Goal: Task Accomplishment & Management: Complete application form

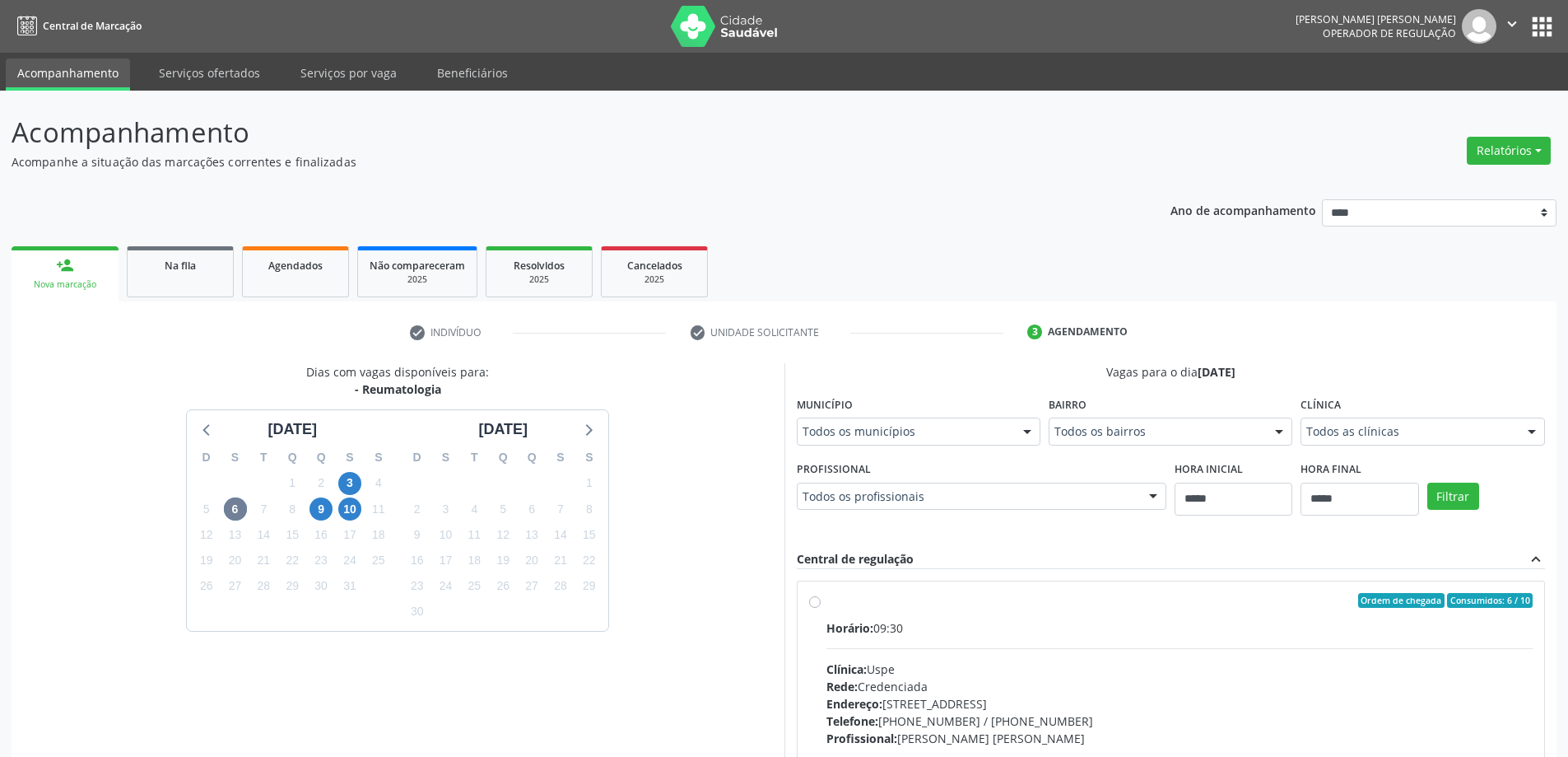
scroll to position [227, 0]
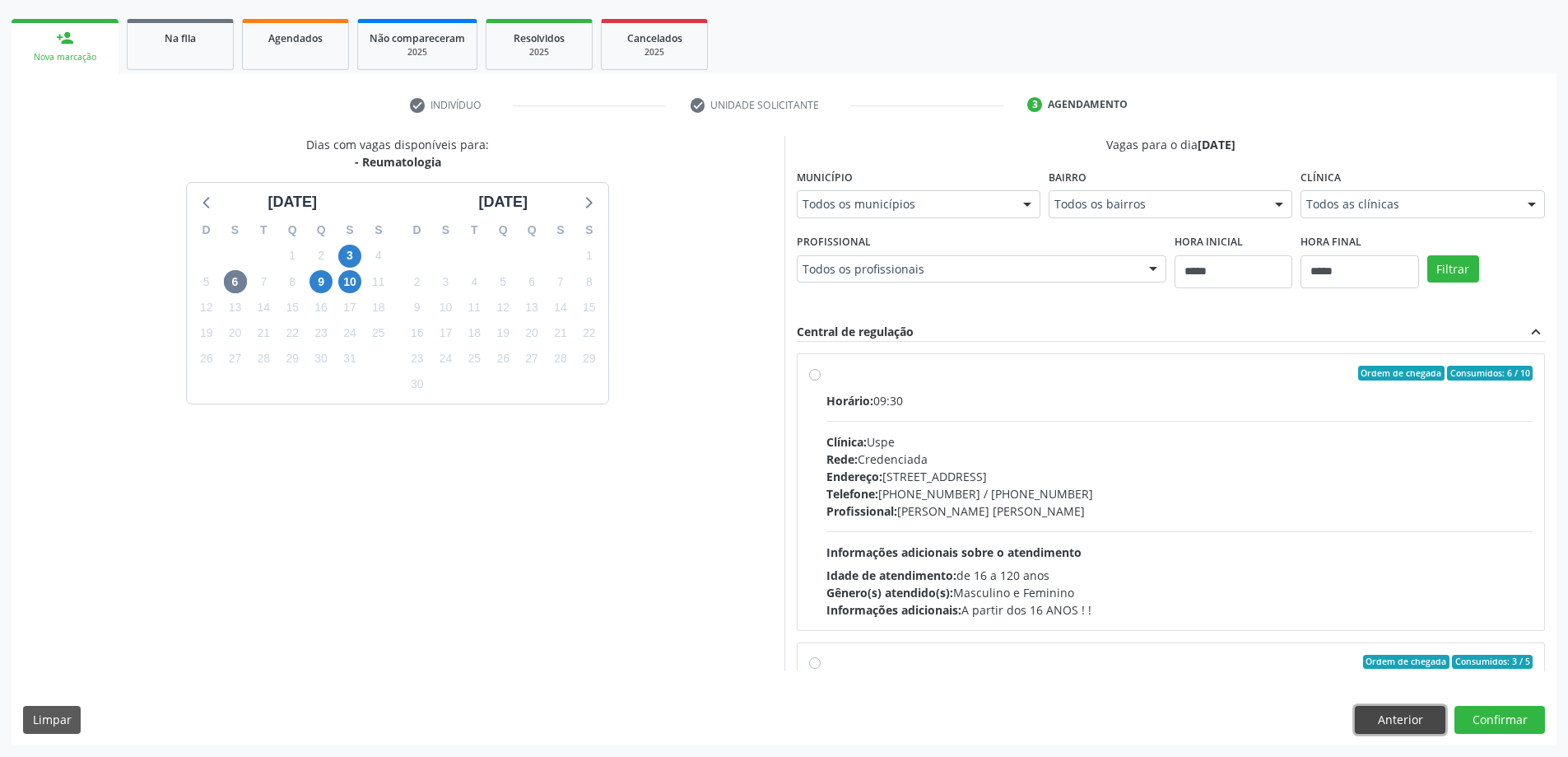
click at [1416, 723] on button "Anterior" at bounding box center [1401, 720] width 91 height 28
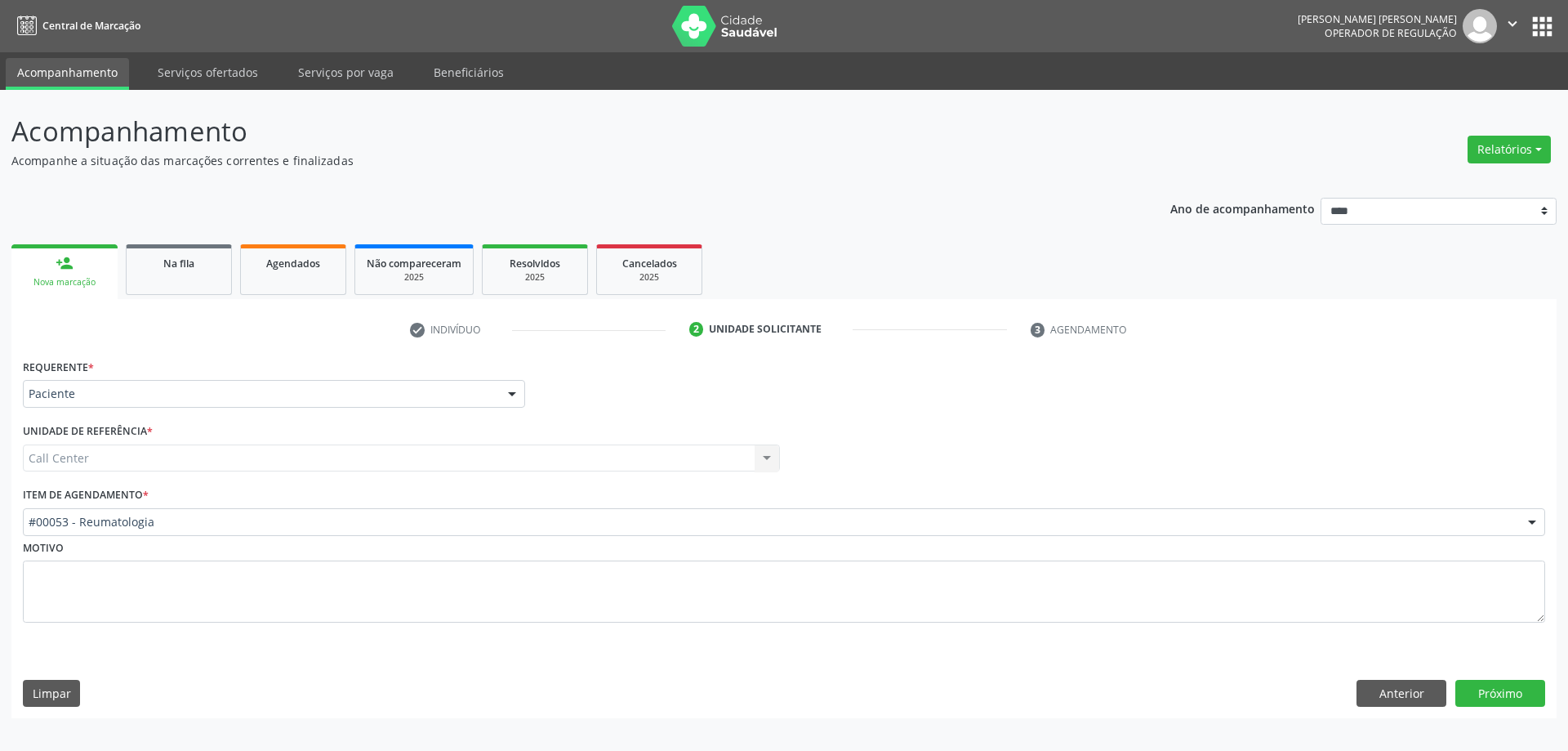
drag, startPoint x: 1403, startPoint y: 713, endPoint x: 1401, endPoint y: 697, distance: 16.1
click at [1403, 709] on div "Requerente * Paciente Médico(a) Enfermeiro(a) Paciente Nenhum resultado encontr…" at bounding box center [784, 536] width 1545 height 364
click at [1401, 697] on button "Anterior" at bounding box center [1401, 693] width 90 height 28
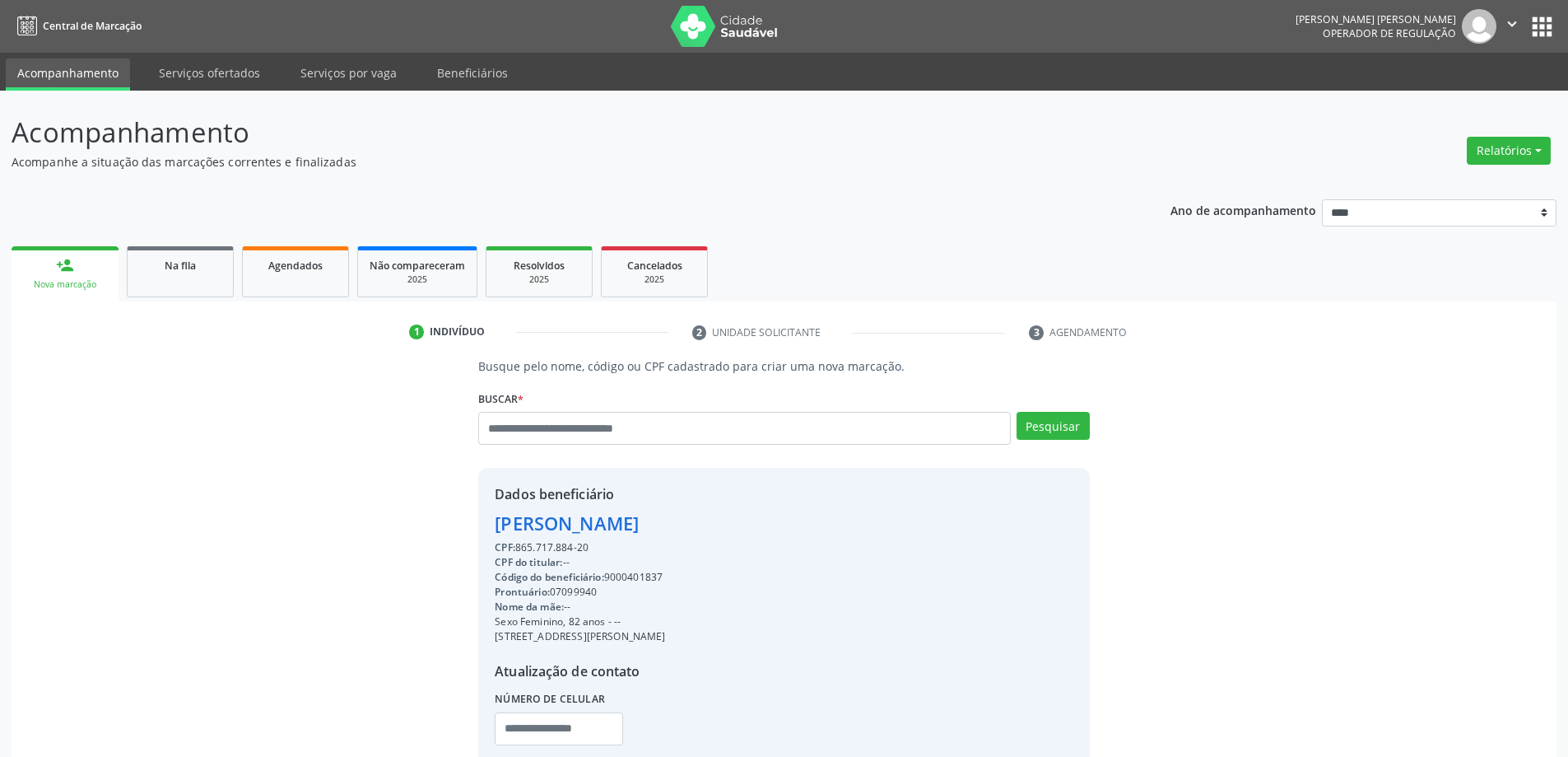
click at [701, 405] on div "Buscar * Alexandrina Florentino de Souza Alexandrina Florentino de Souza Ativo …" at bounding box center [784, 421] width 611 height 70
click at [712, 428] on input "text" at bounding box center [745, 429] width 532 height 33
type input "*"
type input "******"
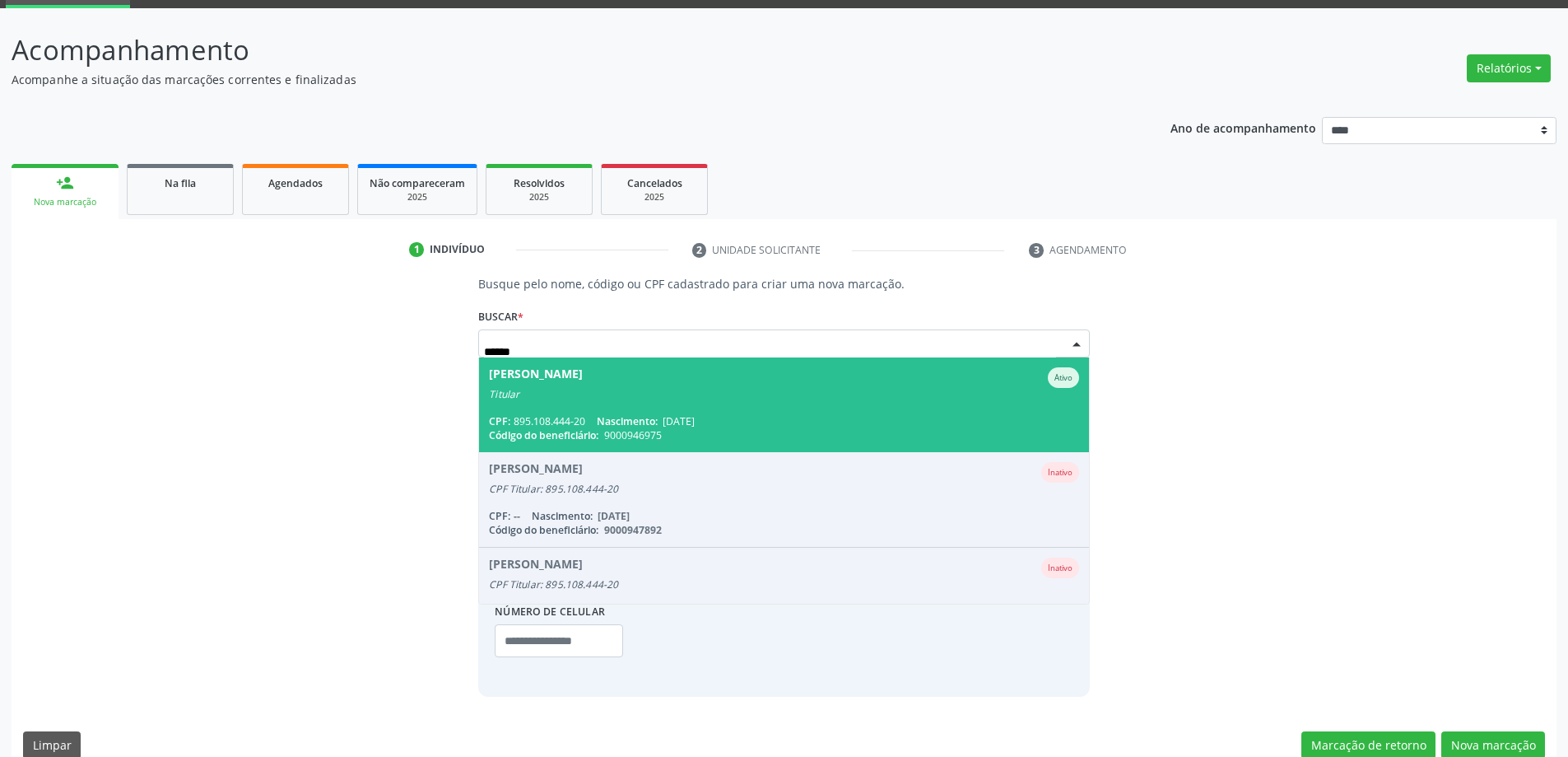
scroll to position [135, 0]
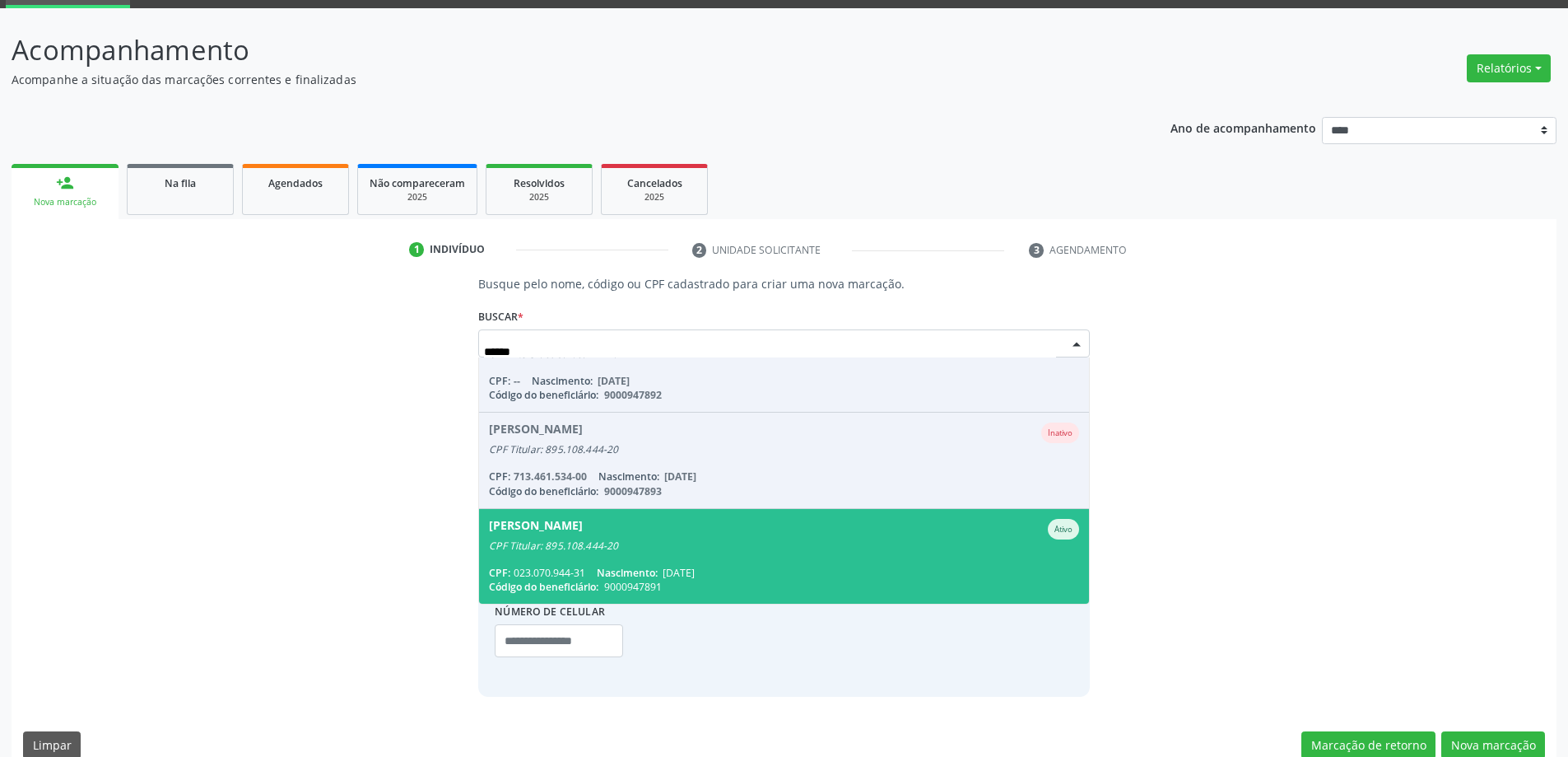
click at [599, 573] on div "CPF: 023.070.944-31 Nascimento: 31/12/1975" at bounding box center [784, 572] width 590 height 14
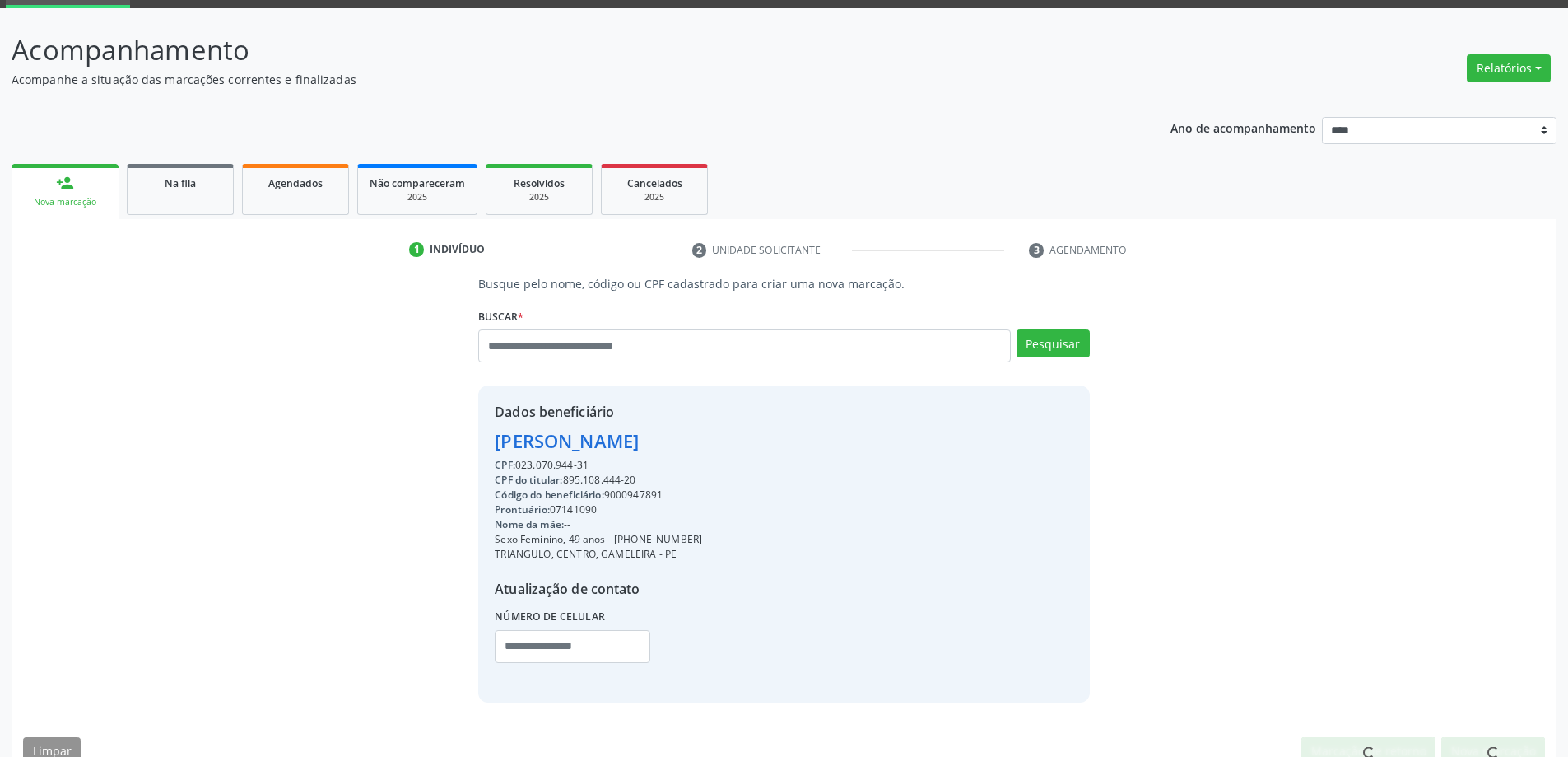
scroll to position [113, 0]
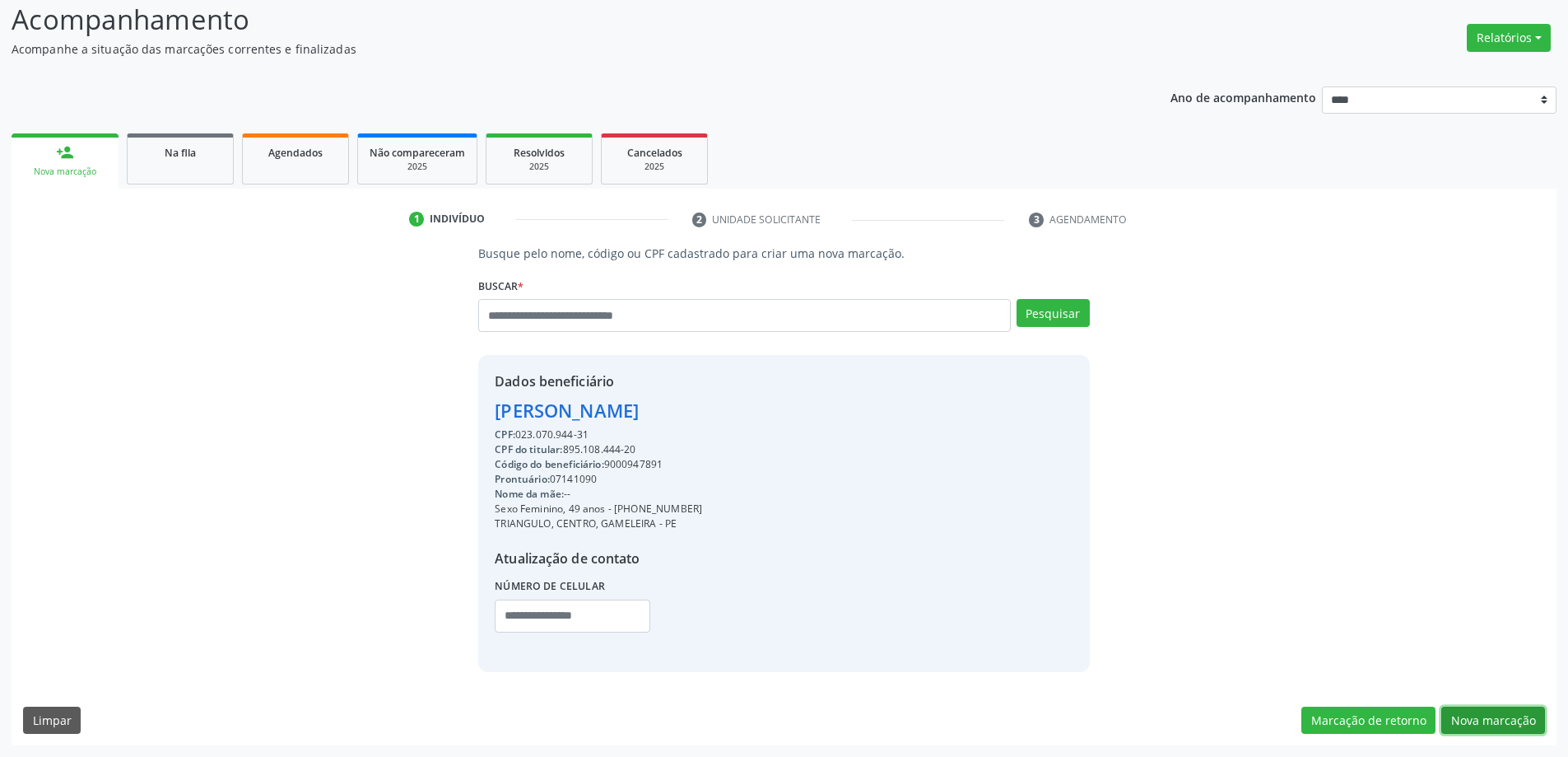
click at [1529, 713] on button "Nova marcação" at bounding box center [1493, 720] width 103 height 28
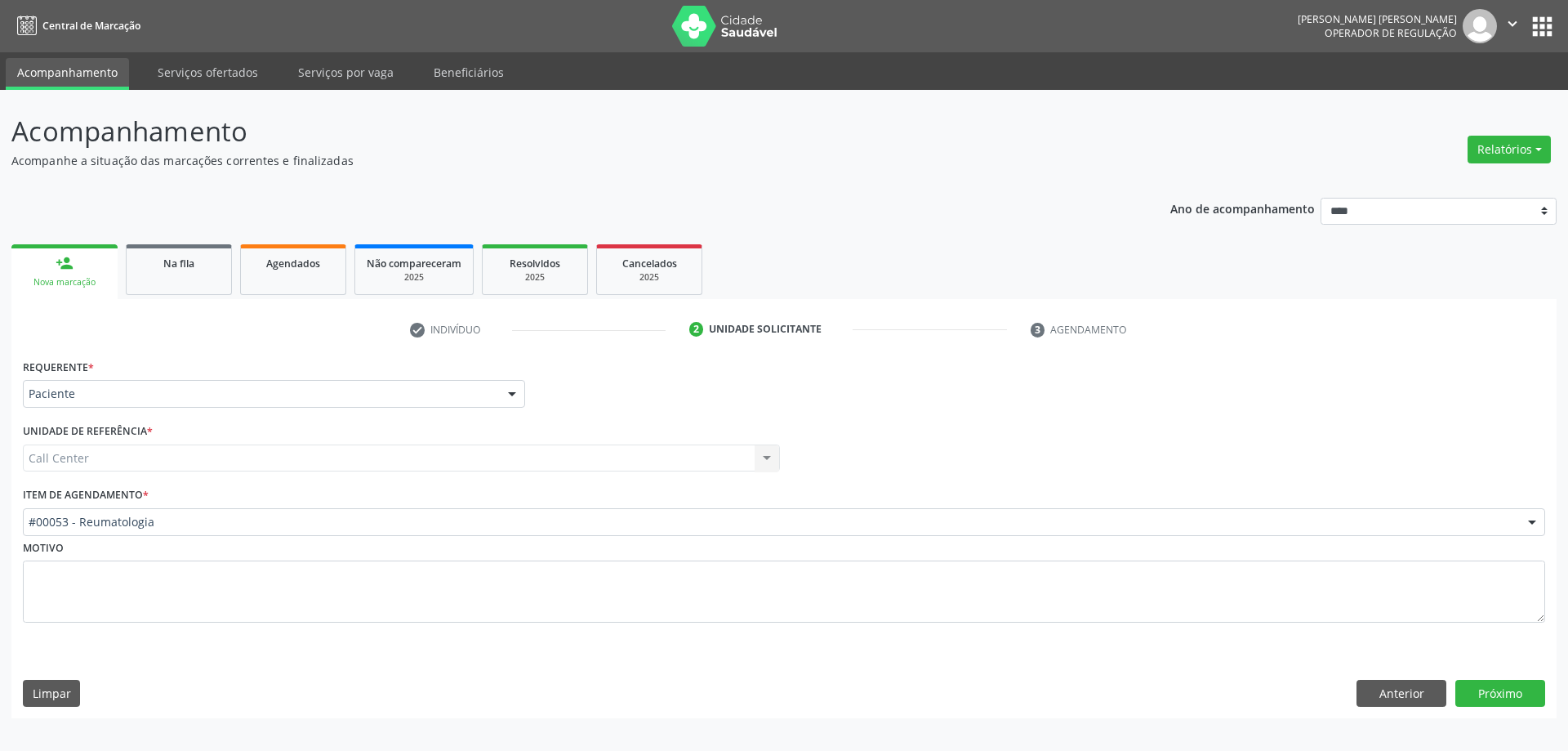
drag, startPoint x: 625, startPoint y: 438, endPoint x: 636, endPoint y: 447, distance: 14.2
click at [626, 438] on div "Unidade de referência * Call Center Call Center Nenhum resultado encontrado par…" at bounding box center [401, 445] width 757 height 52
click at [602, 536] on div "#00053 - Reumatologia" at bounding box center [784, 522] width 1522 height 28
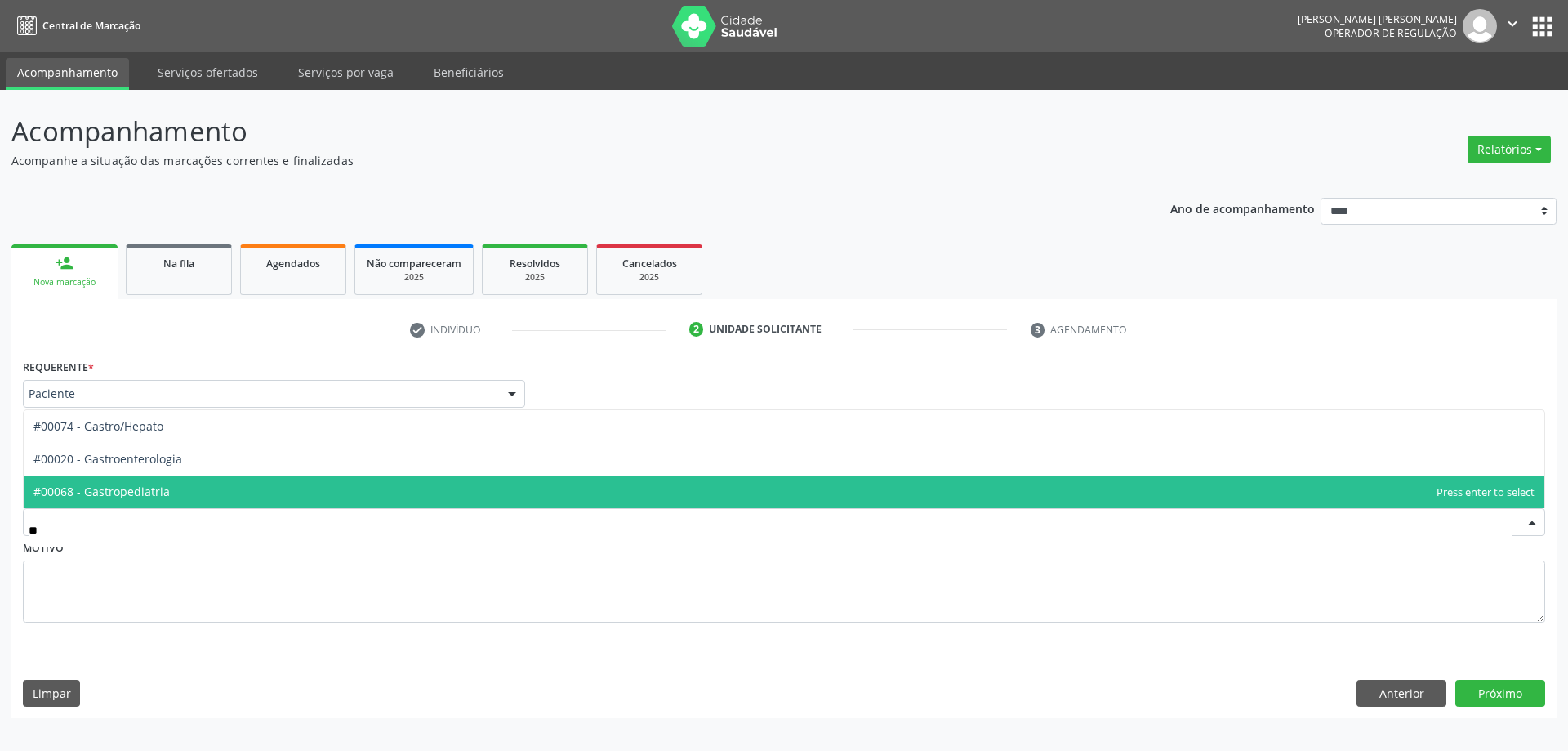
type input "***"
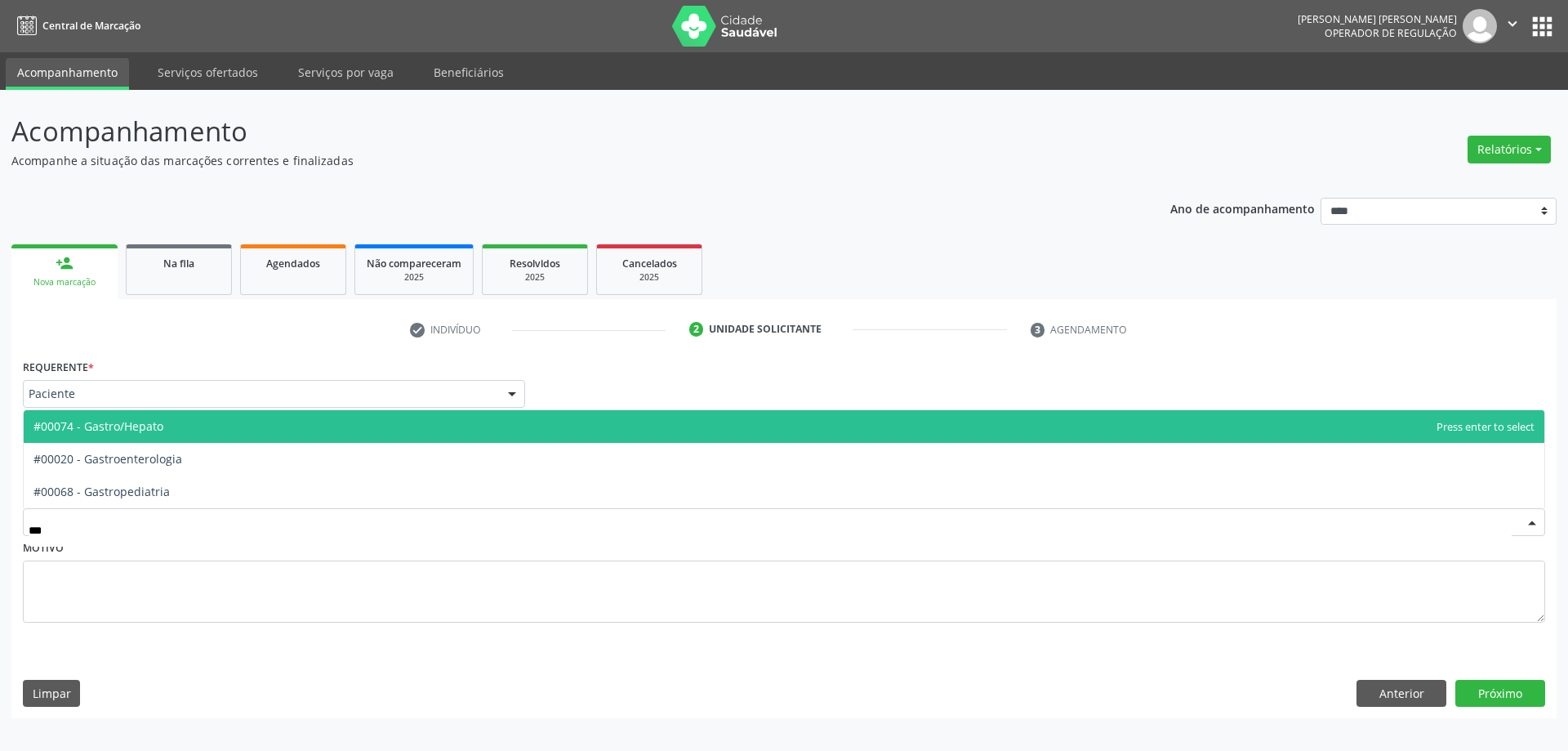
click at [350, 454] on span "#00020 - Gastroenterologia" at bounding box center [784, 459] width 1520 height 33
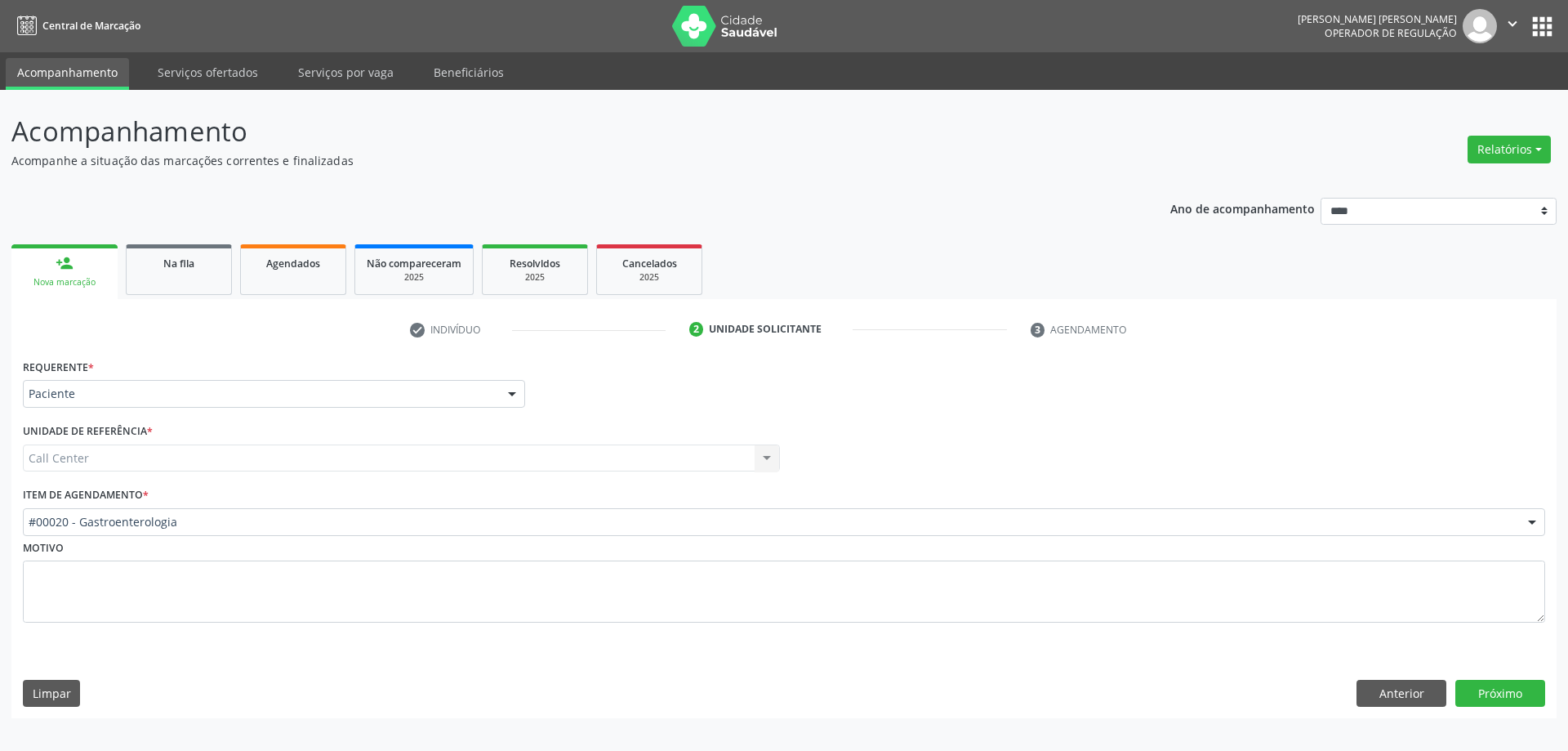
click at [1524, 709] on div "Requerente * Paciente Médico(a) Enfermeiro(a) Paciente Nenhum resultado encontr…" at bounding box center [784, 536] width 1545 height 364
click at [1509, 691] on button "Próximo" at bounding box center [1500, 693] width 90 height 28
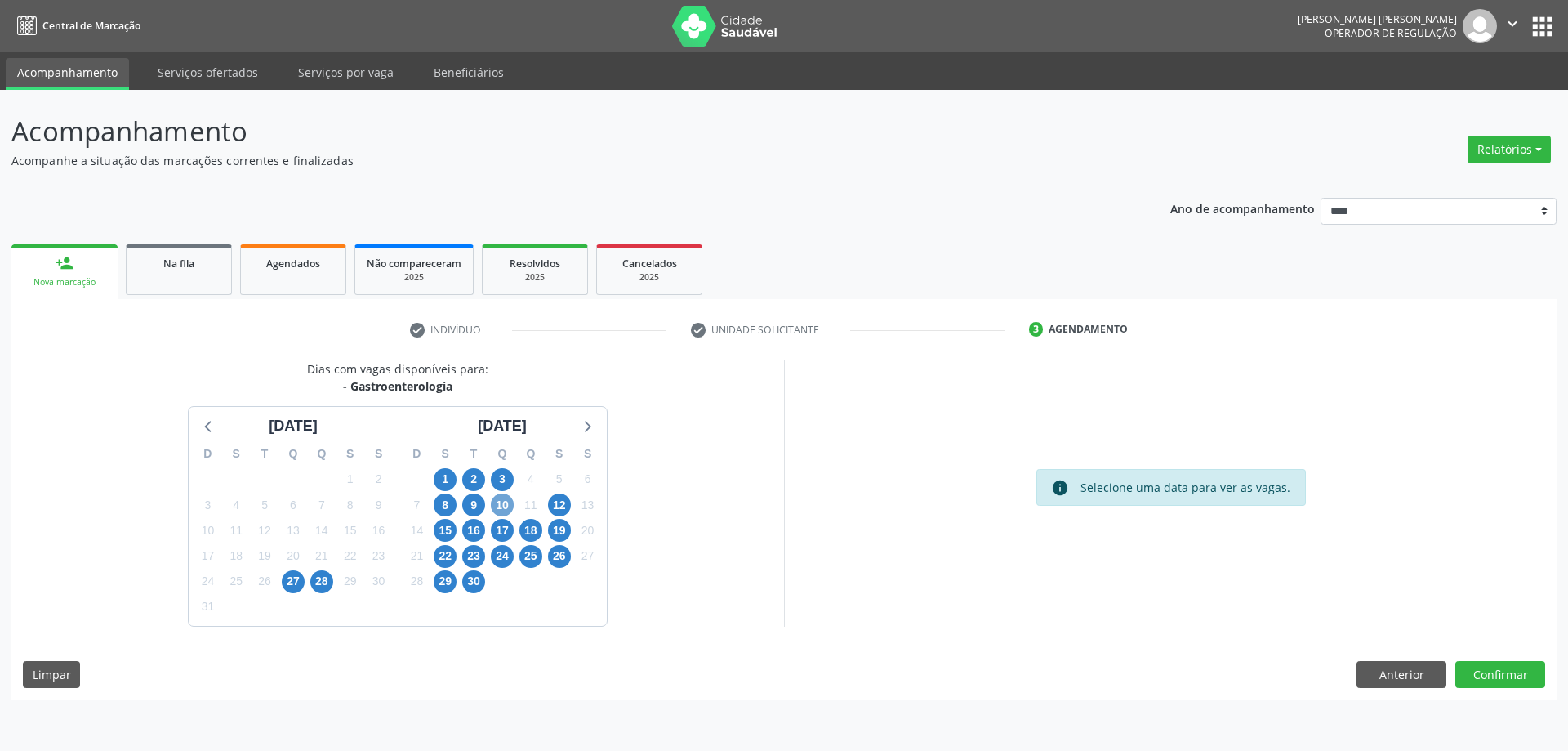
click at [501, 500] on span "10" at bounding box center [502, 504] width 23 height 23
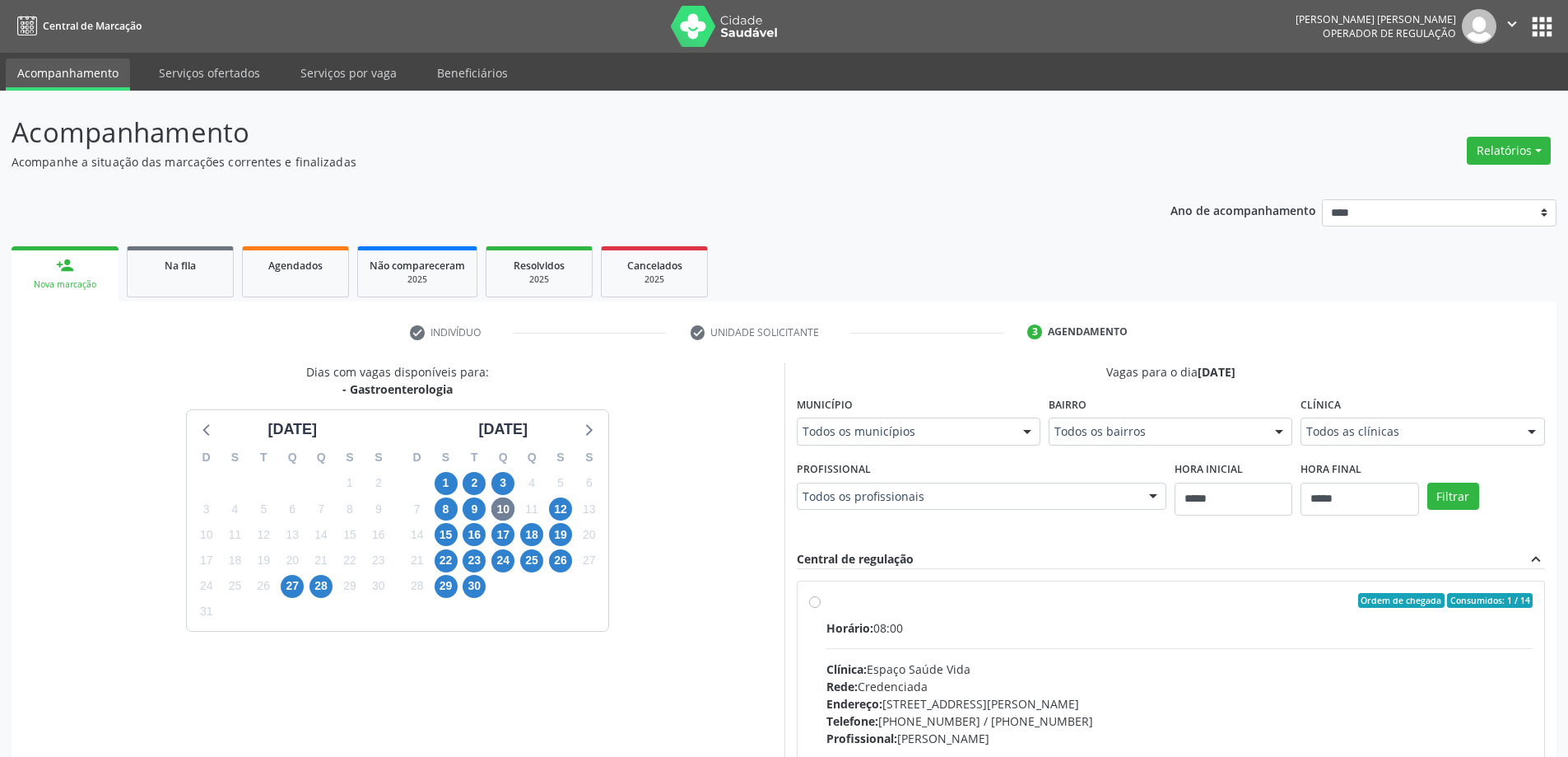
click at [933, 458] on div "Profissional Todos os profissionais Todos os profissionais Ana Carla Souza Mene…" at bounding box center [982, 483] width 371 height 53
click at [914, 487] on div "Todos os profissionais" at bounding box center [982, 496] width 371 height 28
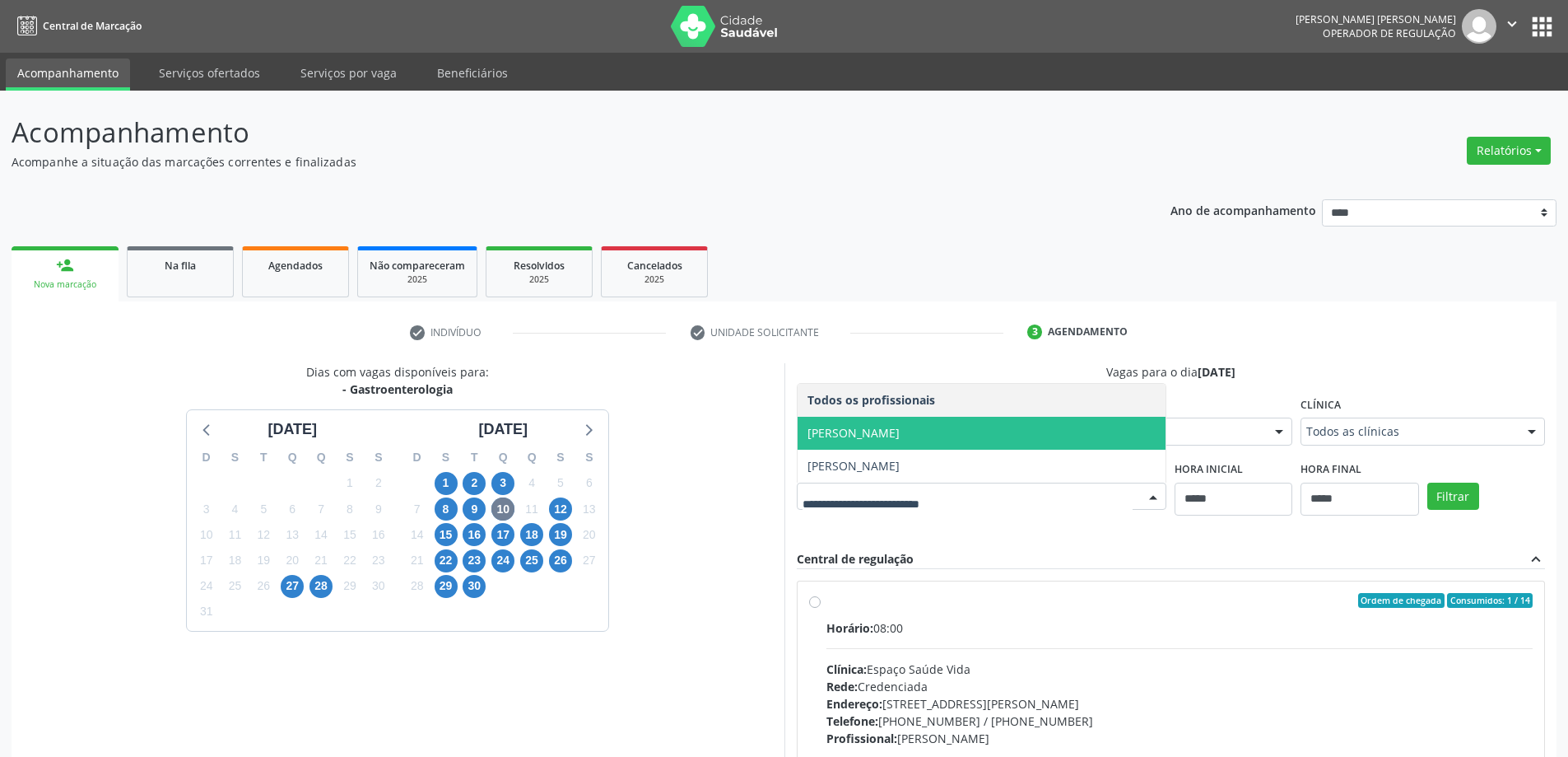
click at [895, 437] on span "Ana Carla Souza Menezes" at bounding box center [854, 433] width 92 height 16
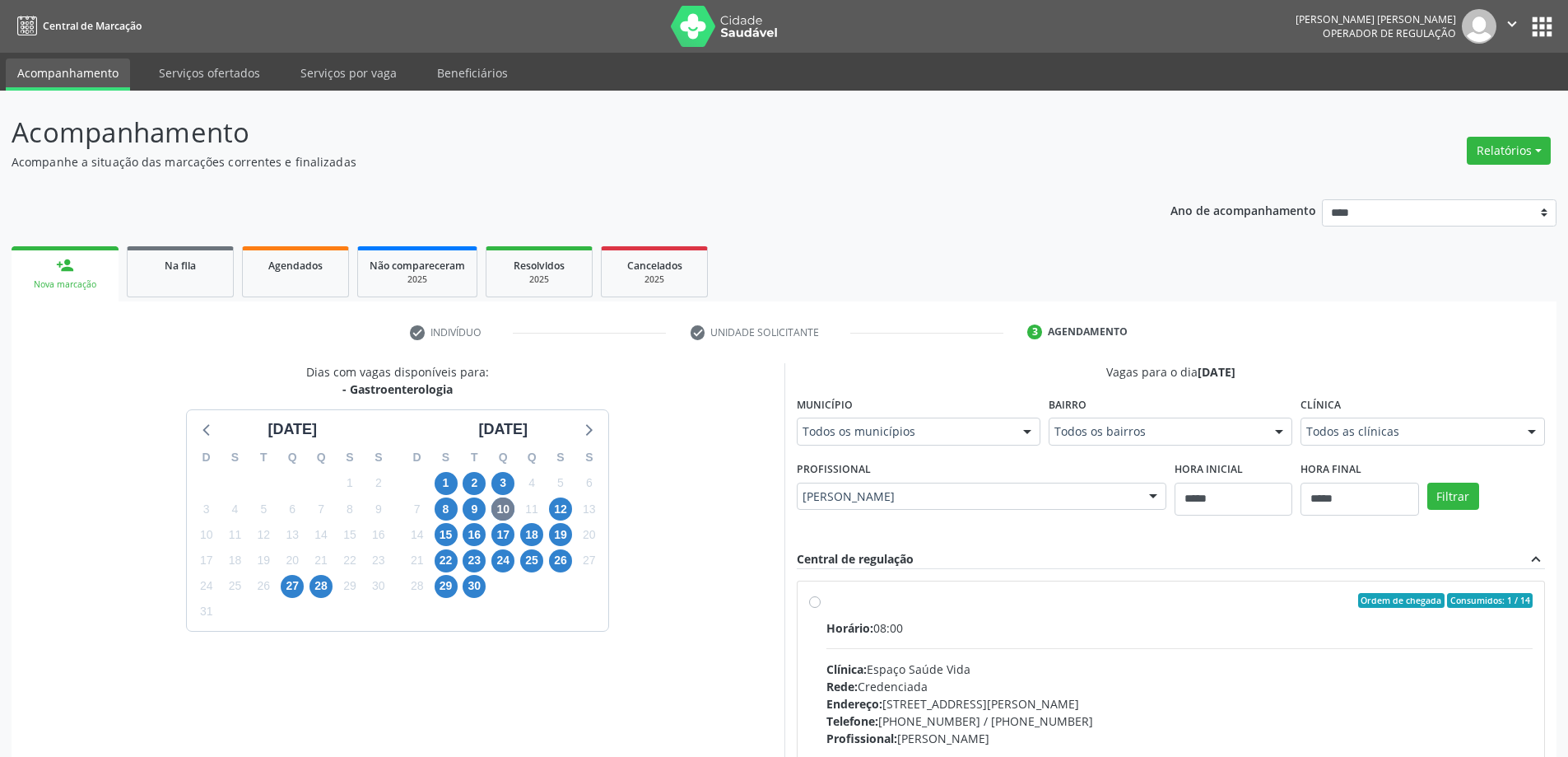
click at [964, 420] on div "Todos os municípios" at bounding box center [919, 432] width 244 height 28
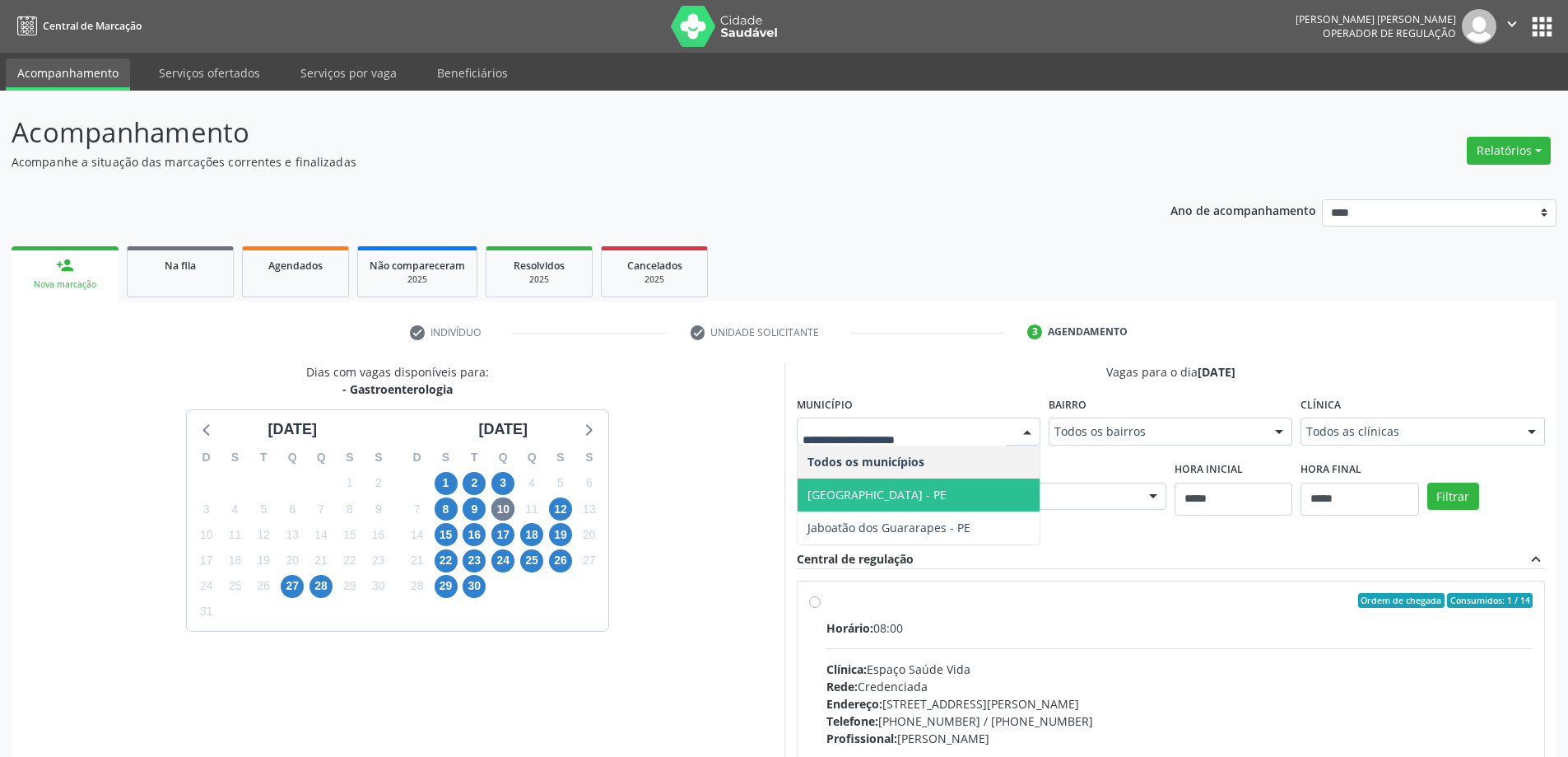
click at [752, 496] on div "Dias com vagas disponíveis para: - Gastroenterologia agosto 2025 D S T Q Q S S …" at bounding box center [397, 630] width 773 height 535
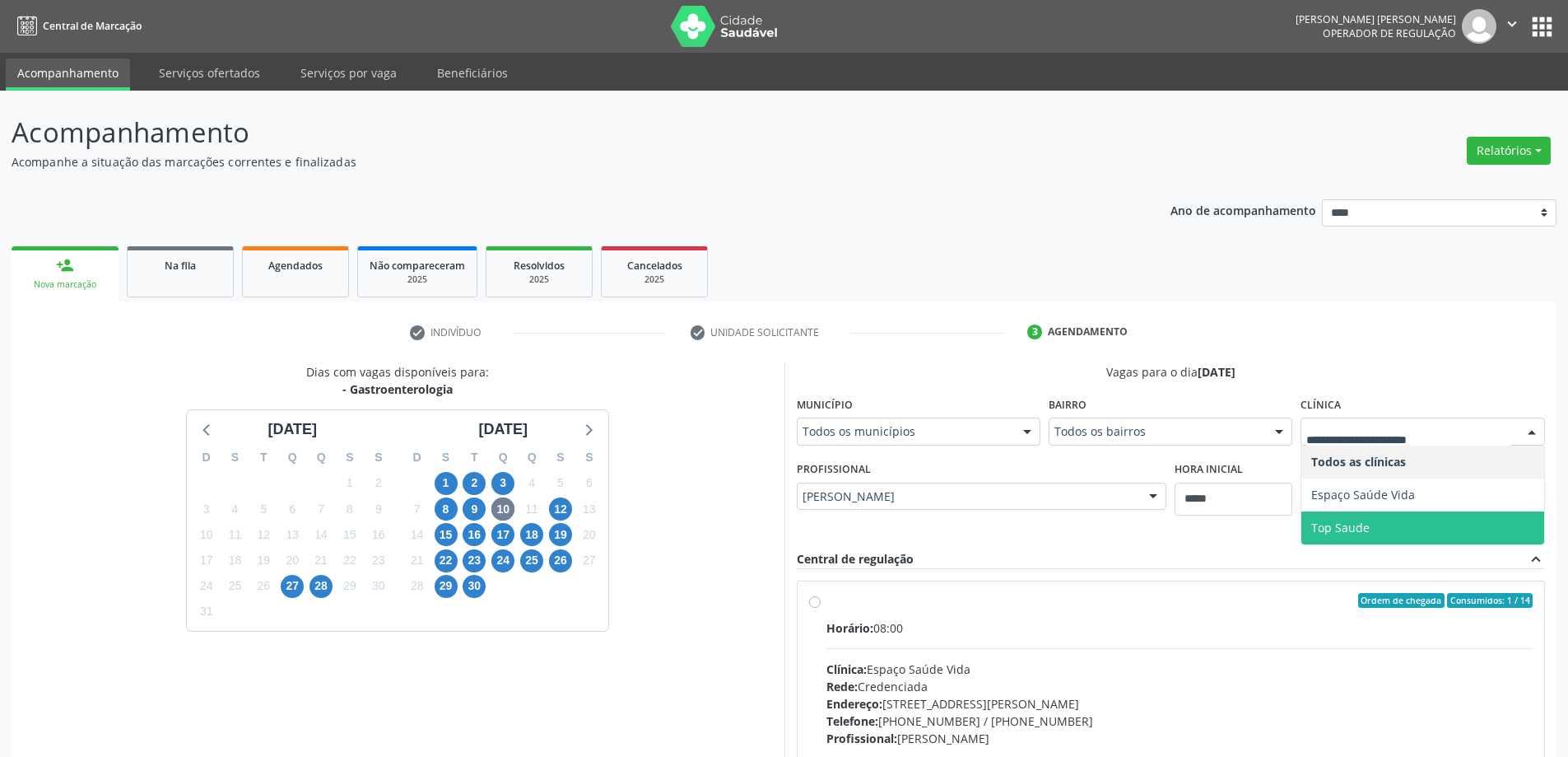
click at [746, 463] on div "Dias com vagas disponíveis para: - Gastroenterologia agosto 2025 D S T Q Q S S …" at bounding box center [397, 630] width 773 height 535
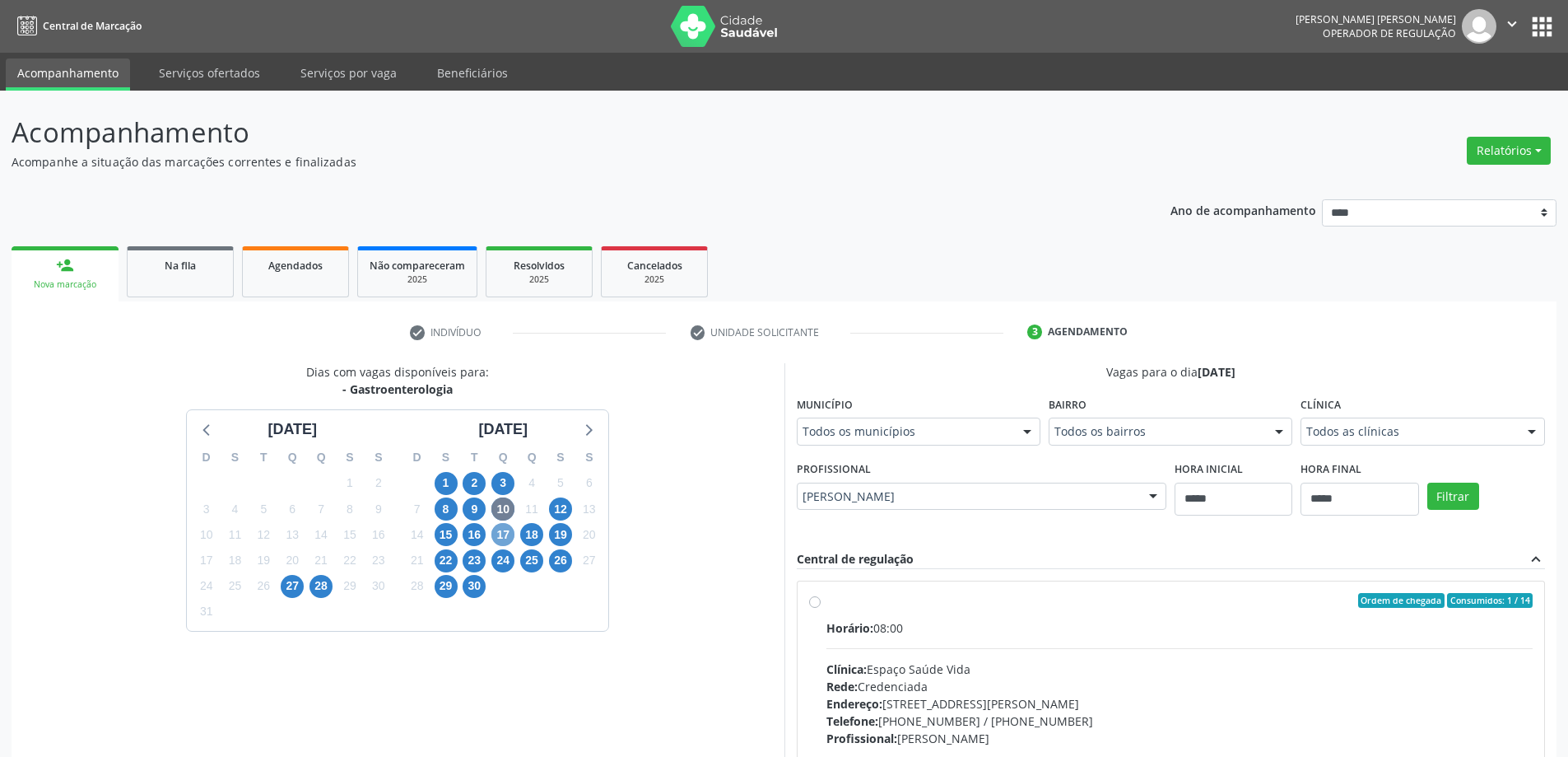
click at [515, 533] on span "17" at bounding box center [503, 534] width 23 height 23
click at [922, 441] on div "Todos os municípios" at bounding box center [919, 432] width 244 height 28
click at [729, 534] on div "Dias com vagas disponíveis para: - Gastroenterologia agosto 2025 D S T Q Q S S …" at bounding box center [397, 630] width 773 height 535
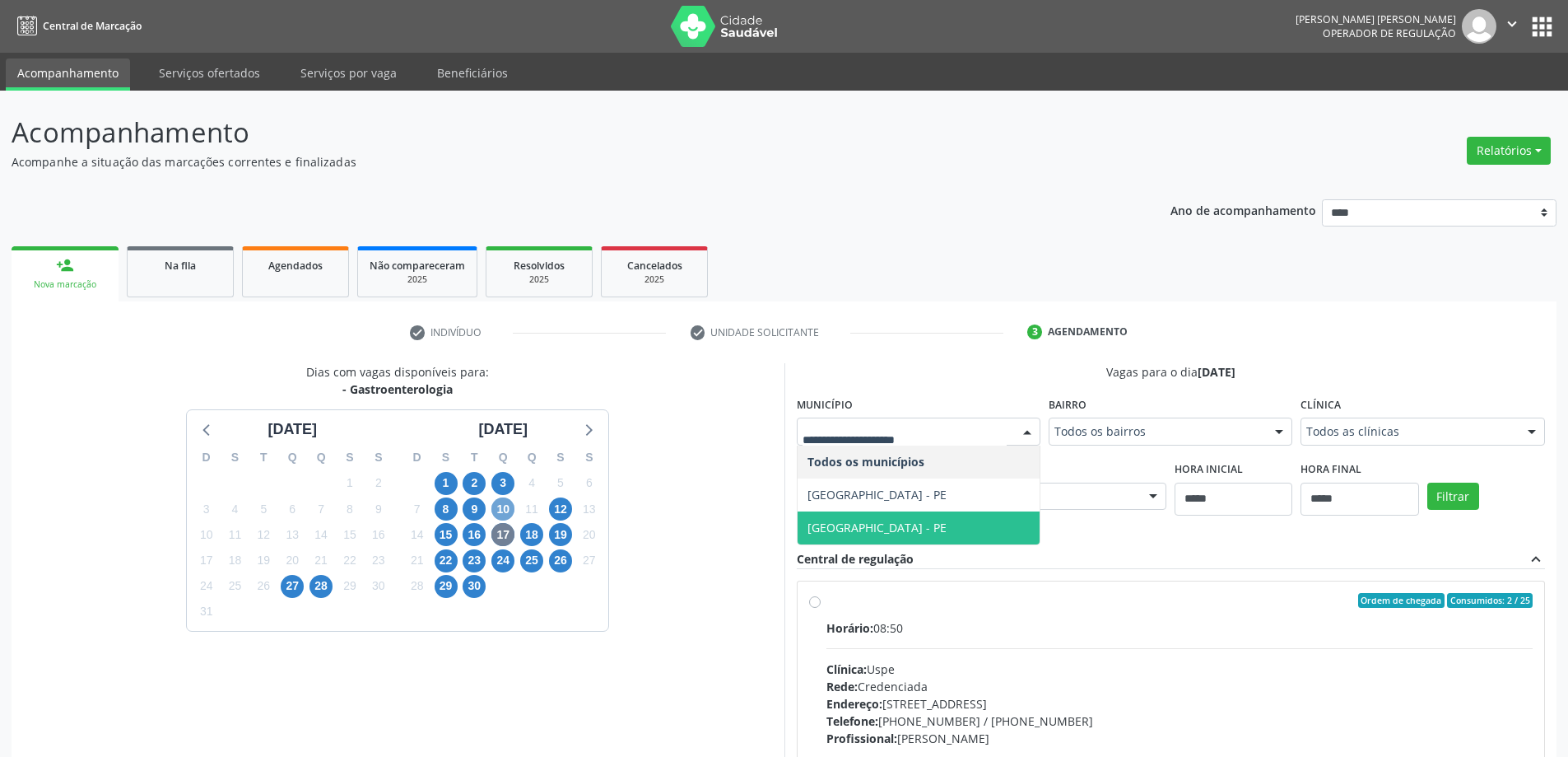
click at [500, 510] on span "10" at bounding box center [503, 508] width 23 height 23
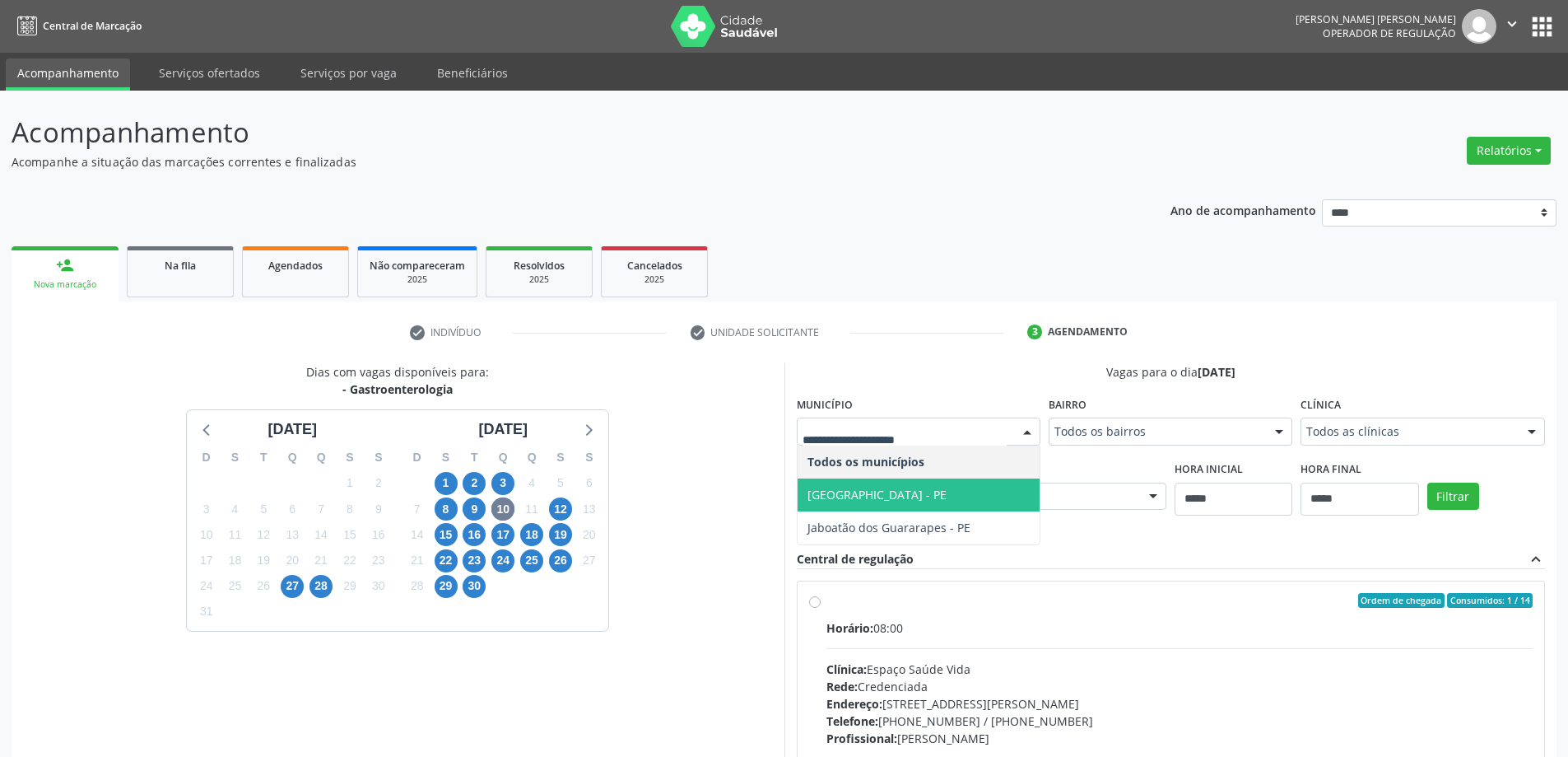
drag, startPoint x: 845, startPoint y: 488, endPoint x: 952, endPoint y: 492, distance: 107.1
click at [846, 488] on span "Cabo de Santo Agostinho - PE" at bounding box center [877, 494] width 140 height 16
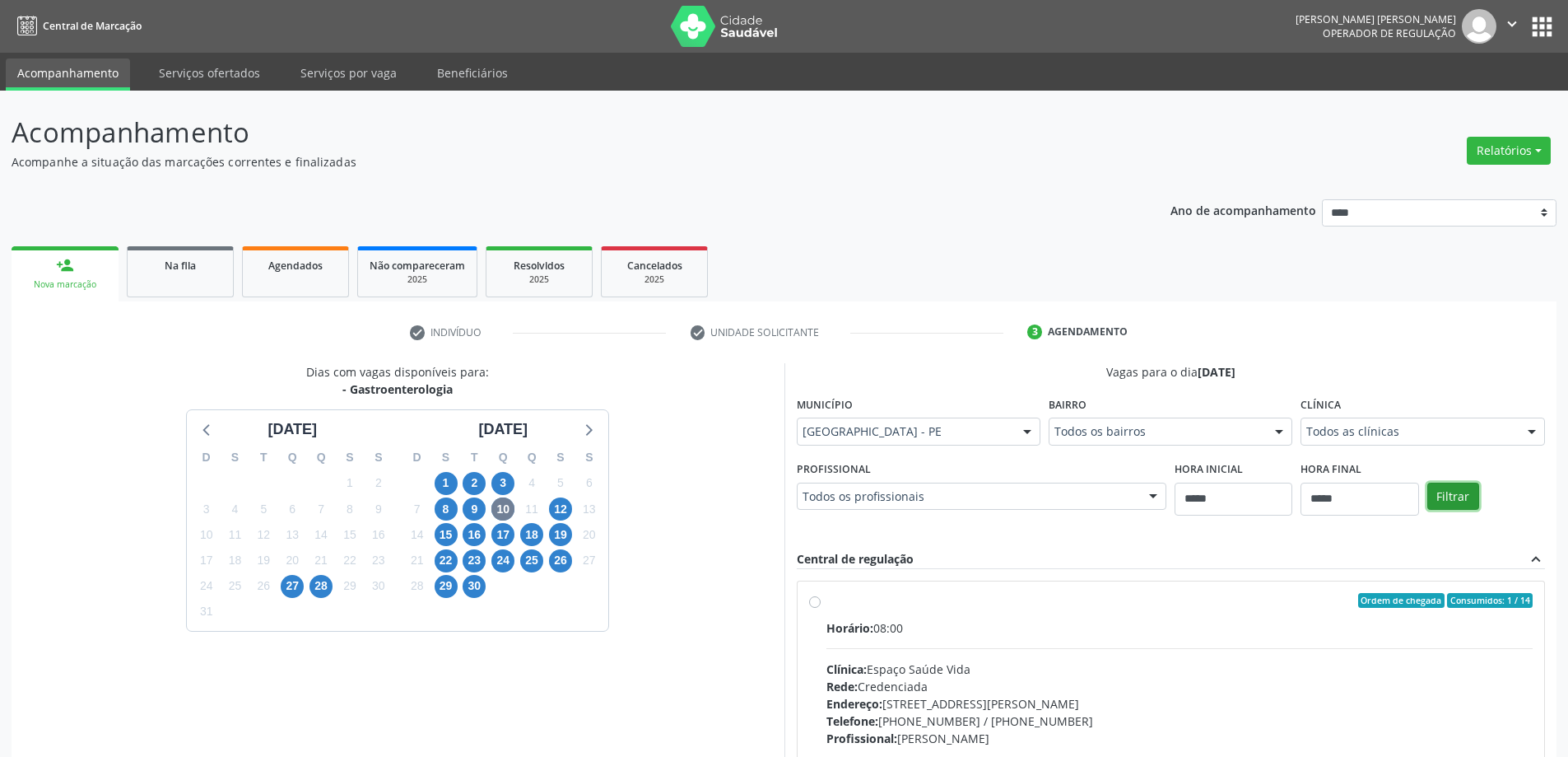
click at [1442, 489] on button "Filtrar" at bounding box center [1453, 496] width 52 height 28
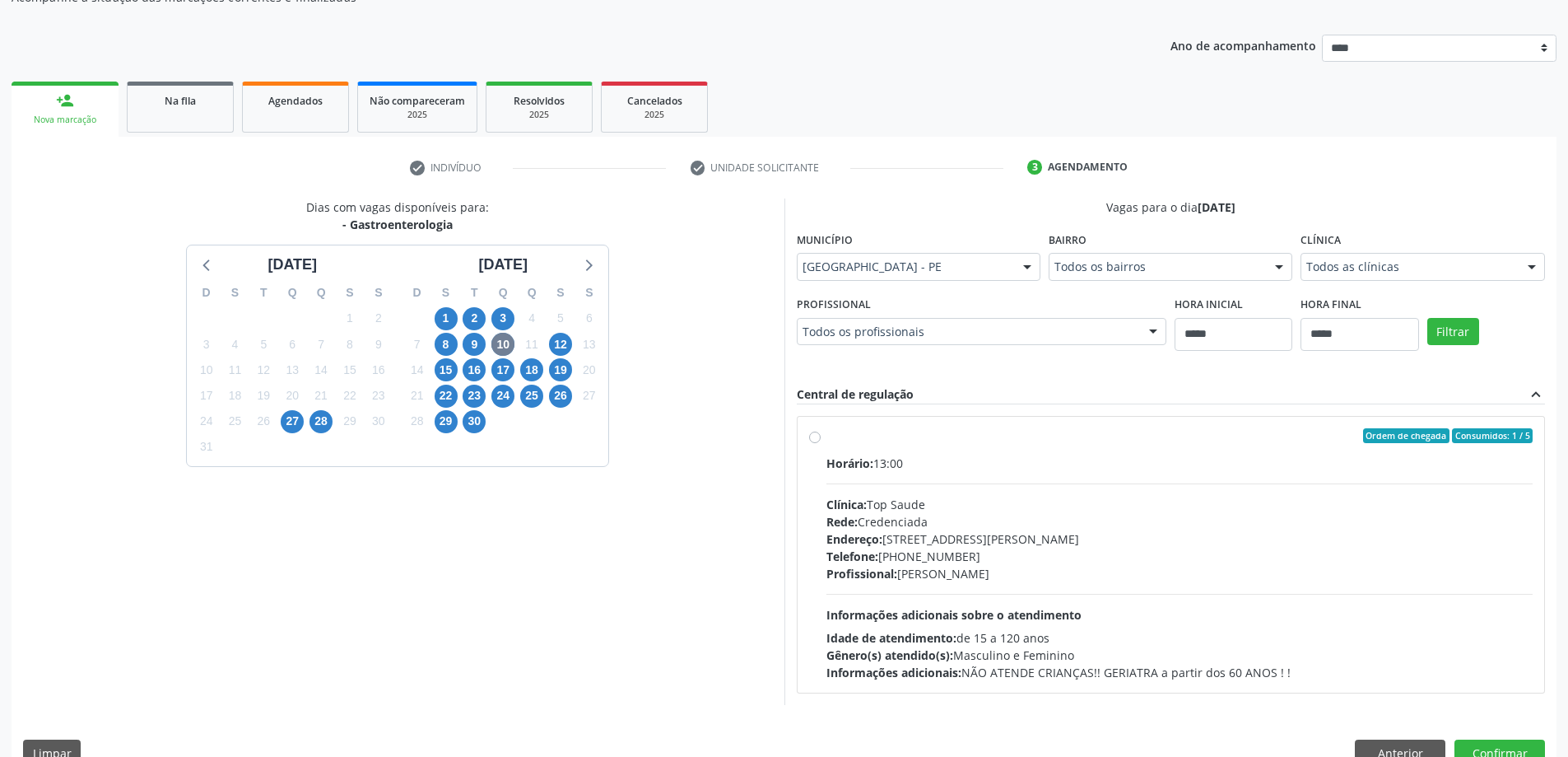
click at [1046, 555] on div "Telefone: (81) 3518-3094" at bounding box center [1180, 556] width 707 height 18
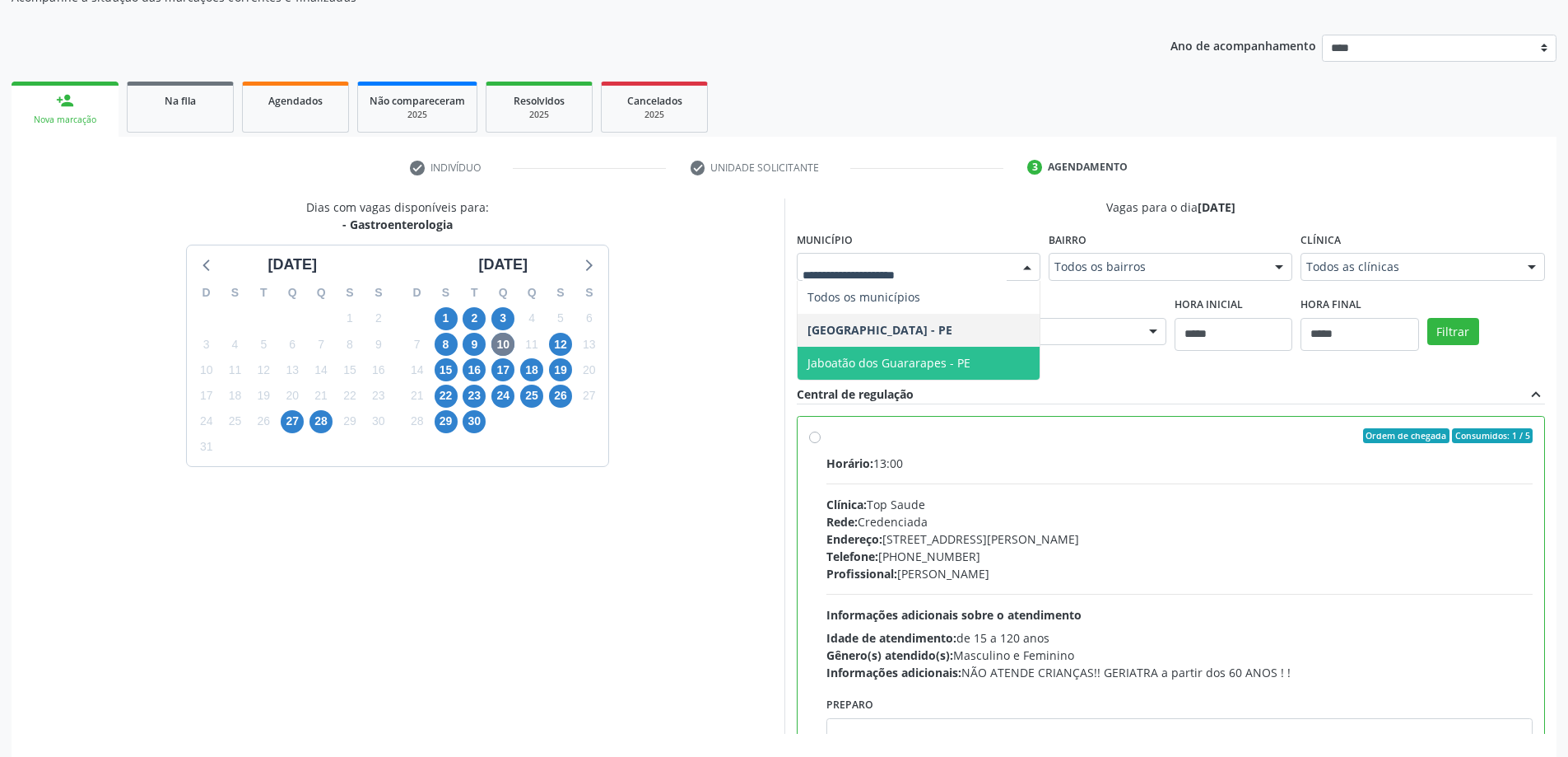
click at [895, 347] on span "Jaboatão dos Guararapes - PE" at bounding box center [918, 363] width 242 height 33
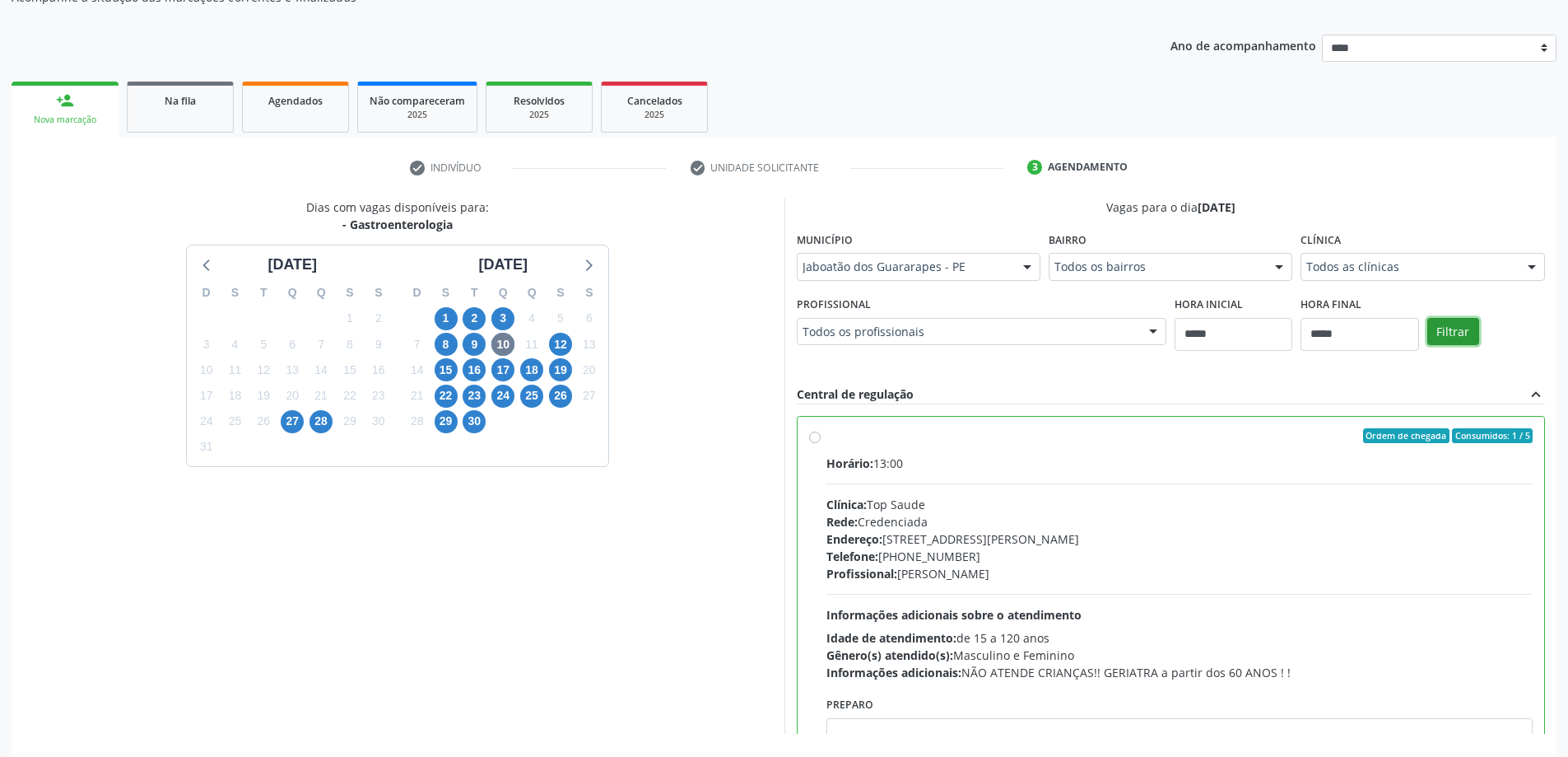
click at [1449, 332] on button "Filtrar" at bounding box center [1453, 332] width 52 height 28
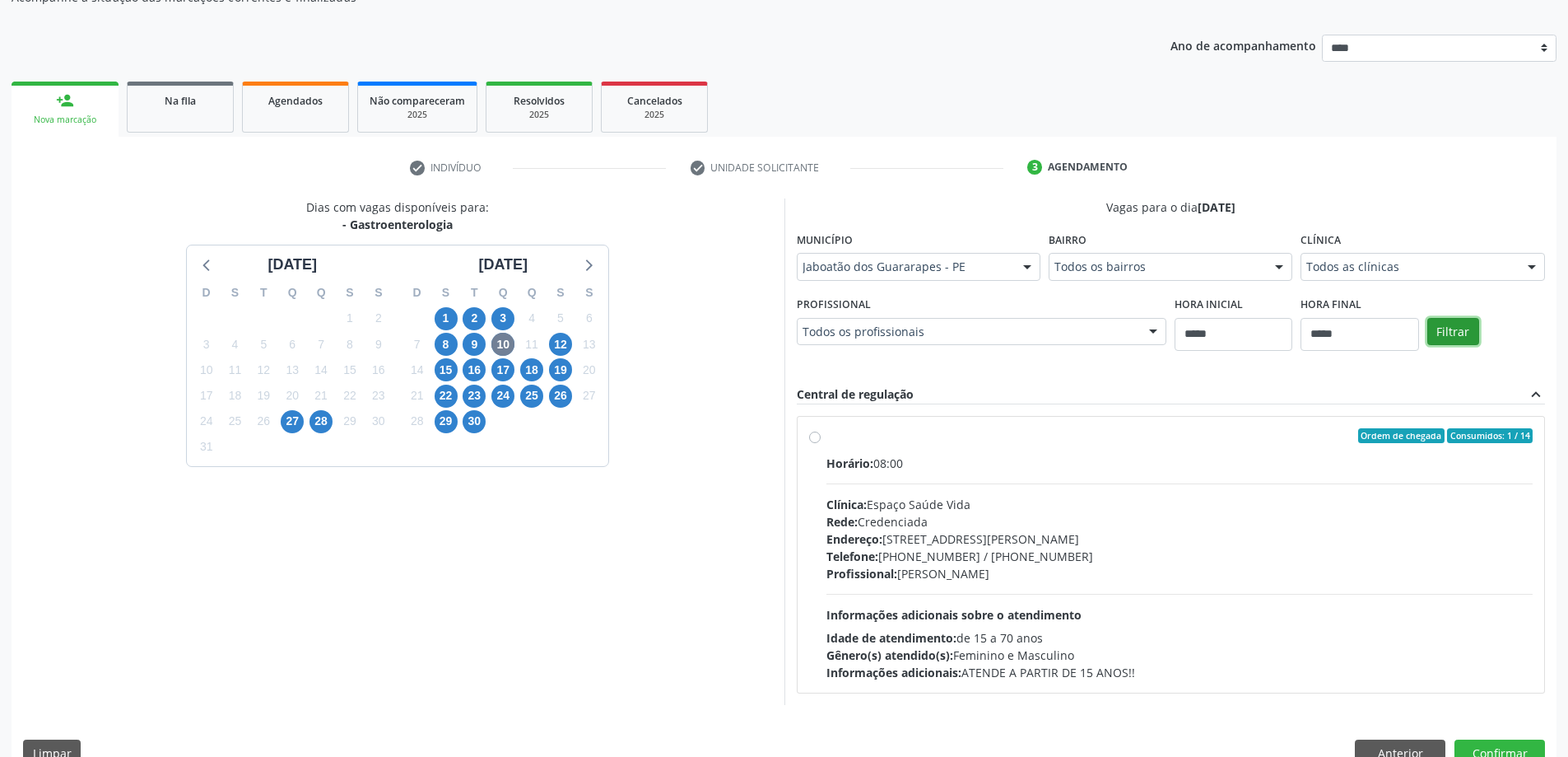
scroll to position [198, 0]
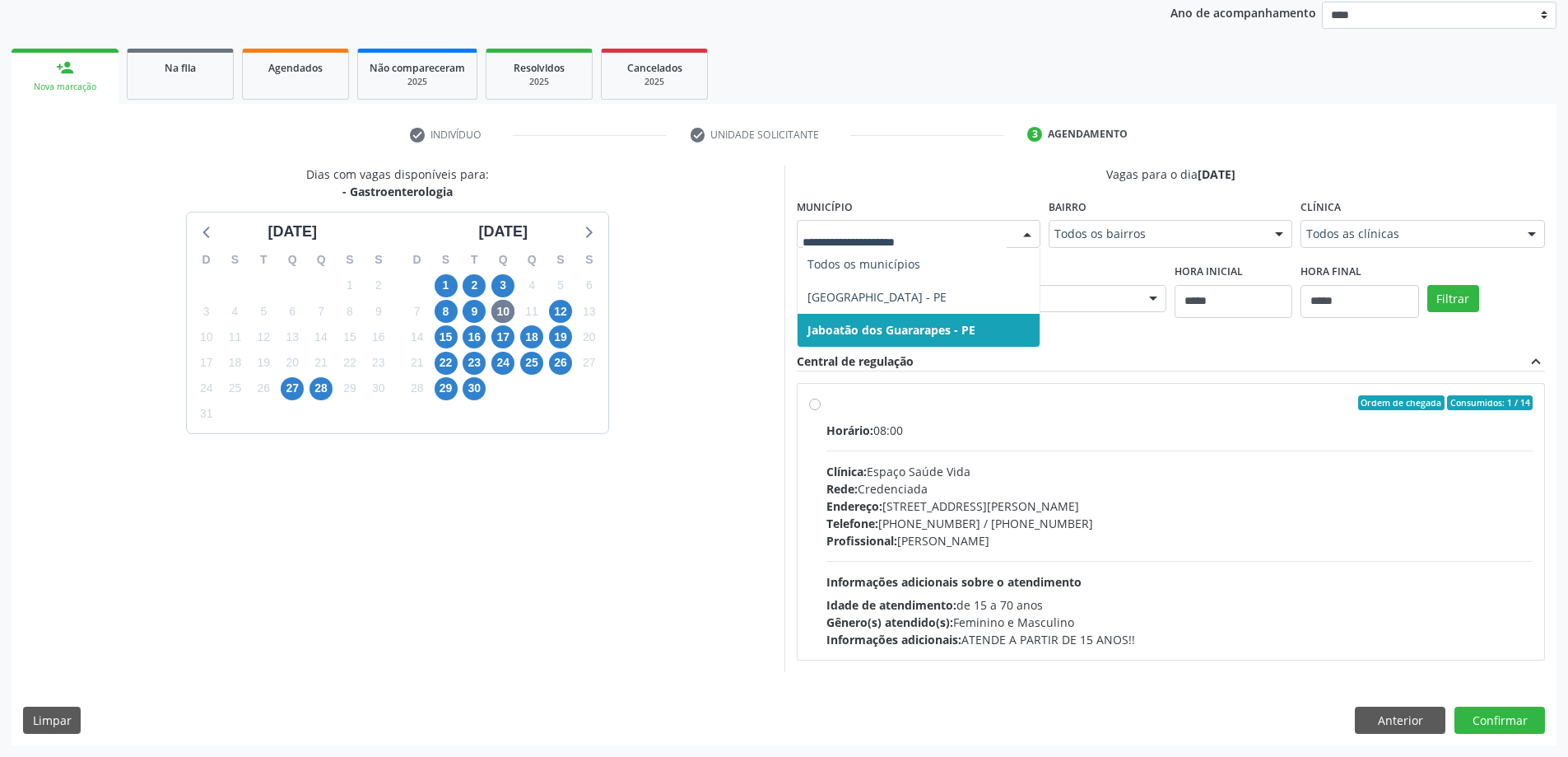
click at [912, 220] on div at bounding box center [919, 234] width 244 height 28
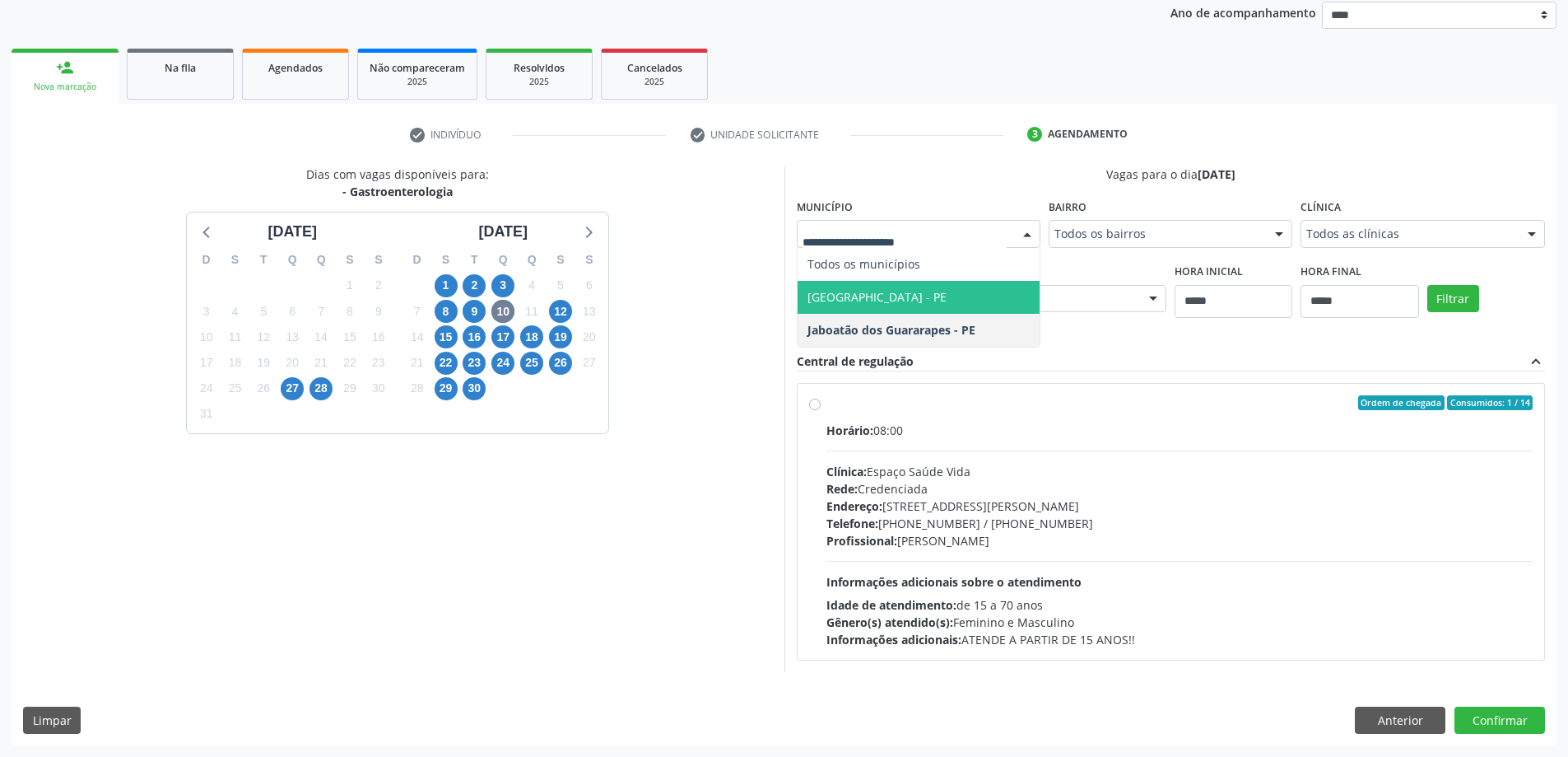
click at [856, 294] on span "Cabo de Santo Agostinho - PE" at bounding box center [877, 297] width 140 height 16
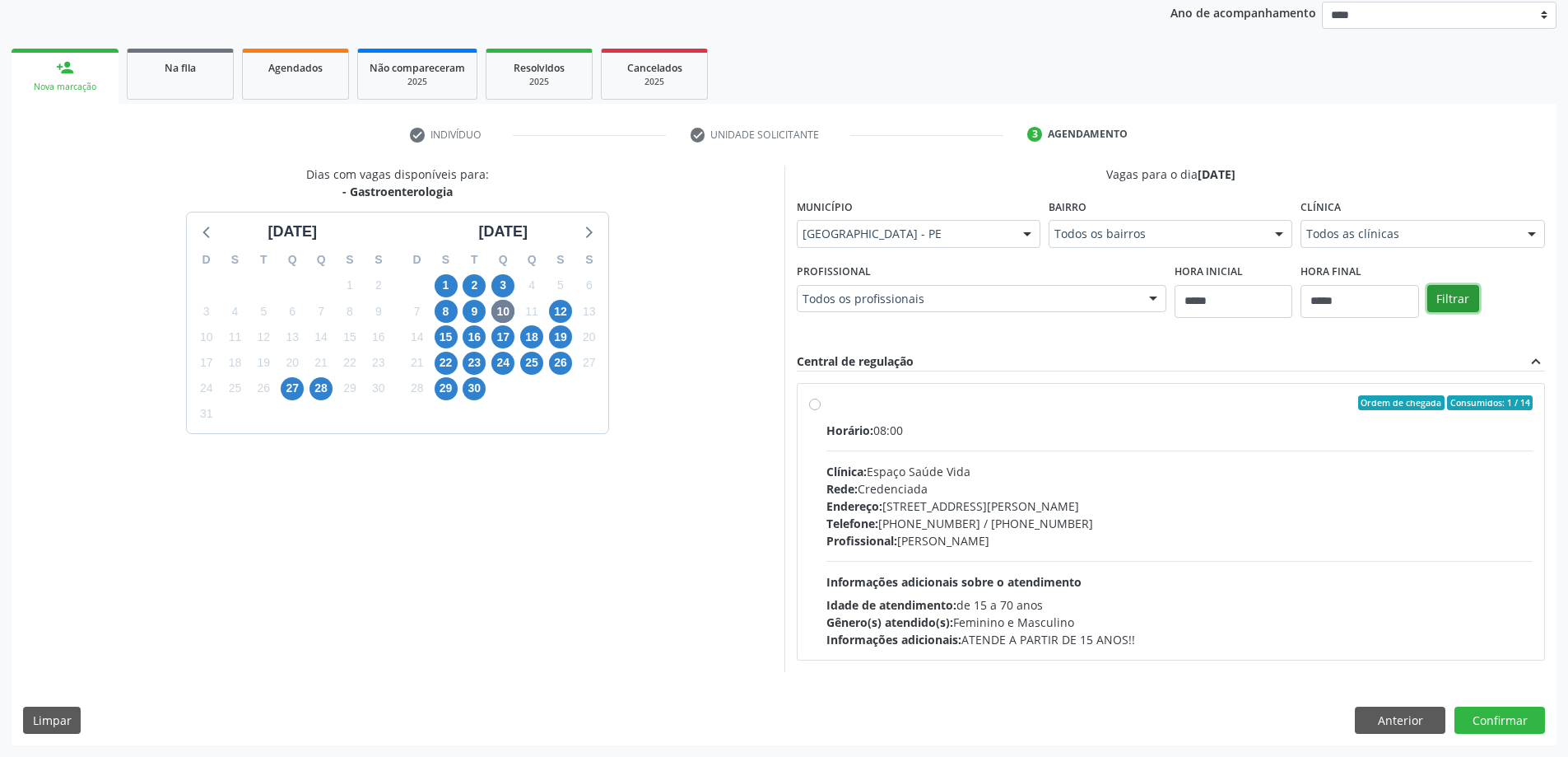
click at [1443, 297] on button "Filtrar" at bounding box center [1453, 299] width 52 height 28
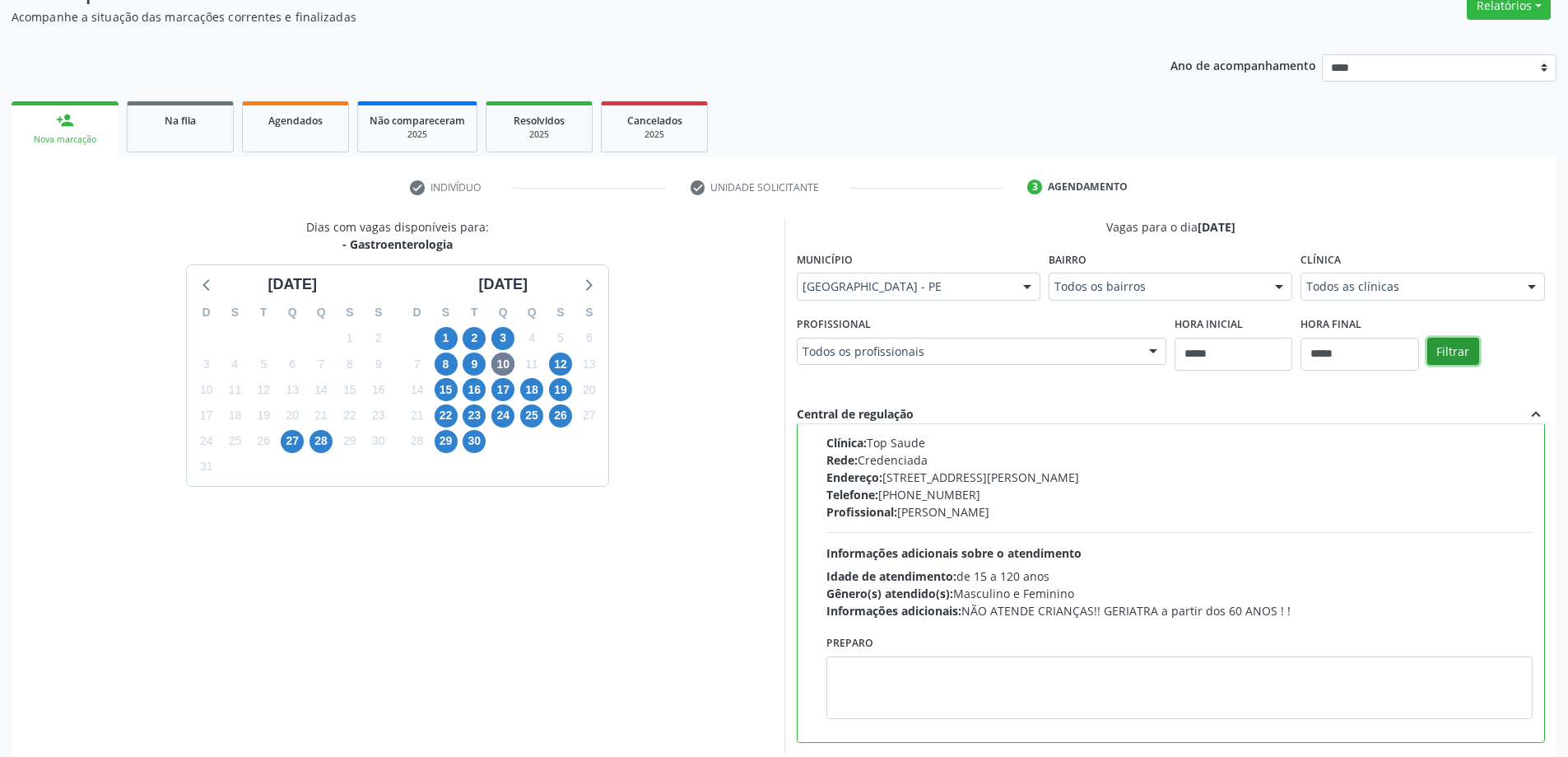
scroll to position [227, 0]
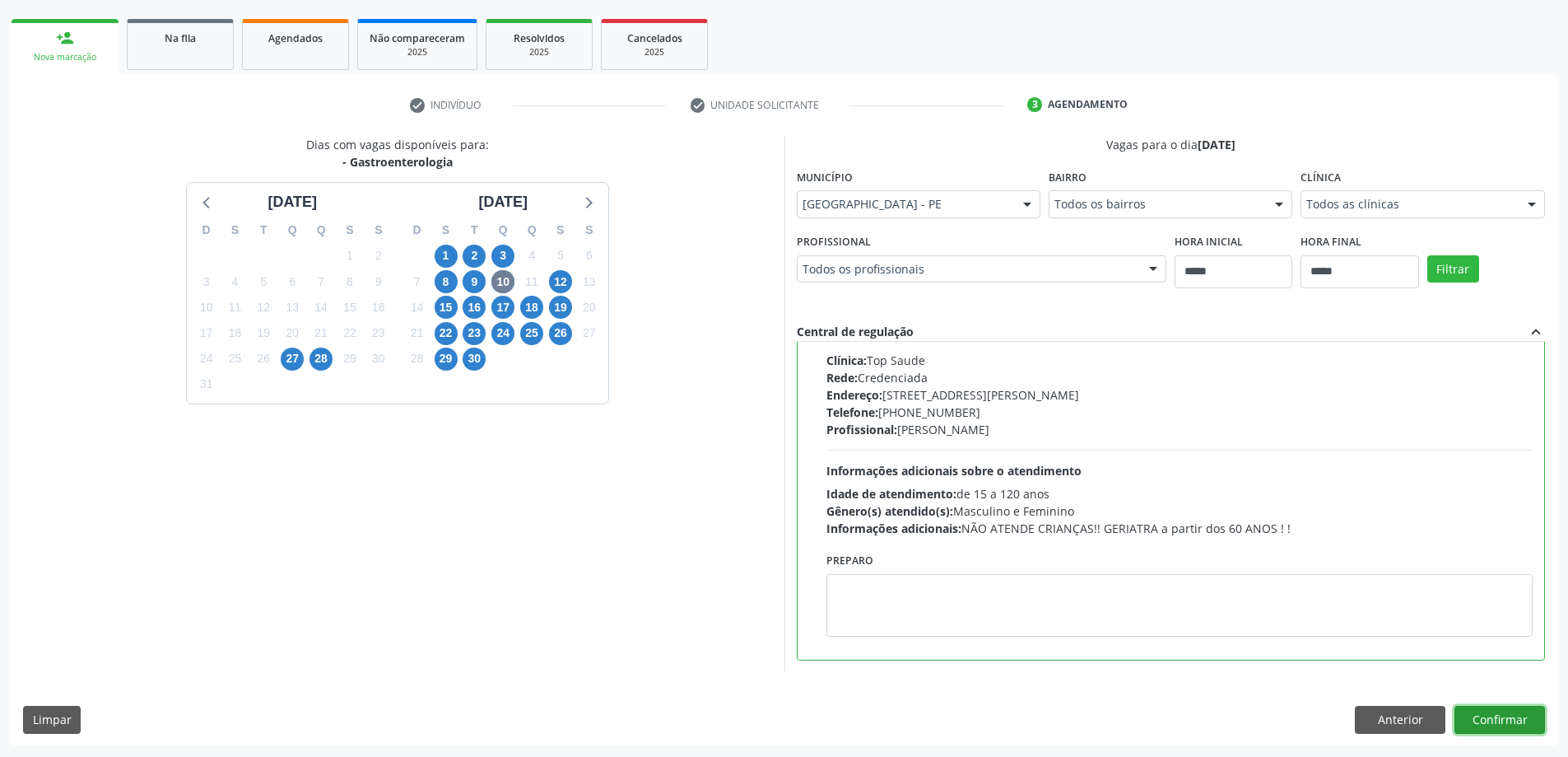
click at [1518, 718] on button "Confirmar" at bounding box center [1500, 720] width 91 height 28
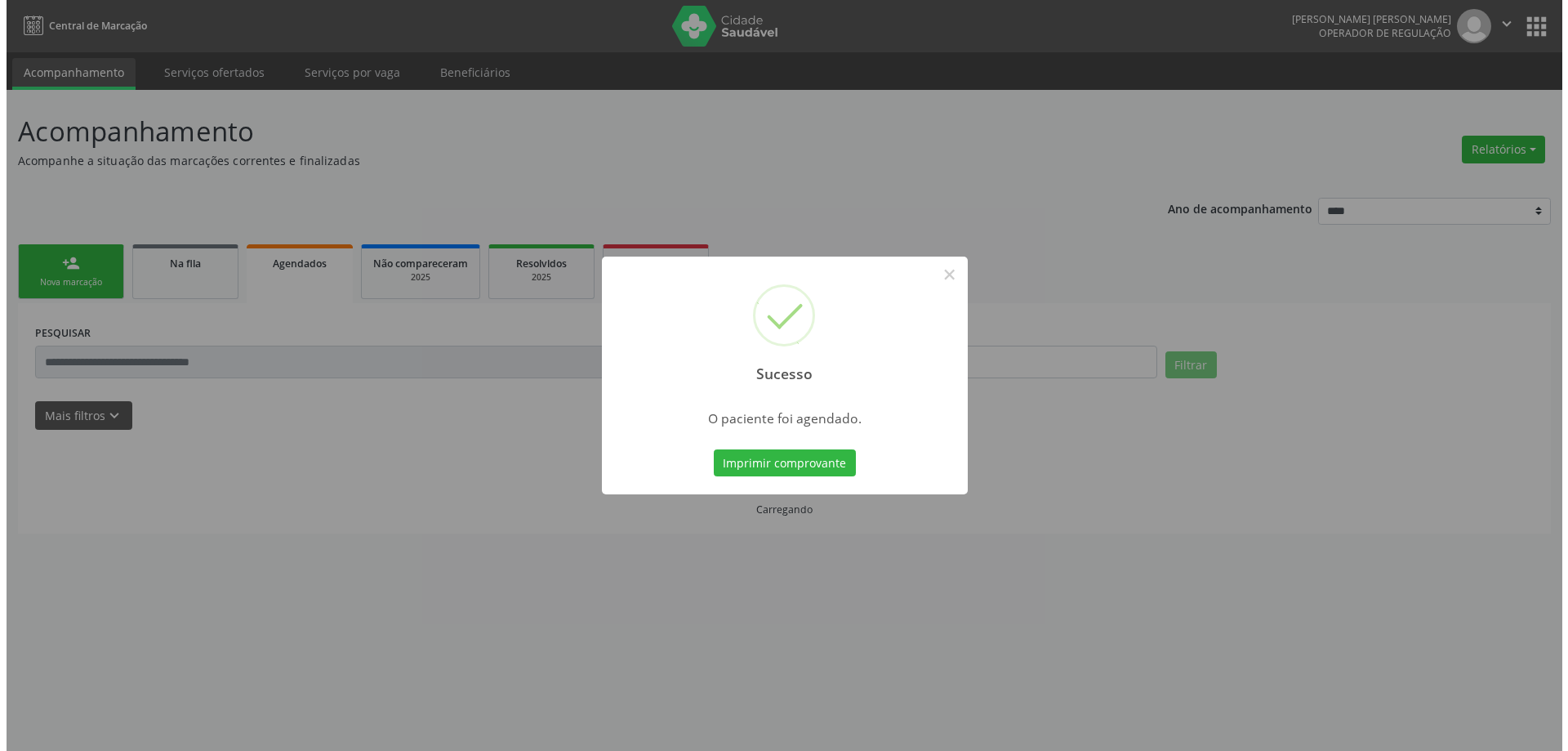
scroll to position [0, 0]
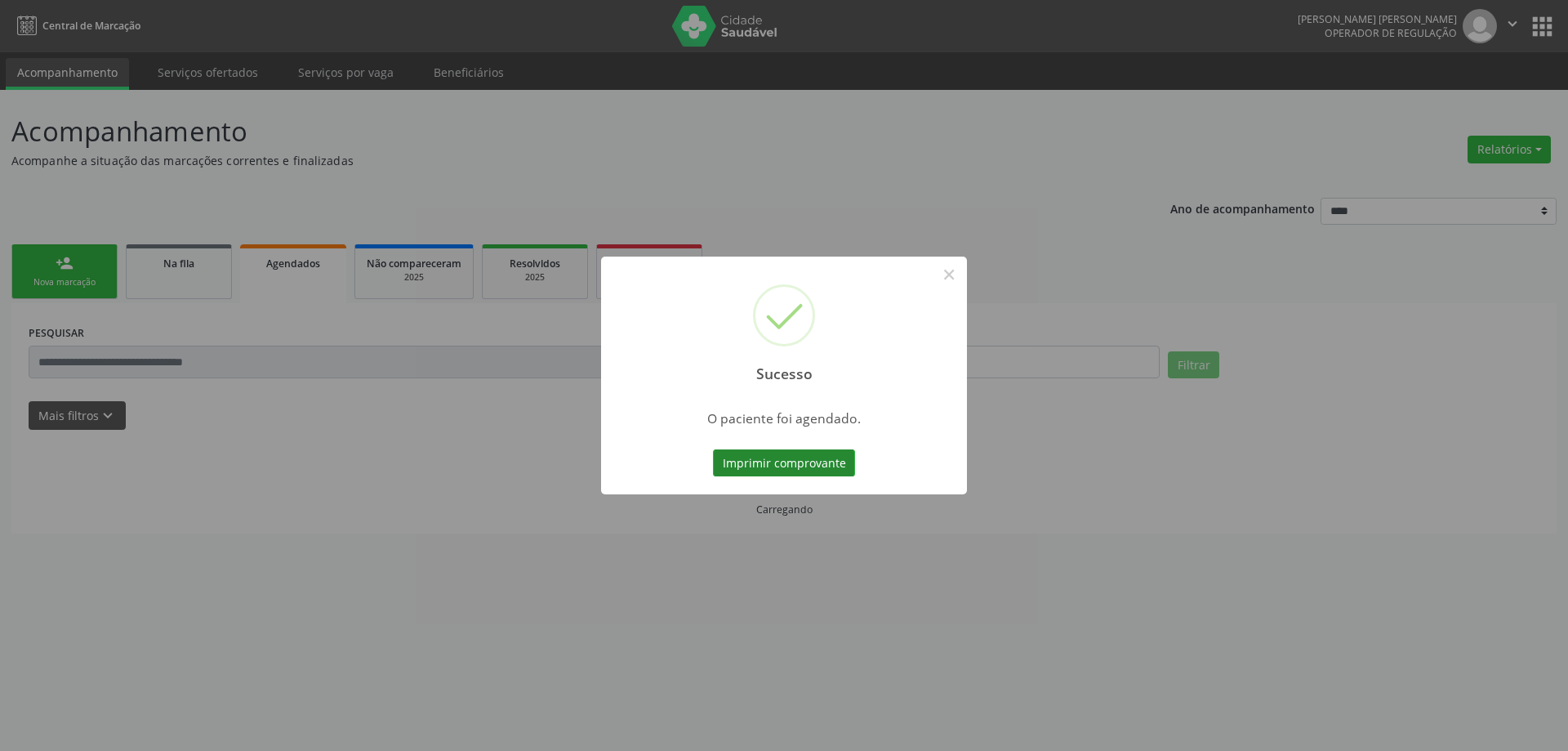
click at [823, 476] on button "Imprimir comprovante" at bounding box center [784, 463] width 142 height 28
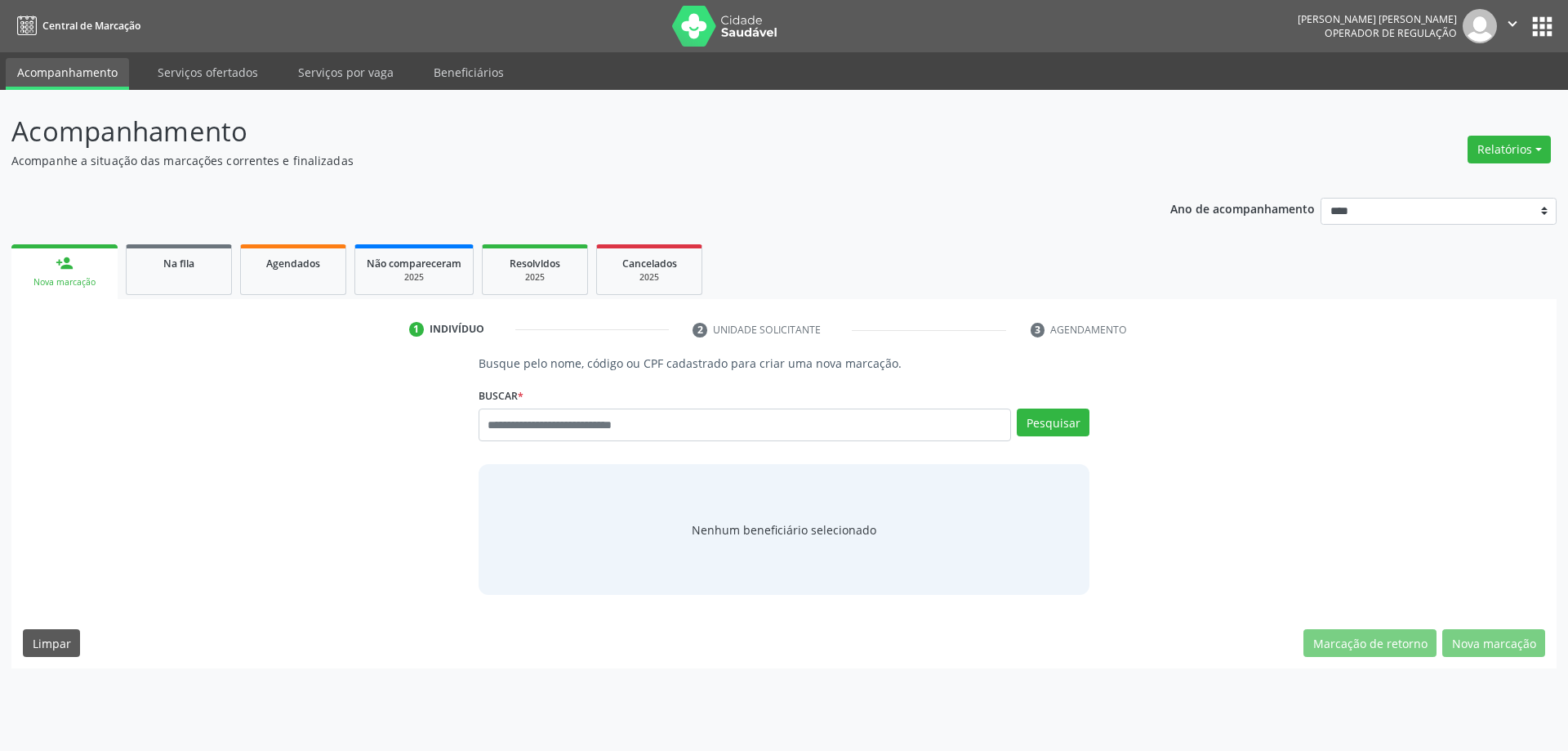
drag, startPoint x: 683, startPoint y: 384, endPoint x: 685, endPoint y: 398, distance: 14.1
click at [684, 387] on div "Buscar * Busque por nome, código ou CPF Nenhum resultado encontrado para: " " D…" at bounding box center [784, 418] width 611 height 70
drag, startPoint x: 685, startPoint y: 398, endPoint x: 683, endPoint y: 409, distance: 11.2
click at [683, 409] on div "Buscar * Busque por nome, código ou CPF Nenhum resultado encontrado para: " " D…" at bounding box center [784, 418] width 611 height 70
paste input "**********"
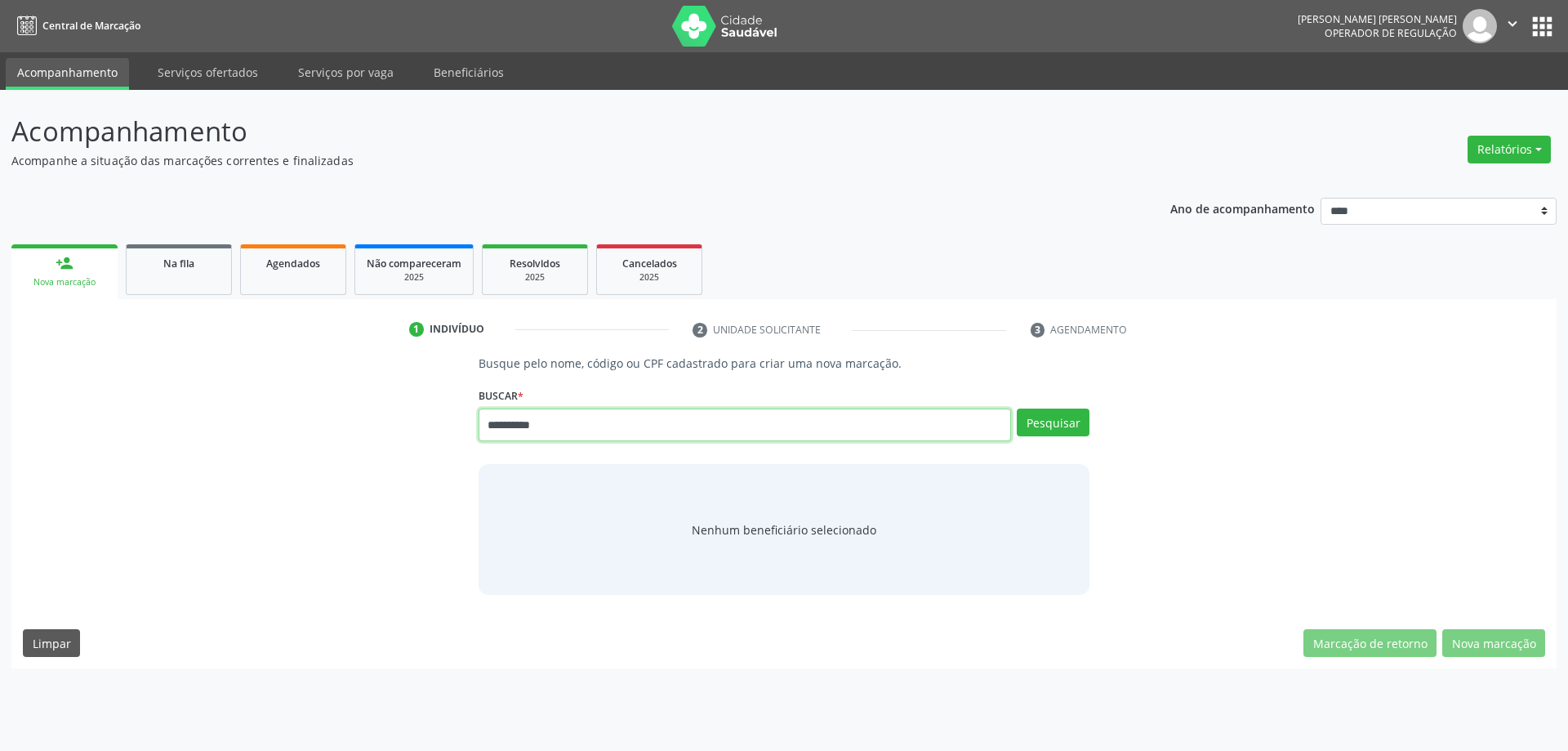
type input "**********"
click at [984, 382] on div "**********" at bounding box center [784, 475] width 634 height 240
click at [1044, 427] on button "Pesquisar" at bounding box center [1052, 423] width 72 height 28
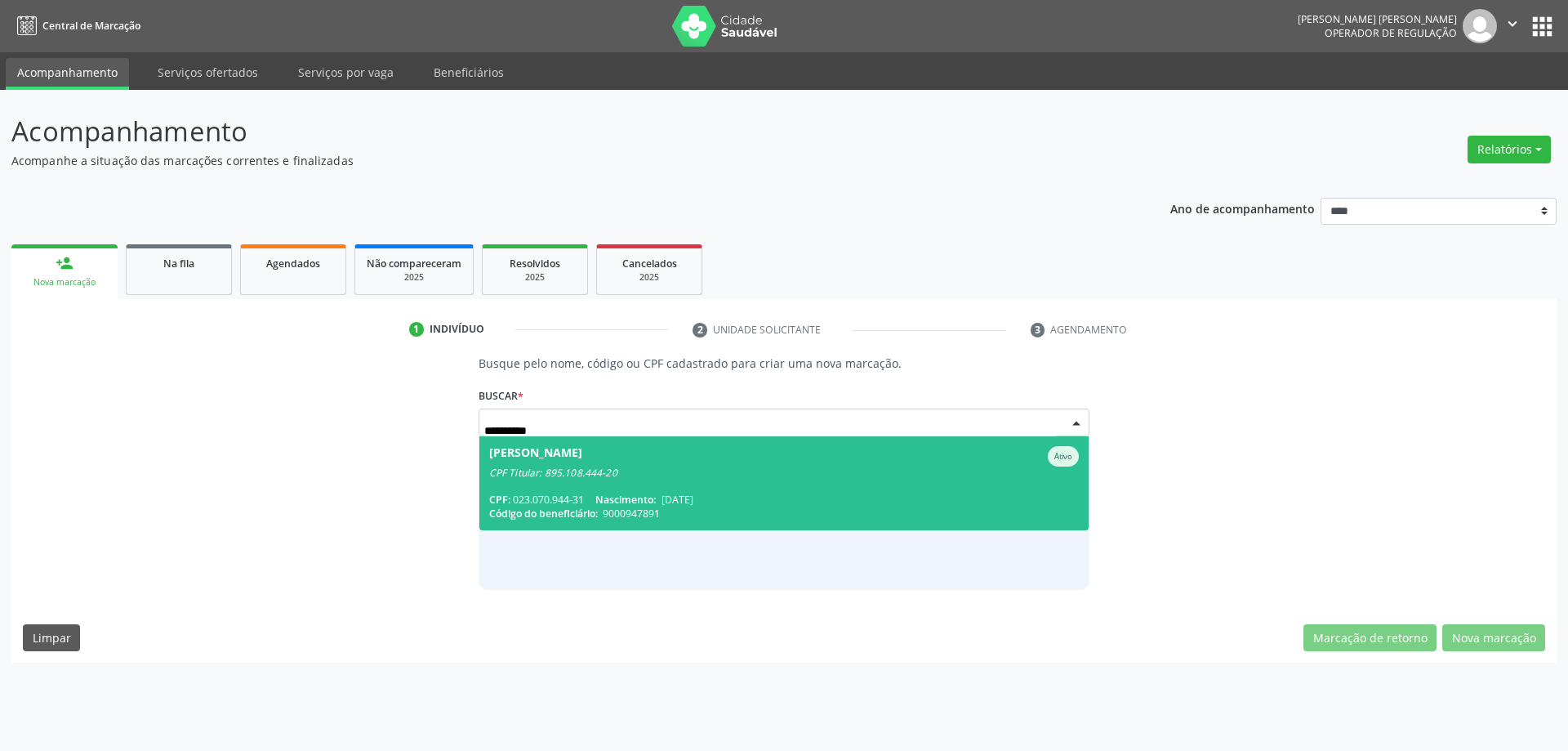
click at [619, 491] on span "Valdijane Matias dos Ramos Ativo CPF Titular: 895.108.444-20 CPF: 023.070.944-3…" at bounding box center [784, 483] width 610 height 94
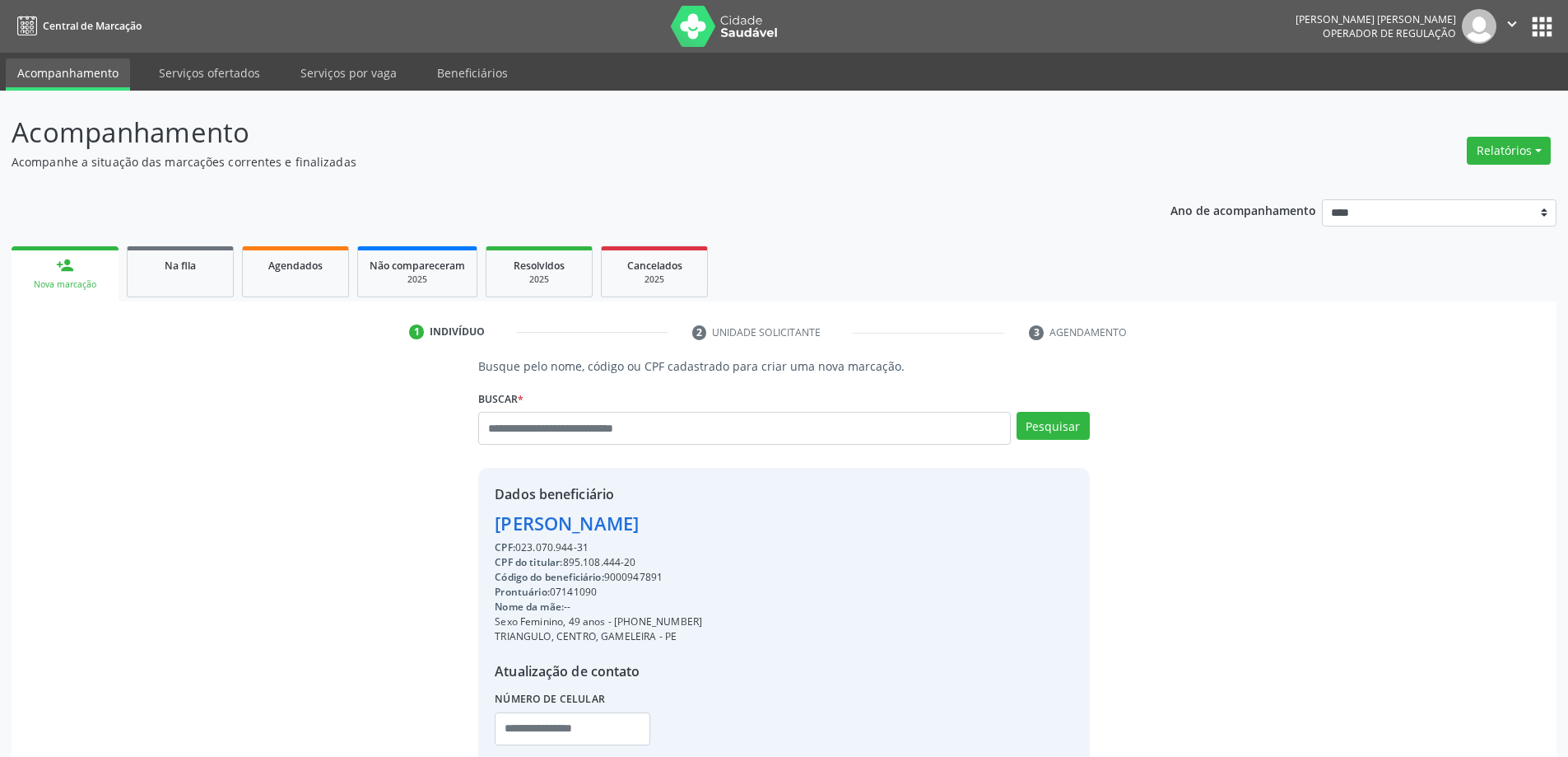
click at [589, 562] on div "CPF do titular: 895.108.444-20" at bounding box center [599, 563] width 208 height 15
copy div "895.108.444"
click at [662, 422] on input "text" at bounding box center [745, 429] width 532 height 33
paste input "**********"
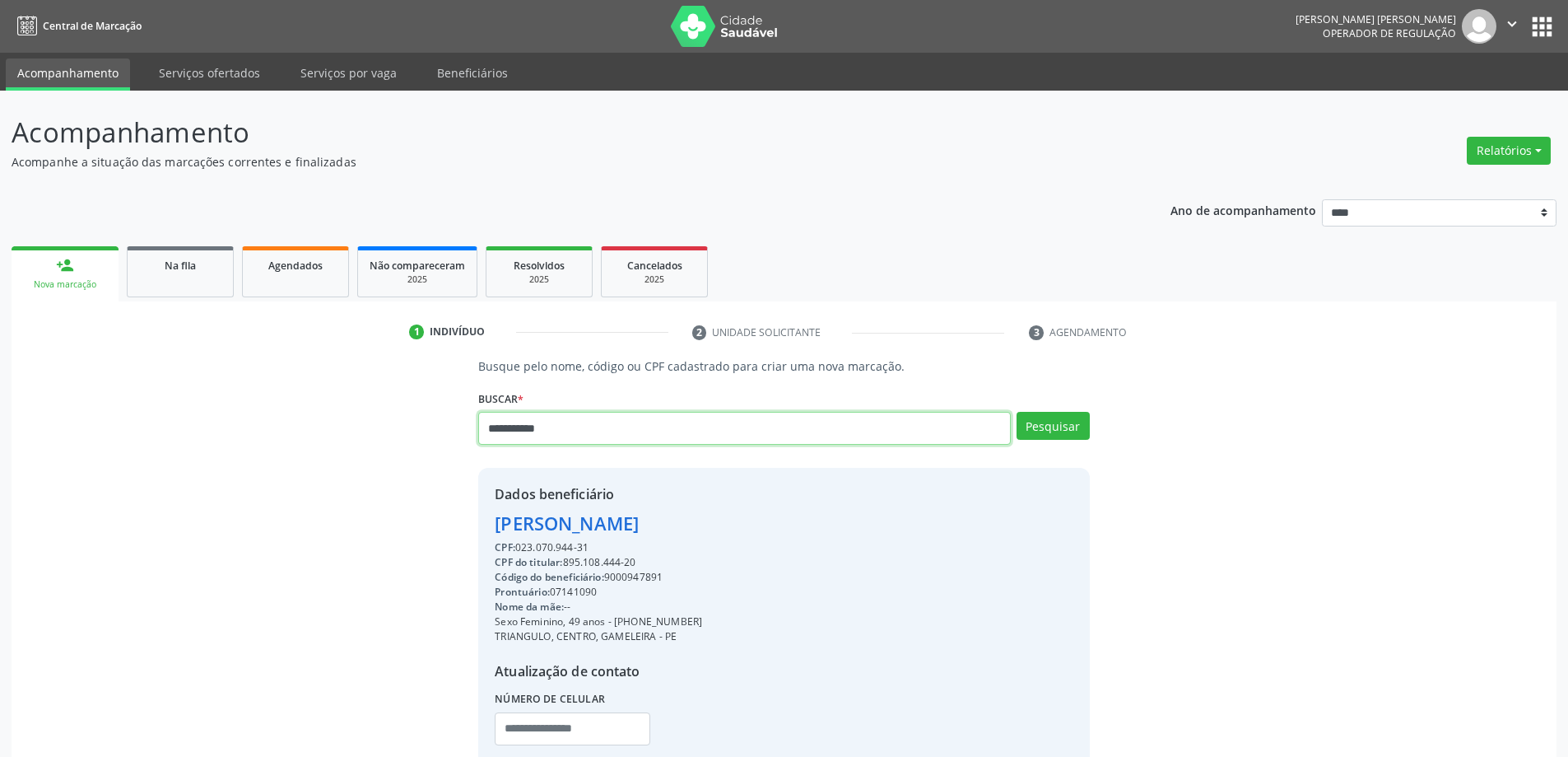
type input "**********"
click at [1006, 377] on div "**********" at bounding box center [784, 571] width 634 height 427
click at [1024, 419] on button "Pesquisar" at bounding box center [1052, 426] width 73 height 28
type input "**********"
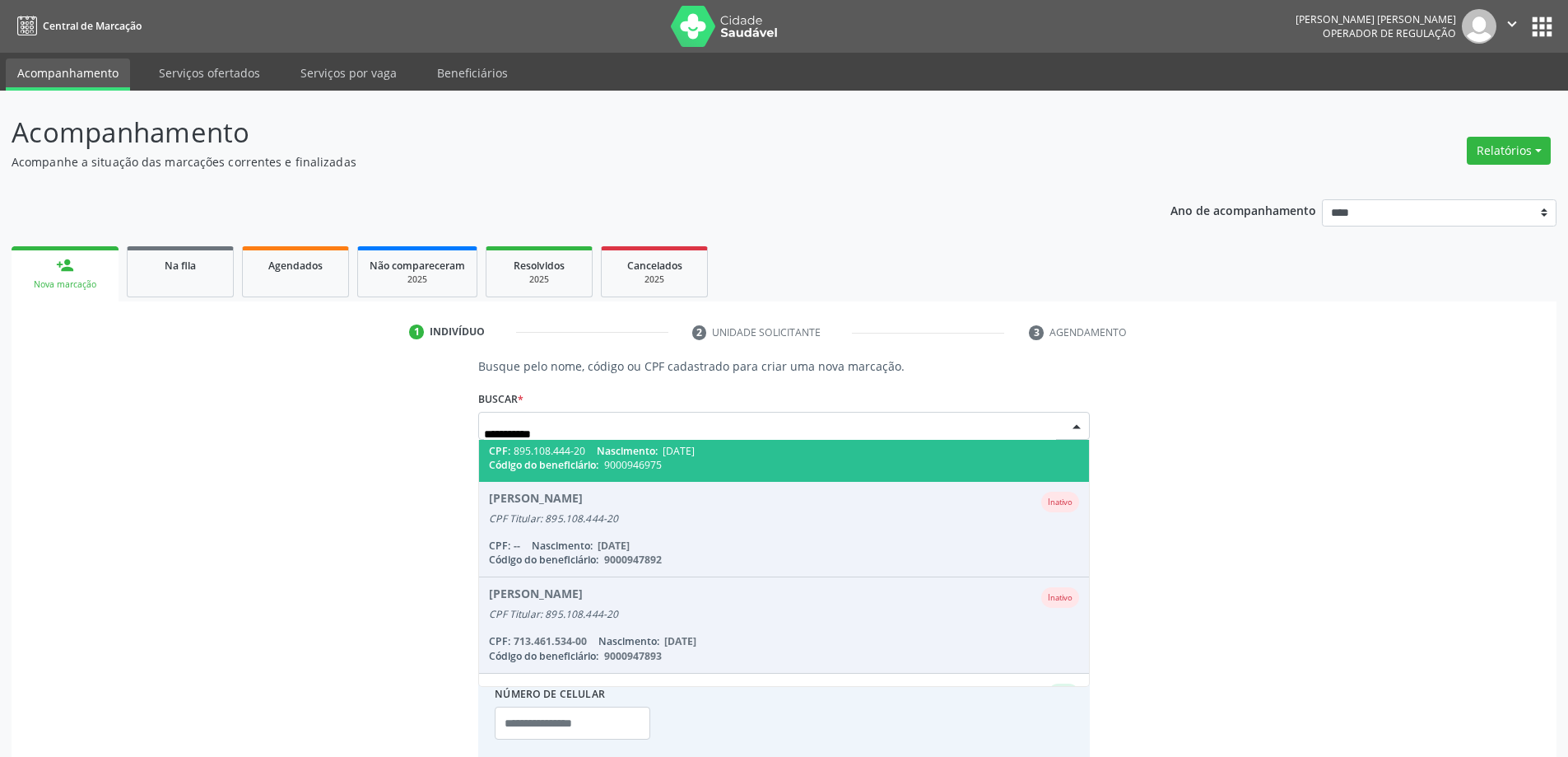
scroll to position [135, 0]
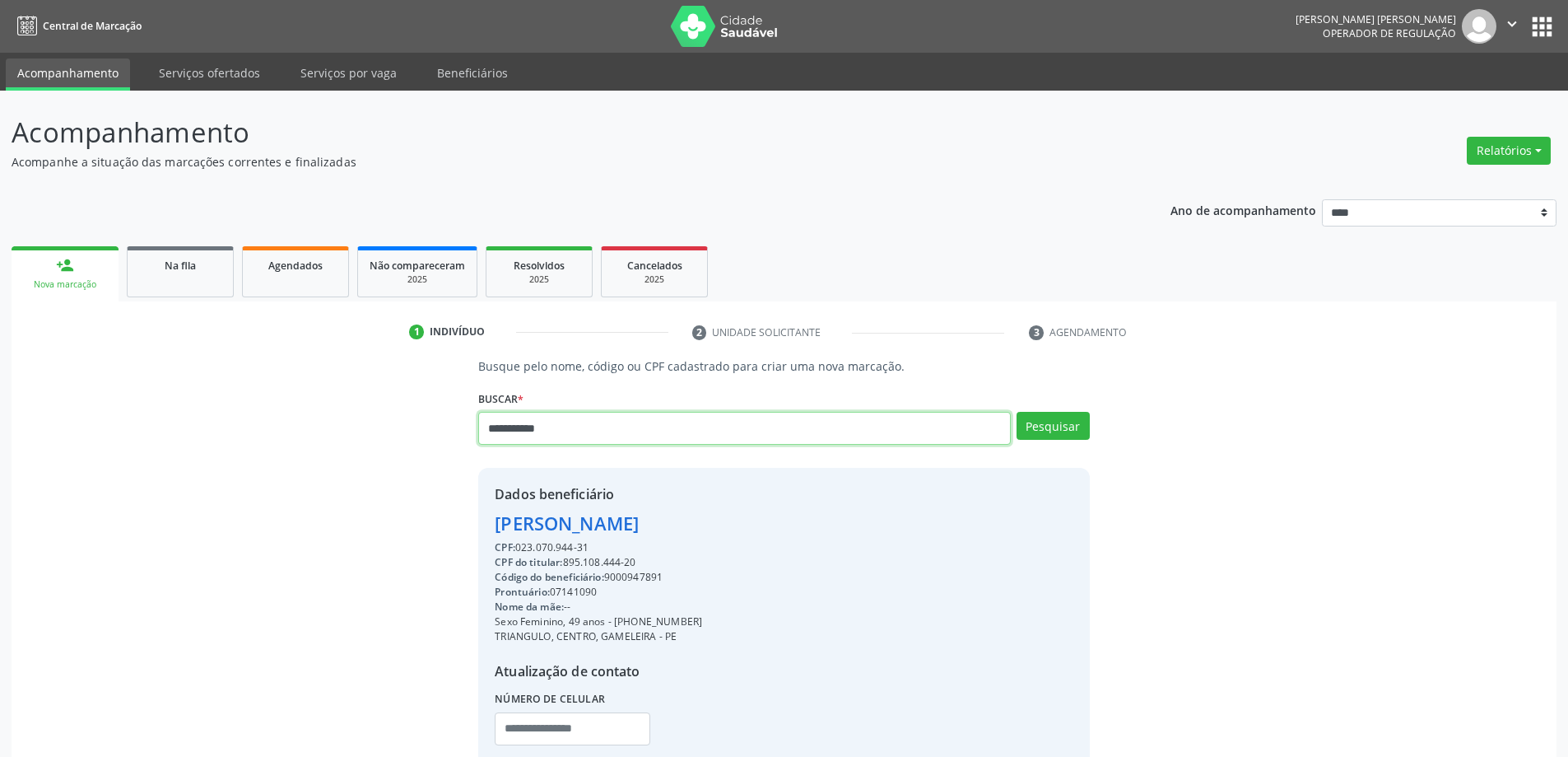
click at [820, 420] on input "**********" at bounding box center [745, 429] width 532 height 33
click at [1039, 433] on div "Pesquisar" at bounding box center [1051, 434] width 79 height 44
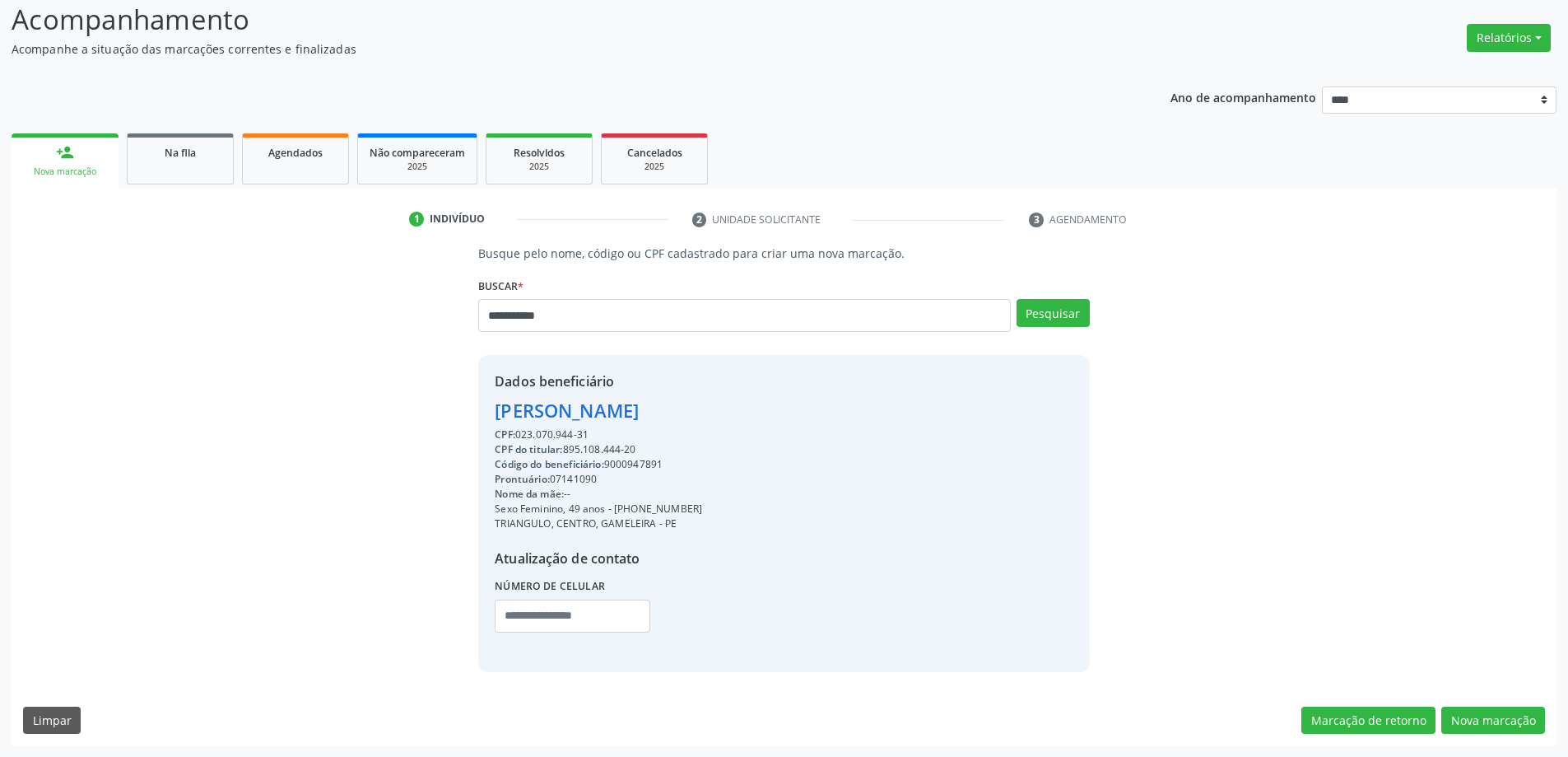
drag, startPoint x: 1479, startPoint y: 665, endPoint x: 1492, endPoint y: 705, distance: 42.1
click at [1492, 705] on div "**********" at bounding box center [784, 495] width 1545 height 501
click at [1490, 711] on button "Nova marcação" at bounding box center [1493, 720] width 103 height 28
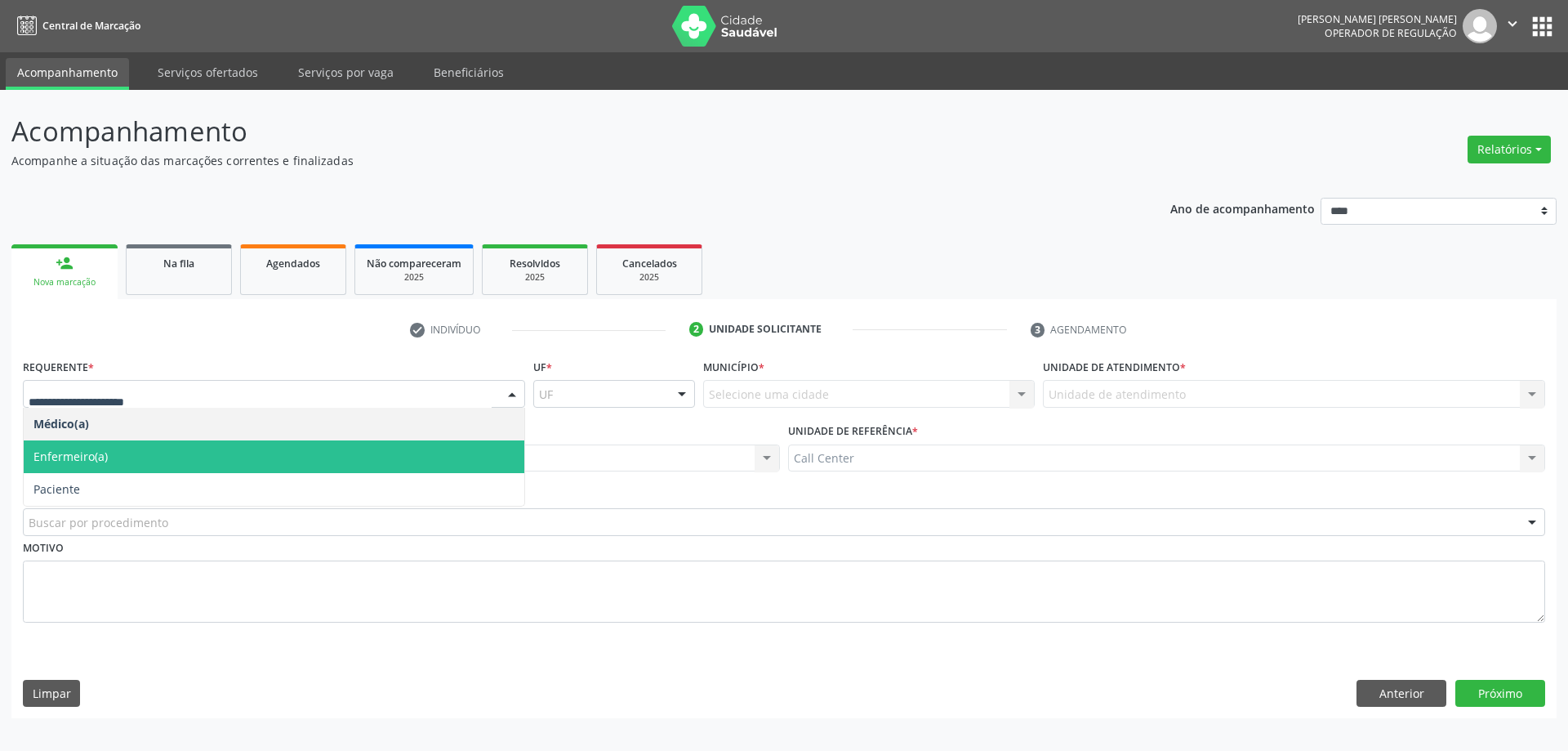
click at [143, 499] on span "Paciente" at bounding box center [274, 490] width 500 height 33
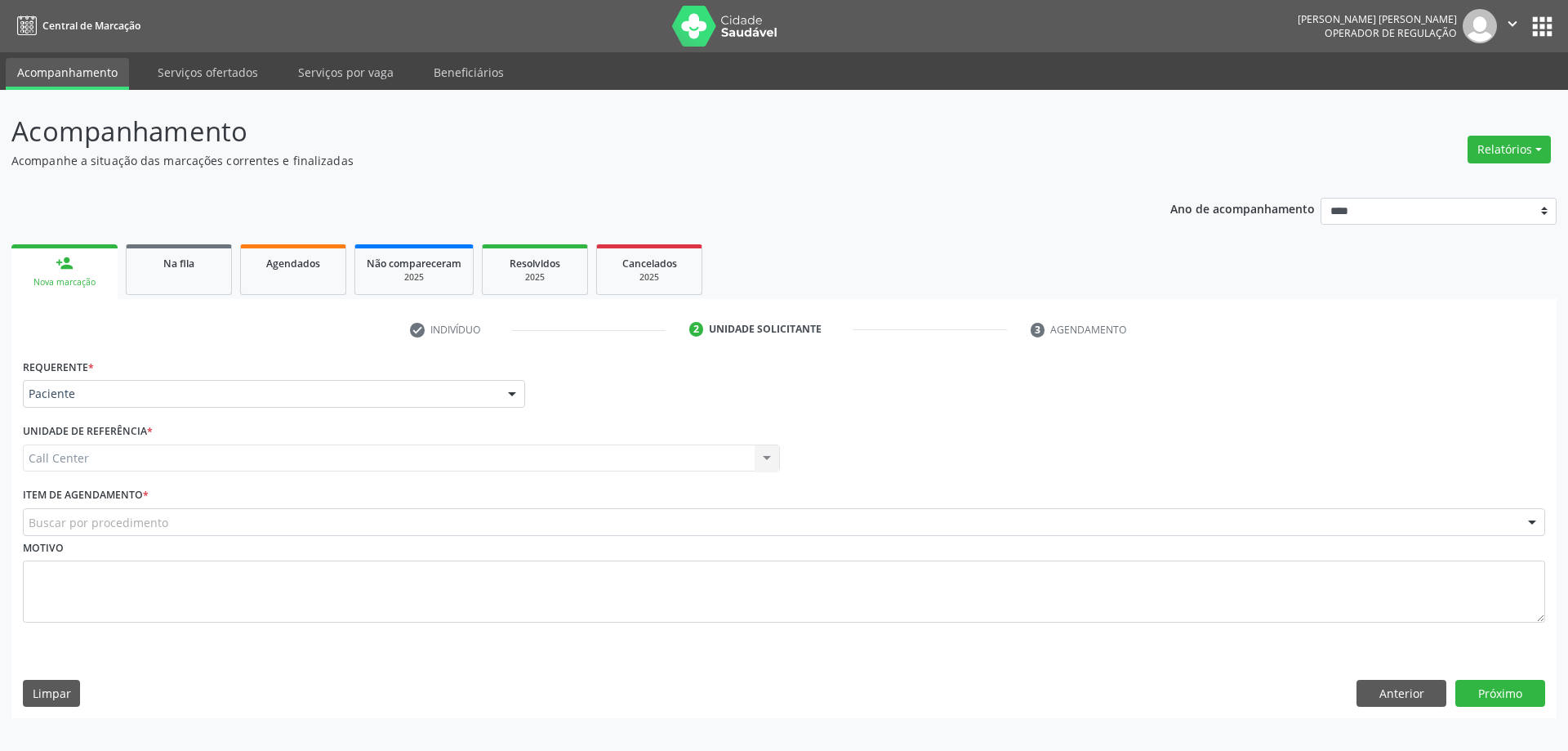
click at [209, 537] on div "Motivo" at bounding box center [784, 580] width 1522 height 86
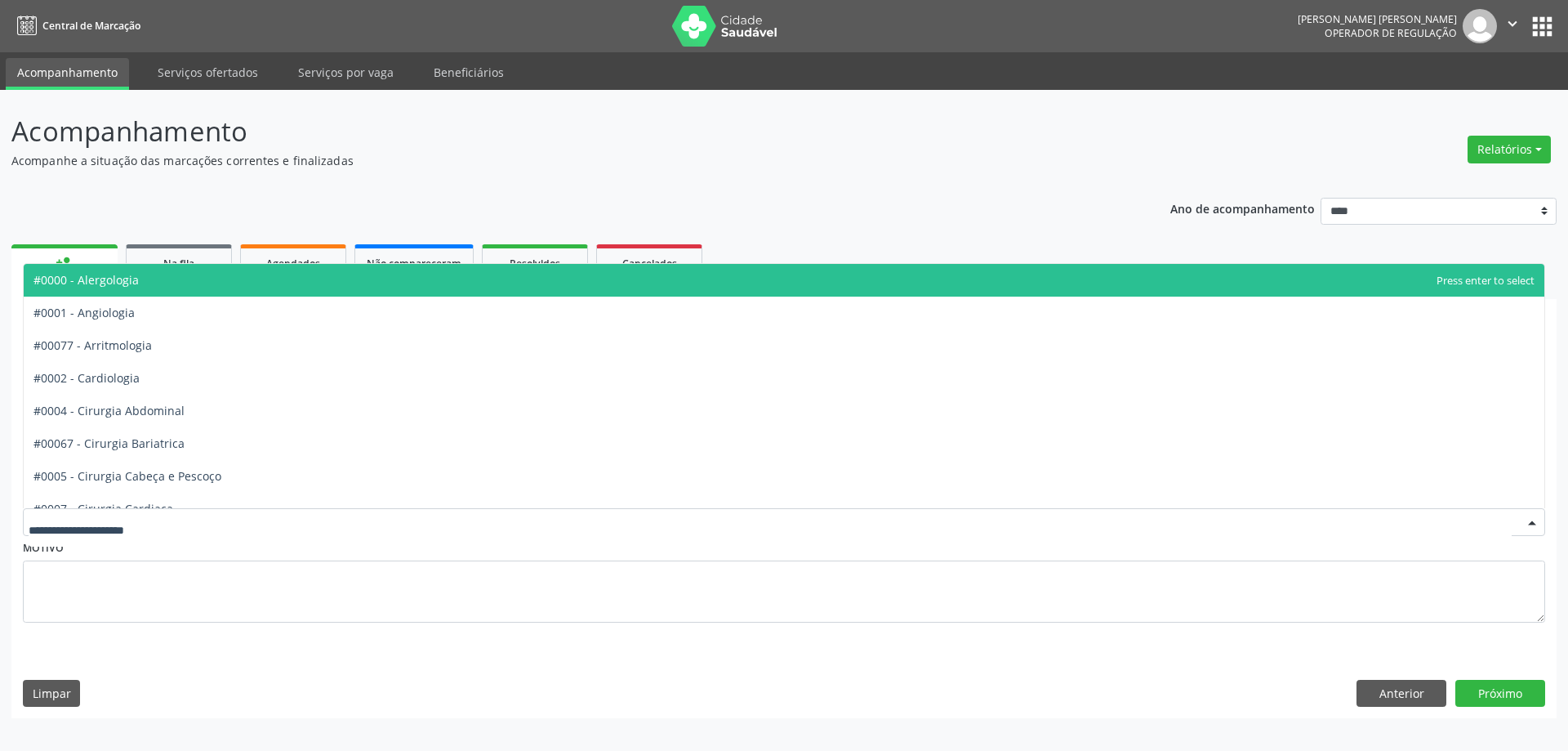
click at [222, 532] on div at bounding box center [784, 522] width 1522 height 28
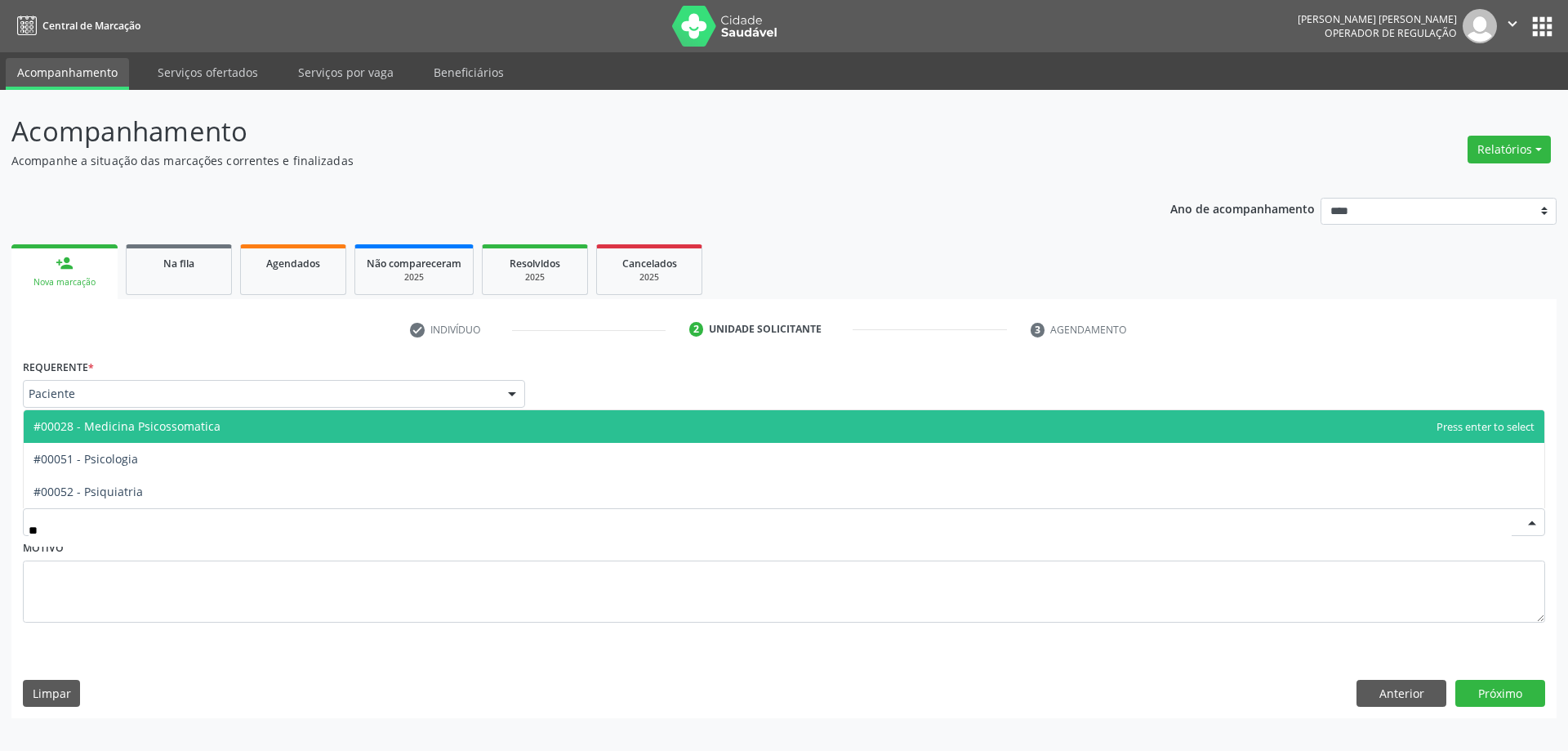
type input "**"
click at [184, 509] on div at bounding box center [784, 522] width 1522 height 28
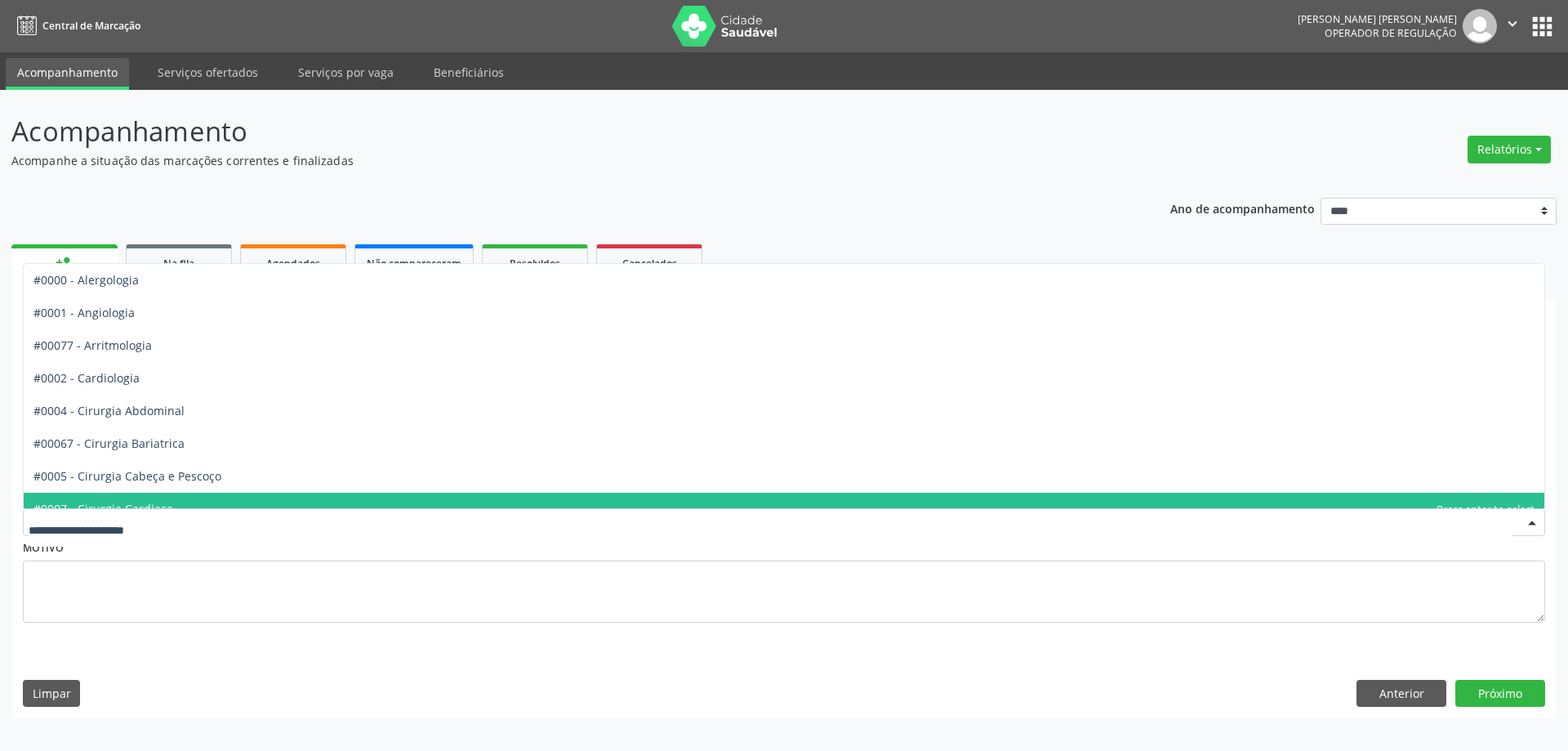
click at [148, 543] on input "text" at bounding box center [770, 530] width 1483 height 33
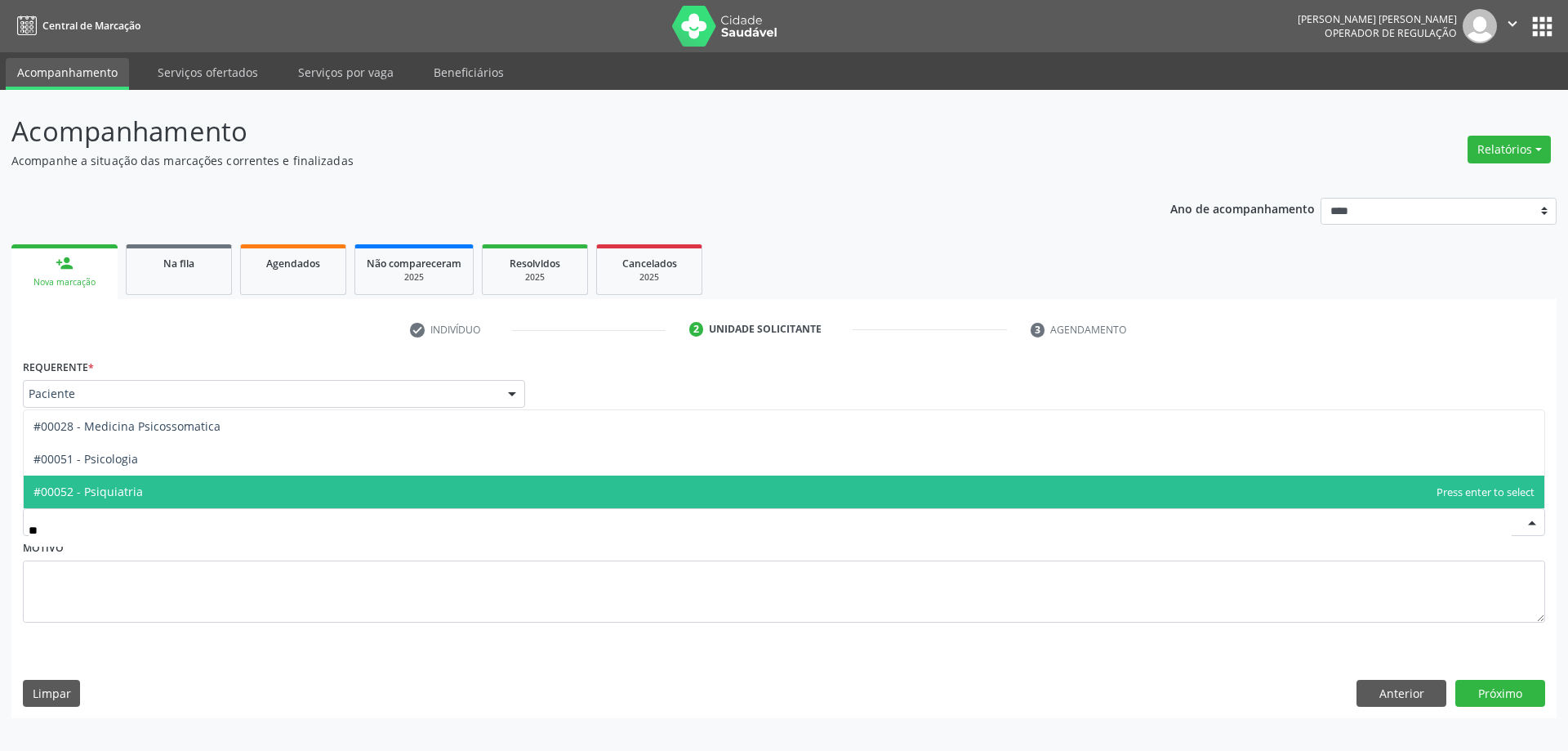
type input "***"
click at [159, 497] on span "#00052 - Psiquiatria" at bounding box center [784, 492] width 1520 height 33
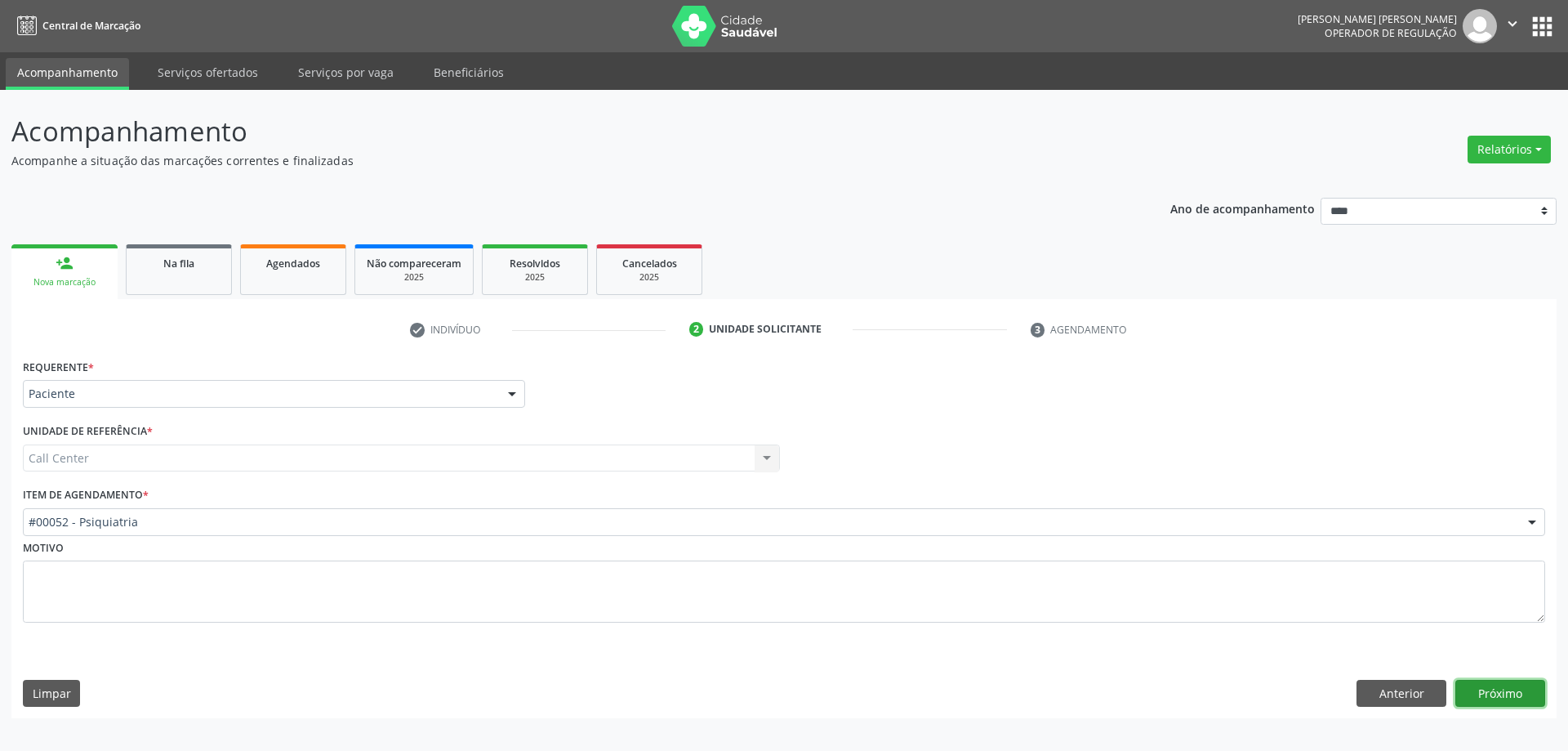
click at [1539, 695] on button "Próximo" at bounding box center [1500, 693] width 90 height 28
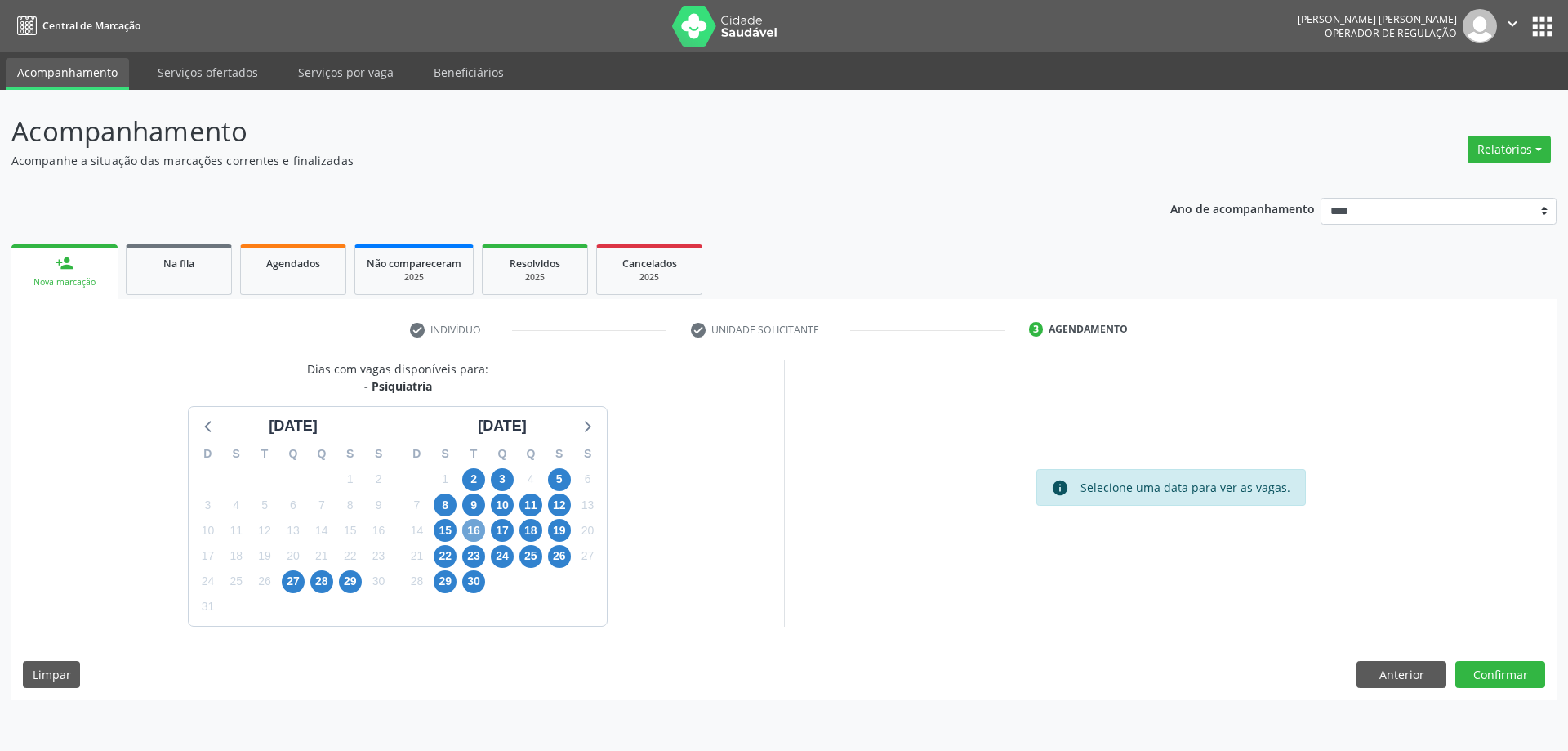
click at [482, 526] on span "16" at bounding box center [473, 530] width 23 height 23
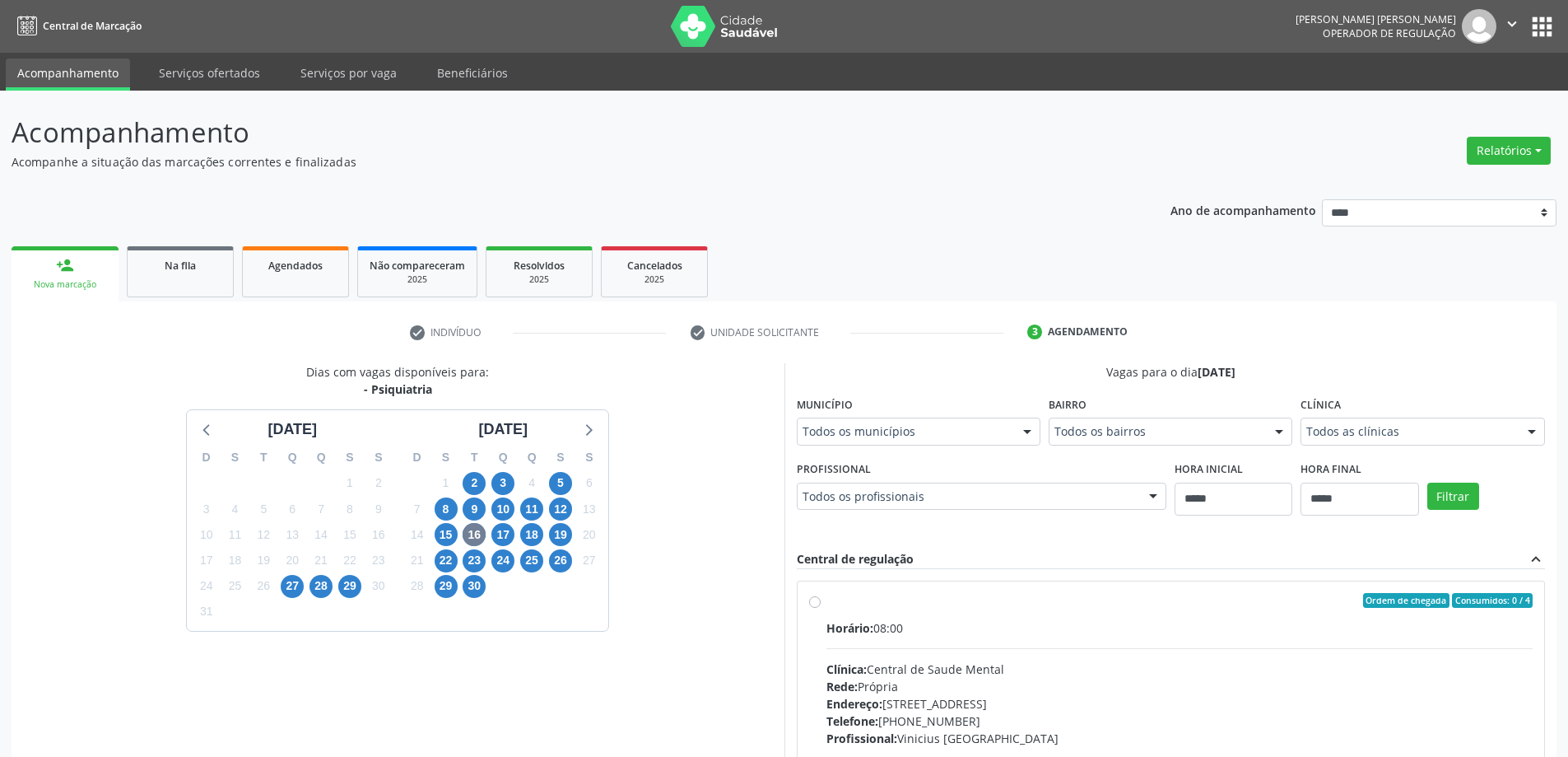
click at [838, 416] on label "Município" at bounding box center [825, 405] width 56 height 26
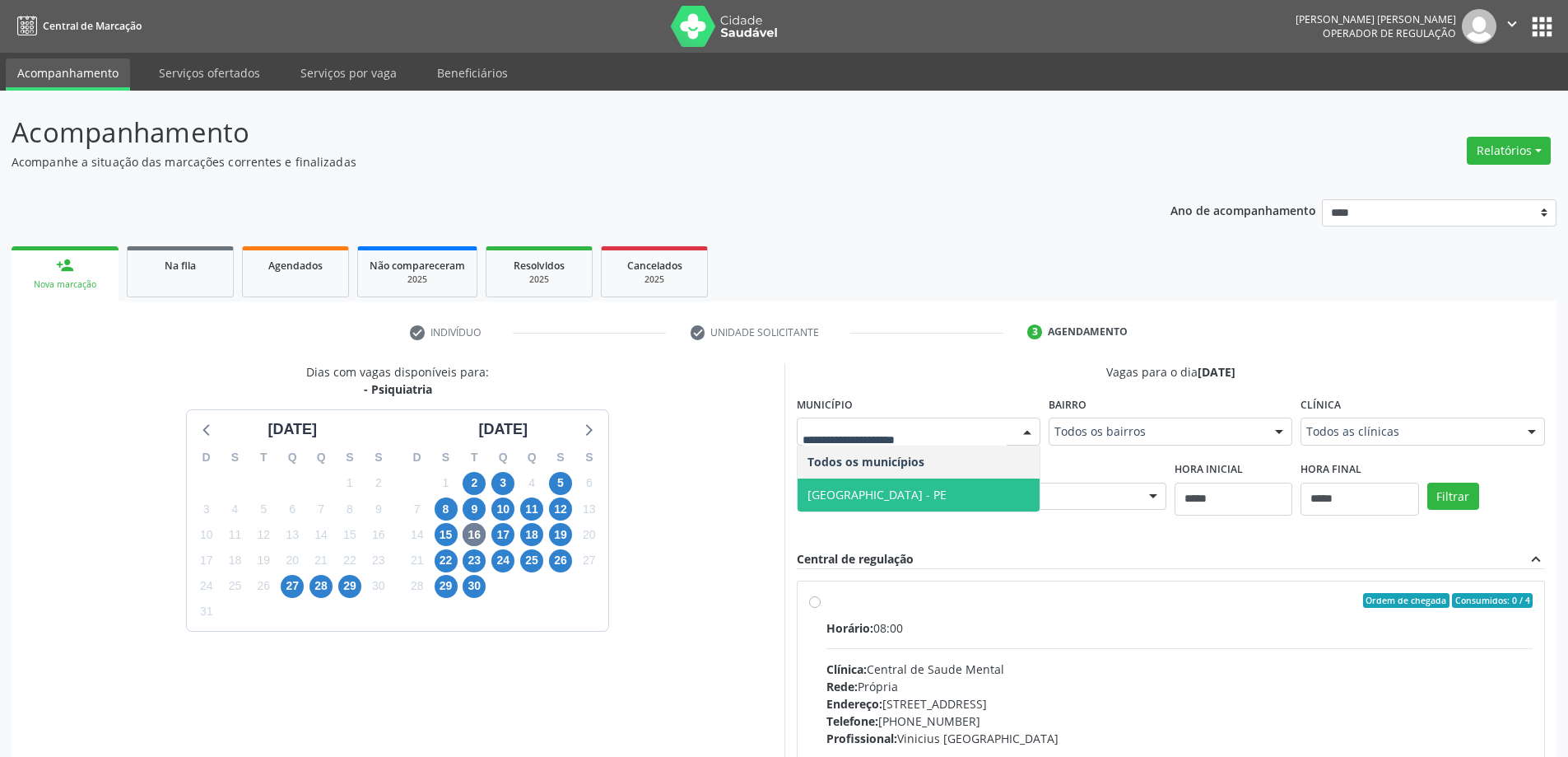
click at [834, 506] on span "Recife - PE" at bounding box center [918, 495] width 242 height 33
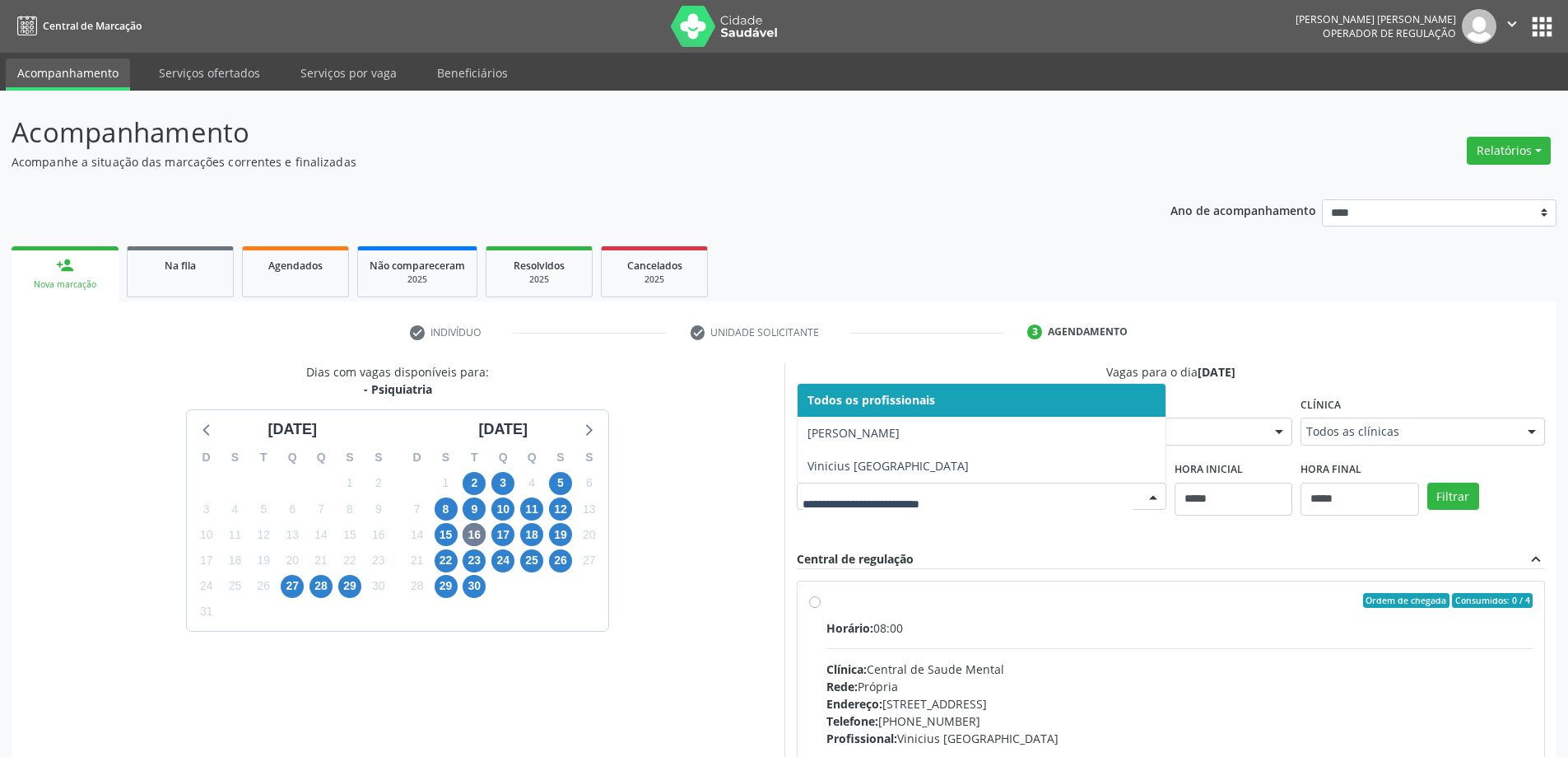
click at [875, 506] on div at bounding box center [982, 496] width 371 height 28
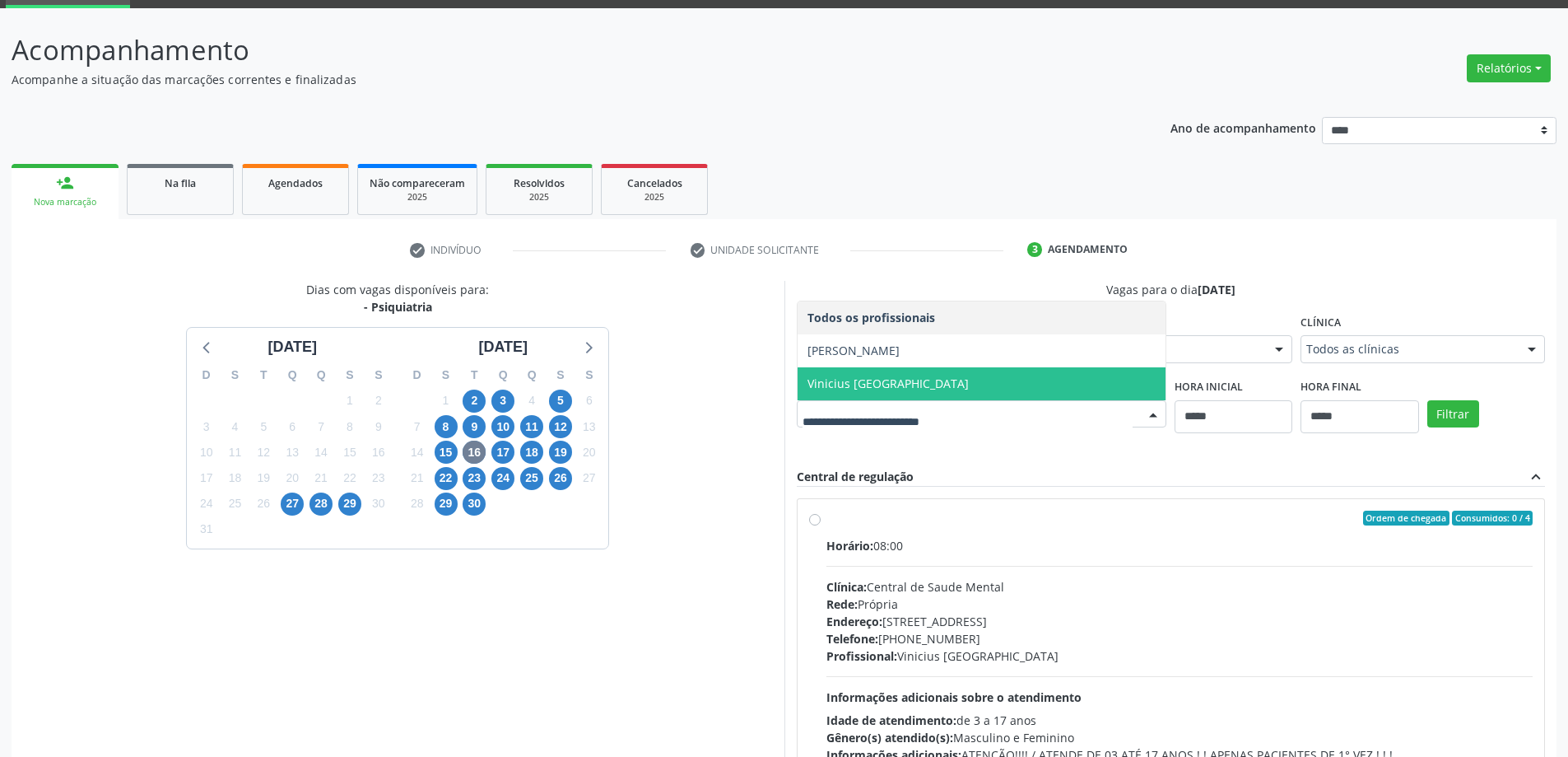
scroll to position [227, 0]
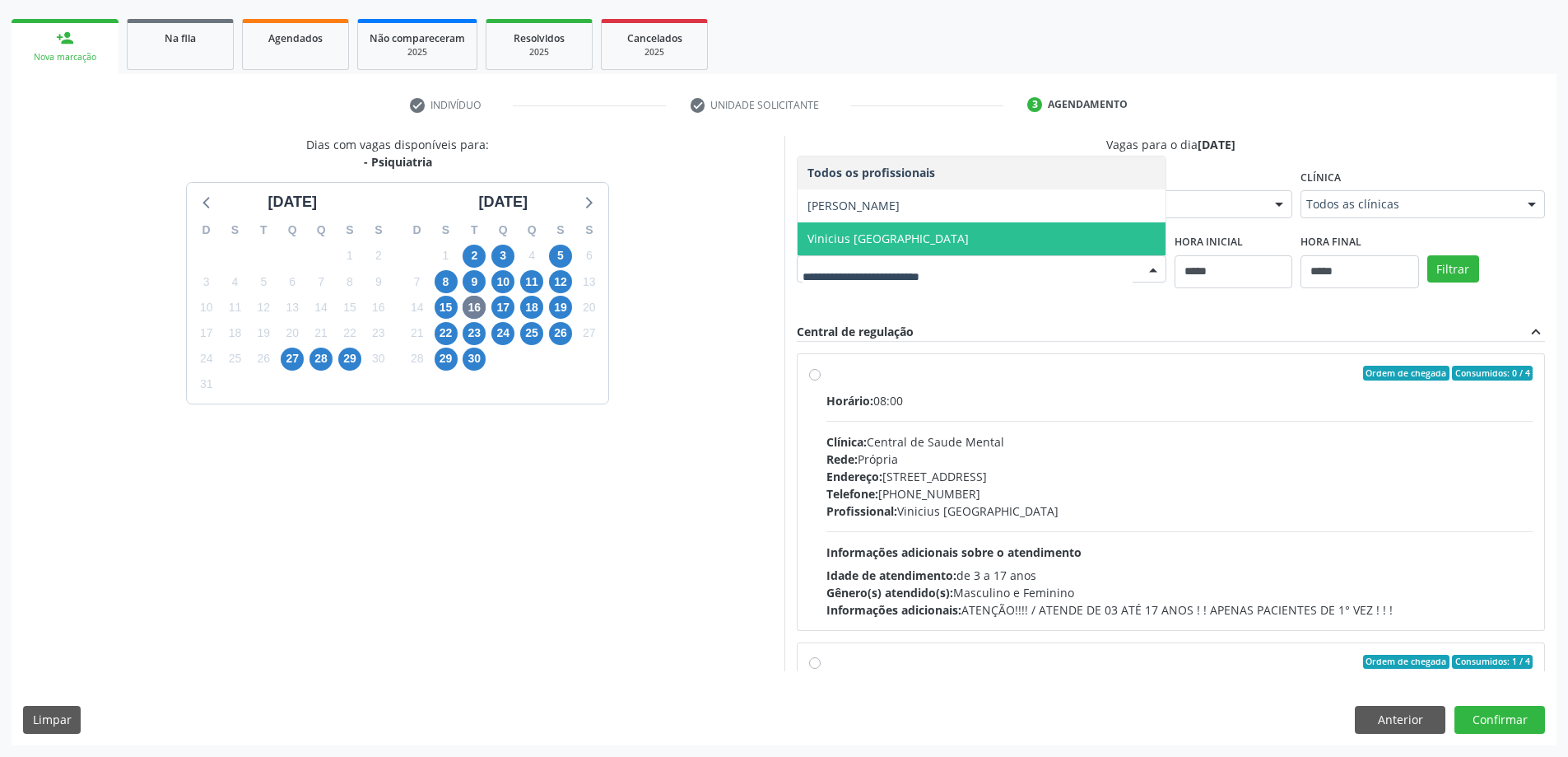
click at [757, 441] on div "Dias com vagas disponíveis para: - Psiquiatria agosto 2025 D S T Q Q S S 27 28 …" at bounding box center [397, 403] width 773 height 535
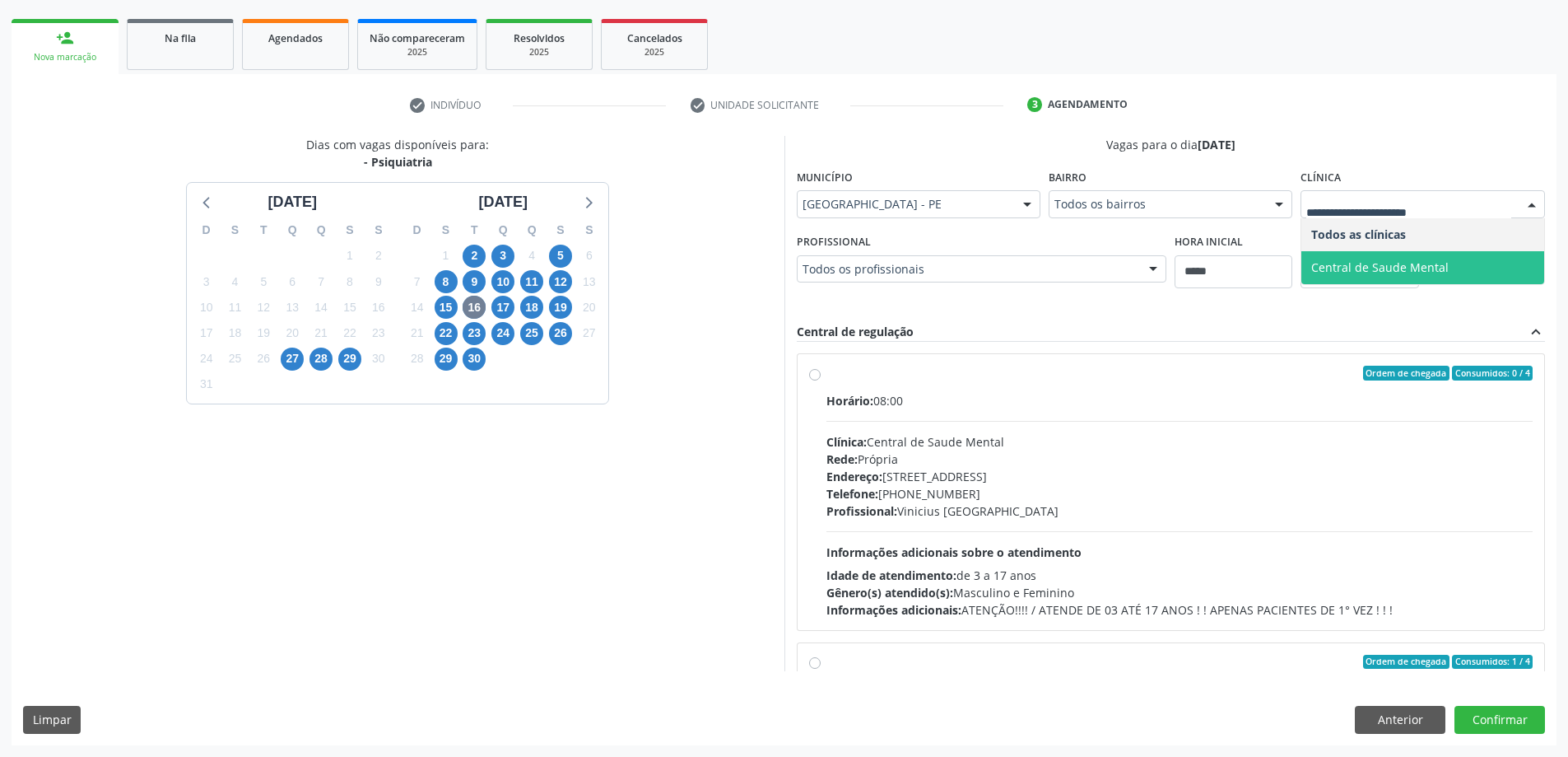
click at [1370, 261] on span "Central de Saude Mental" at bounding box center [1380, 267] width 138 height 16
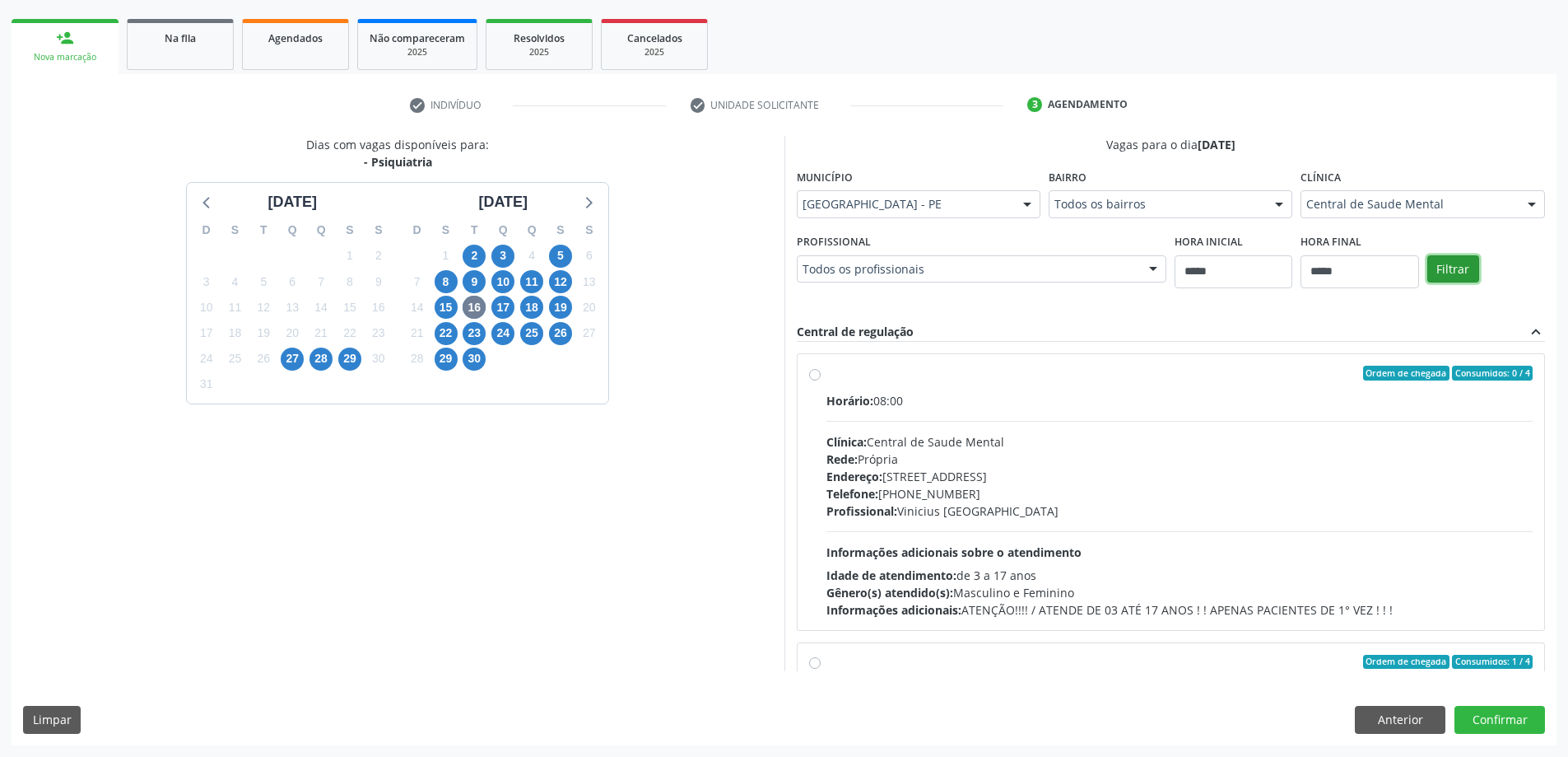
click at [1467, 276] on button "Filtrar" at bounding box center [1453, 269] width 52 height 28
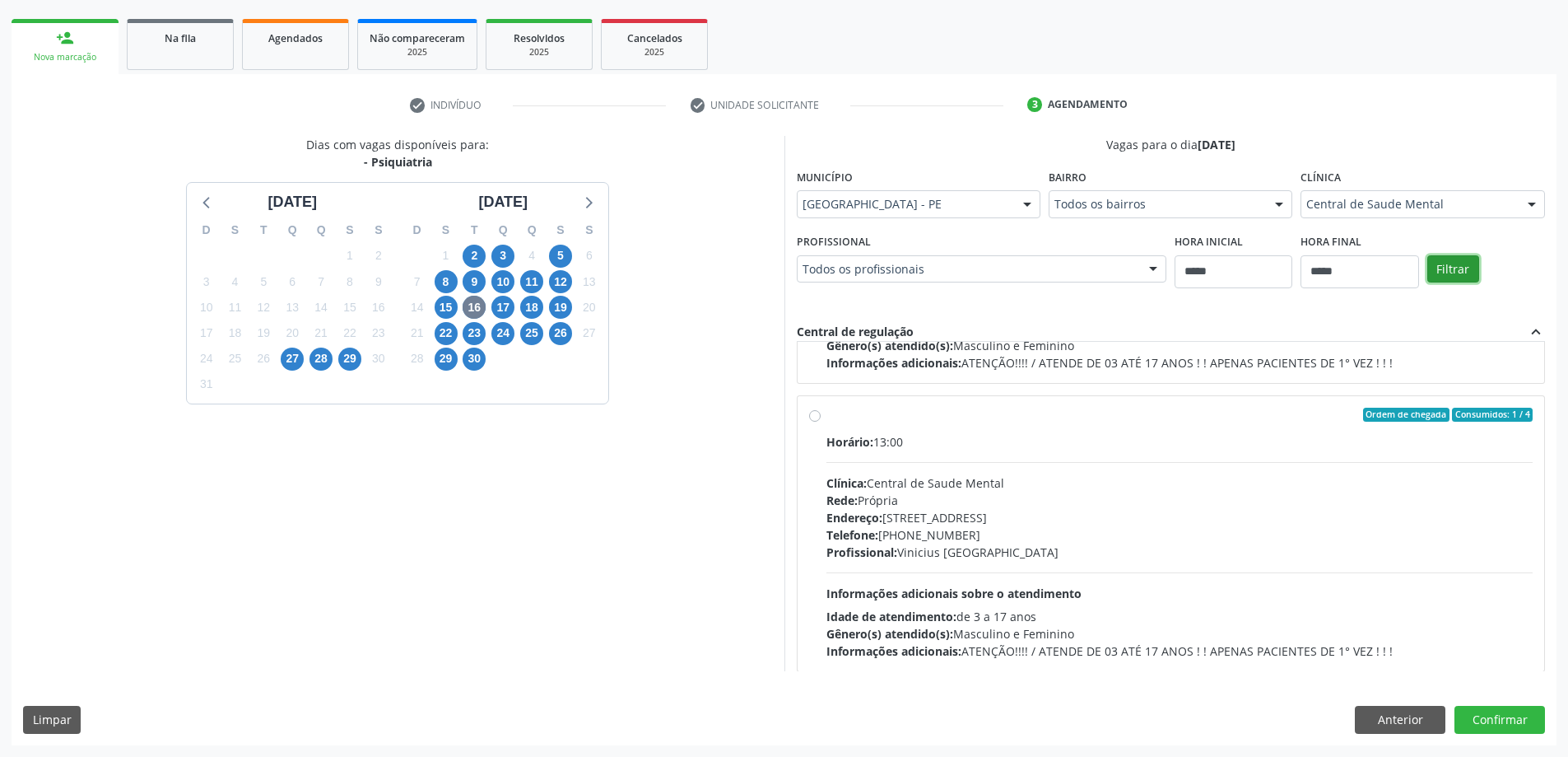
scroll to position [548, 0]
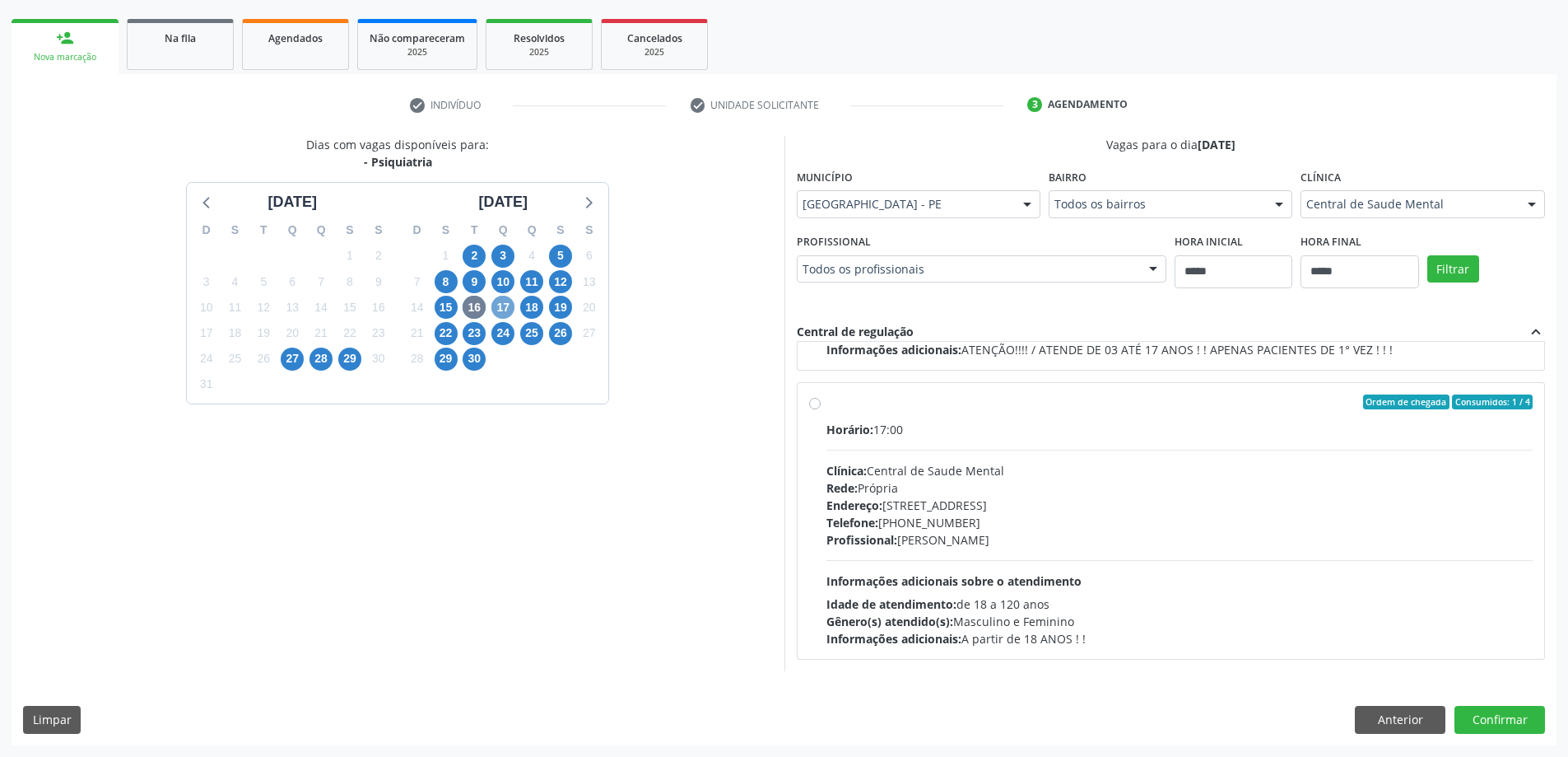
click at [502, 297] on span "17" at bounding box center [503, 307] width 23 height 23
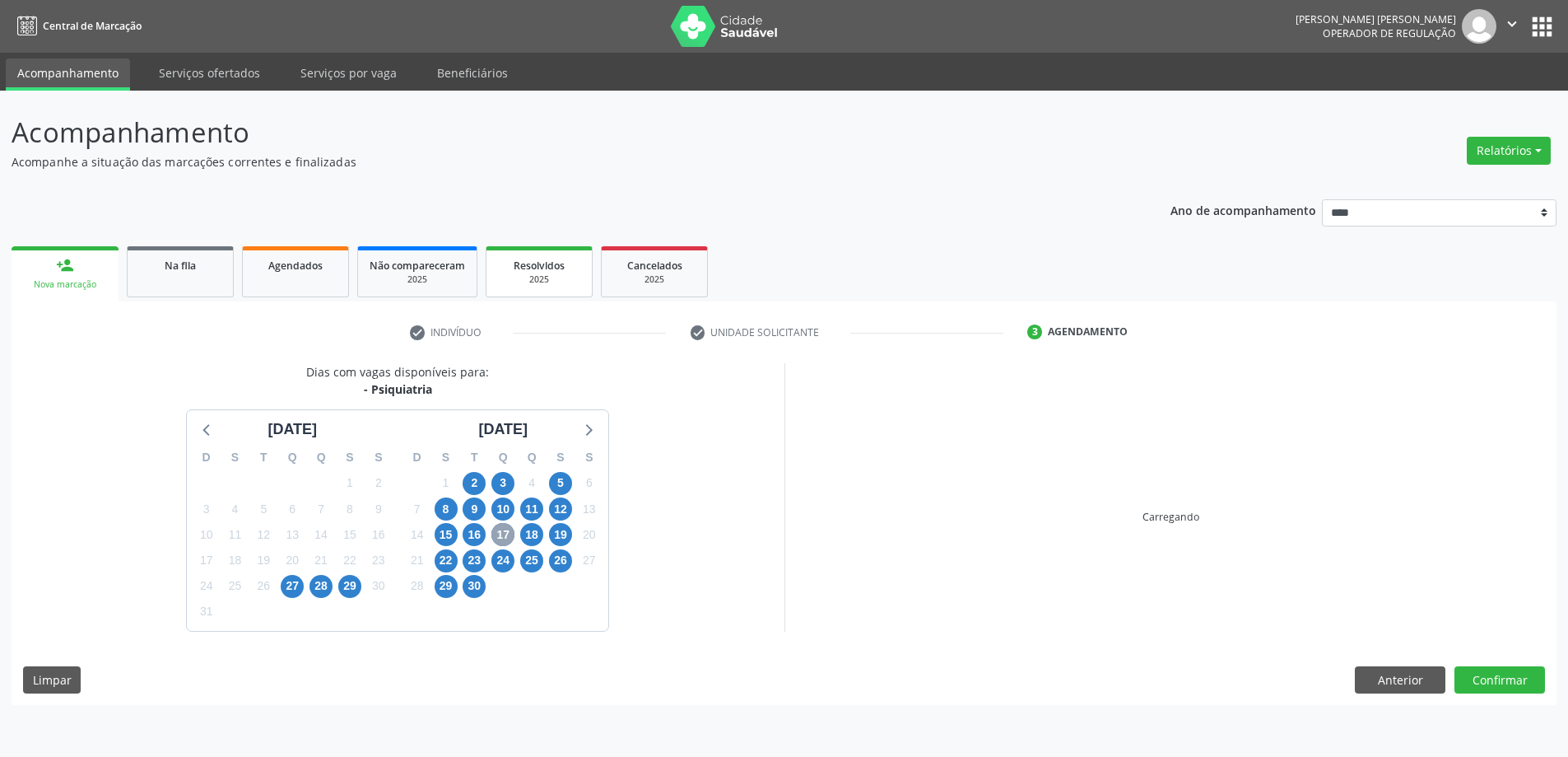
scroll to position [0, 0]
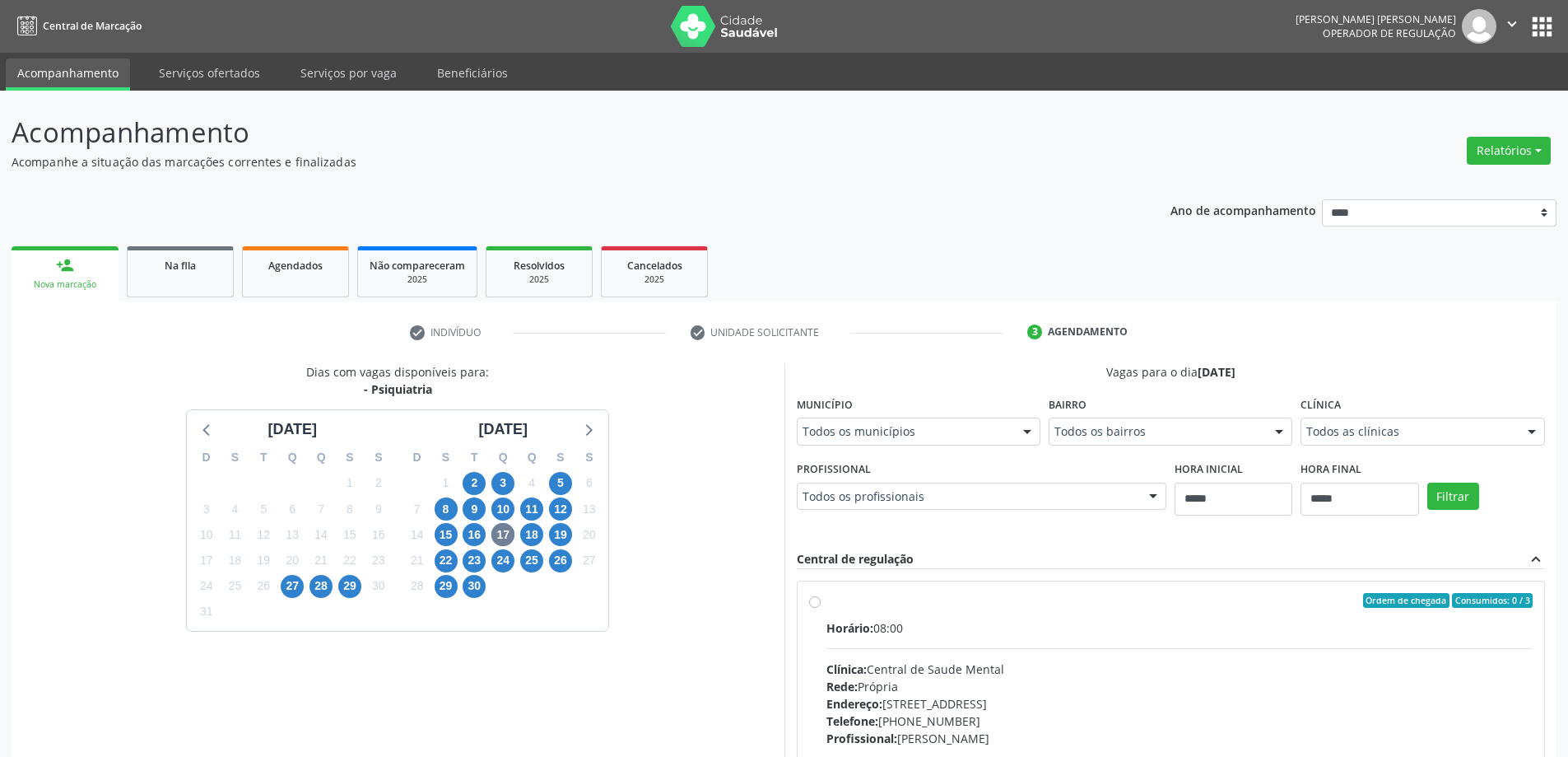
click at [975, 397] on div "Vagas para o dia 17/09/2025 Município Todos os municípios Todos os municípios R…" at bounding box center [1172, 630] width 749 height 535
click at [949, 414] on div "Município Todos os municípios Todos os municípios Recife - PE Nenhum resultado …" at bounding box center [919, 418] width 244 height 53
drag, startPoint x: 922, startPoint y: 432, endPoint x: 910, endPoint y: 438, distance: 13.4
drag, startPoint x: 895, startPoint y: 484, endPoint x: 911, endPoint y: 483, distance: 16.0
click at [908, 483] on span "Recife - PE" at bounding box center [918, 495] width 242 height 33
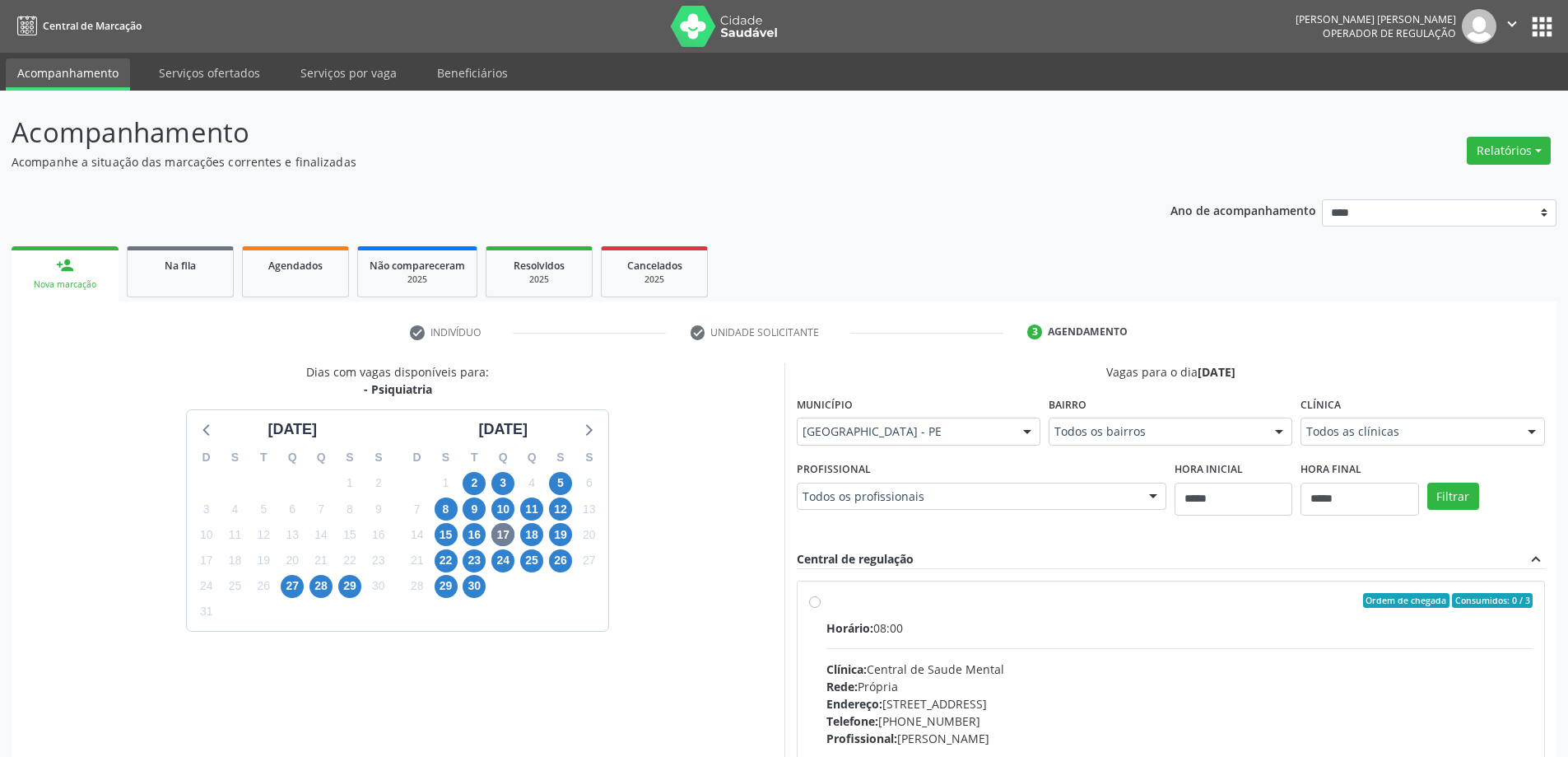
click at [1302, 455] on div "Clínica Todos as clínicas Todos as clínicas Central de Saude Mental Nenhum resu…" at bounding box center [1422, 423] width 252 height 64
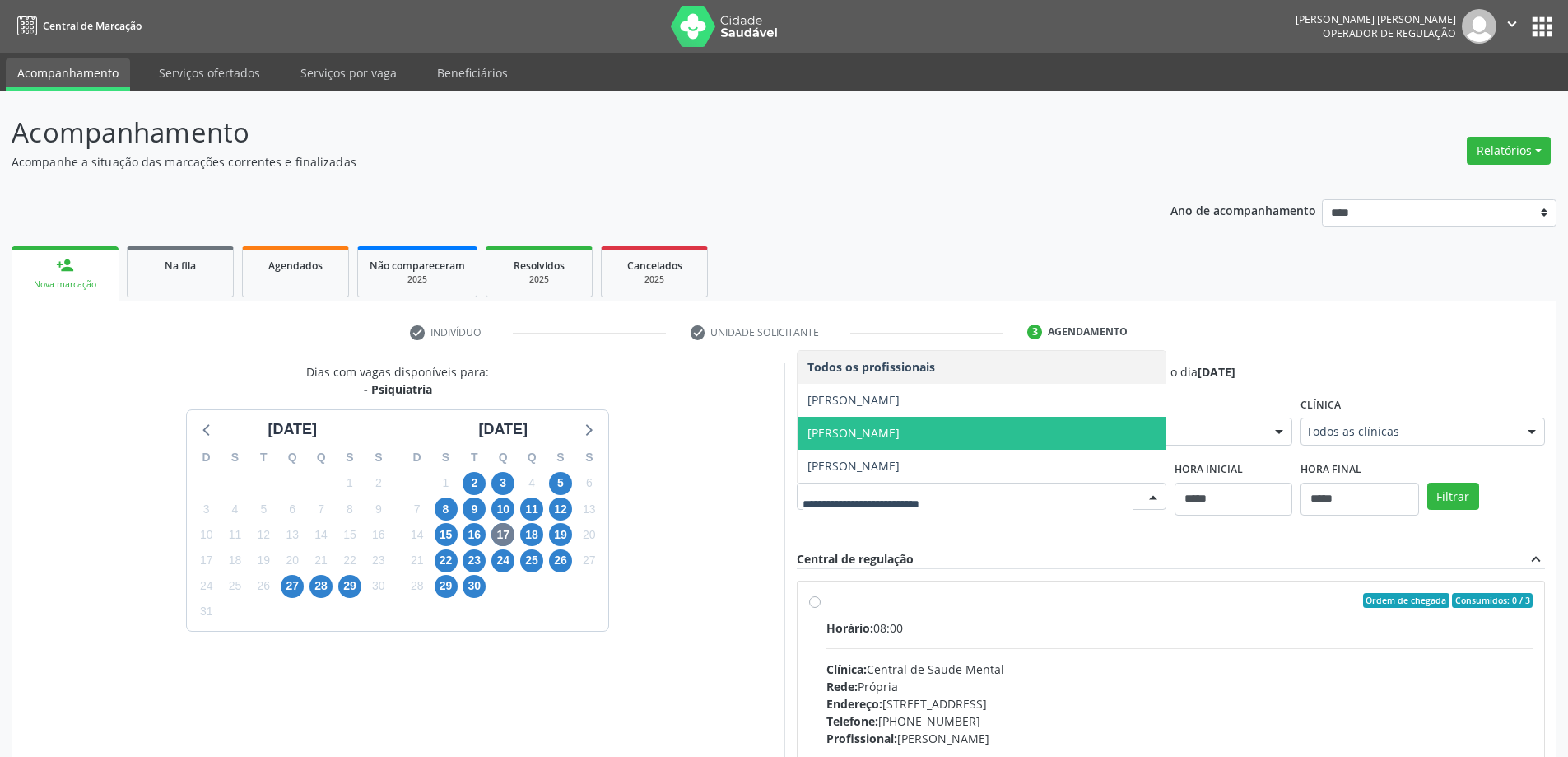
click at [750, 427] on div "Dias com vagas disponíveis para: - Psiquiatria agosto 2025 D S T Q Q S S 27 28 …" at bounding box center [397, 630] width 773 height 535
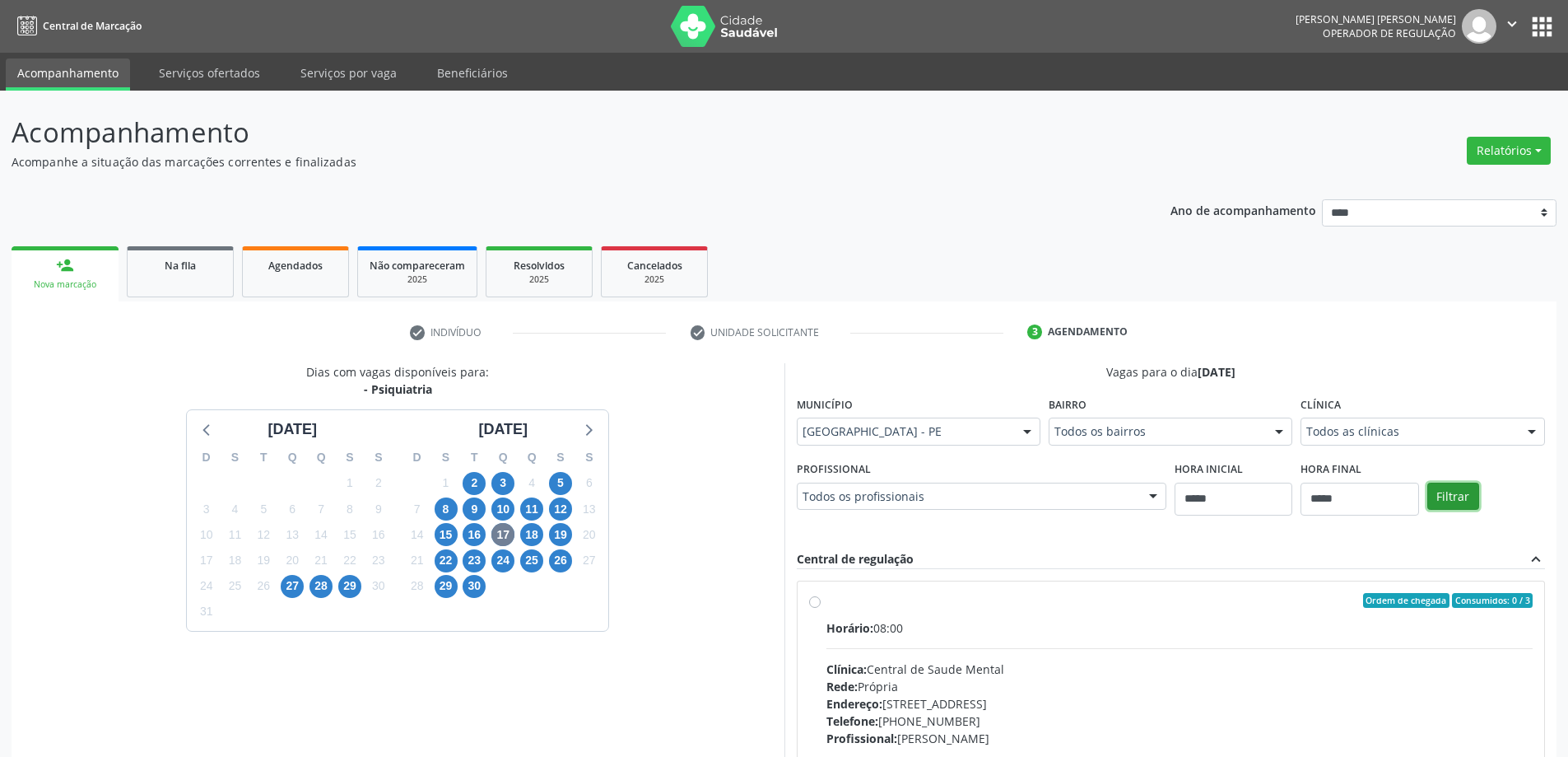
click at [1440, 495] on button "Filtrar" at bounding box center [1453, 496] width 52 height 28
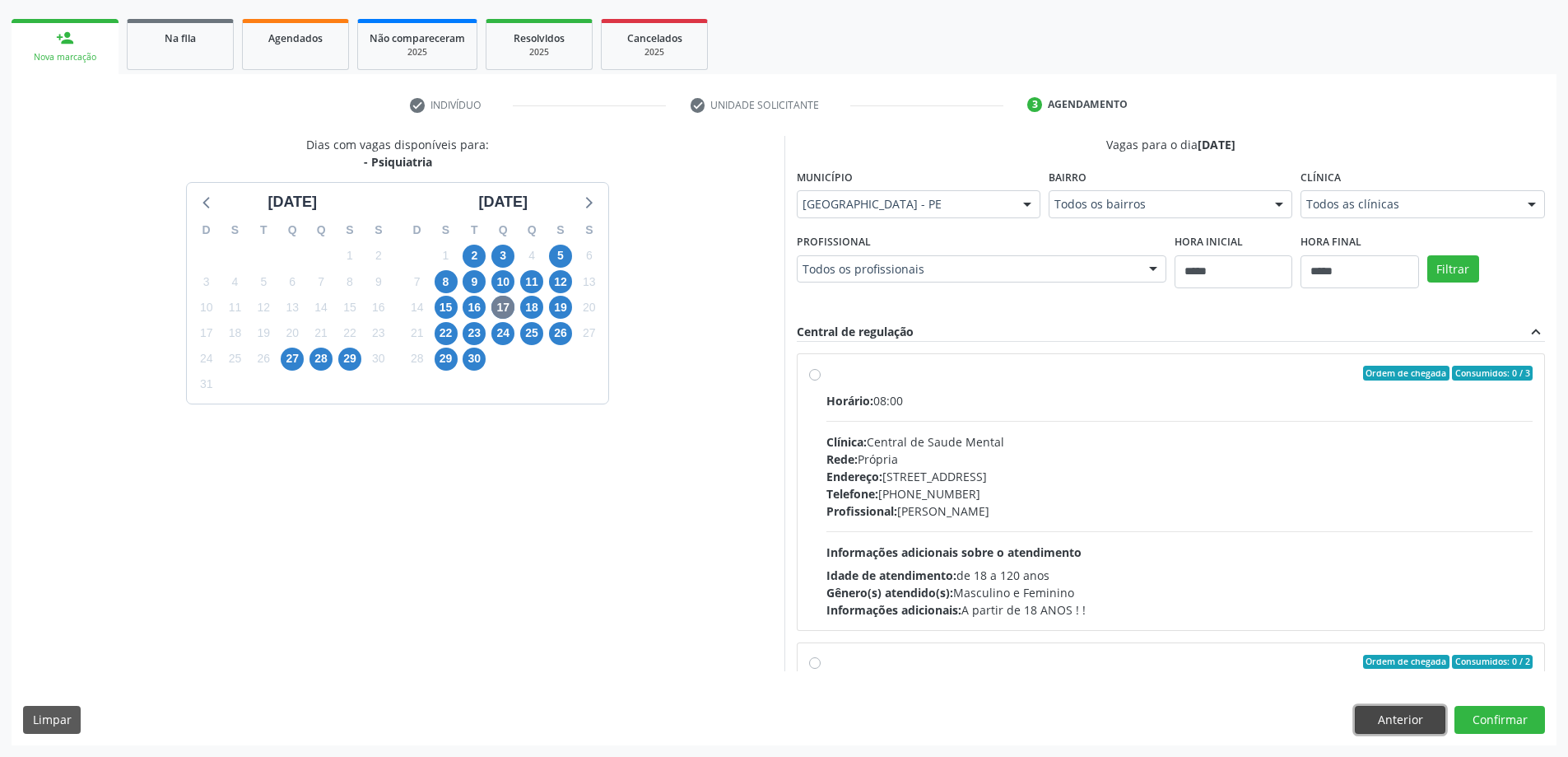
click at [1416, 714] on button "Anterior" at bounding box center [1401, 720] width 91 height 28
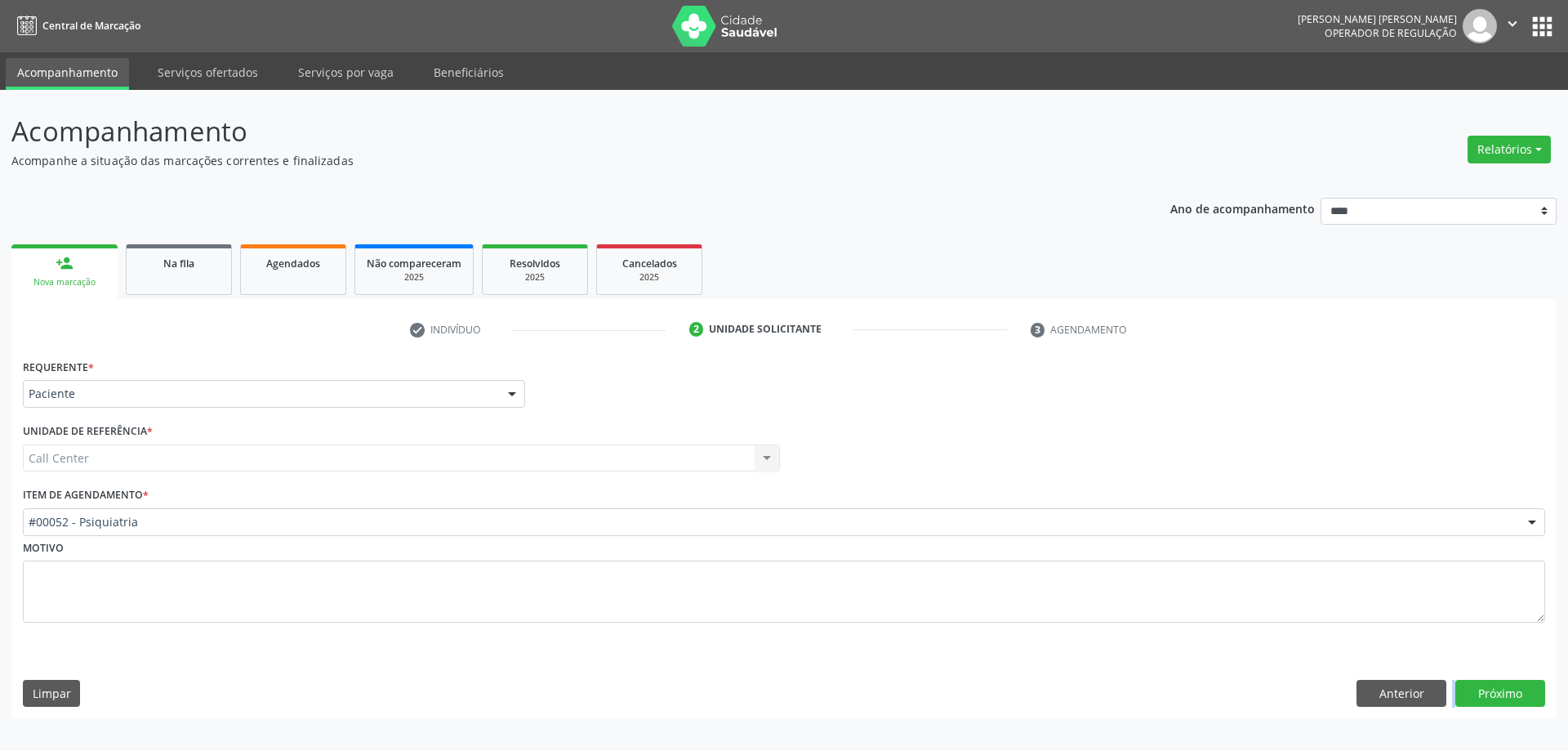
click at [1405, 709] on div "Requerente * Paciente Médico(a) Enfermeiro(a) Paciente Nenhum resultado encontr…" at bounding box center [784, 536] width 1545 height 364
click at [1418, 694] on button "Anterior" at bounding box center [1401, 693] width 90 height 28
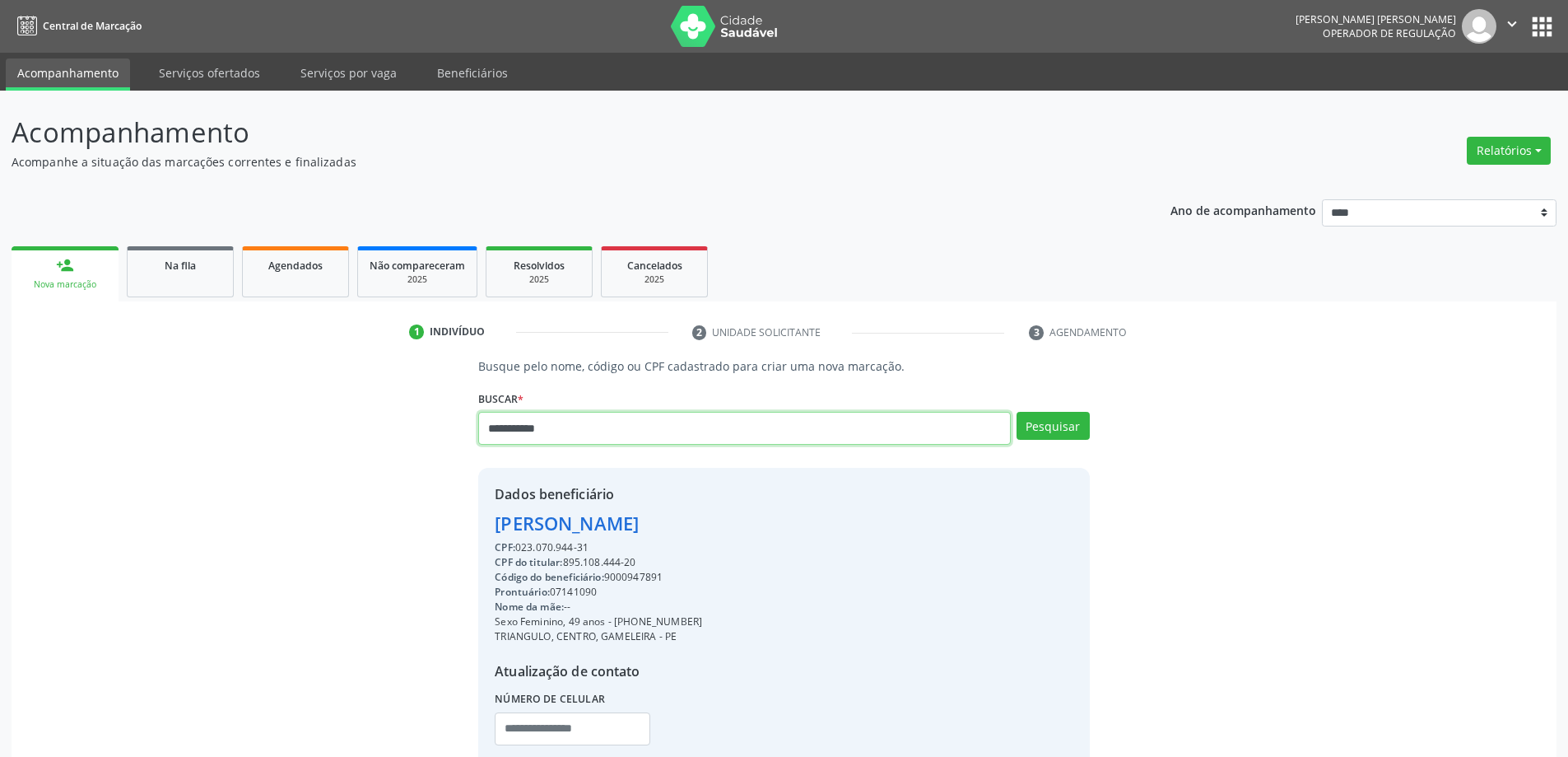
click at [705, 432] on input "**********" at bounding box center [745, 429] width 532 height 33
type input "******"
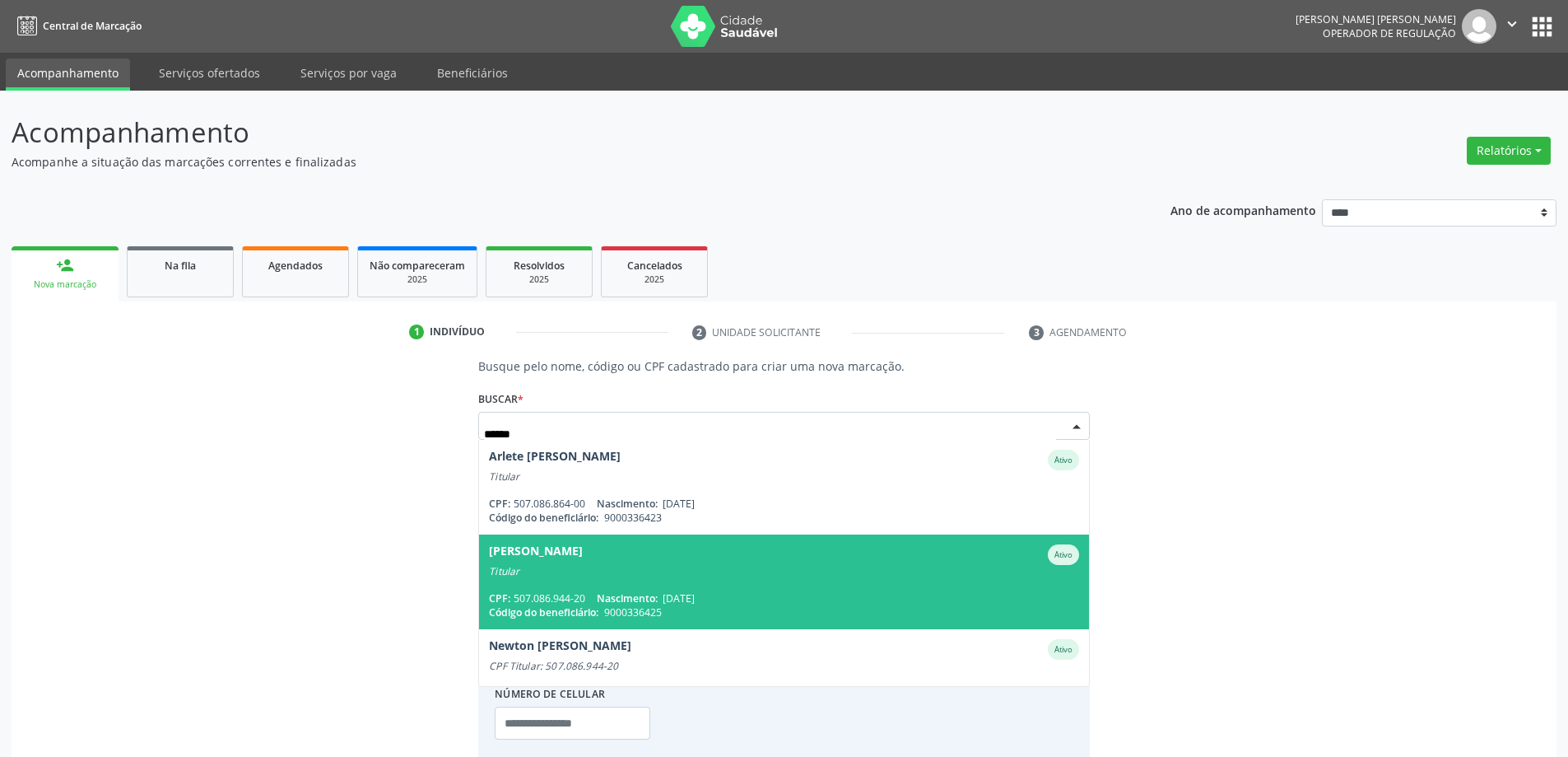
click at [577, 588] on span "Claudete de Souza Maia Cintra Ativo Titular CPF: 507.086.944-20 Nascimento: 25/…" at bounding box center [784, 581] width 609 height 94
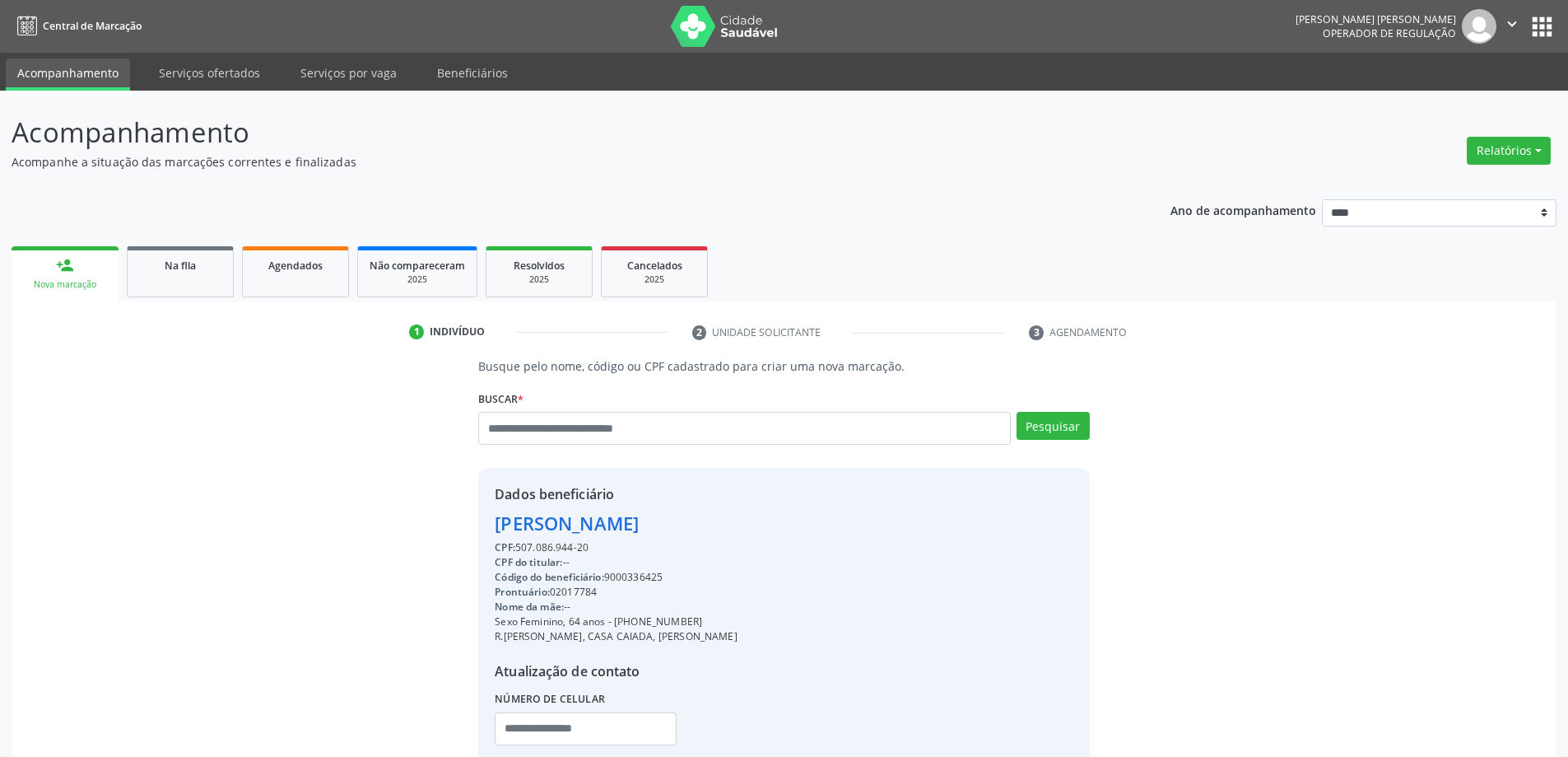
scroll to position [113, 0]
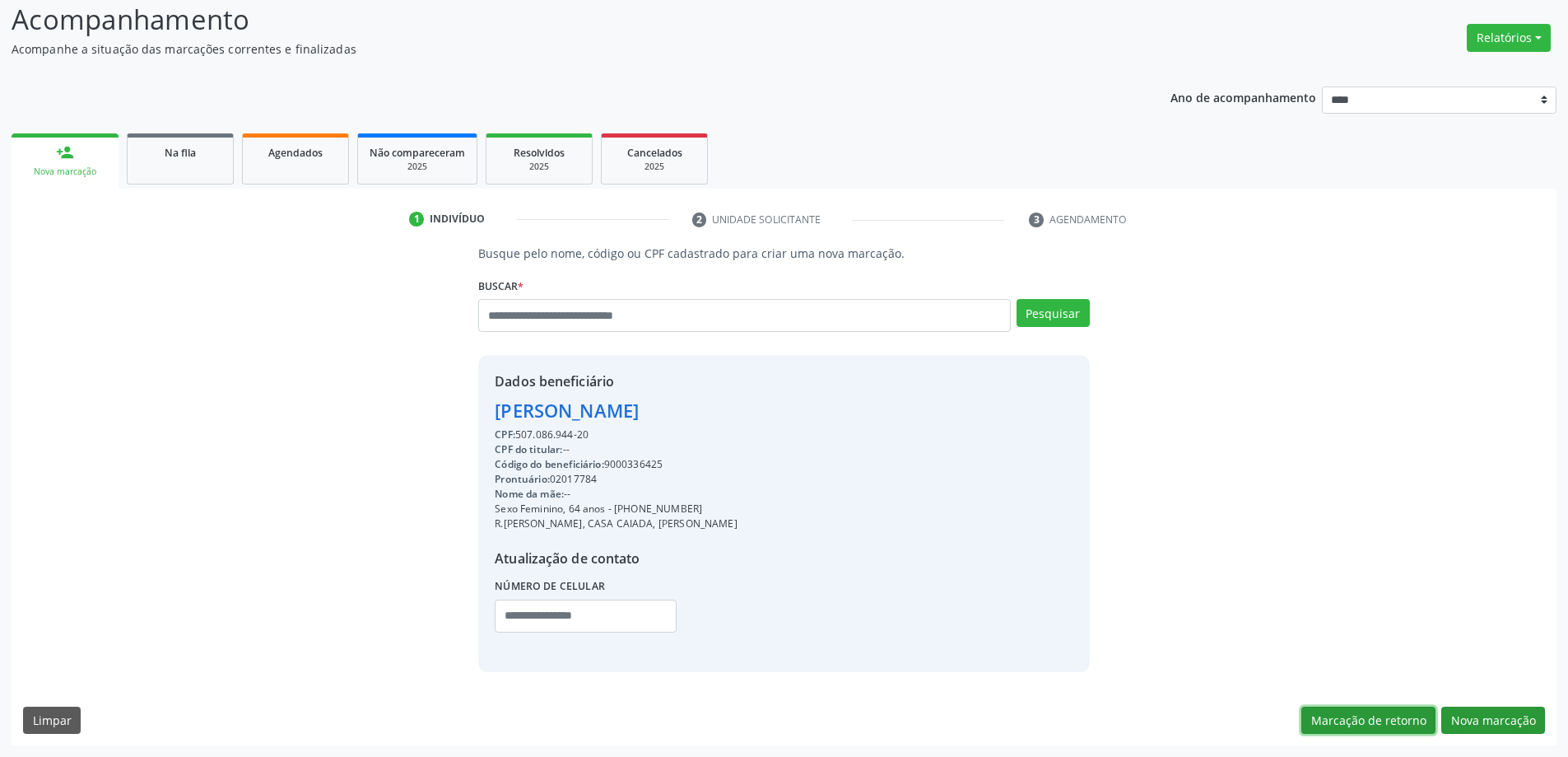
drag, startPoint x: 1437, startPoint y: 714, endPoint x: 1466, endPoint y: 716, distance: 29.1
click at [1440, 714] on div "Marcação de retorno Nova marcação" at bounding box center [1424, 720] width 244 height 28
click at [1467, 717] on button "Nova marcação" at bounding box center [1493, 720] width 103 height 28
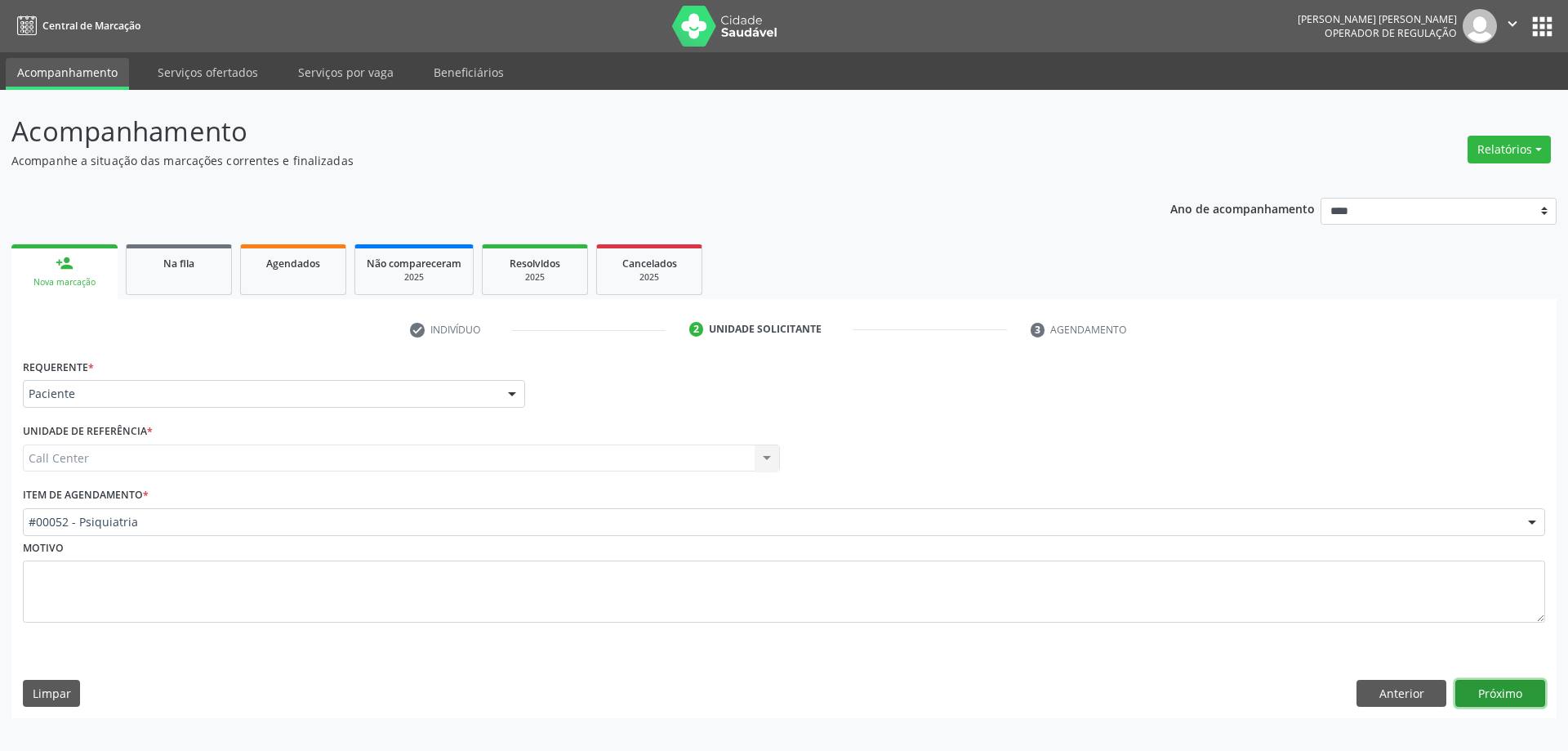
click at [1516, 698] on button "Próximo" at bounding box center [1500, 693] width 90 height 28
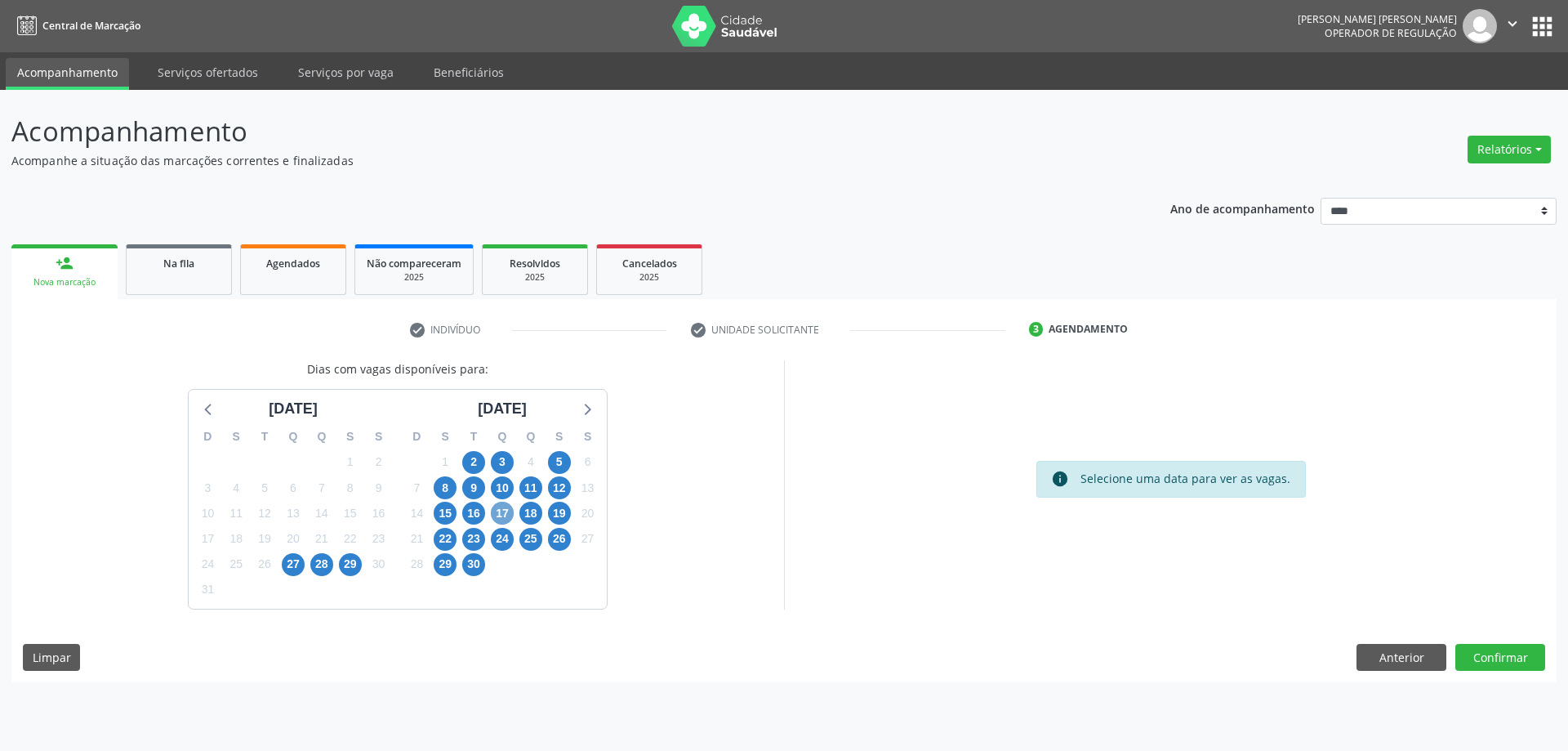
click at [505, 508] on span "17" at bounding box center [502, 513] width 23 height 23
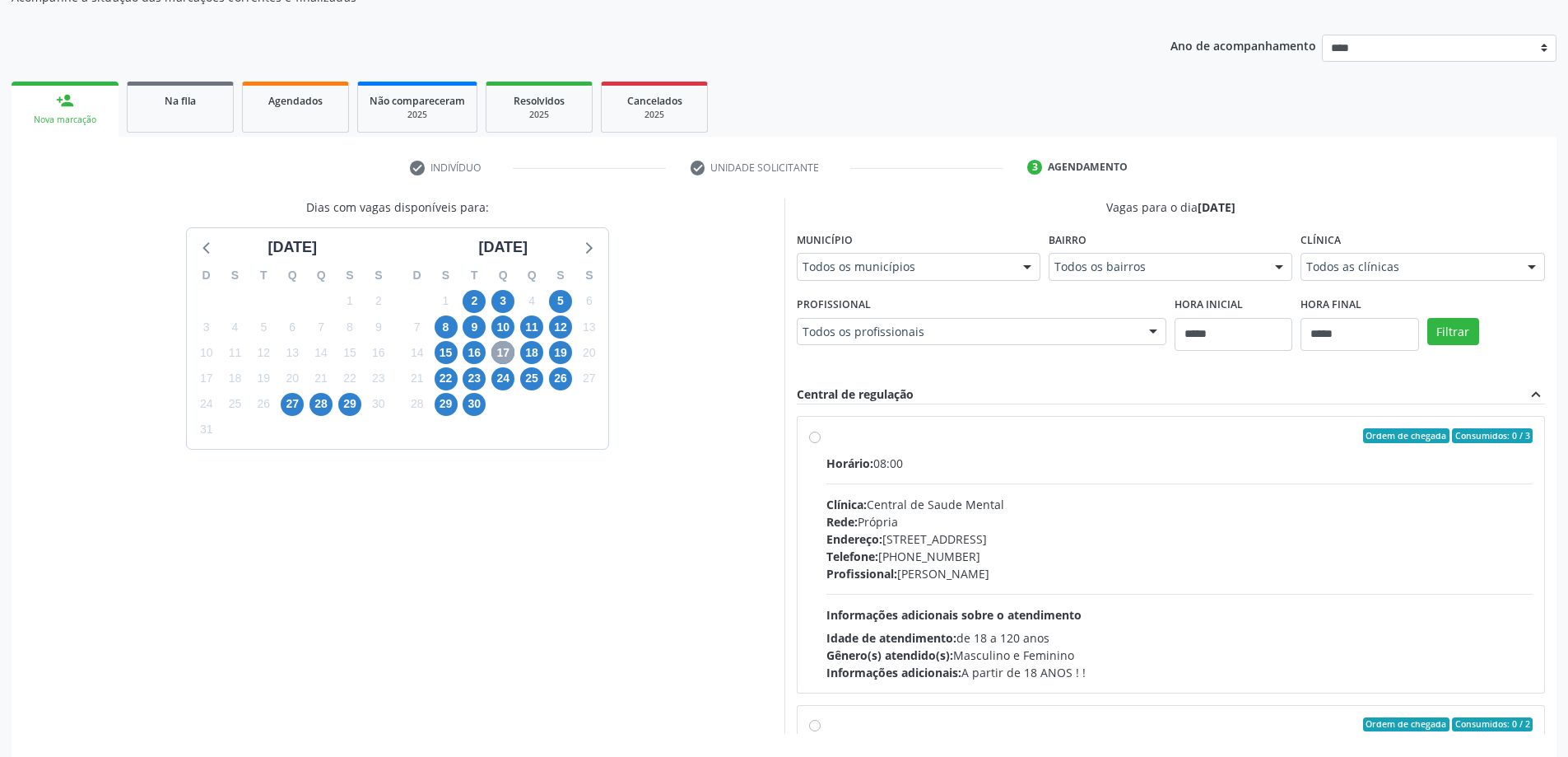
scroll to position [82, 0]
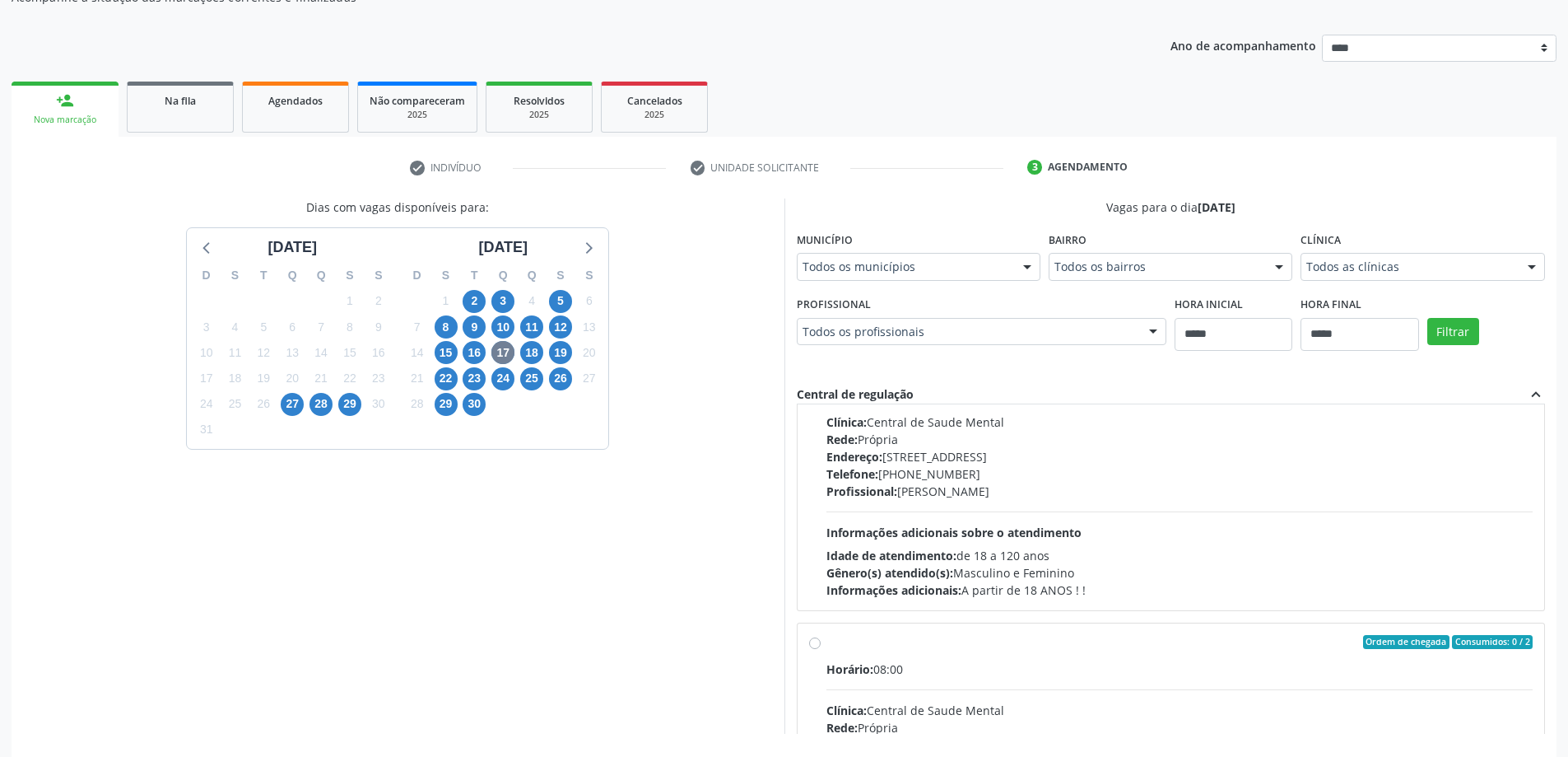
click at [1007, 515] on div "Horário: 08:00 Clínica: Central de Saude Mental Rede: Própria Endereço: Rua da …" at bounding box center [1180, 485] width 707 height 226
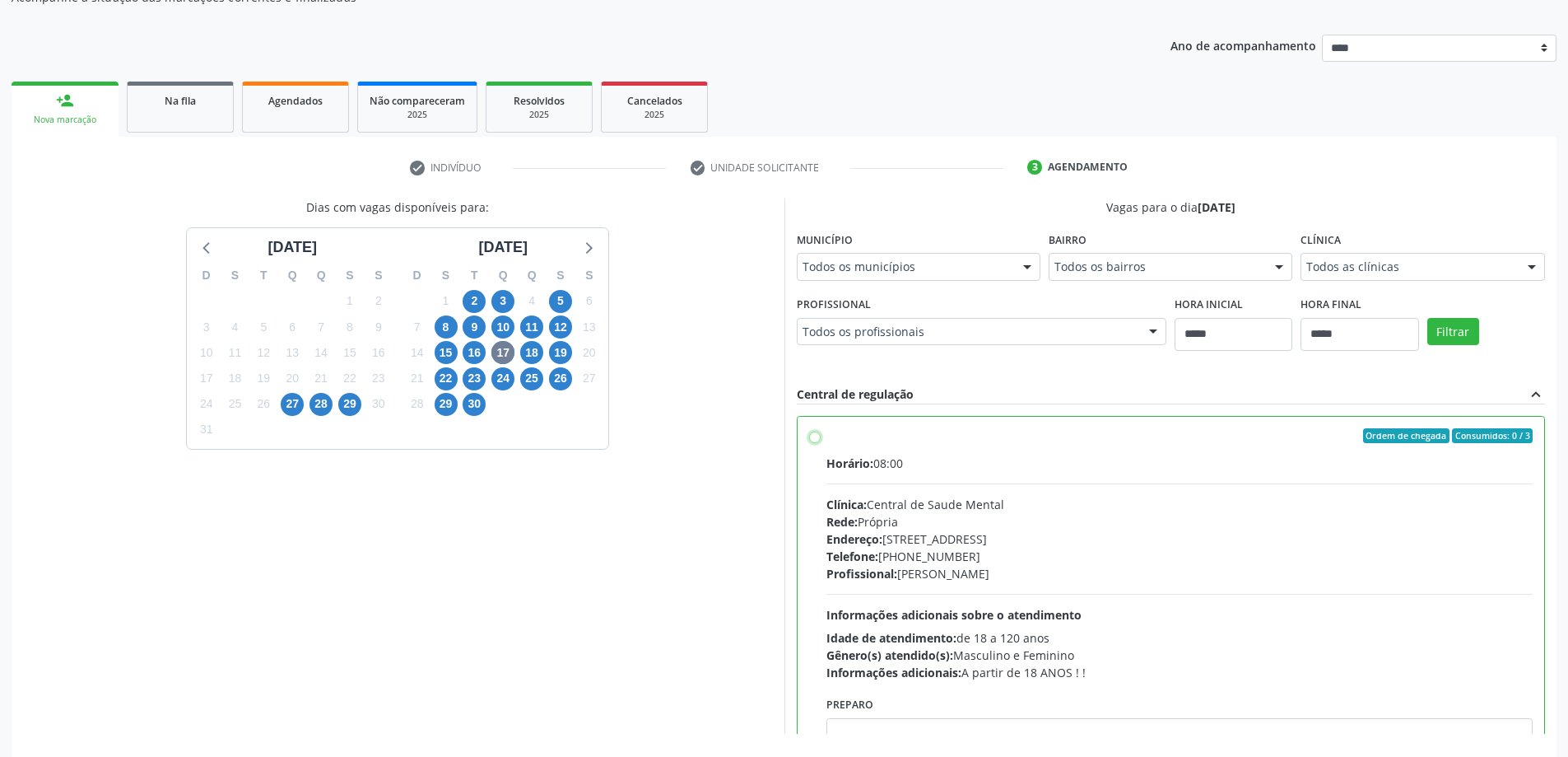
scroll to position [227, 0]
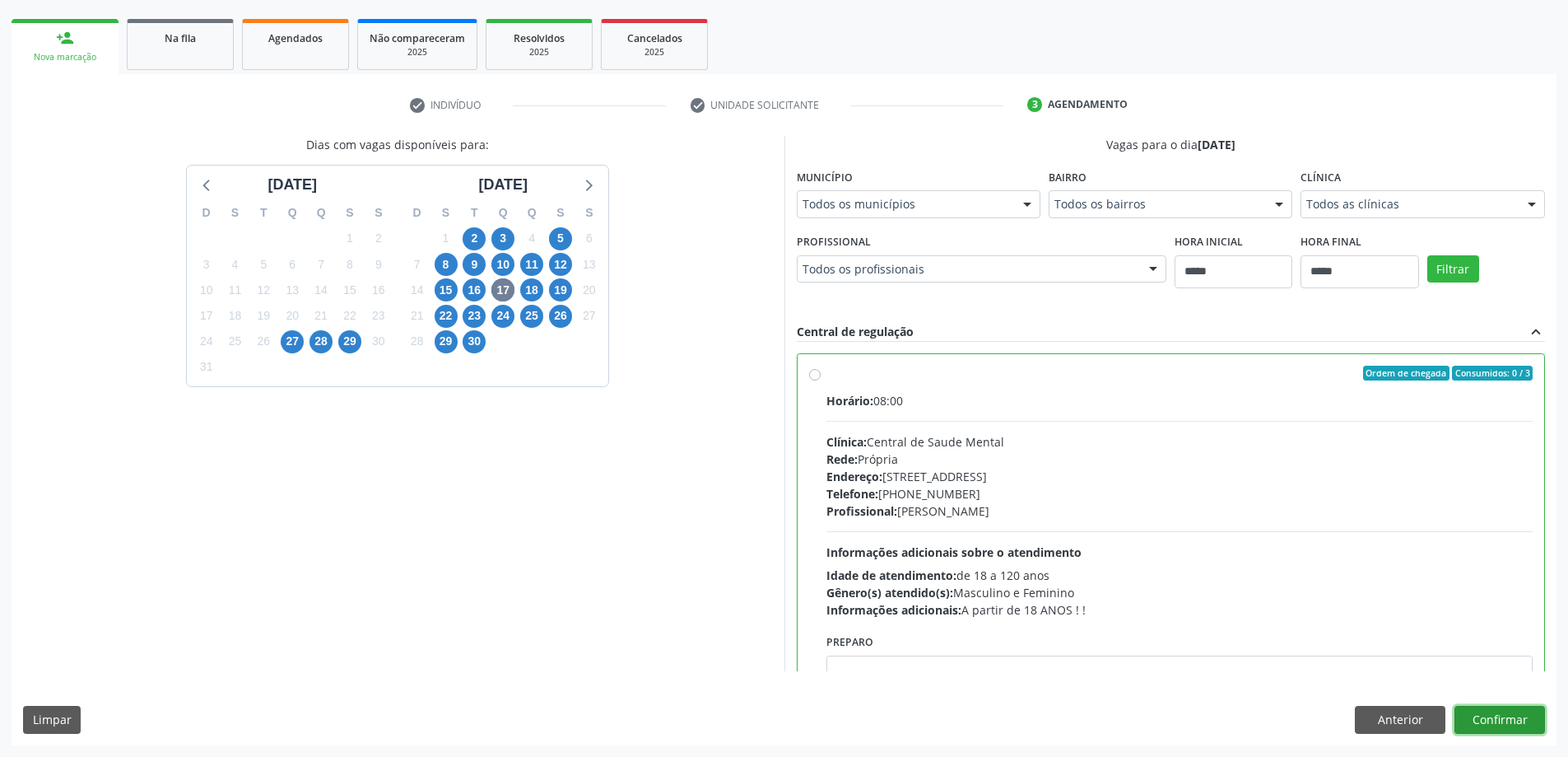
click at [1500, 706] on button "Confirmar" at bounding box center [1500, 720] width 91 height 28
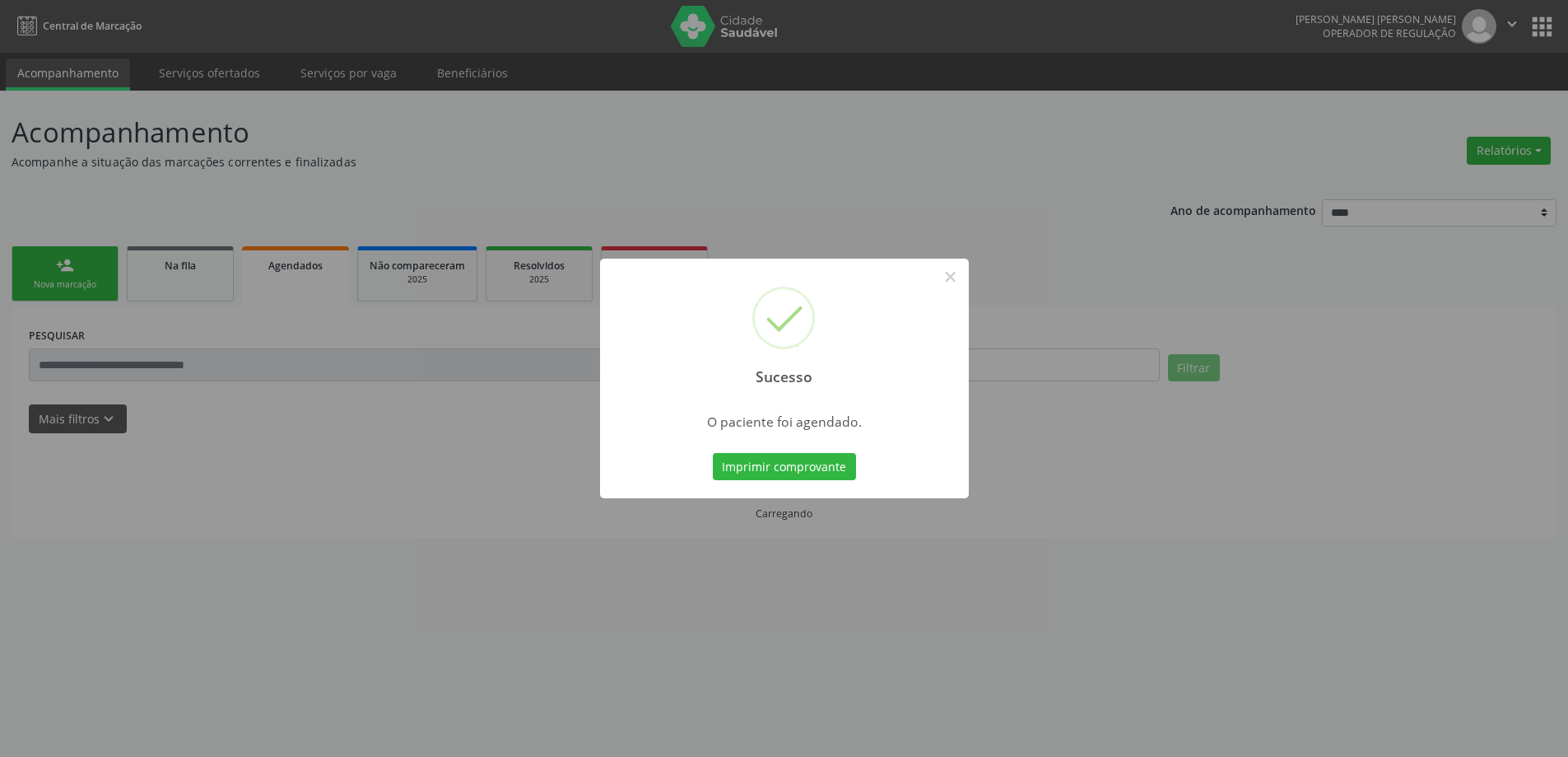
scroll to position [0, 0]
click at [822, 451] on div "Imprimir comprovante Cancel" at bounding box center [790, 466] width 151 height 34
click at [824, 458] on button "Imprimir comprovante" at bounding box center [784, 467] width 143 height 28
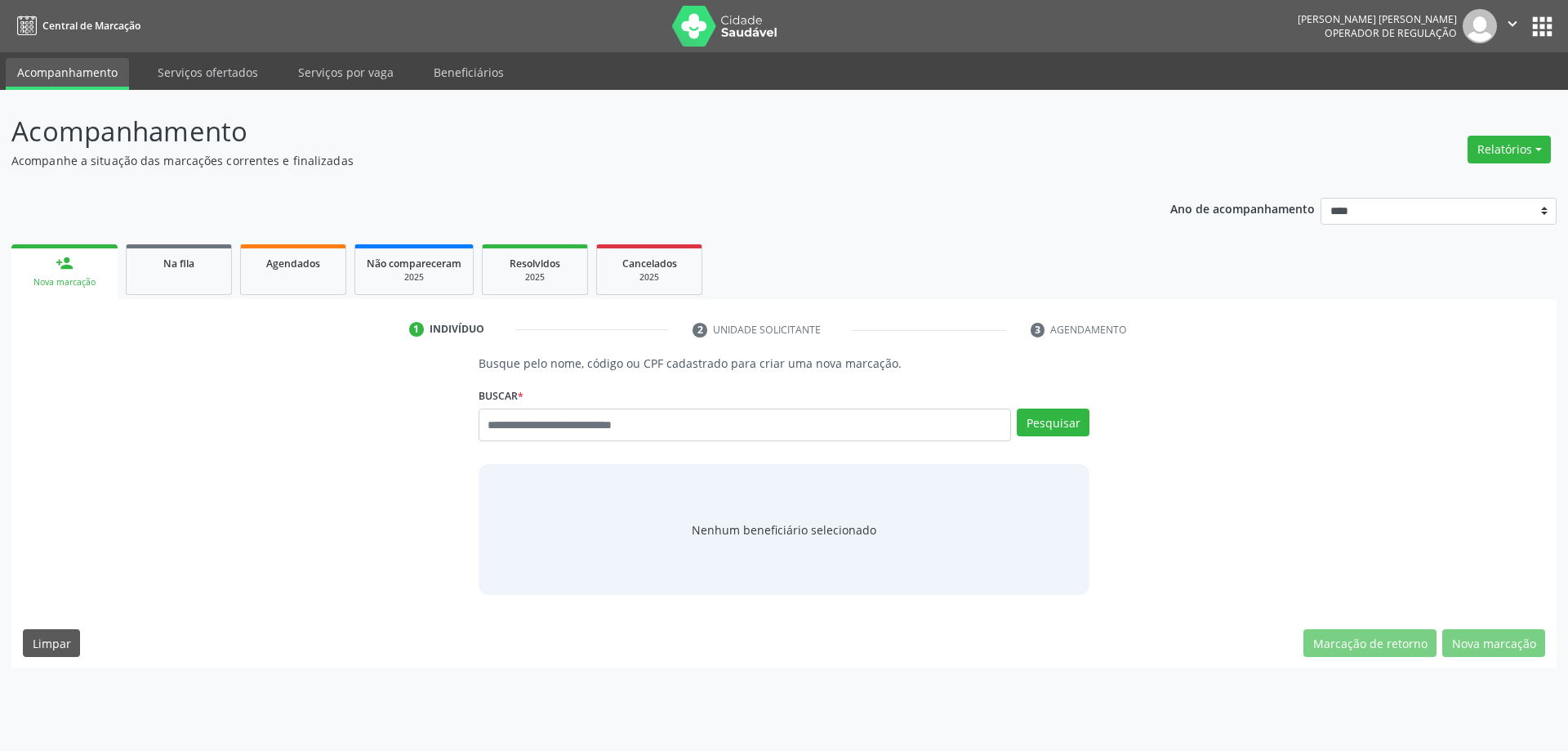
click at [573, 403] on div "Buscar * Busque por nome, código ou CPF Nenhum resultado encontrado para: " " D…" at bounding box center [784, 418] width 611 height 70
click at [213, 72] on link "Serviços ofertados" at bounding box center [207, 72] width 124 height 28
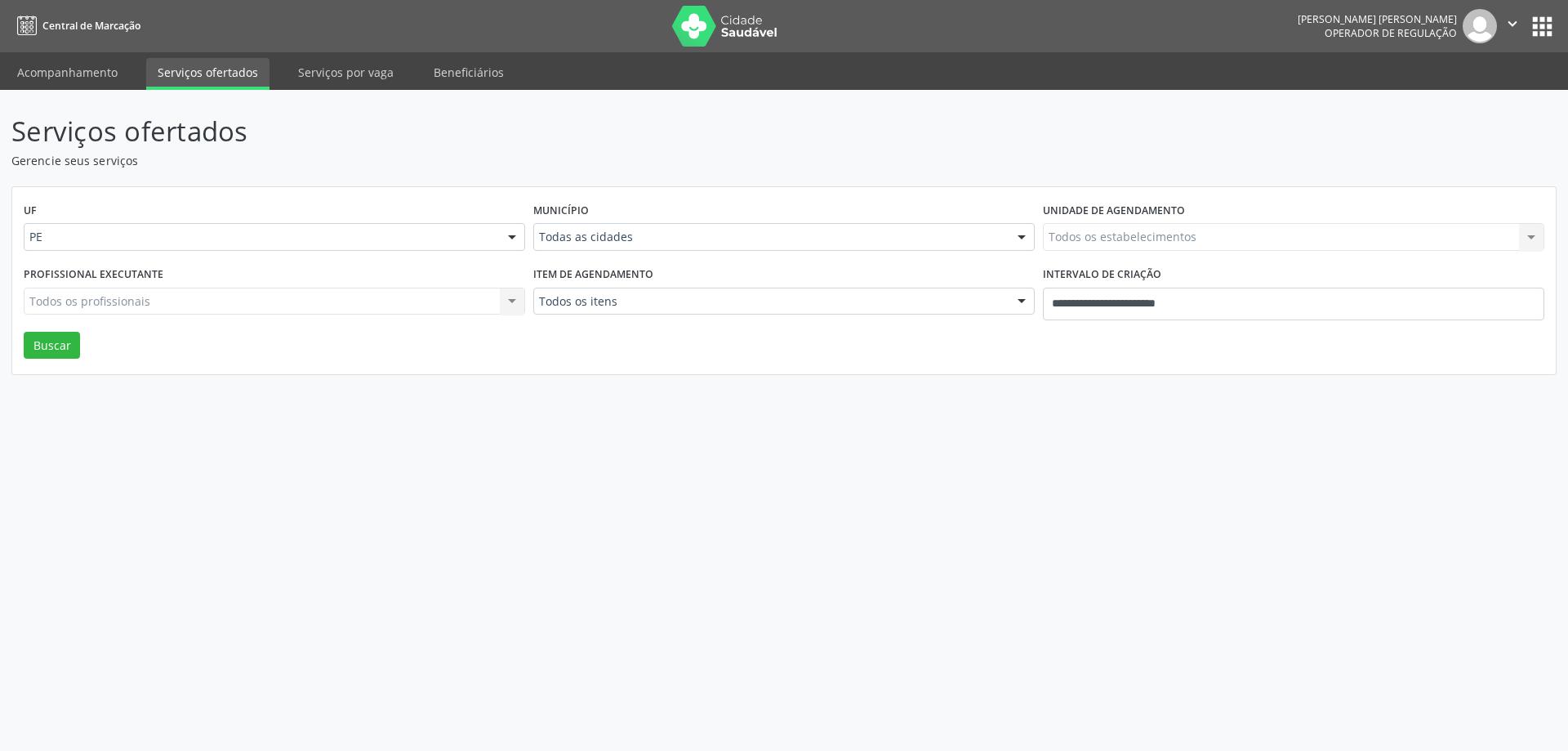
click at [694, 237] on div "Todas as cidades" at bounding box center [784, 237] width 501 height 28
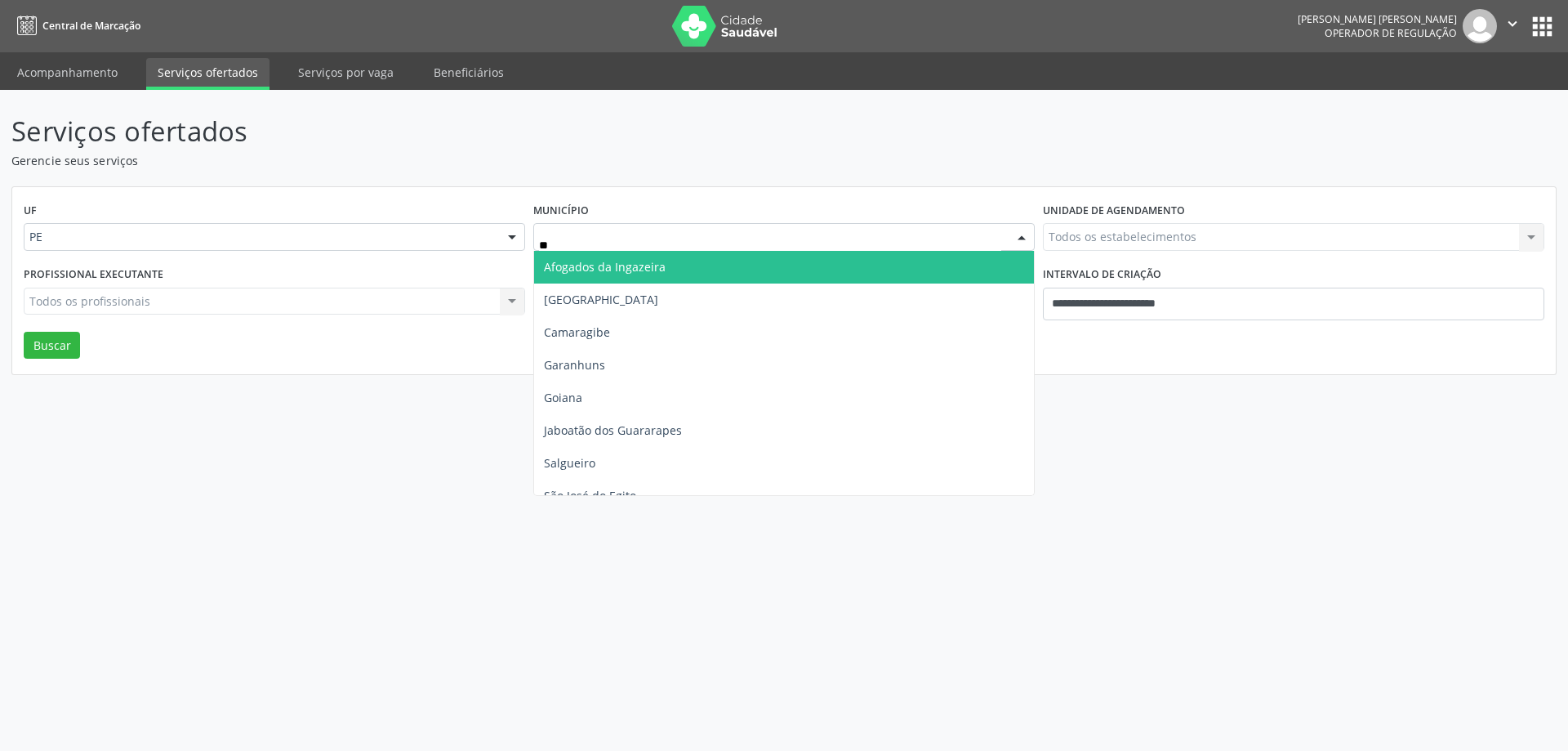
type input "***"
click at [610, 275] on span "Garanhuns" at bounding box center [784, 268] width 499 height 33
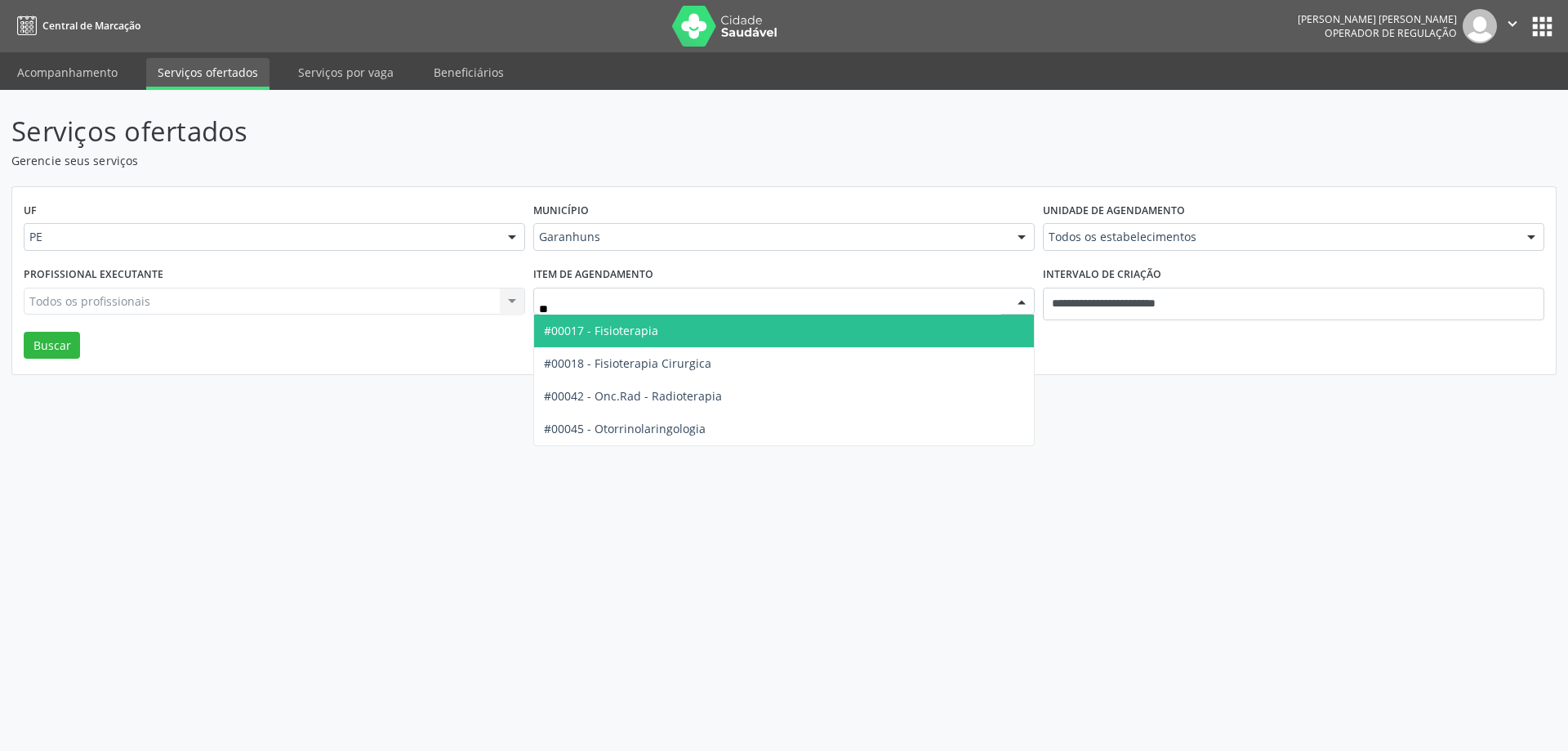
type input "***"
click at [600, 330] on span "#00045 - Otorrinolaringologia" at bounding box center [624, 330] width 161 height 16
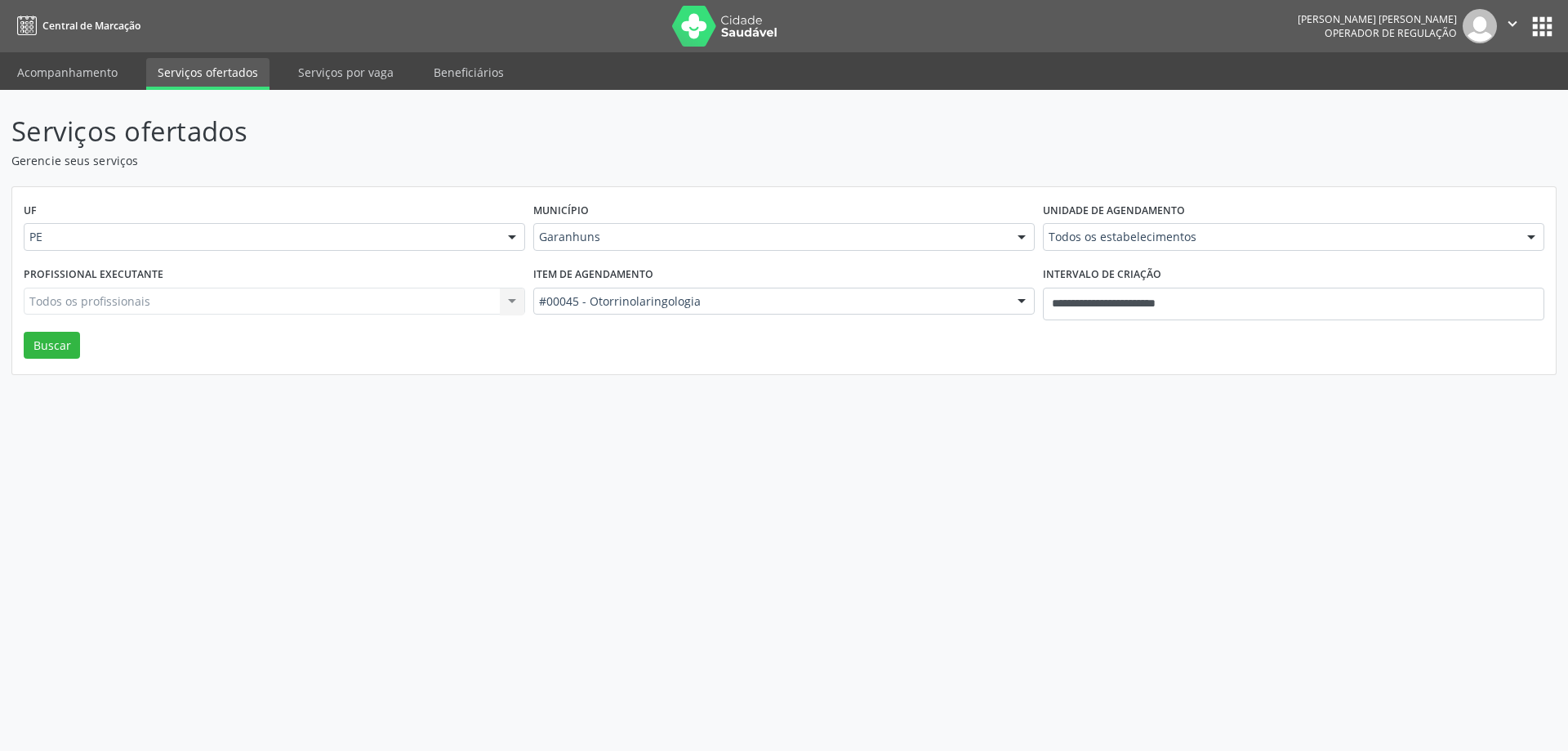
drag, startPoint x: 168, startPoint y: 340, endPoint x: 110, endPoint y: 344, distance: 58.1
click at [152, 340] on div "UF PE PE Nenhum resultado encontrado para: " " Não há nenhuma opção para ser ex…" at bounding box center [784, 281] width 1543 height 188
click at [56, 345] on button "Buscar" at bounding box center [51, 346] width 56 height 28
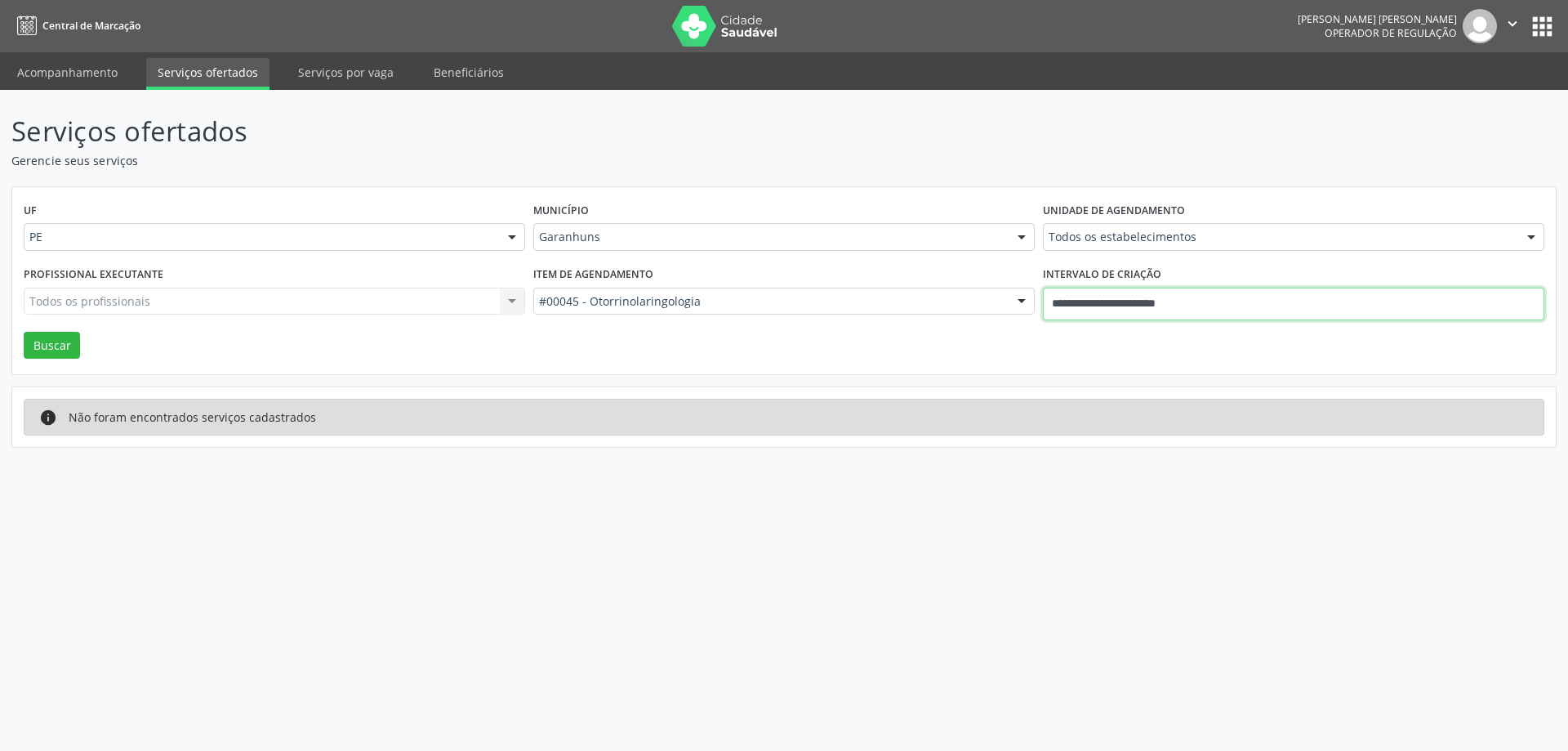
click at [1120, 298] on input "**********" at bounding box center [1293, 304] width 501 height 33
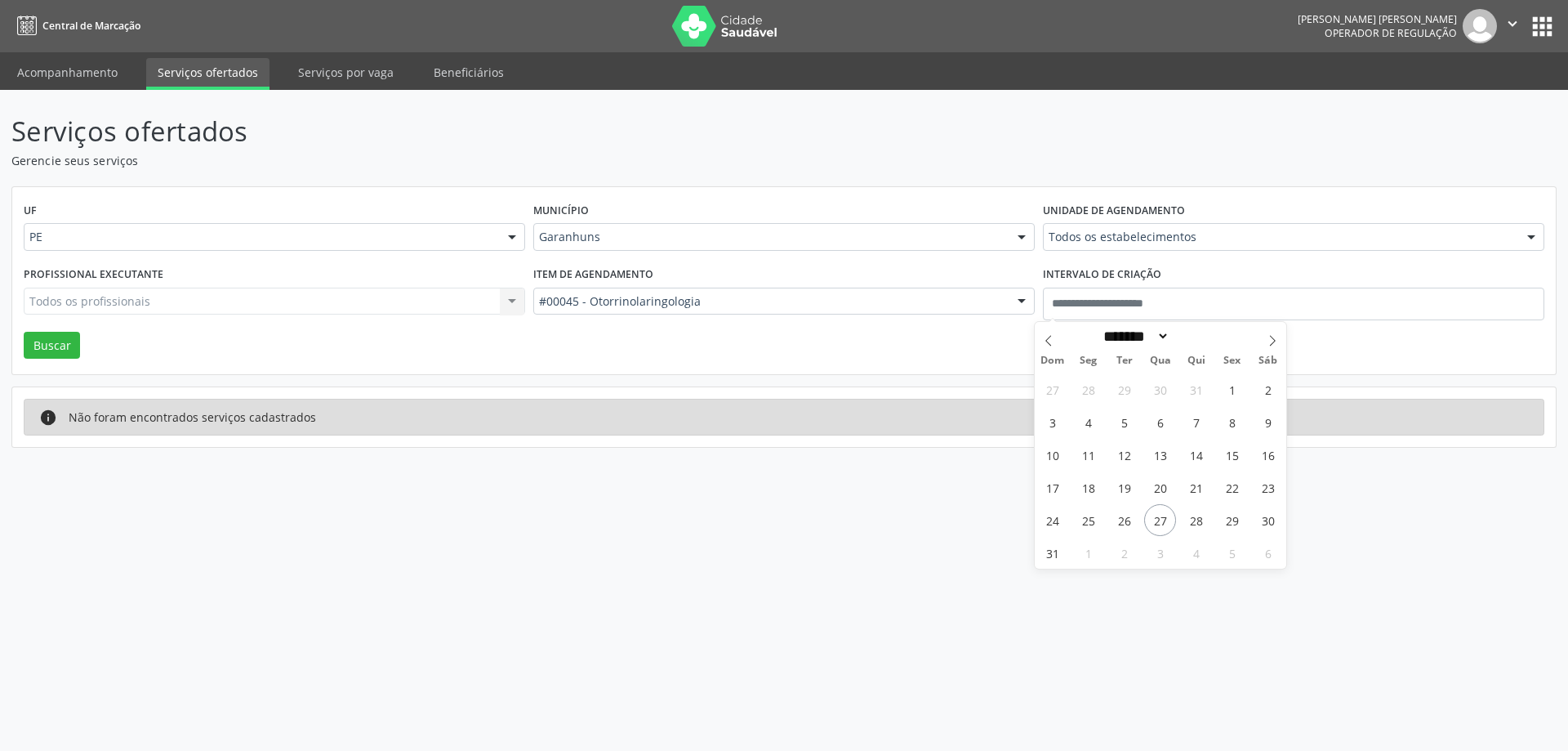
click at [925, 379] on div "Serviços ofertados Gerencie seus serviços UF PE PE Nenhum resultado encontrado …" at bounding box center [784, 279] width 1545 height 337
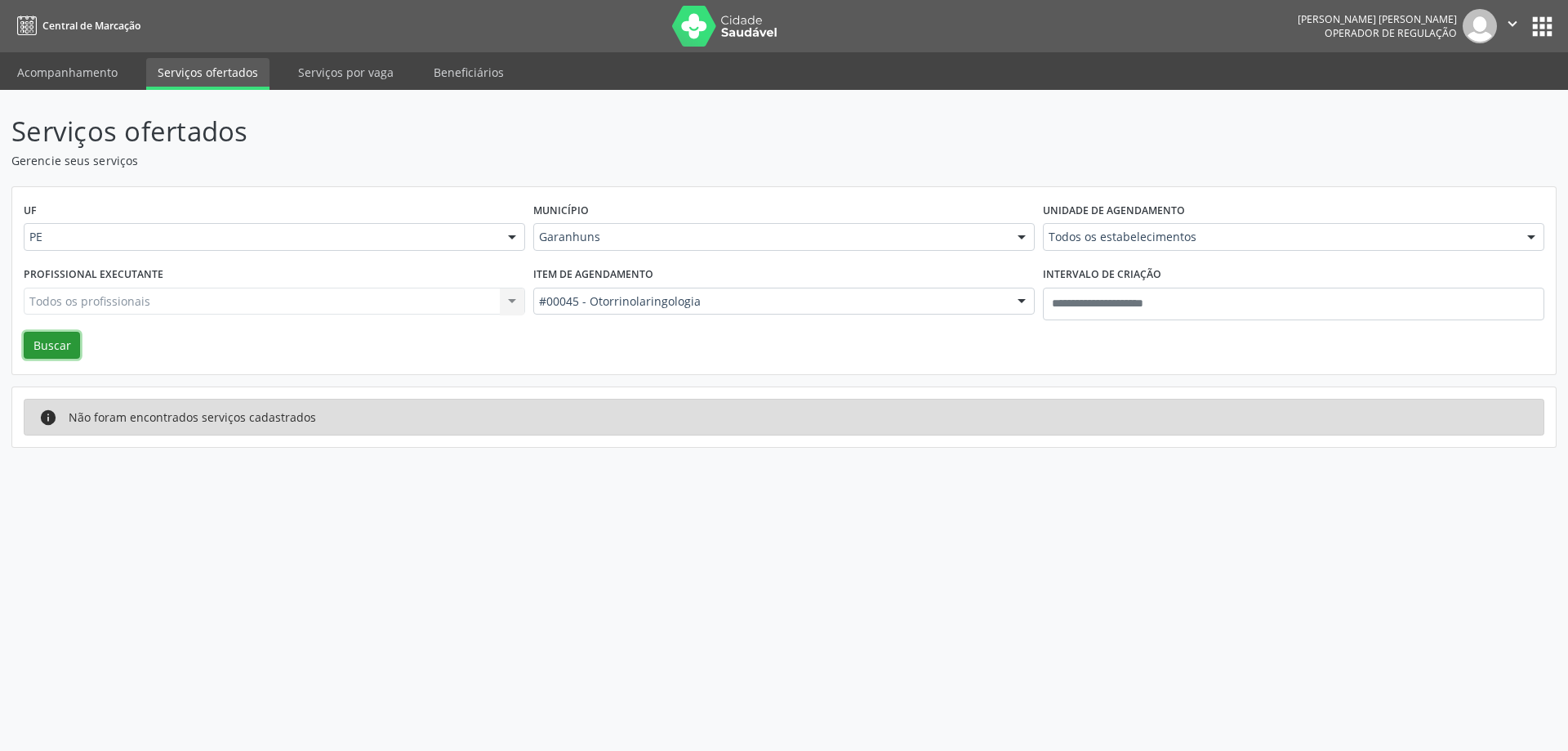
click at [70, 346] on button "Buscar" at bounding box center [51, 346] width 56 height 28
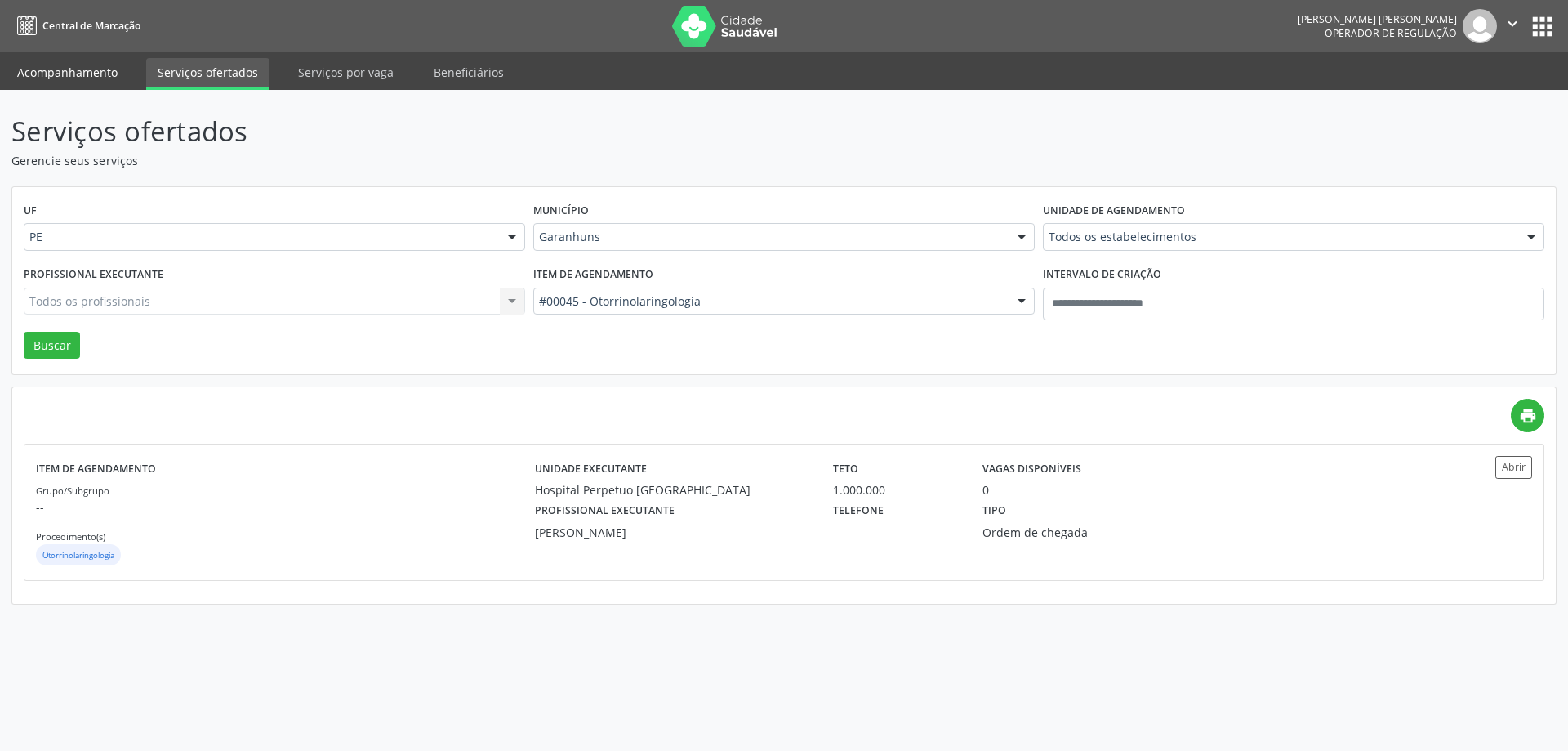
drag, startPoint x: 570, startPoint y: 1, endPoint x: 98, endPoint y: 83, distance: 479.1
click at [98, 83] on link "Acompanhamento" at bounding box center [67, 72] width 124 height 28
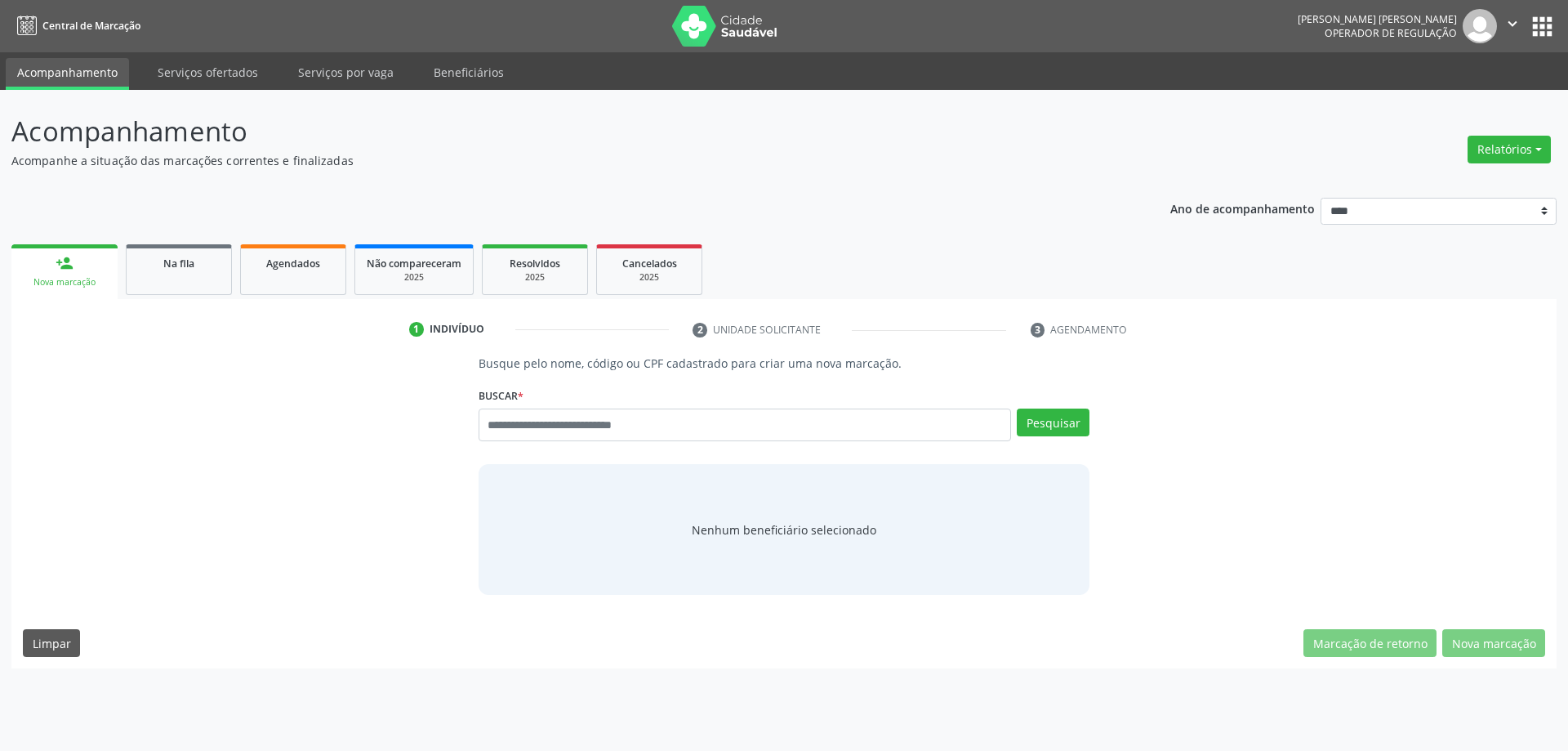
click at [633, 392] on div "Buscar * Busque por nome, código ou CPF Nenhum resultado encontrado para: " " D…" at bounding box center [784, 418] width 611 height 70
click at [646, 418] on input "text" at bounding box center [745, 425] width 533 height 33
type input "******"
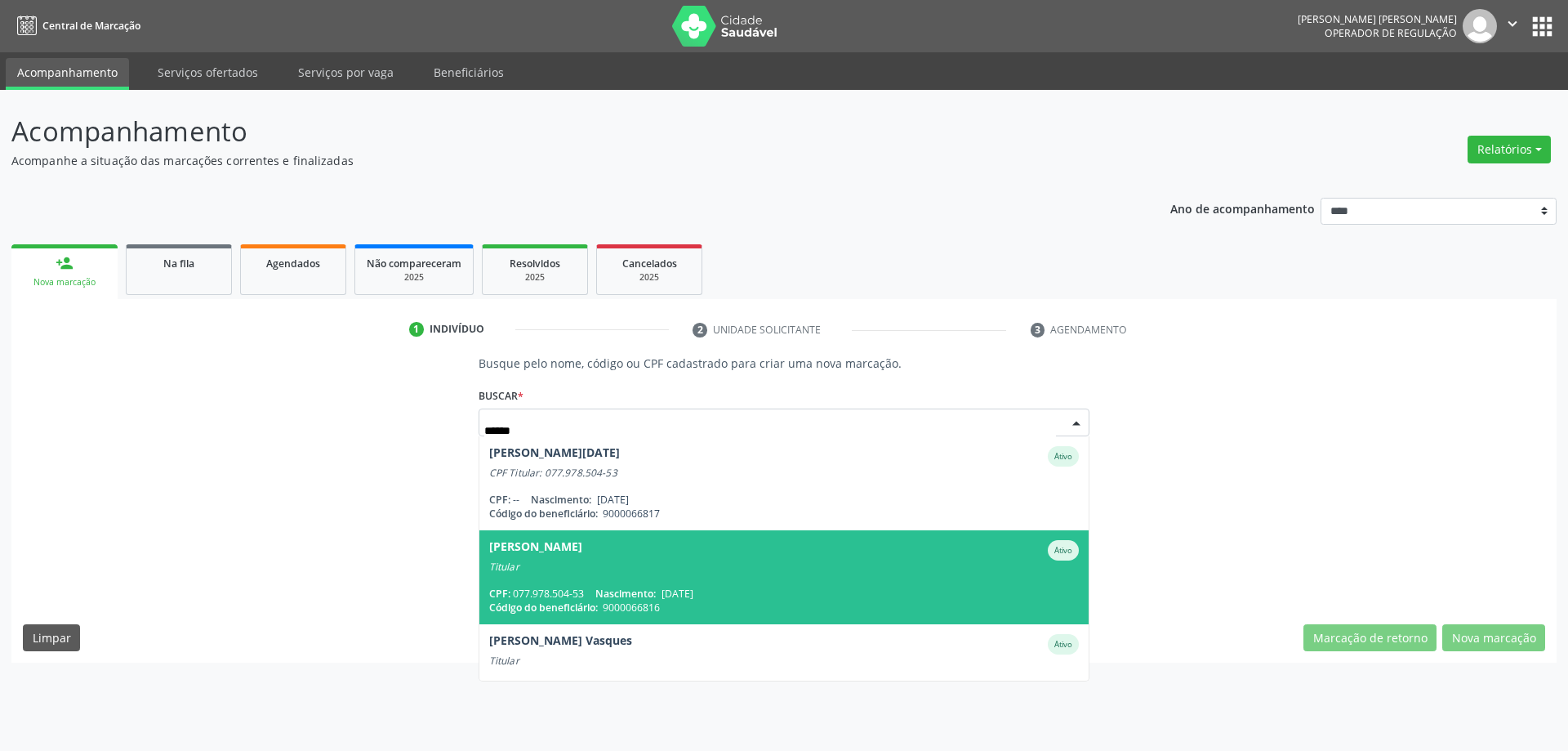
click at [613, 575] on span "Nelson Lopes da Silva Ativo Titular CPF: 077.978.504-53 Nascimento: 20/09/1947 …" at bounding box center [784, 577] width 610 height 94
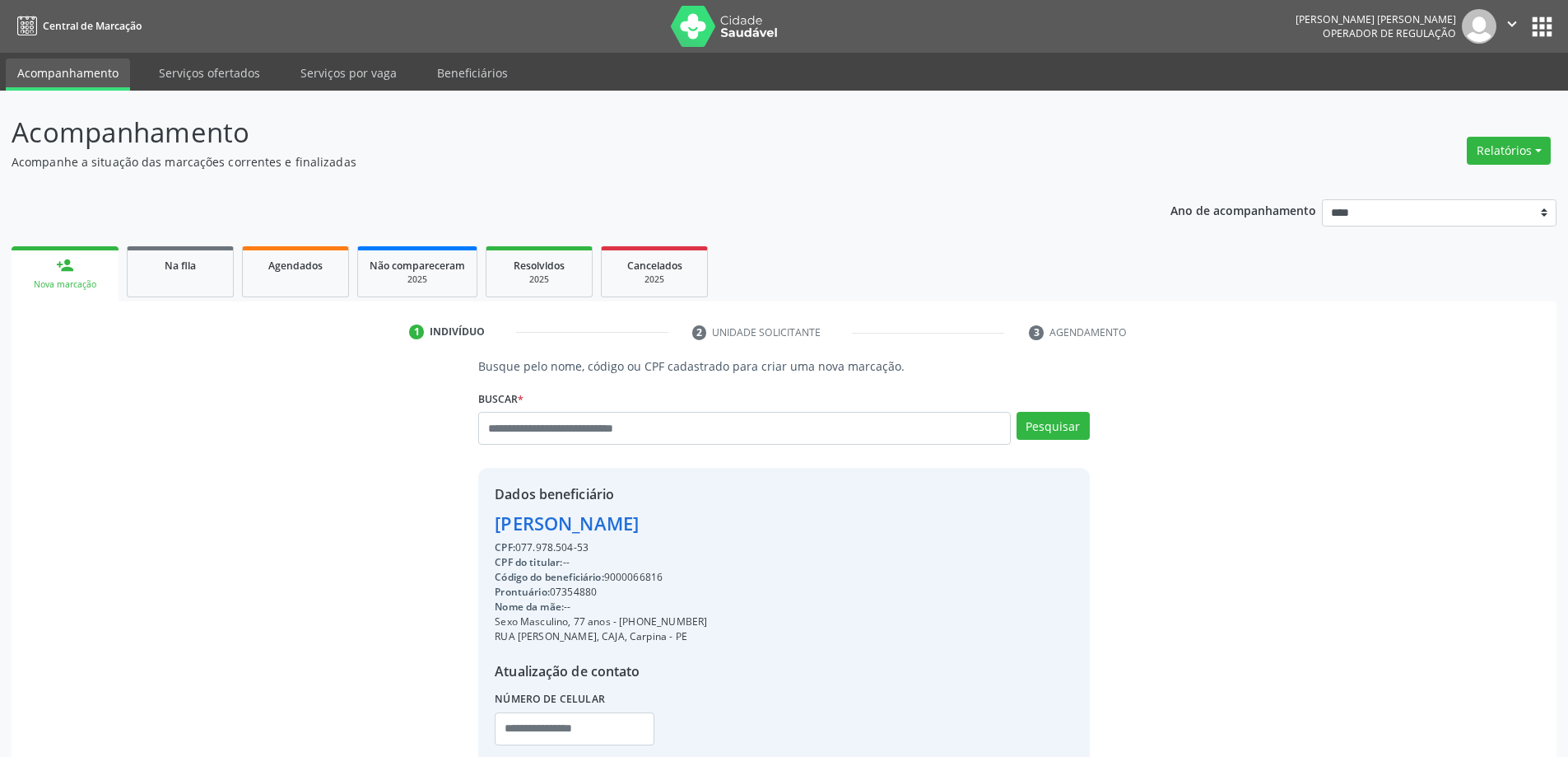
click at [660, 583] on div "Código do beneficiário: 9000066816" at bounding box center [602, 578] width 213 height 15
click at [653, 583] on div "Código do beneficiário: 9000066816" at bounding box center [602, 578] width 213 height 15
click at [656, 583] on div "Código do beneficiário: 9000066816" at bounding box center [602, 578] width 213 height 15
click at [660, 582] on div "Código do beneficiário: 9000066816" at bounding box center [602, 578] width 213 height 15
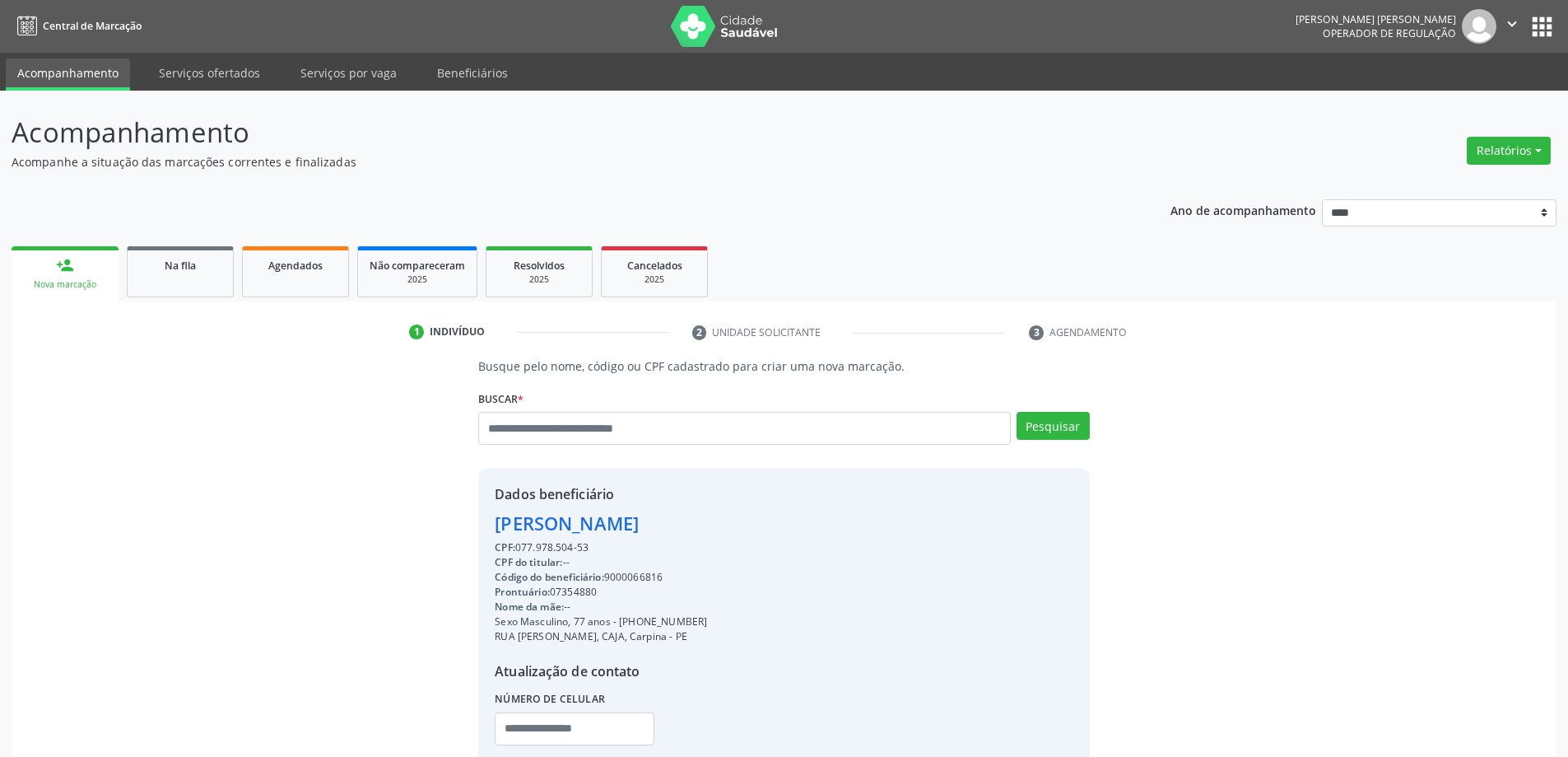
copy div "9000066816"
click at [776, 436] on input "text" at bounding box center [745, 429] width 532 height 33
click at [711, 423] on input "text" at bounding box center [745, 429] width 532 height 33
type input "*******"
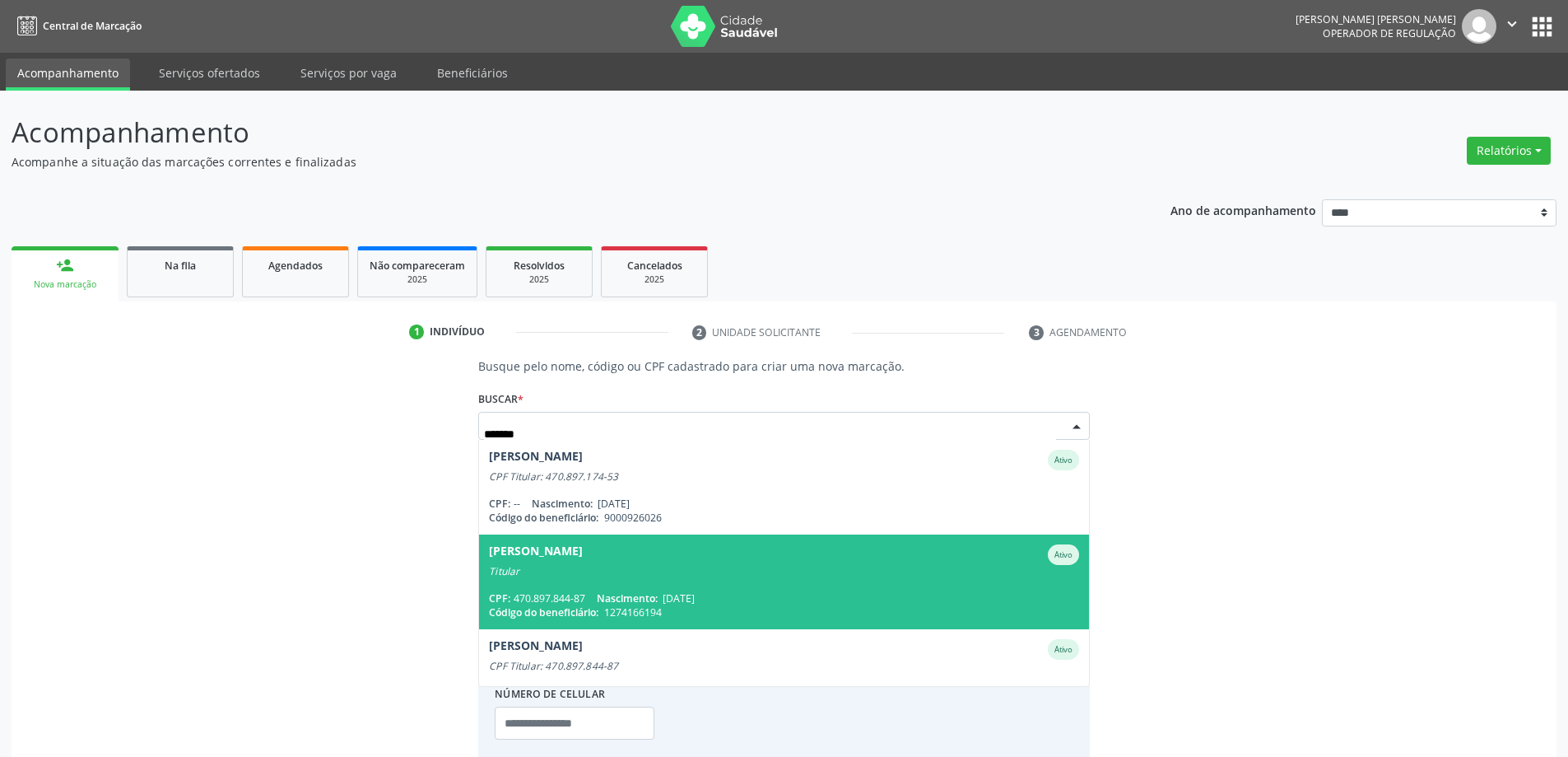
click at [618, 568] on div "Titular" at bounding box center [784, 571] width 590 height 13
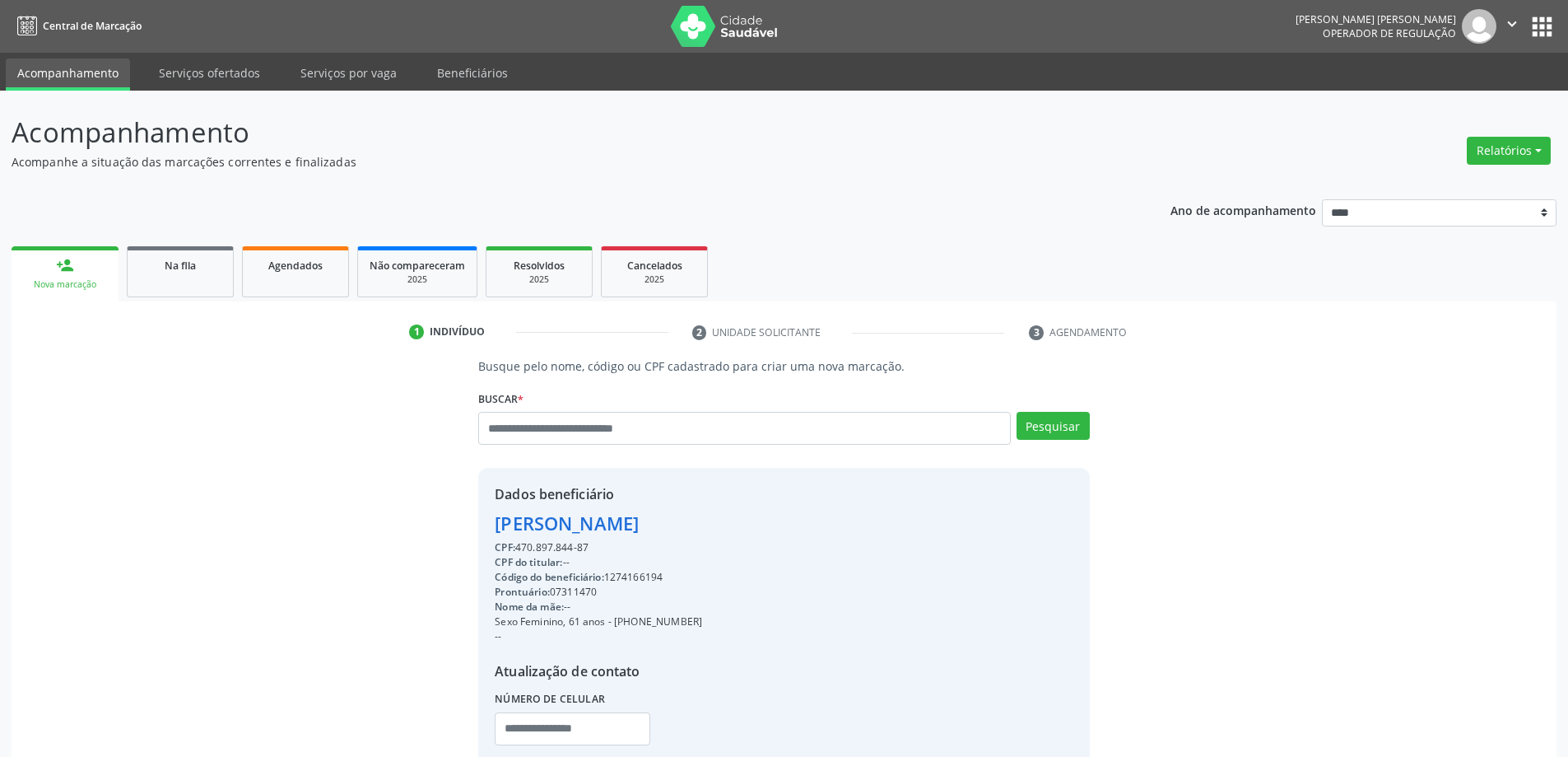
scroll to position [113, 0]
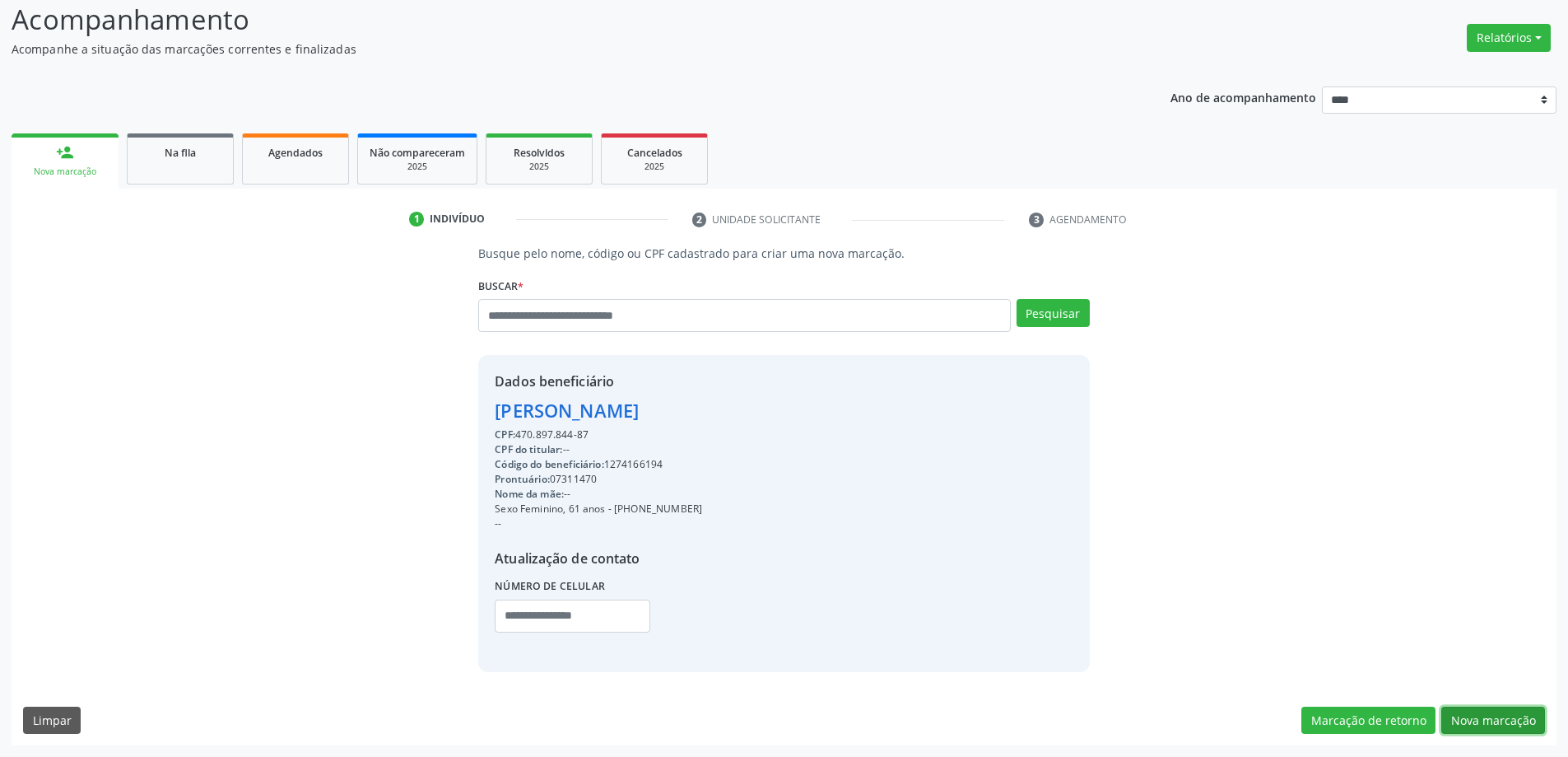
click at [1473, 721] on button "Nova marcação" at bounding box center [1493, 720] width 103 height 28
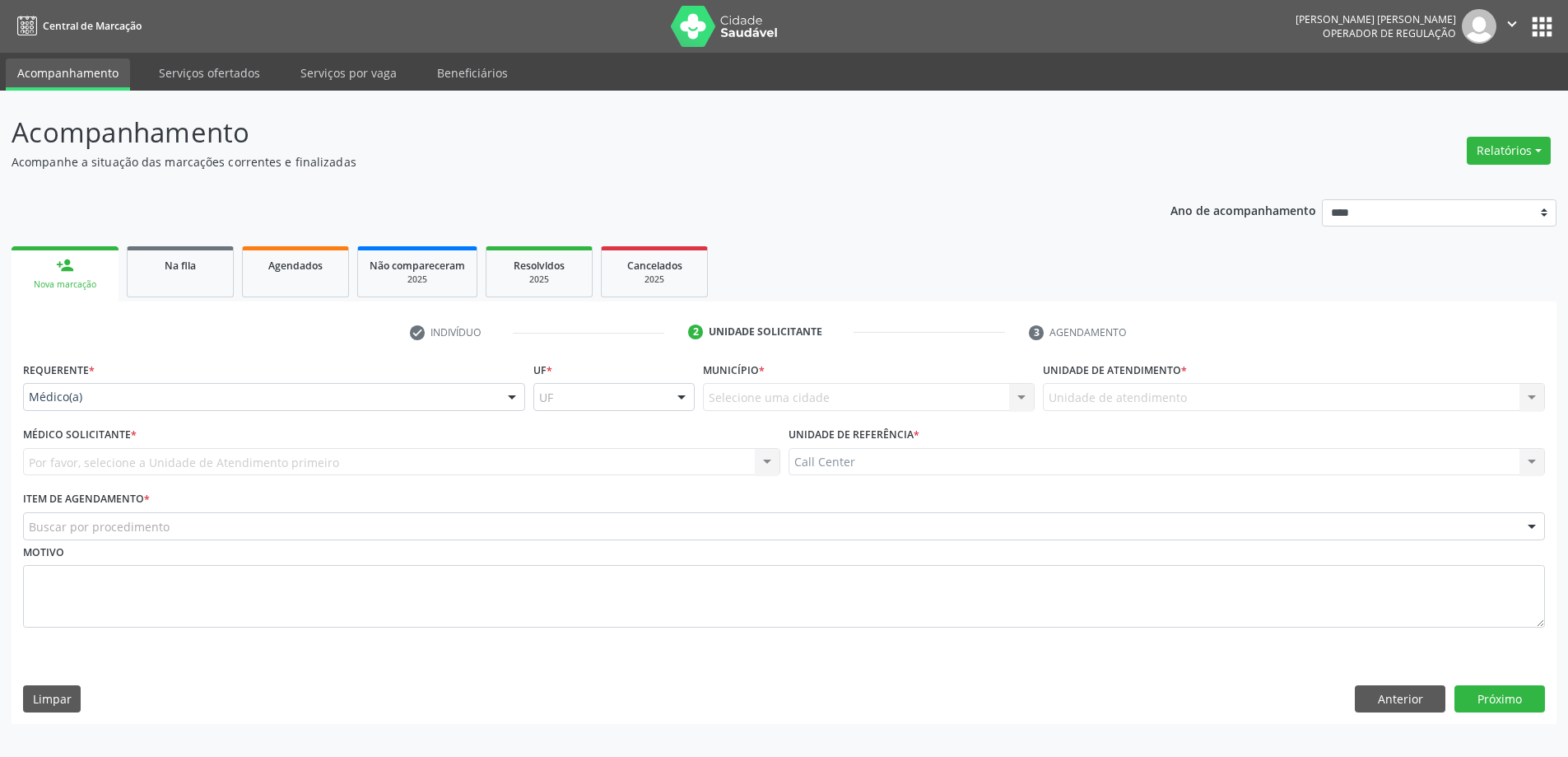
scroll to position [0, 0]
click at [517, 506] on div "Item de agendamento * Buscar por procedimento #0000 - Alergologia #0001 - Angio…" at bounding box center [790, 513] width 1535 height 53
click at [517, 545] on div "Motivo" at bounding box center [790, 584] width 1535 height 87
click at [469, 529] on div "Buscar por procedimento" at bounding box center [790, 526] width 1535 height 28
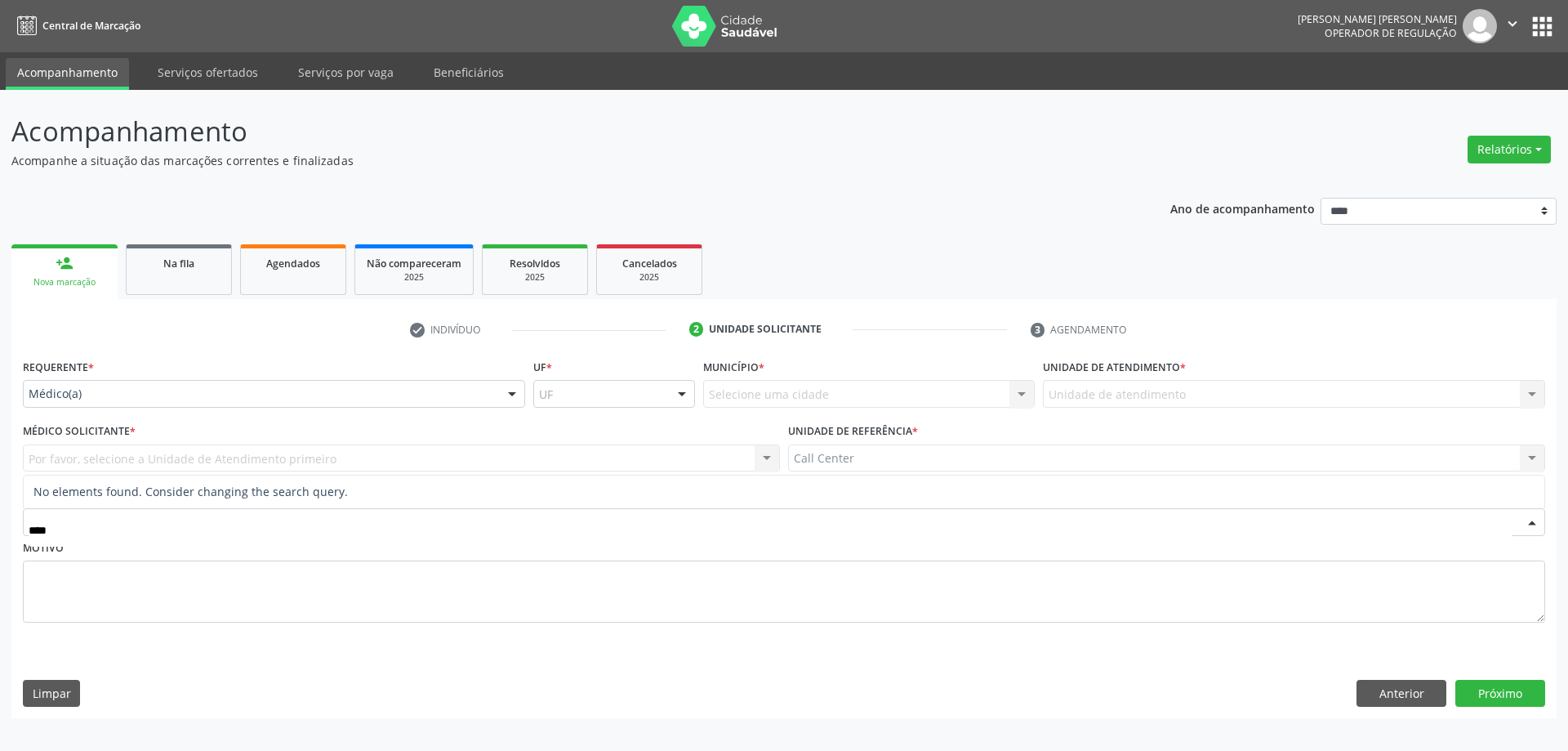
type input "***"
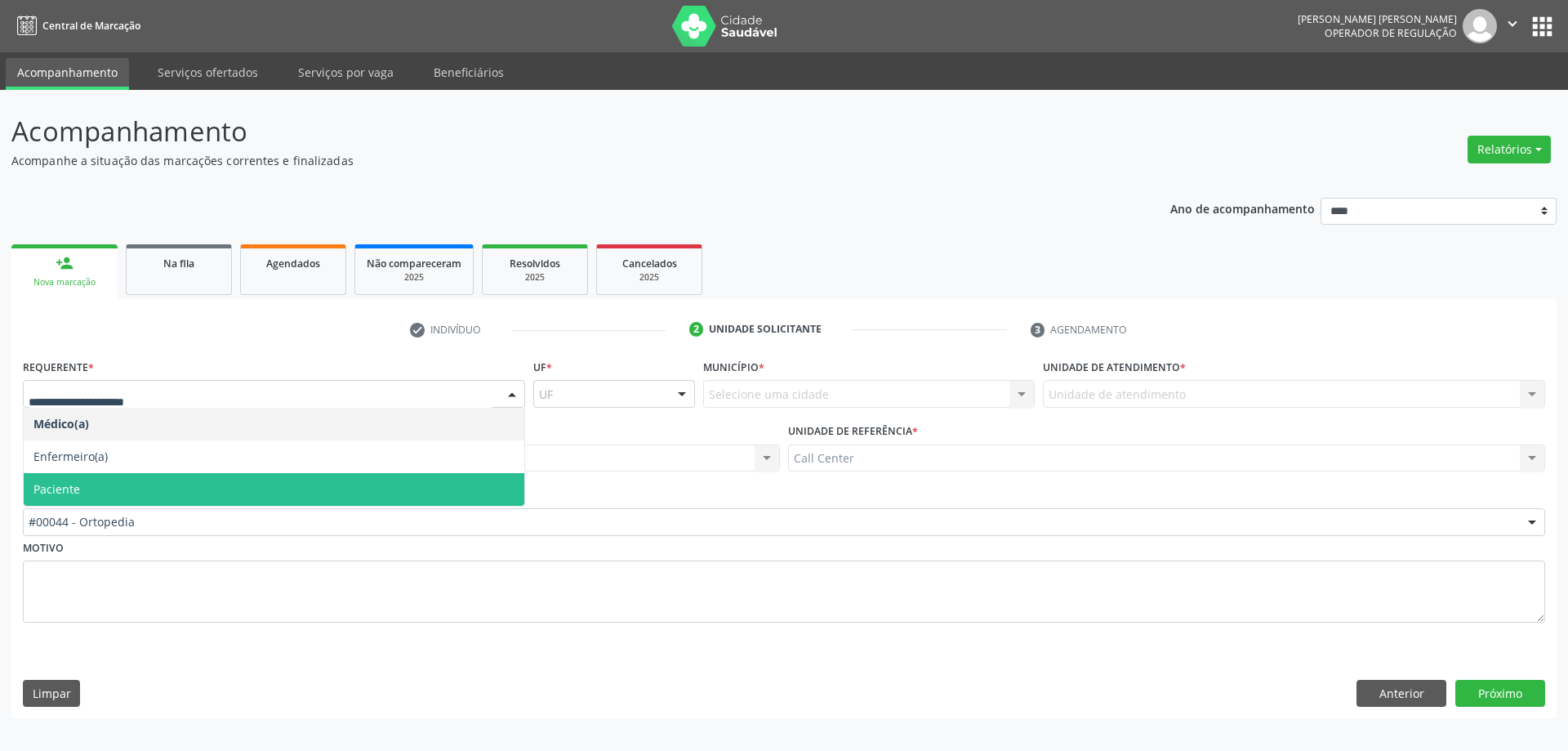
click at [173, 480] on span "Paciente" at bounding box center [274, 490] width 500 height 33
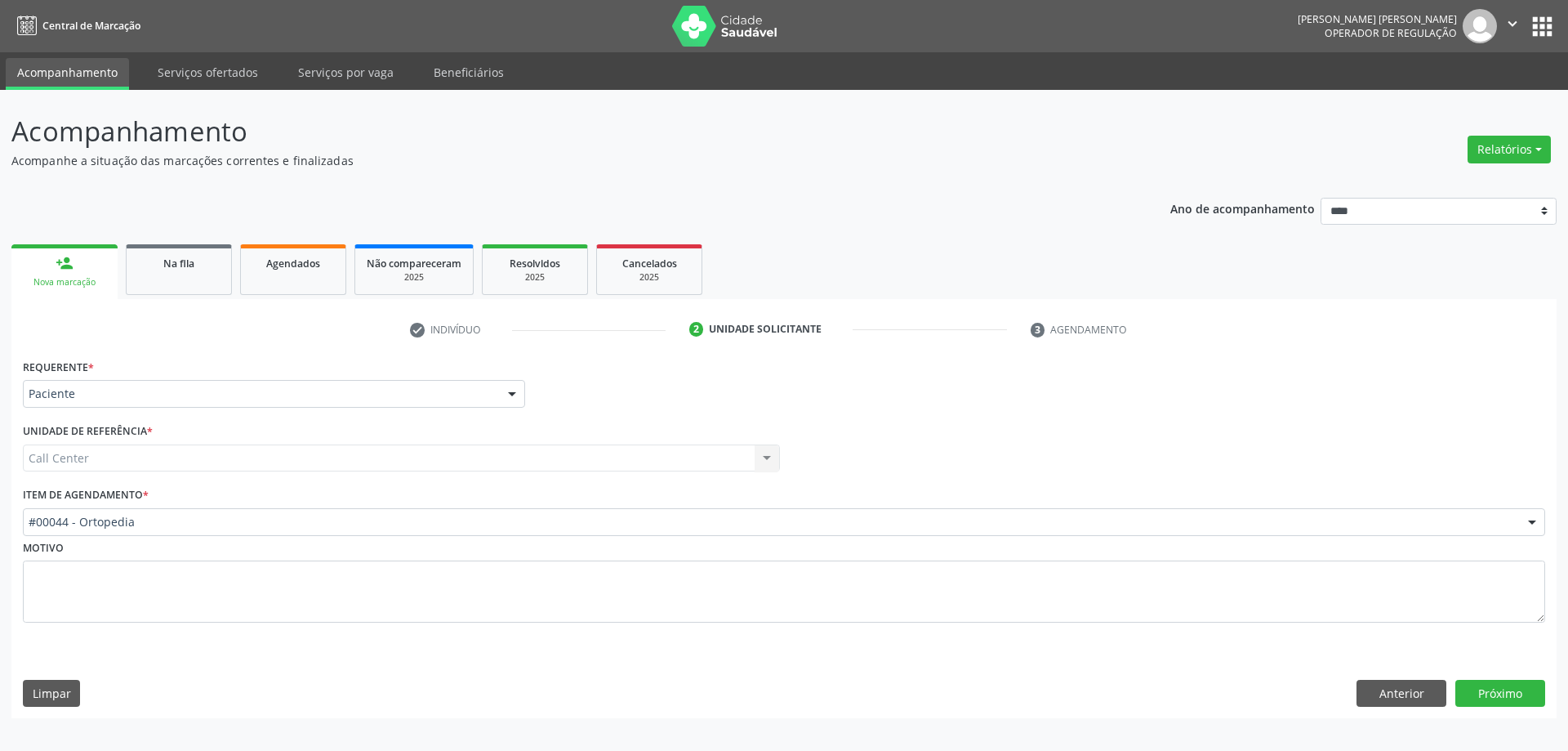
click at [1538, 709] on div "Requerente * Paciente Médico(a) Enfermeiro(a) Paciente Nenhum resultado encontr…" at bounding box center [784, 536] width 1545 height 364
click at [1530, 703] on button "Próximo" at bounding box center [1500, 693] width 90 height 28
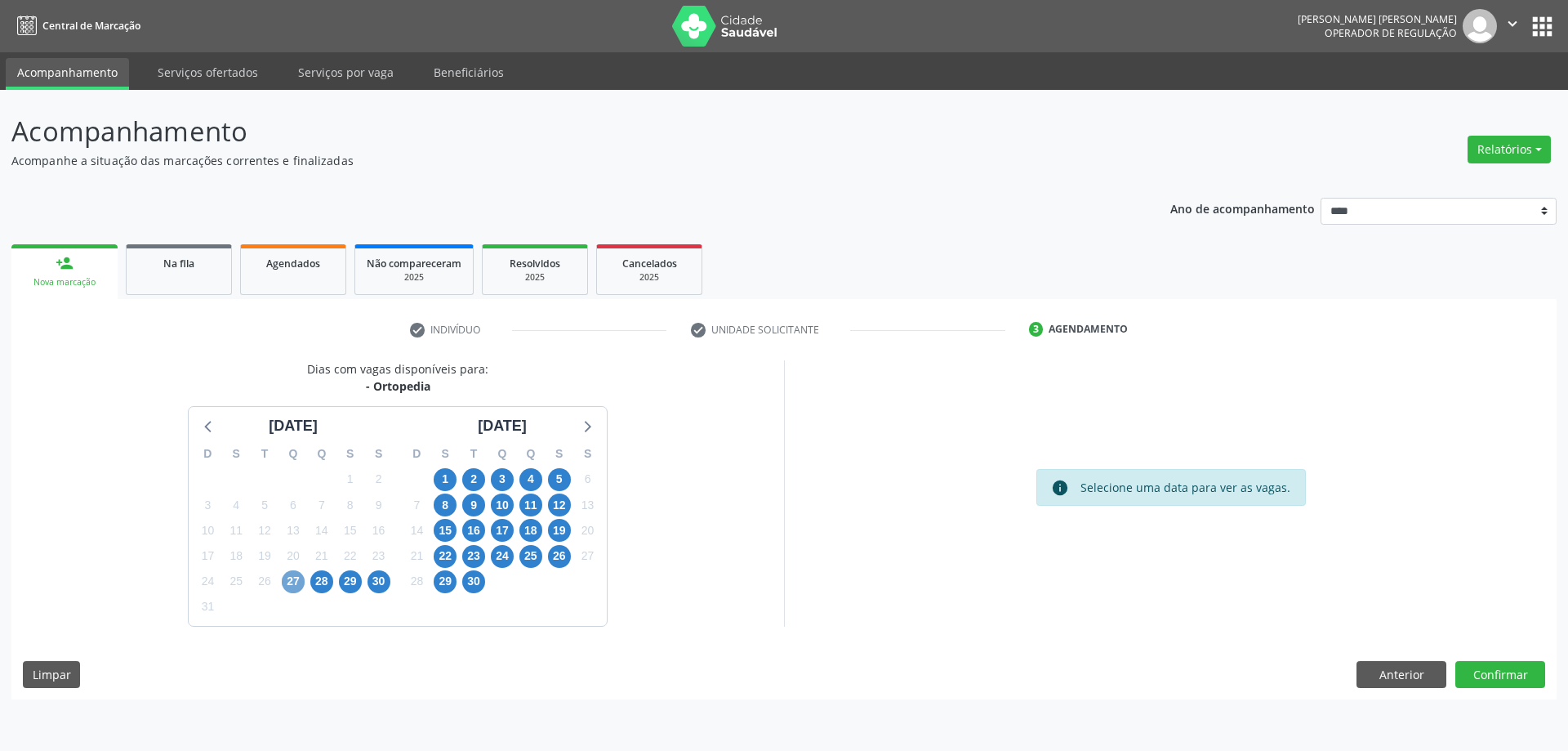
click at [300, 580] on span "27" at bounding box center [292, 581] width 23 height 23
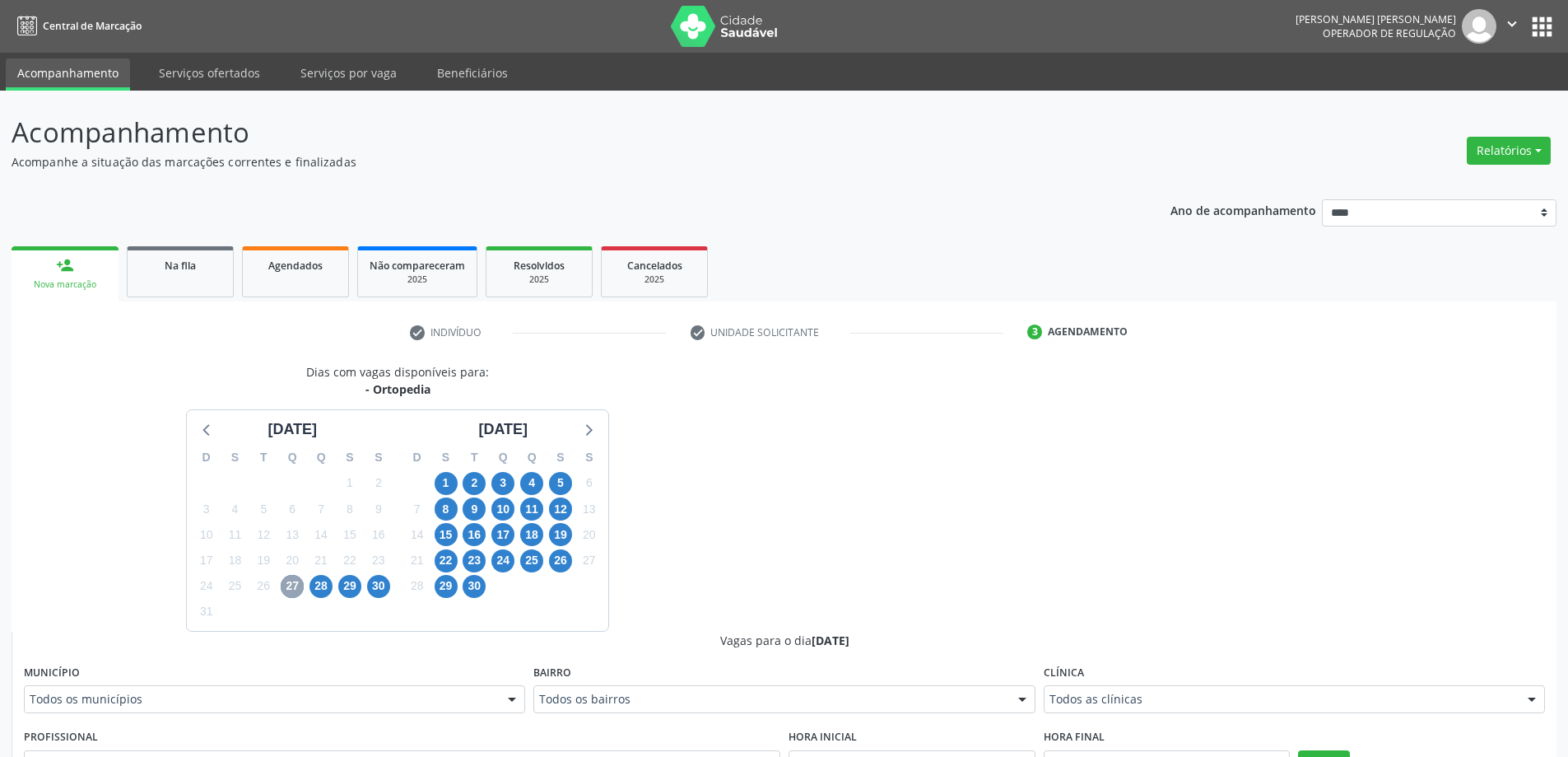
scroll to position [165, 0]
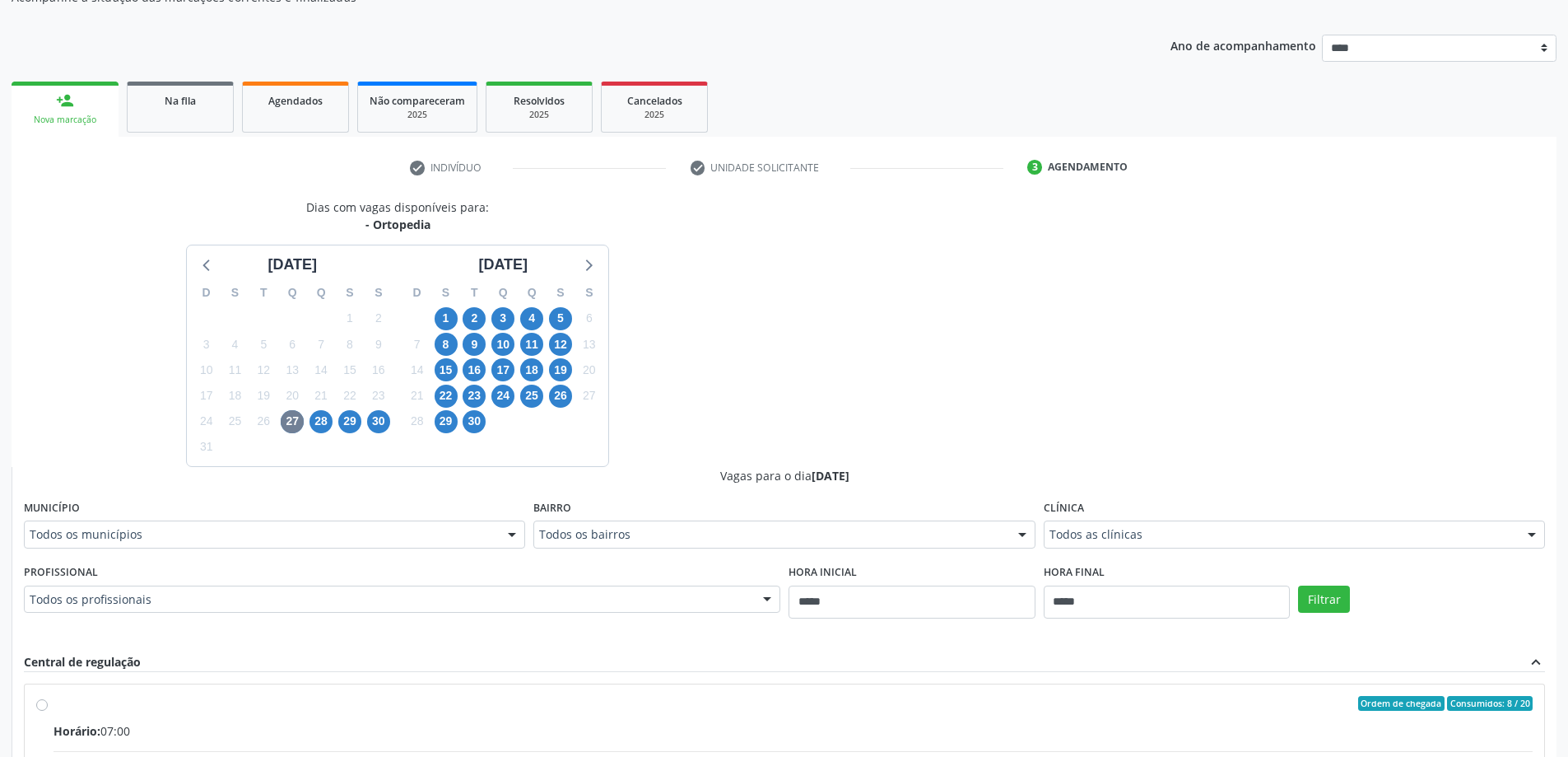
drag, startPoint x: 407, startPoint y: 578, endPoint x: 400, endPoint y: 595, distance: 18.4
click at [406, 580] on div "Profissional Todos os profissionais Todos os profissionais Alexandre Braga Guim…" at bounding box center [402, 586] width 757 height 53
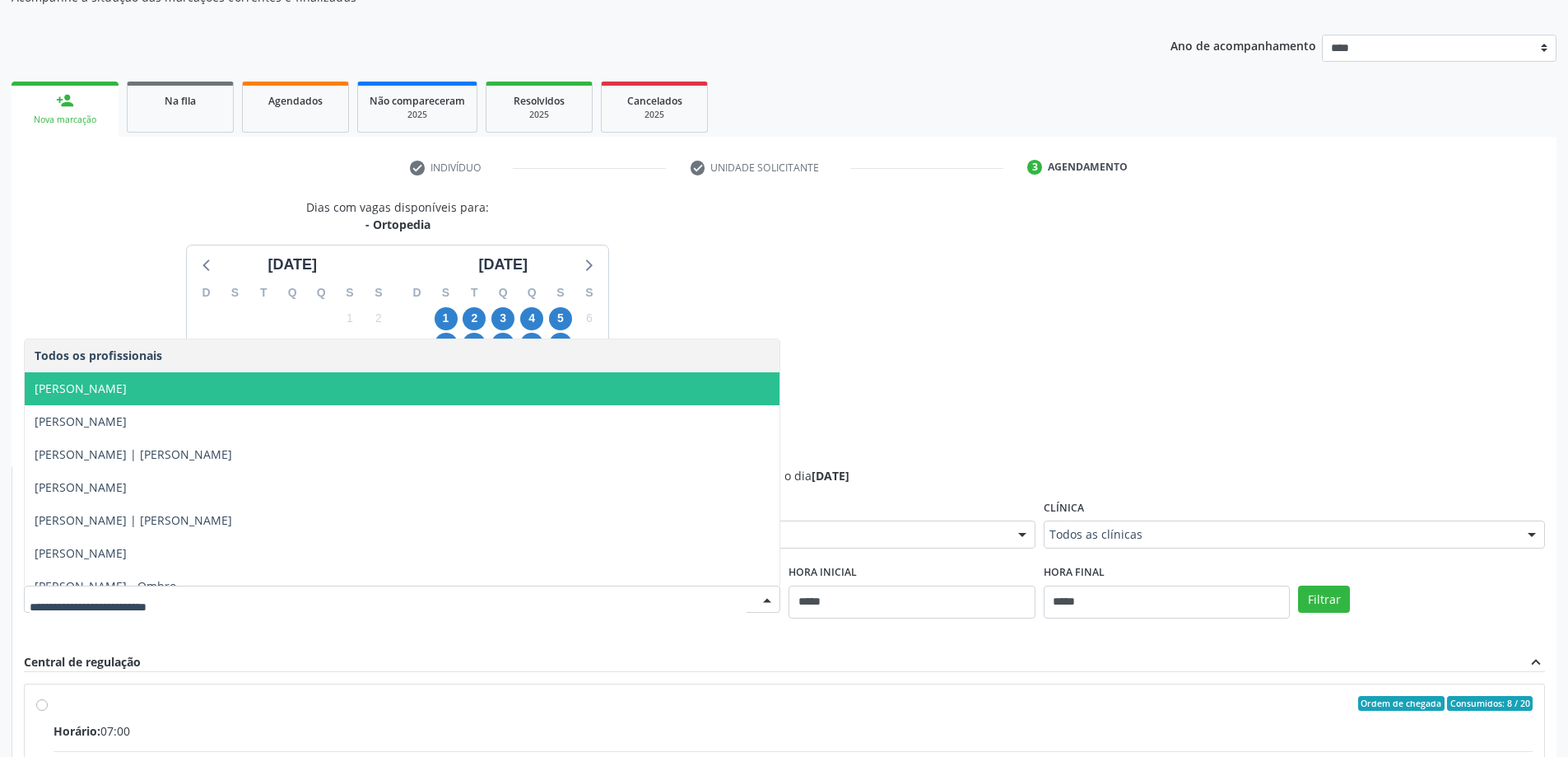
click at [127, 393] on span "Alexandre Braga Guimaraes" at bounding box center [80, 388] width 92 height 16
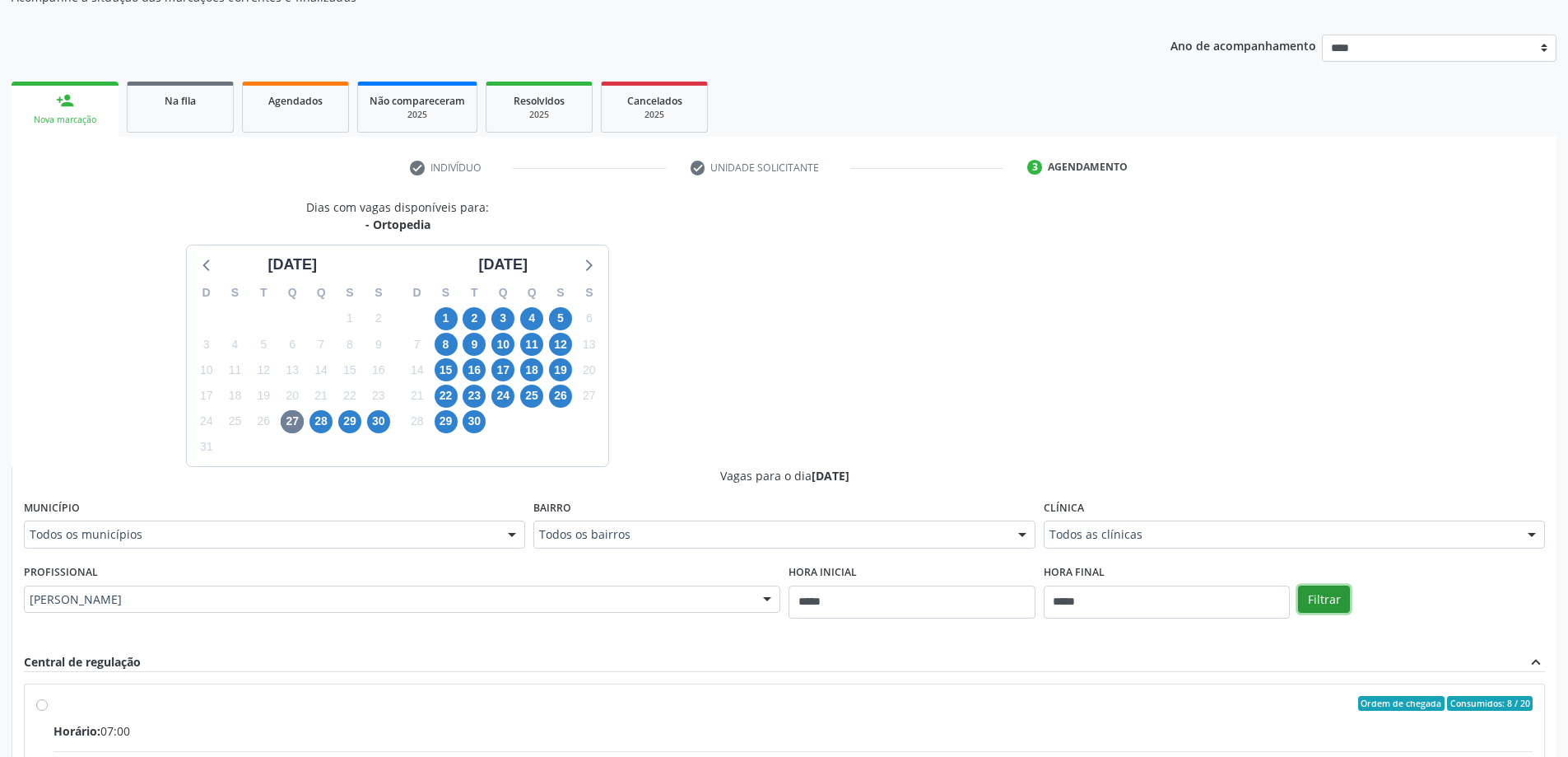
click at [1333, 591] on button "Filtrar" at bounding box center [1324, 600] width 52 height 28
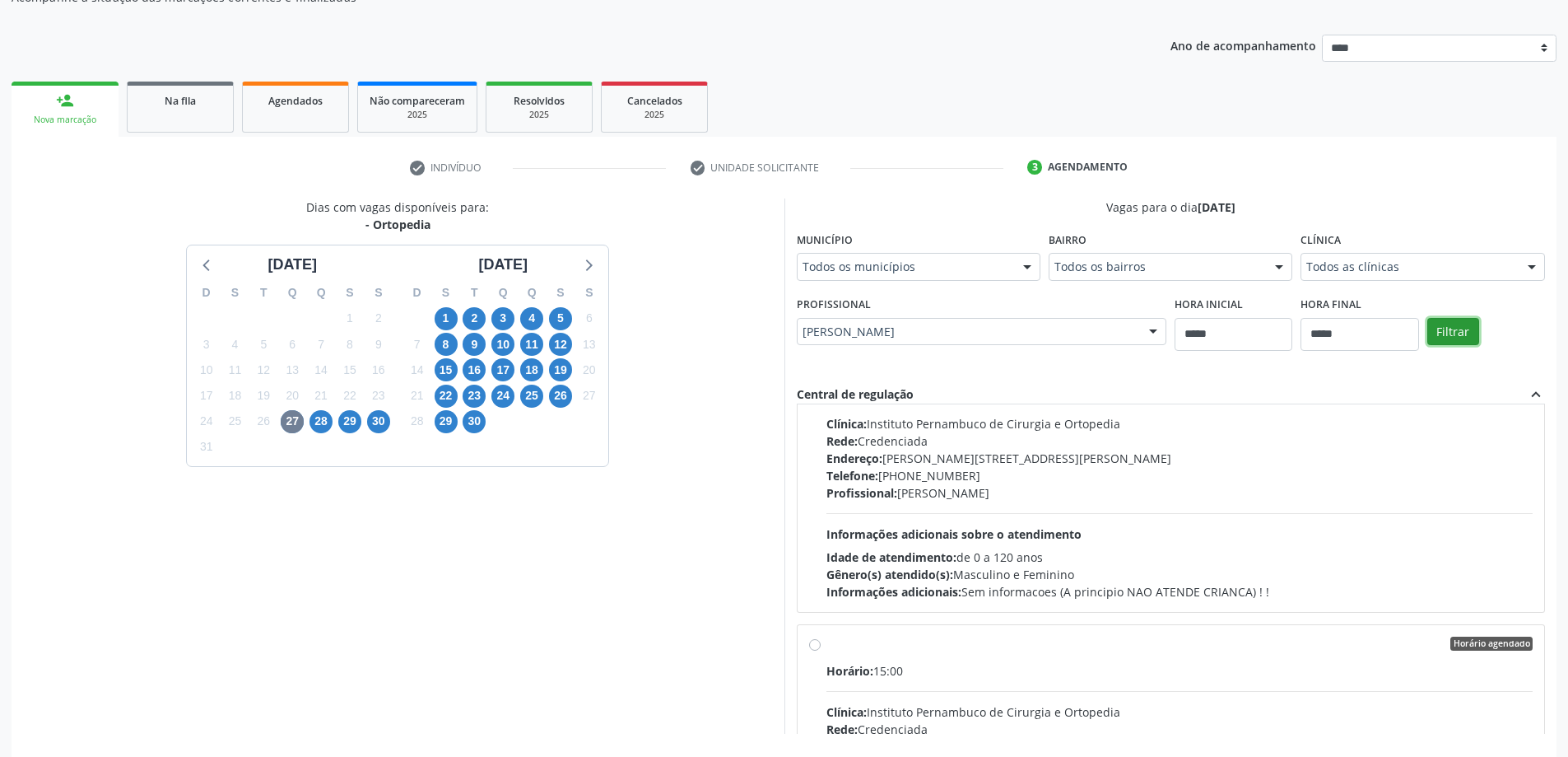
scroll to position [1153, 0]
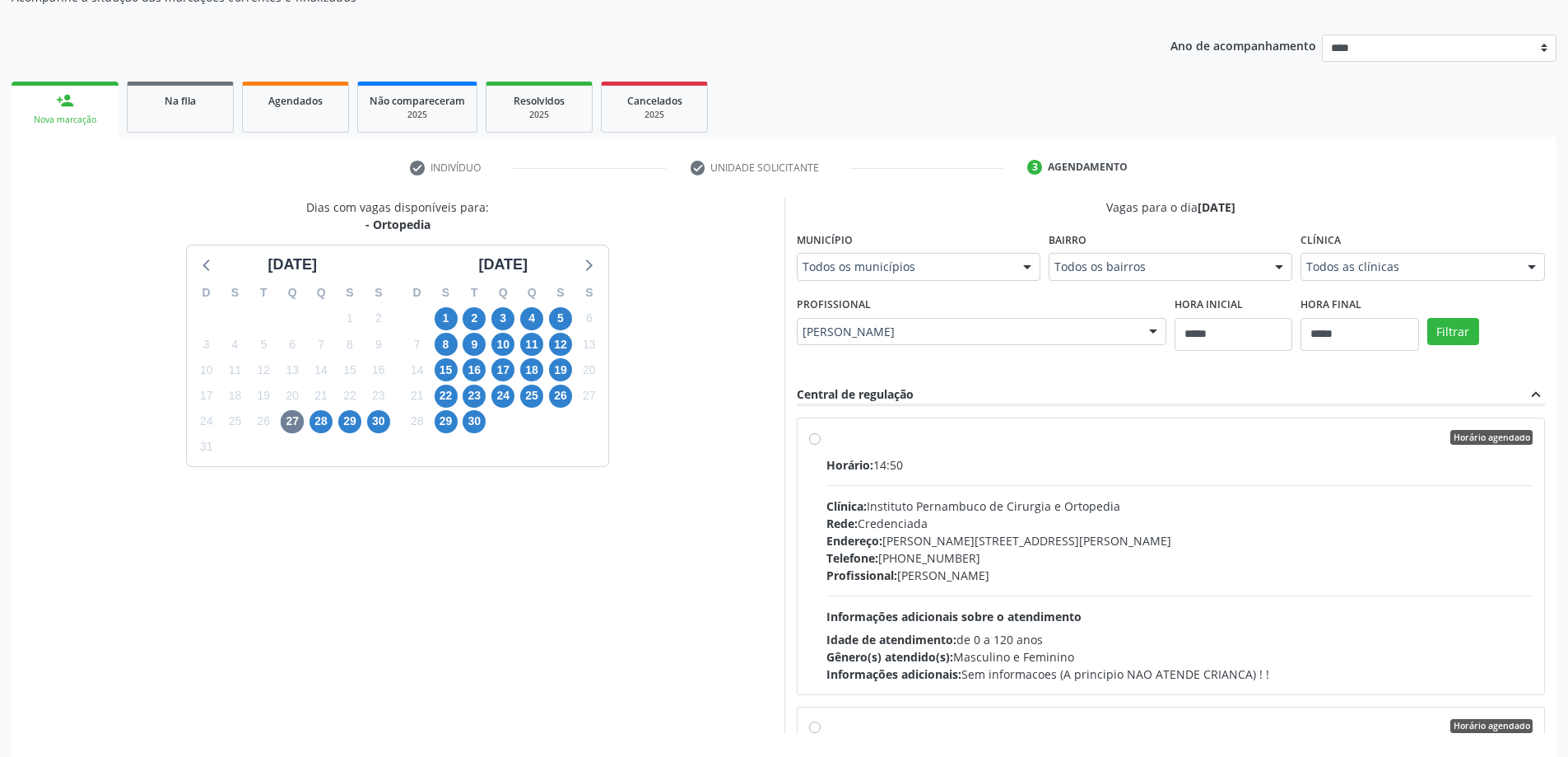
click at [880, 528] on div "Rede: Credenciada" at bounding box center [1180, 523] width 707 height 18
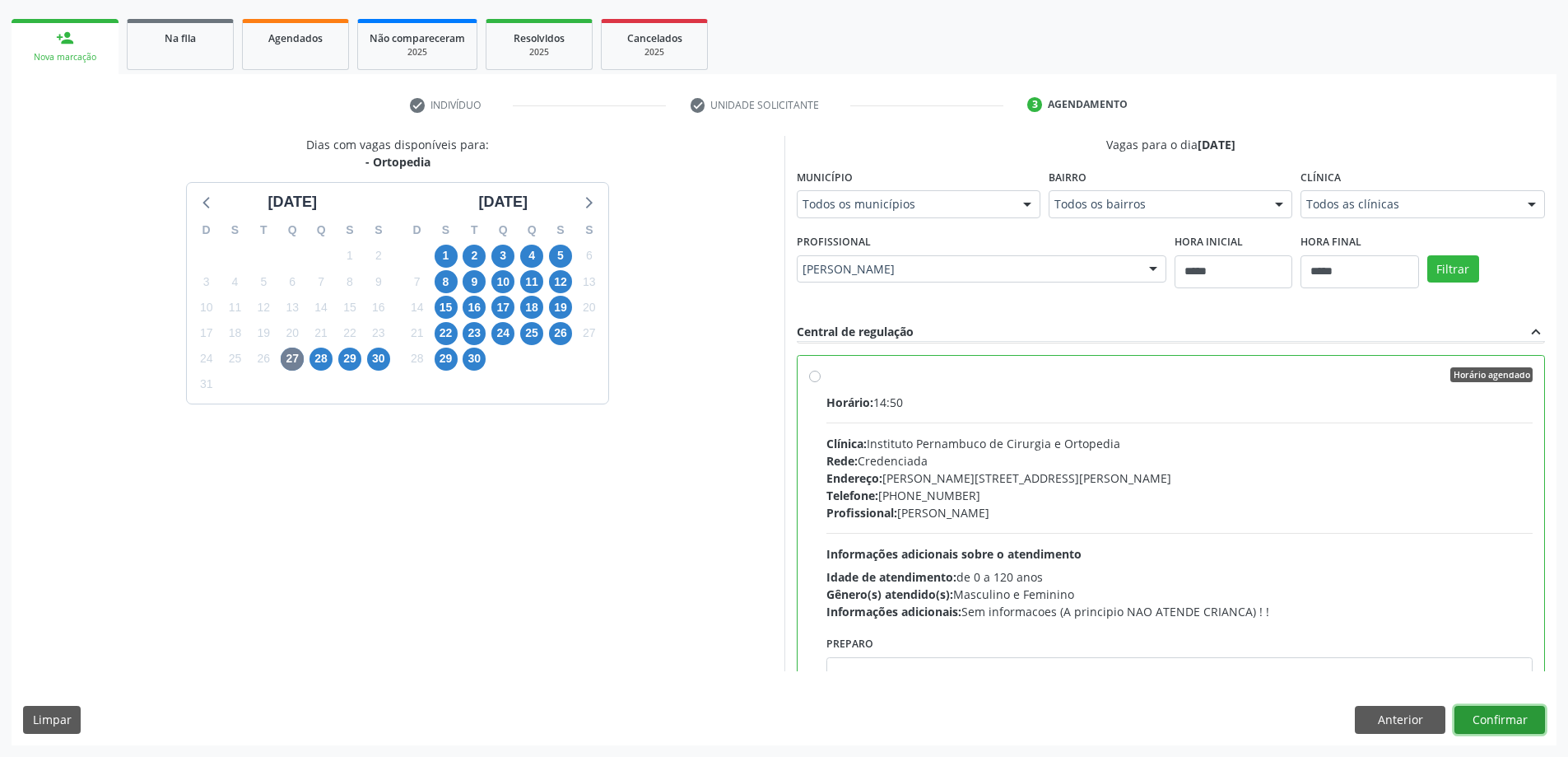
click at [1496, 722] on button "Confirmar" at bounding box center [1500, 720] width 91 height 28
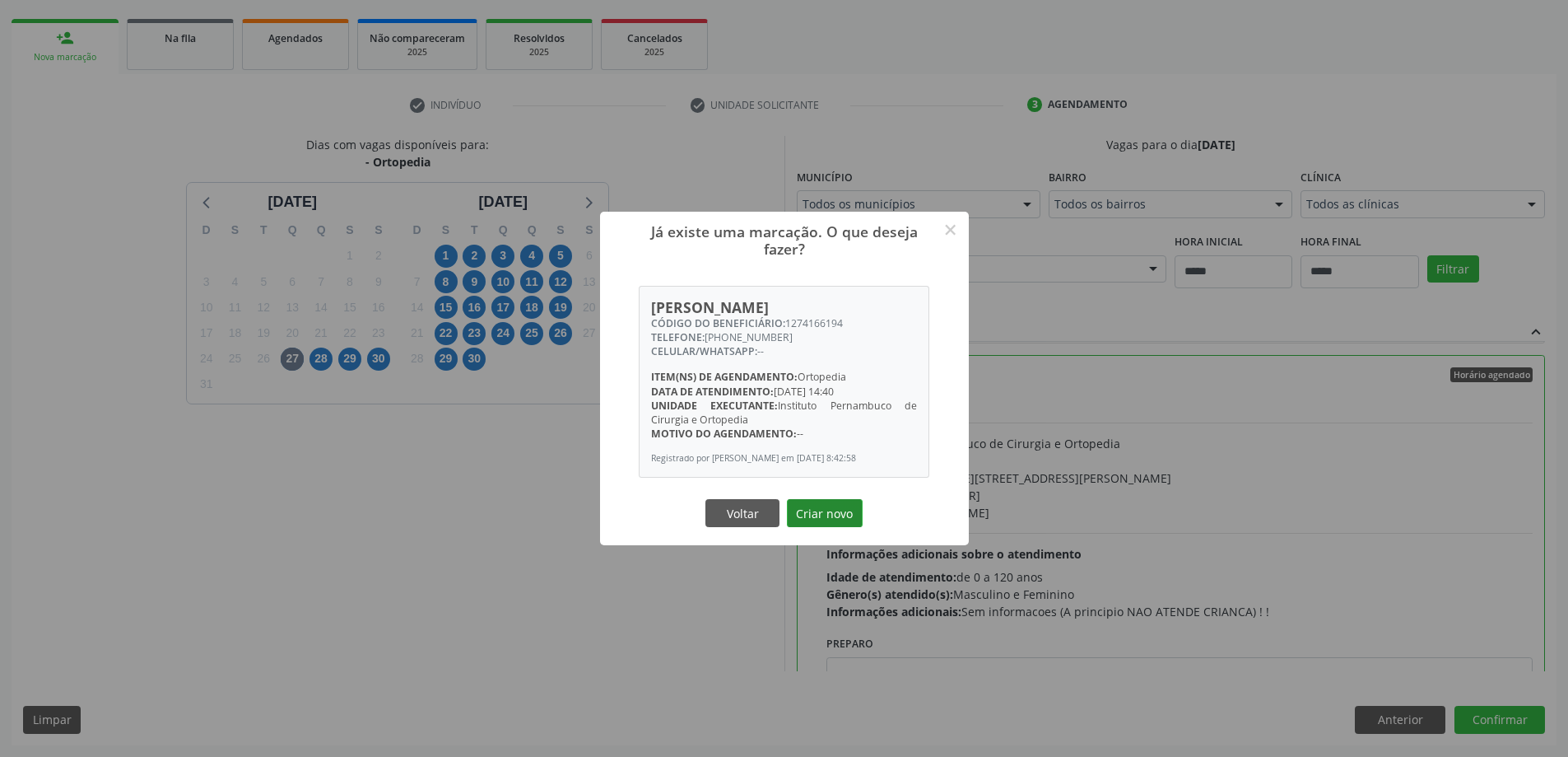
click at [818, 518] on button "Criar novo" at bounding box center [825, 513] width 76 height 28
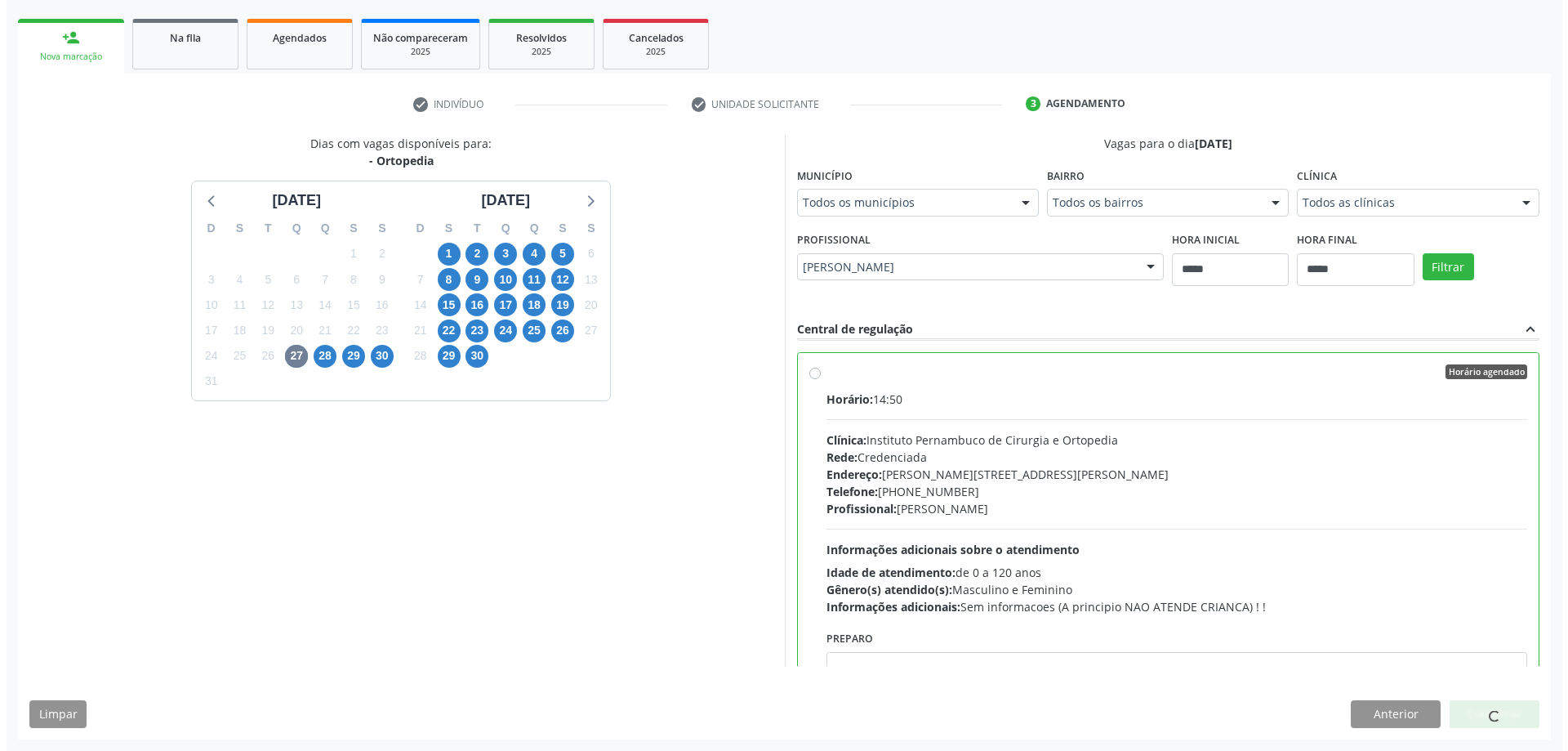
scroll to position [0, 0]
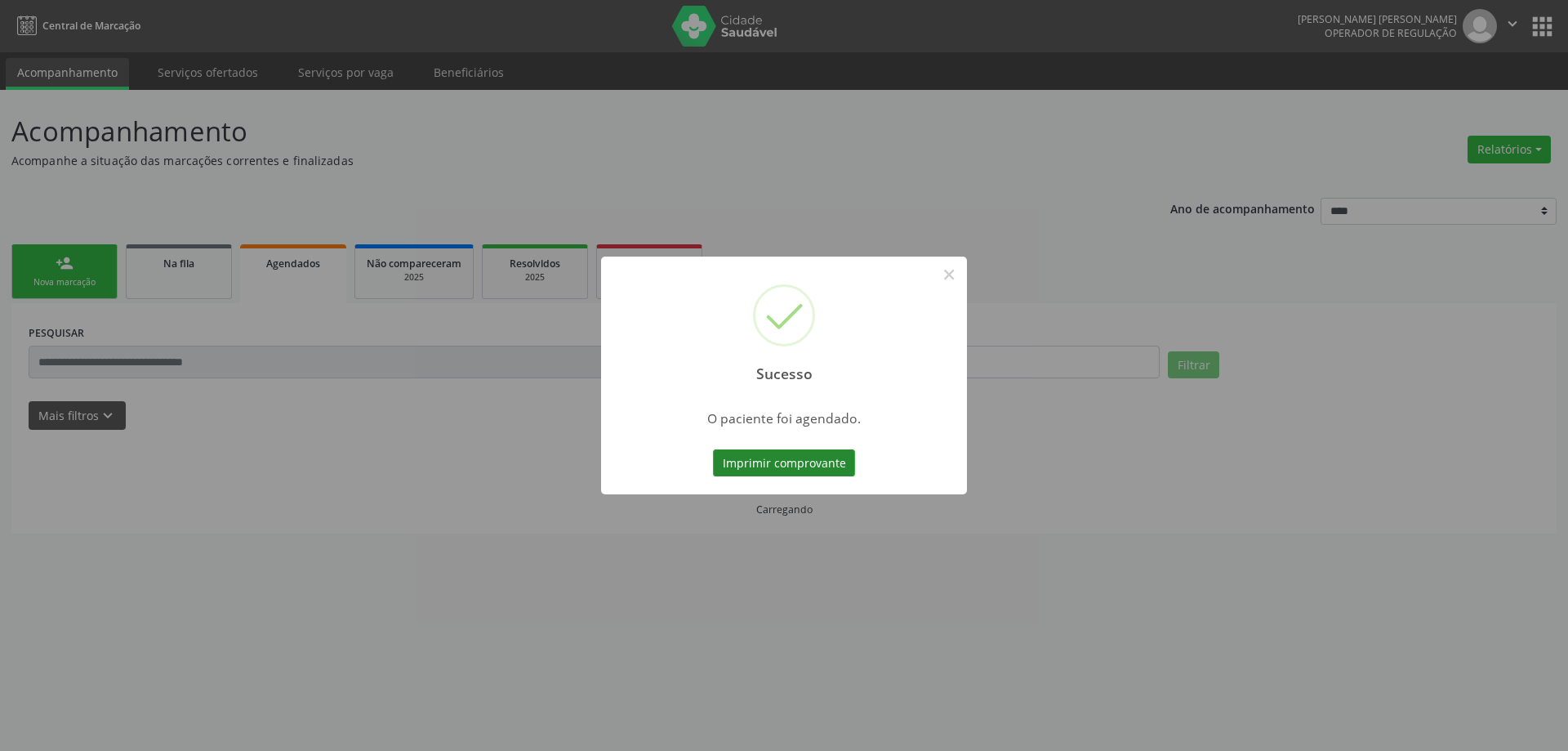
click at [780, 466] on button "Imprimir comprovante" at bounding box center [784, 463] width 142 height 28
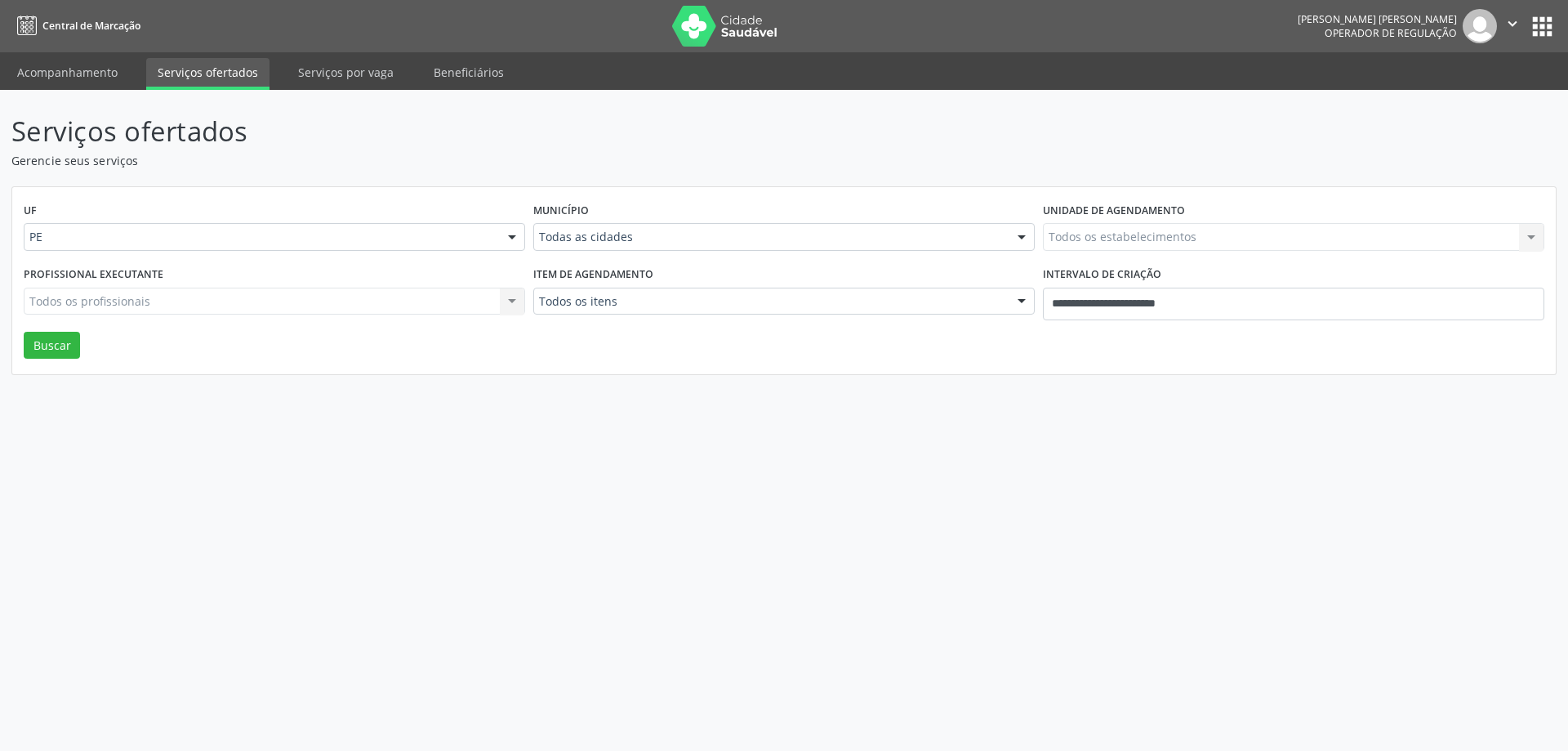
click at [716, 247] on div "Todas as cidades" at bounding box center [784, 237] width 501 height 28
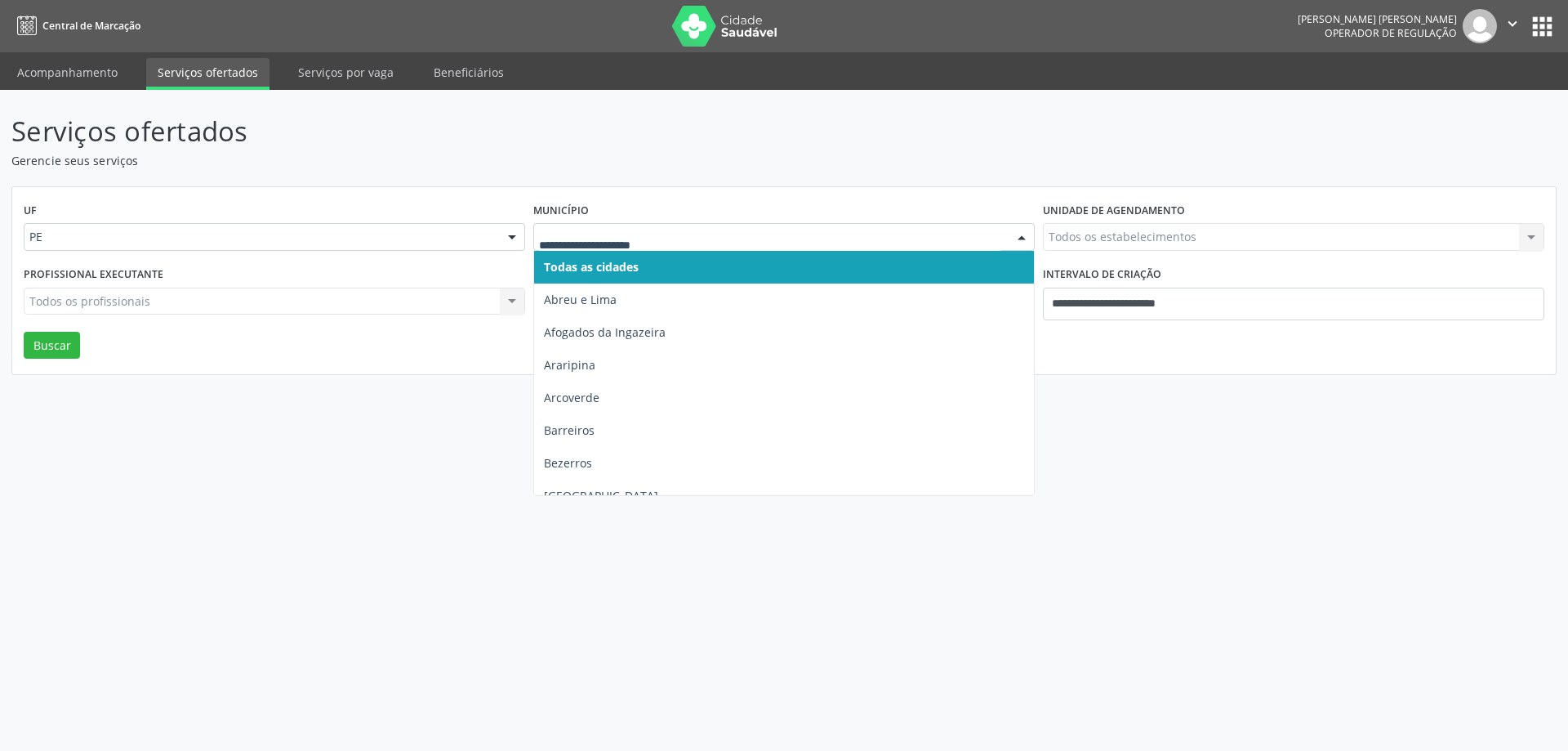
click at [669, 204] on div "Município Todas as cidades [GEOGRAPHIC_DATA] e [GEOGRAPHIC_DATA] Afogados da [G…" at bounding box center [784, 230] width 510 height 63
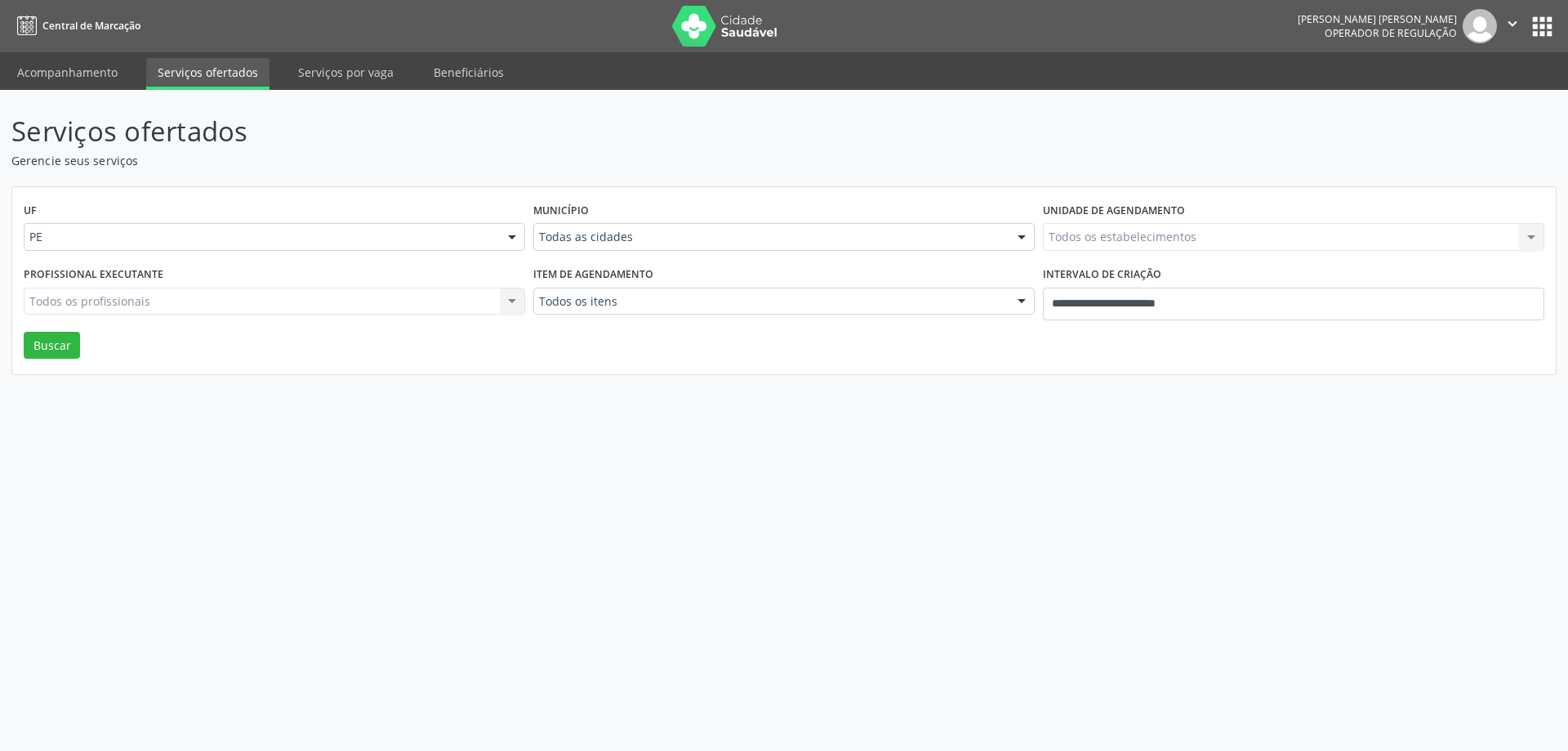
click at [666, 223] on div "Todas as cidades" at bounding box center [784, 237] width 501 height 28
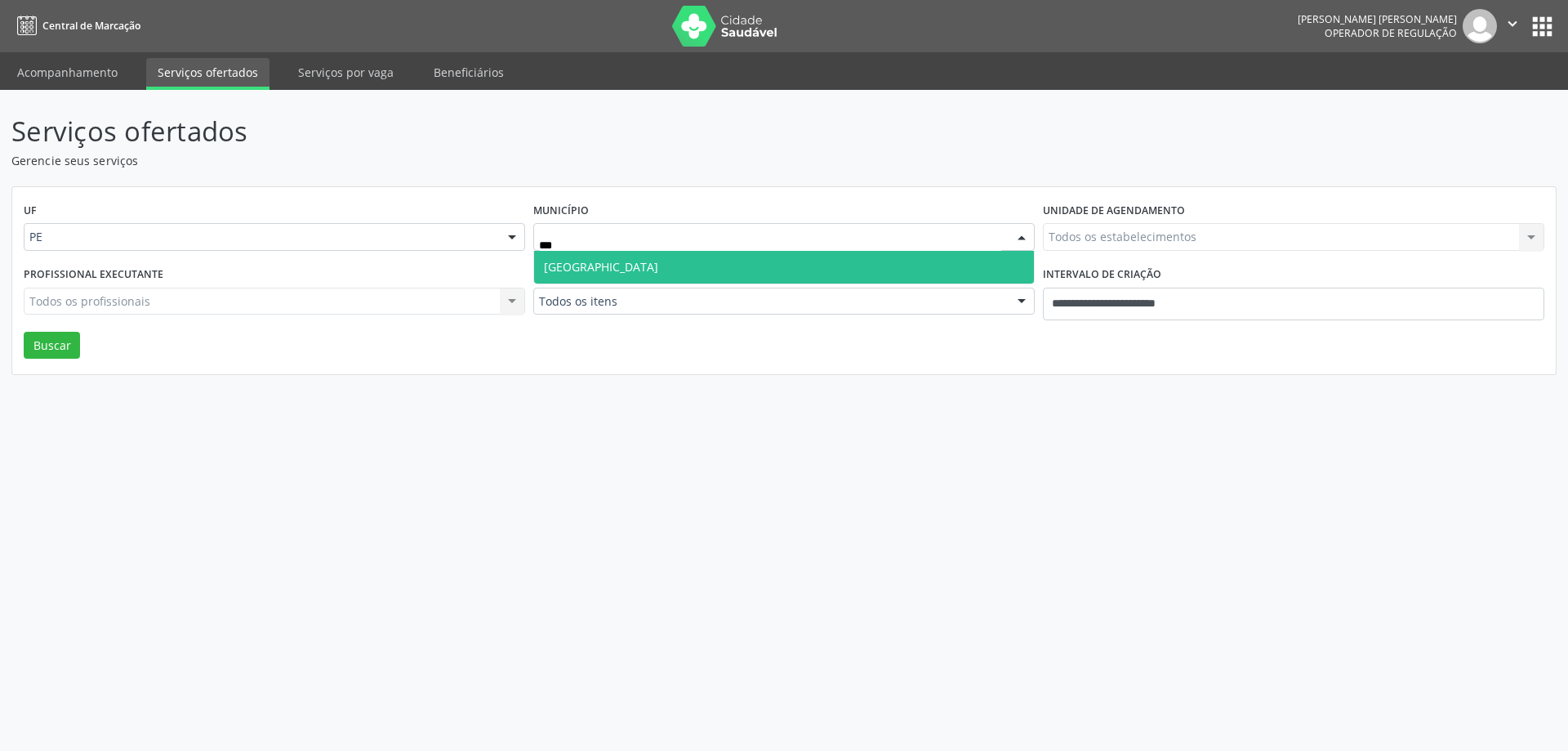
type input "****"
click at [674, 272] on span "[GEOGRAPHIC_DATA]" at bounding box center [784, 268] width 499 height 33
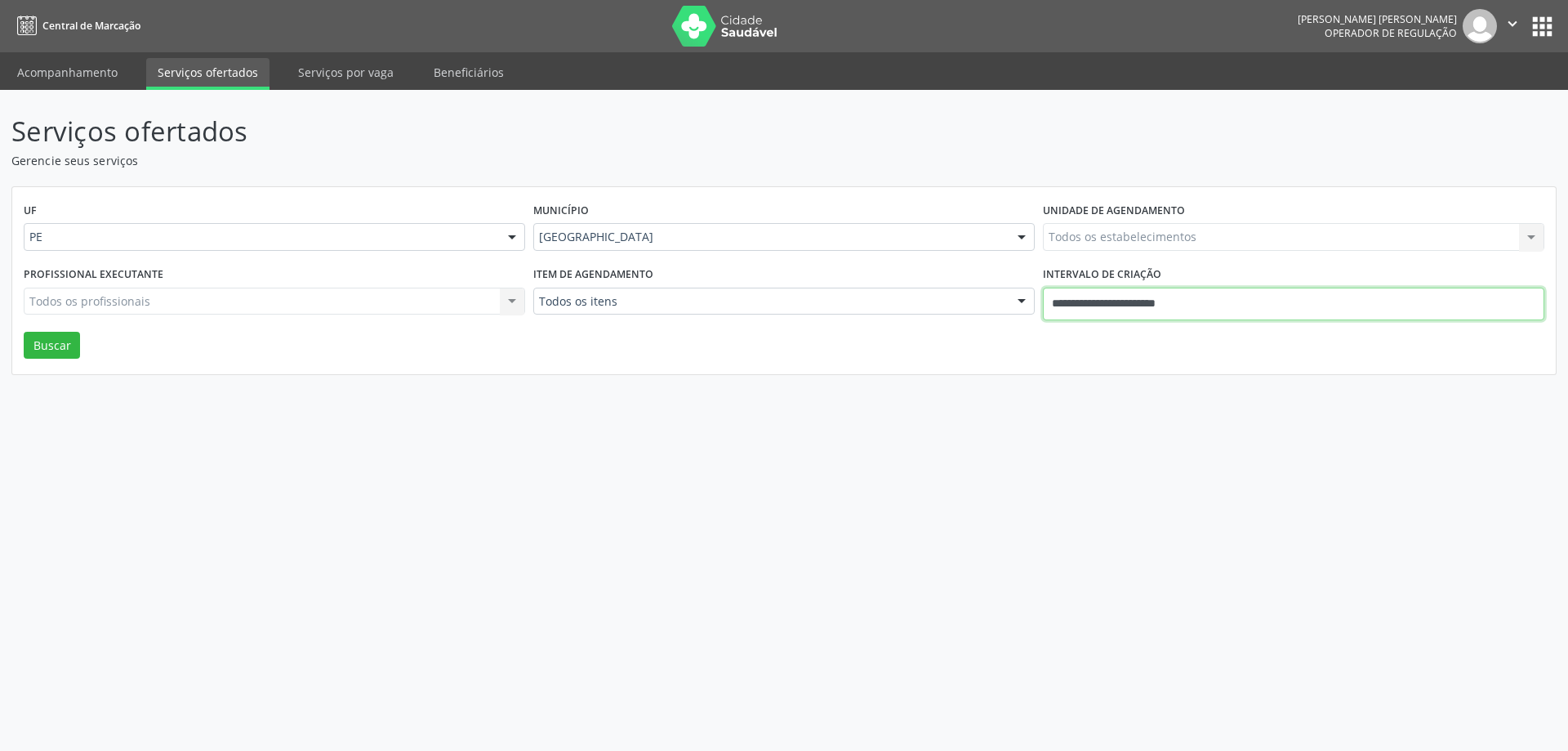
click at [1101, 288] on input "**********" at bounding box center [1293, 304] width 501 height 33
click at [970, 408] on div "Serviços ofertados Gerencie seus serviços UF PE PE Nenhum resultado encontrado …" at bounding box center [784, 420] width 1568 height 661
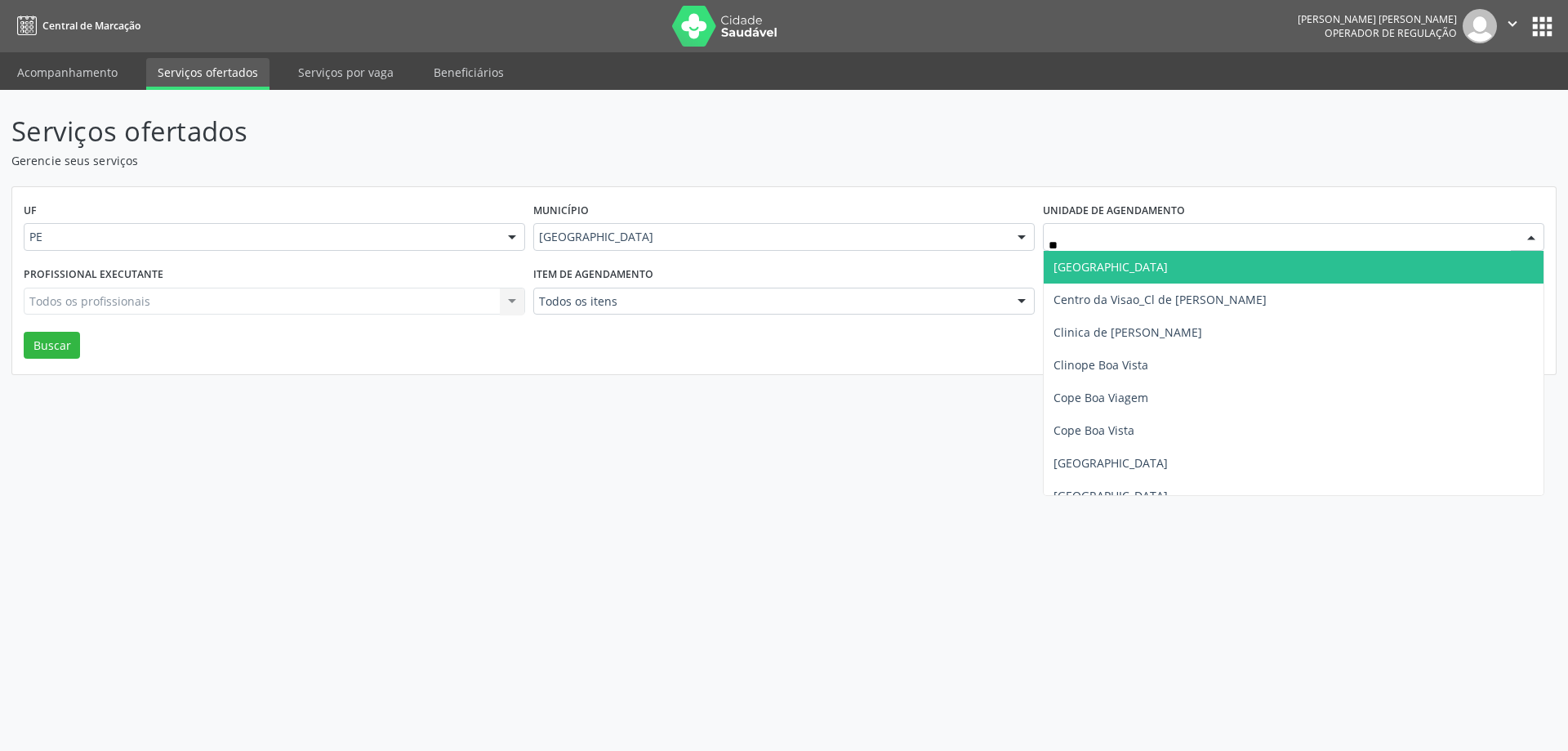
type input "***"
click at [1118, 262] on span "Vita Saude" at bounding box center [1293, 268] width 499 height 33
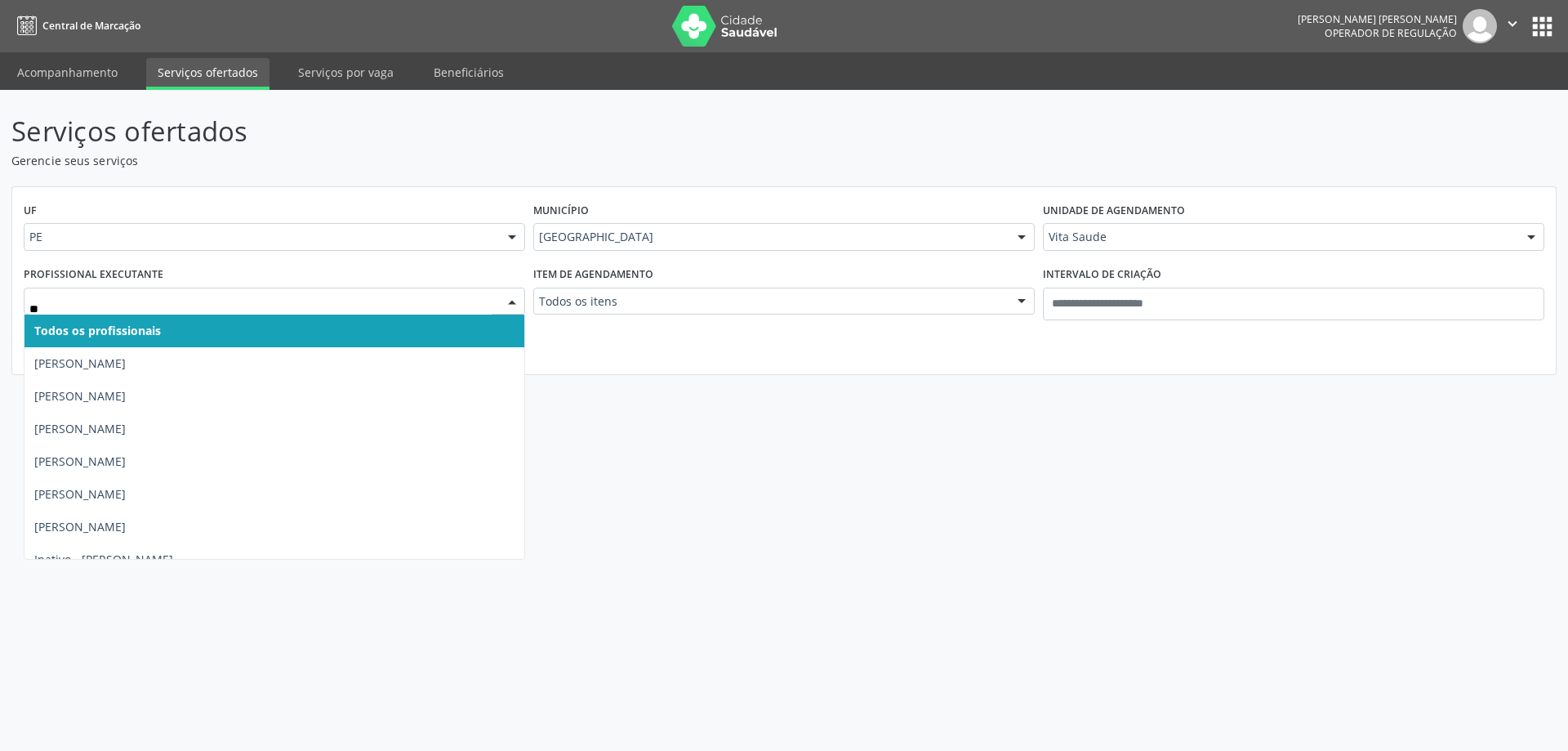
type input "***"
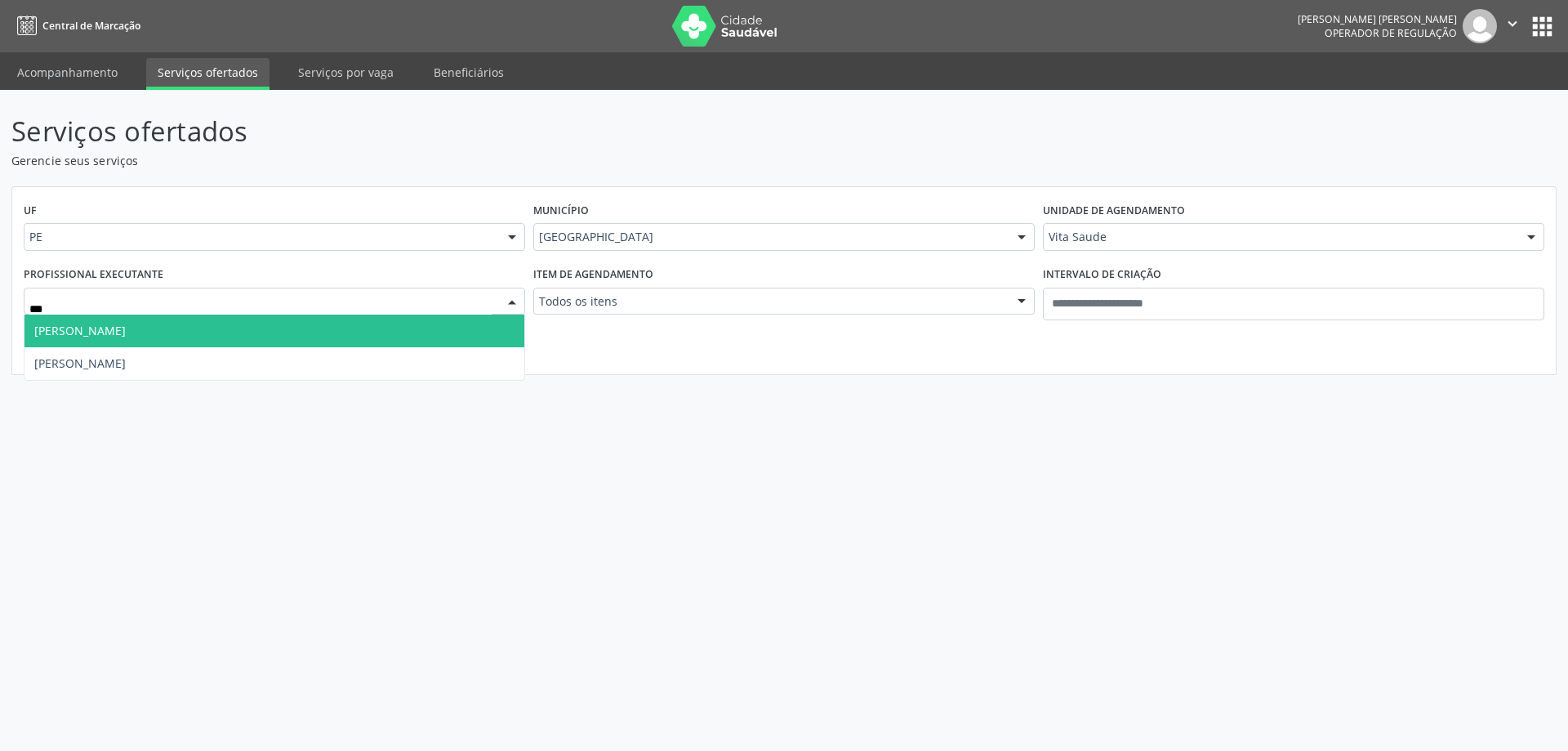
click at [163, 309] on input "***" at bounding box center [260, 310] width 462 height 33
click at [163, 322] on span "[PERSON_NAME]" at bounding box center [274, 331] width 499 height 33
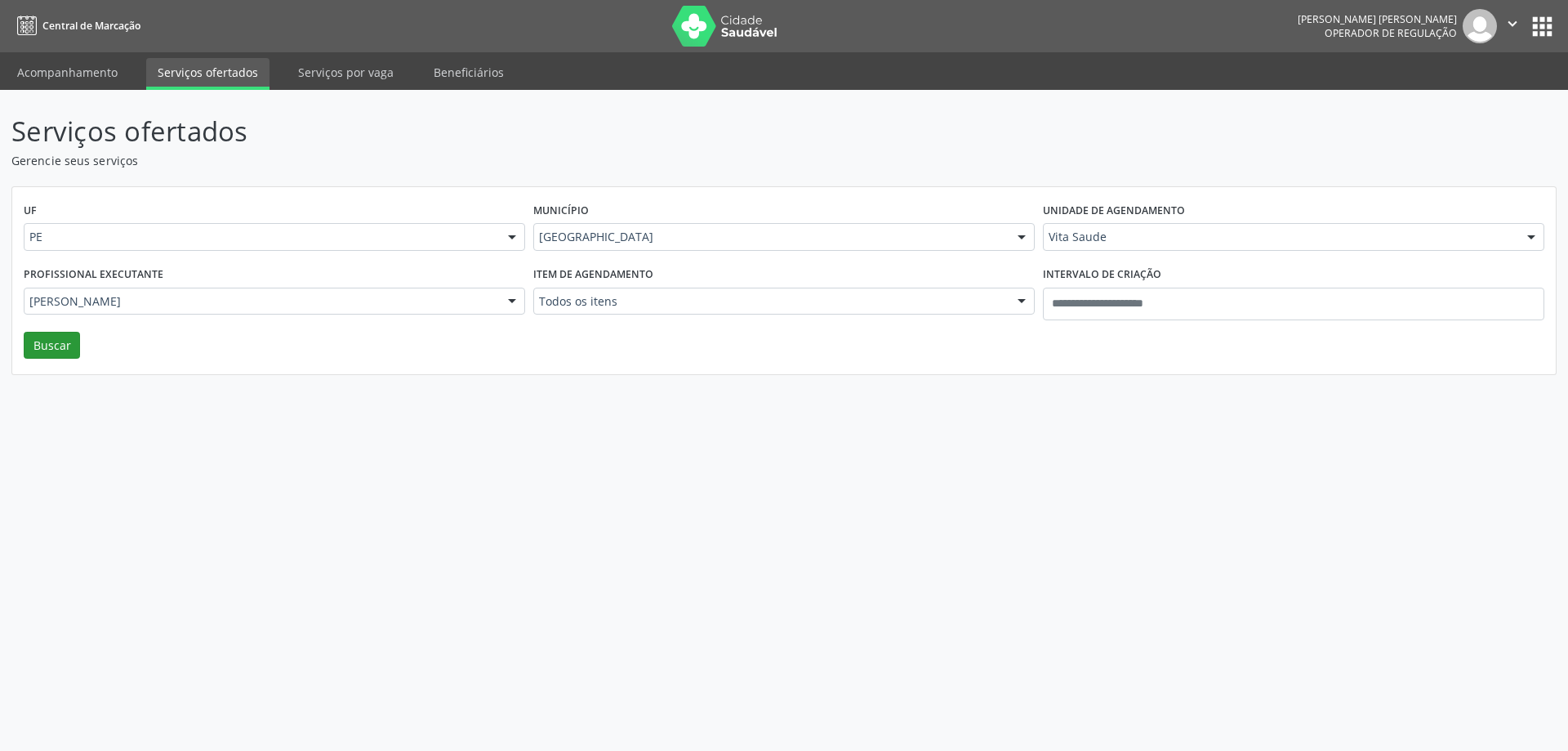
click at [44, 330] on div "Profissional executante Isaque Cesar Carneiro Ramos Todos os profissionais Alex…" at bounding box center [274, 297] width 510 height 70
click at [43, 345] on button "Buscar" at bounding box center [51, 346] width 56 height 28
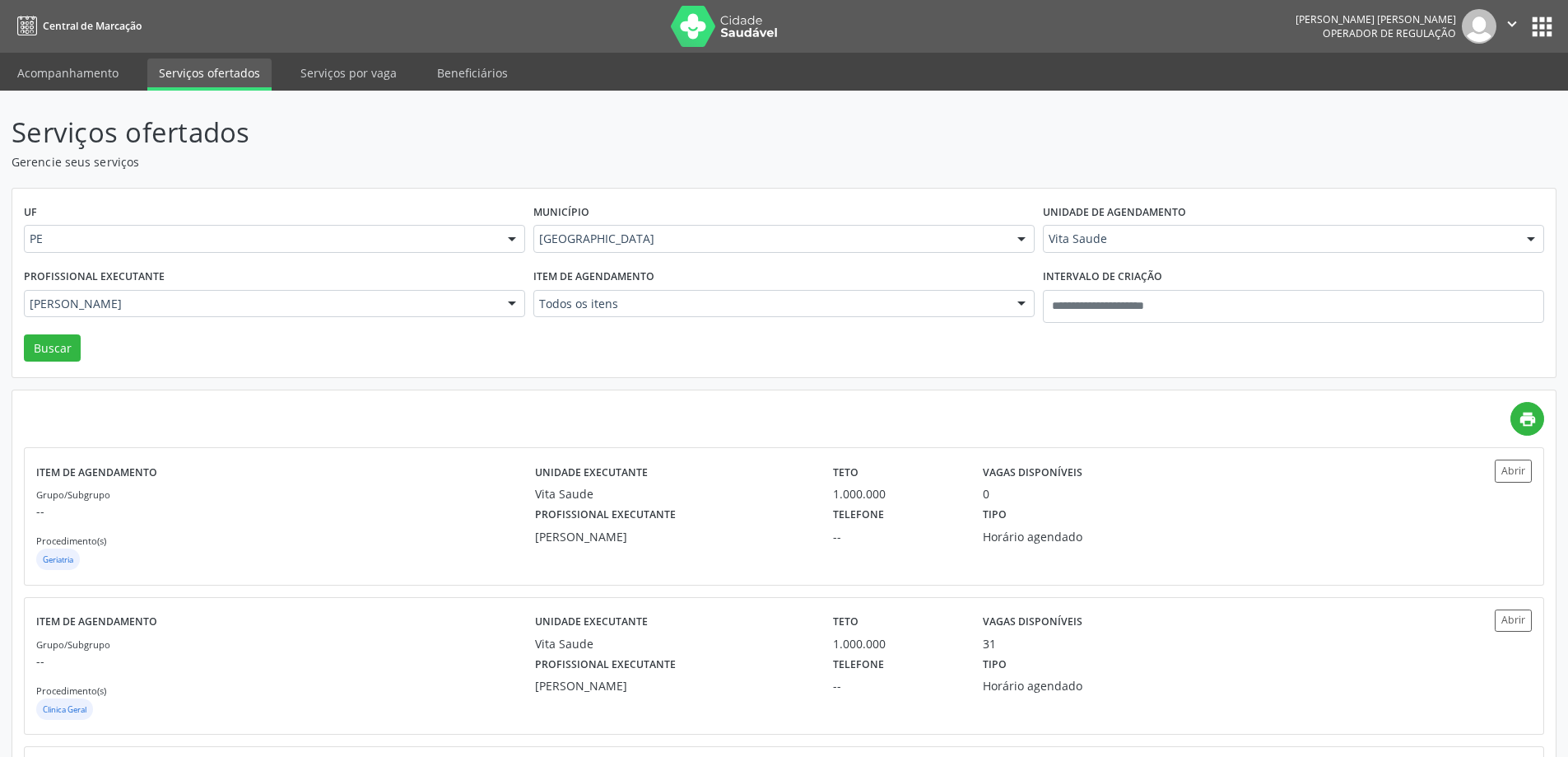
scroll to position [163, 0]
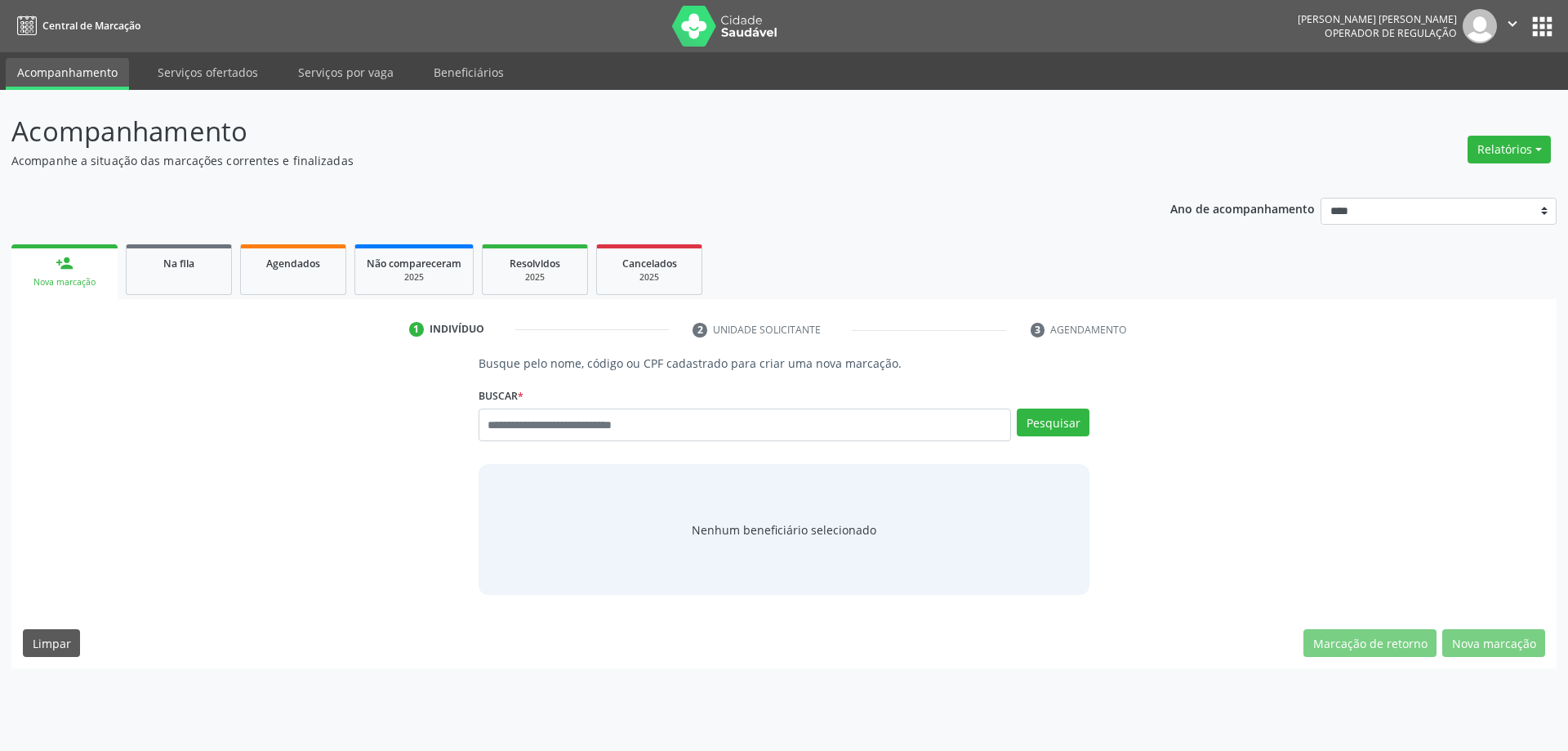
click at [309, 266] on span "Agendados" at bounding box center [292, 263] width 54 height 14
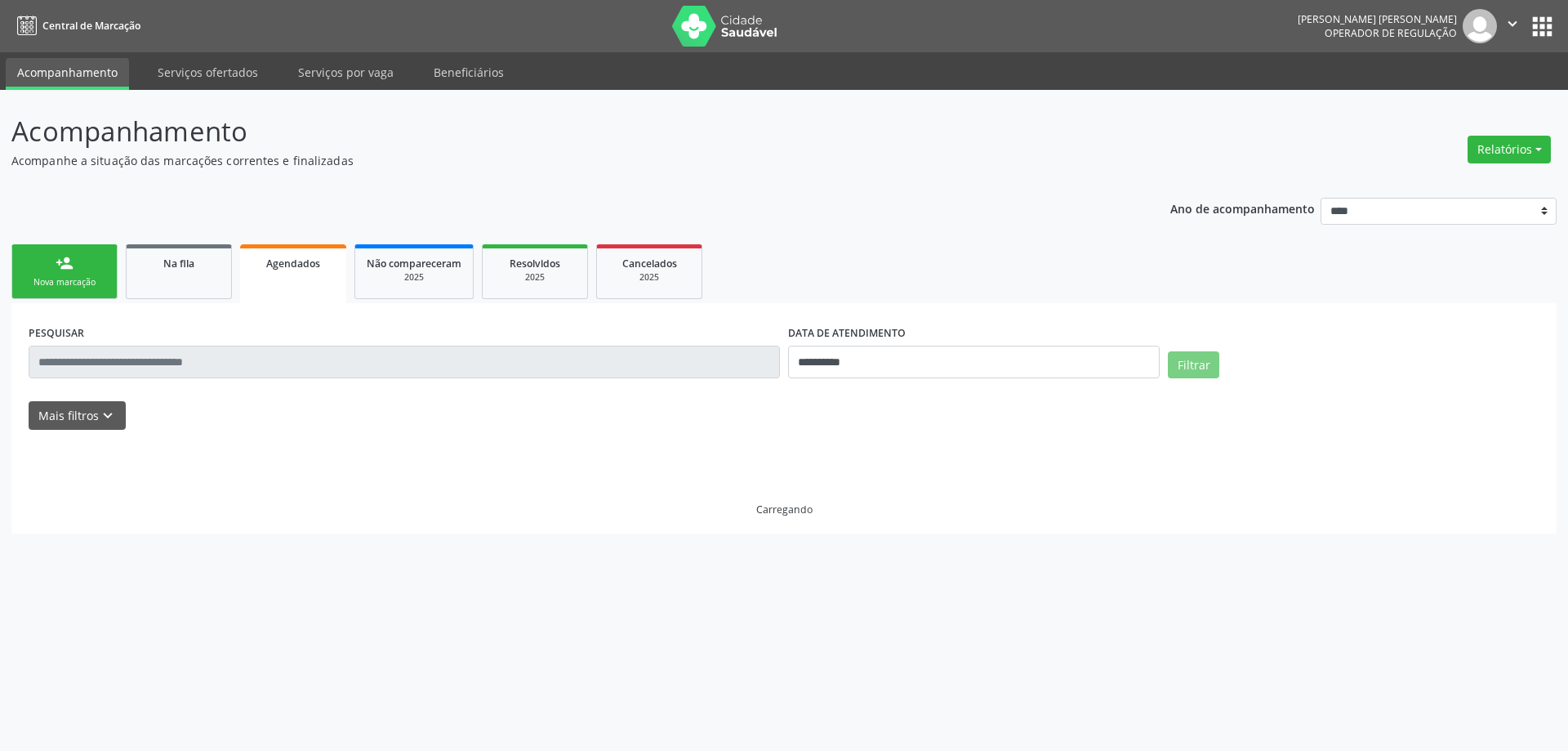
click at [448, 411] on div "Mais filtros keyboard_arrow_down" at bounding box center [784, 414] width 1519 height 28
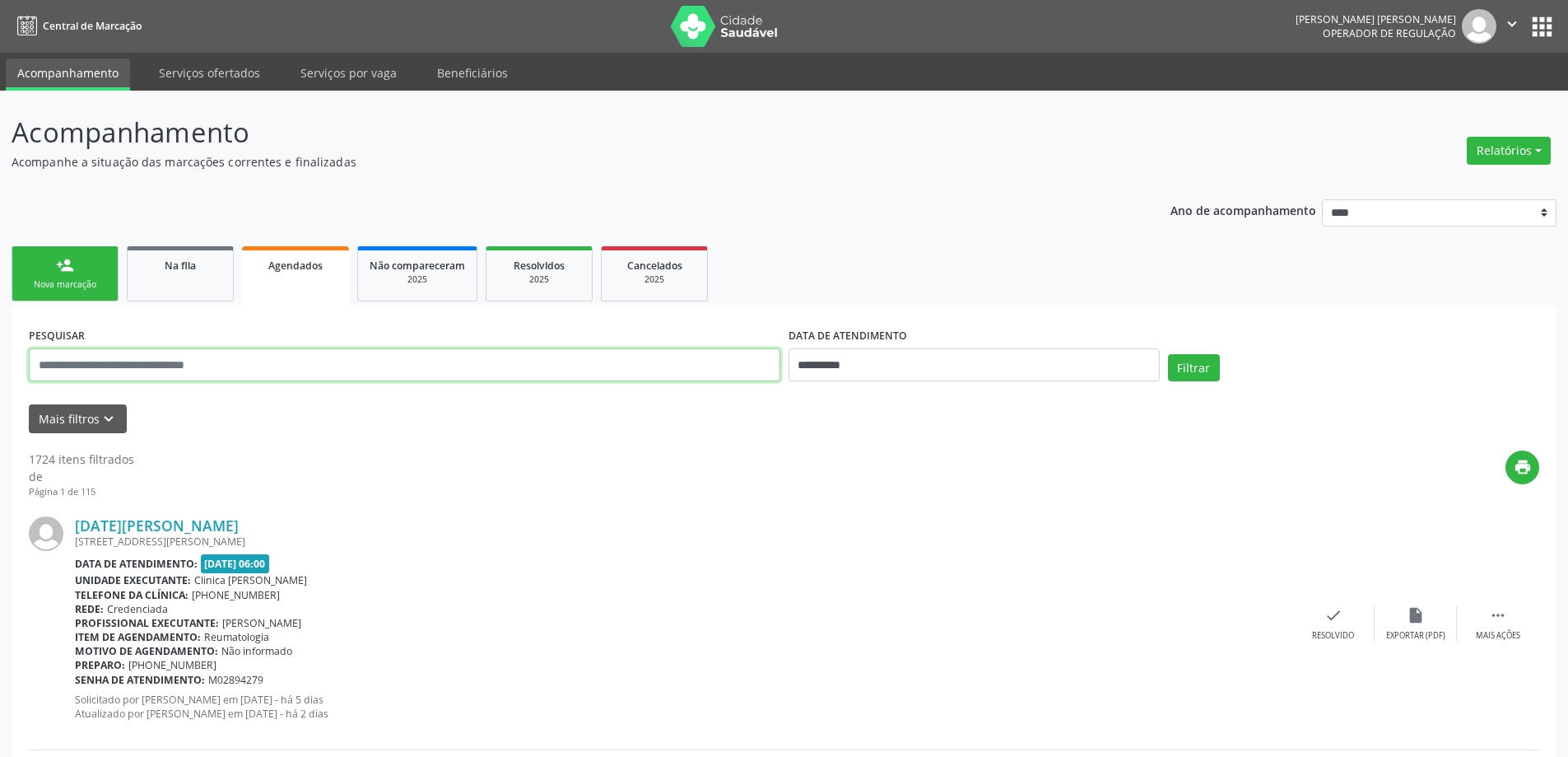
click at [404, 369] on input "text" at bounding box center [405, 365] width 752 height 33
paste input "**********"
type input "**********"
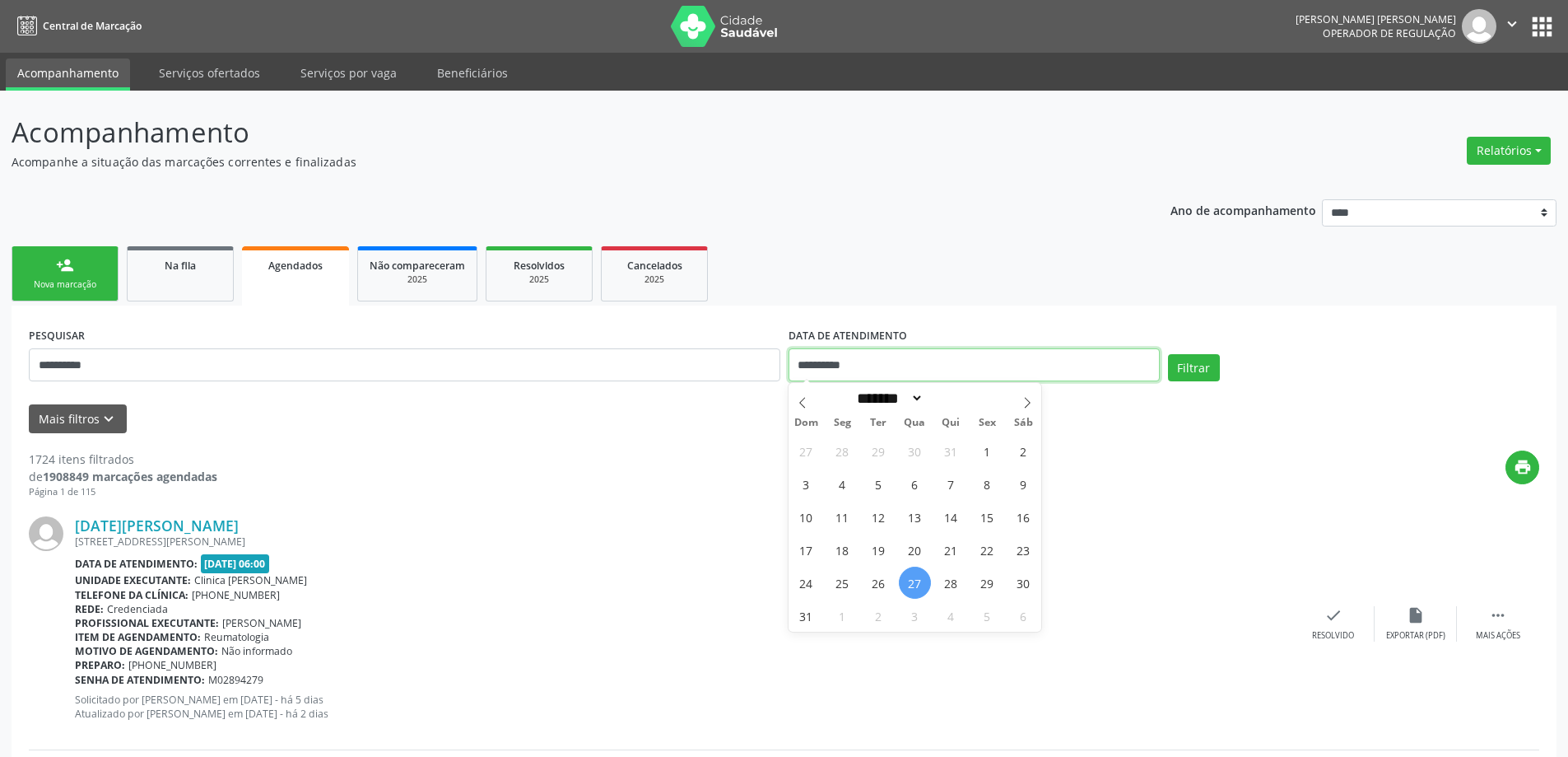
drag, startPoint x: 864, startPoint y: 367, endPoint x: 852, endPoint y: 365, distance: 12.2
click at [864, 369] on input "**********" at bounding box center [975, 365] width 371 height 33
click at [801, 448] on span "27" at bounding box center [806, 450] width 32 height 32
type input "**********"
click at [1028, 397] on icon at bounding box center [1027, 402] width 11 height 11
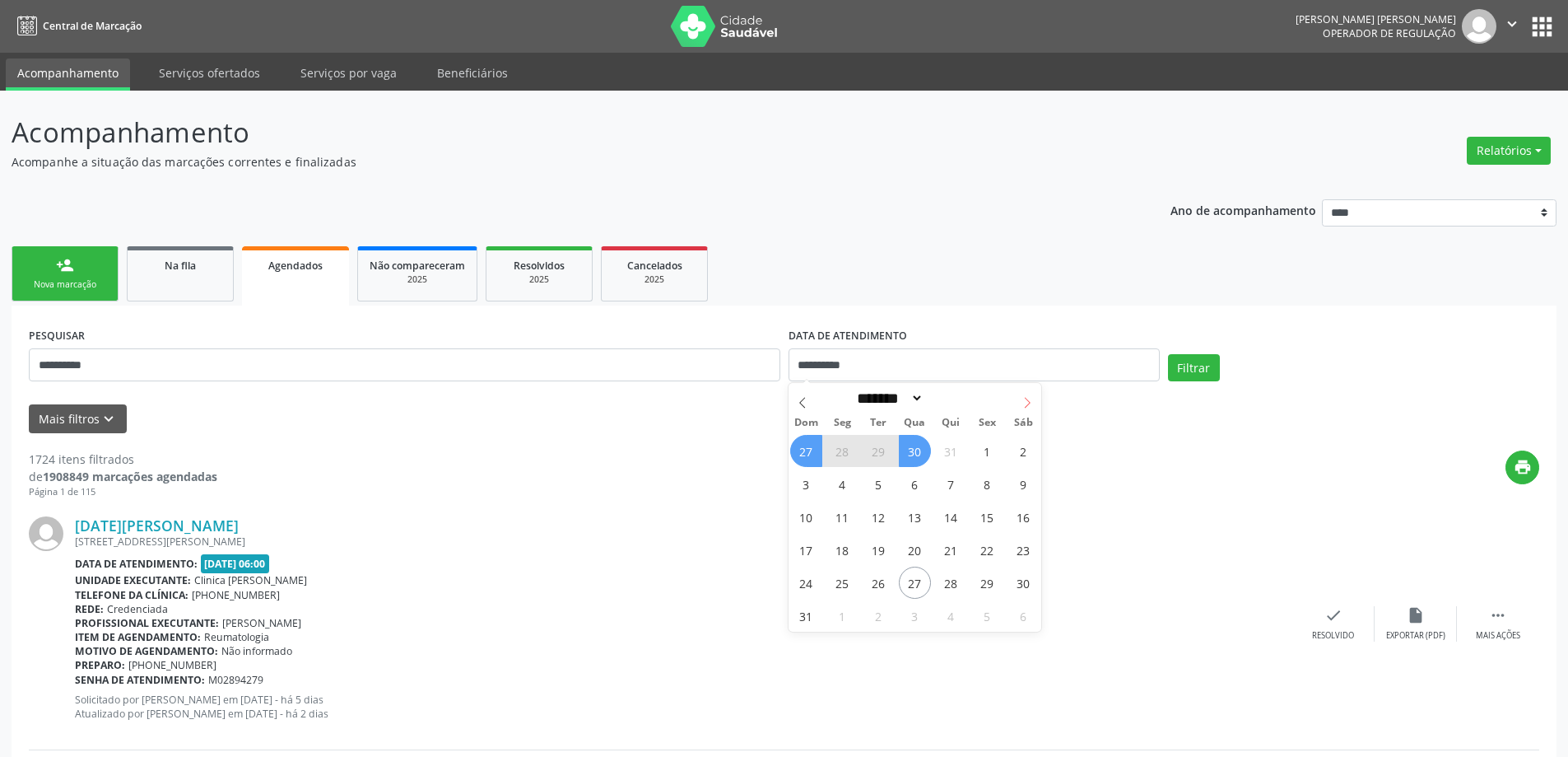
select select "*"
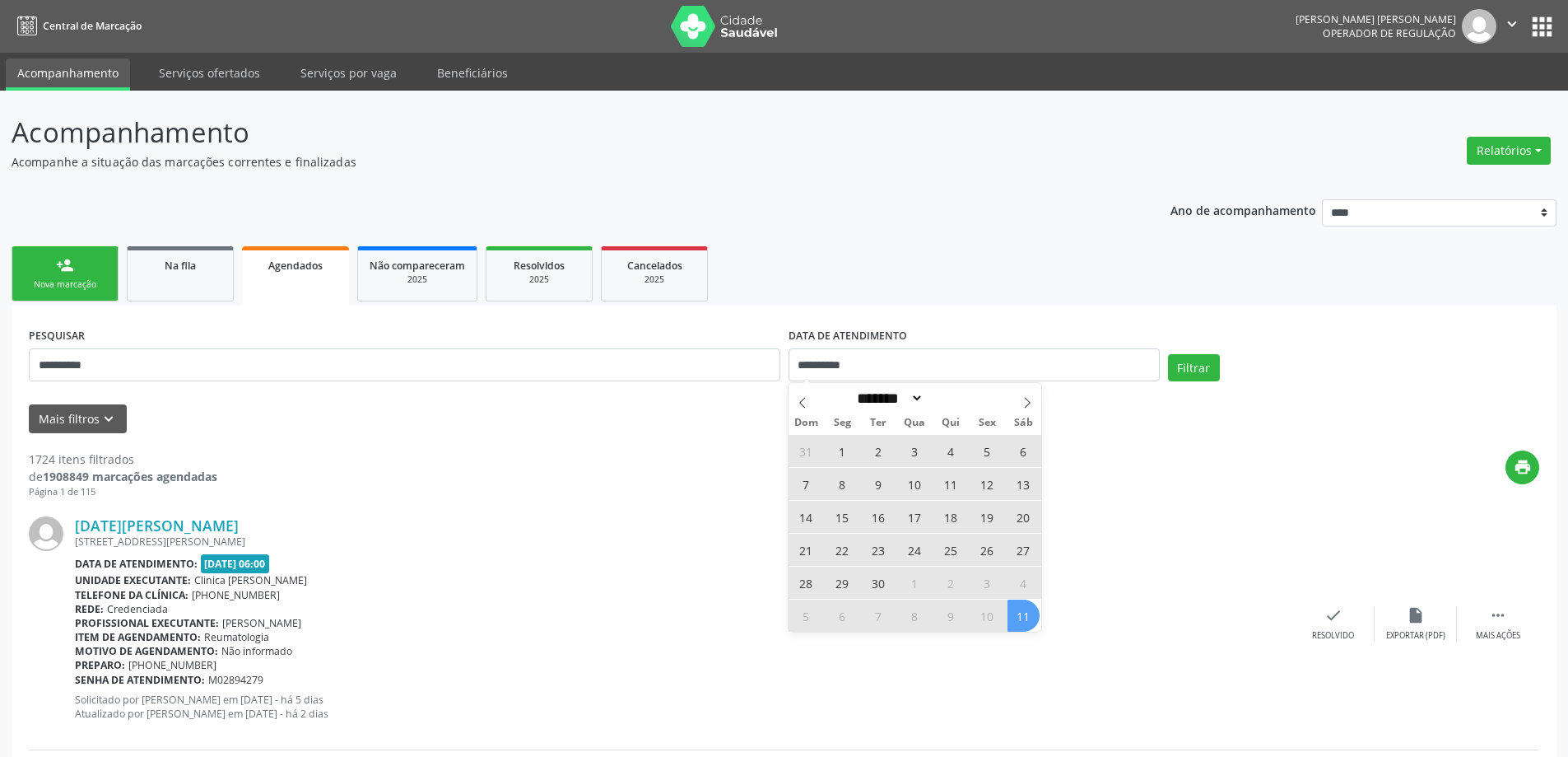
click at [1024, 610] on span "11" at bounding box center [1024, 616] width 32 height 32
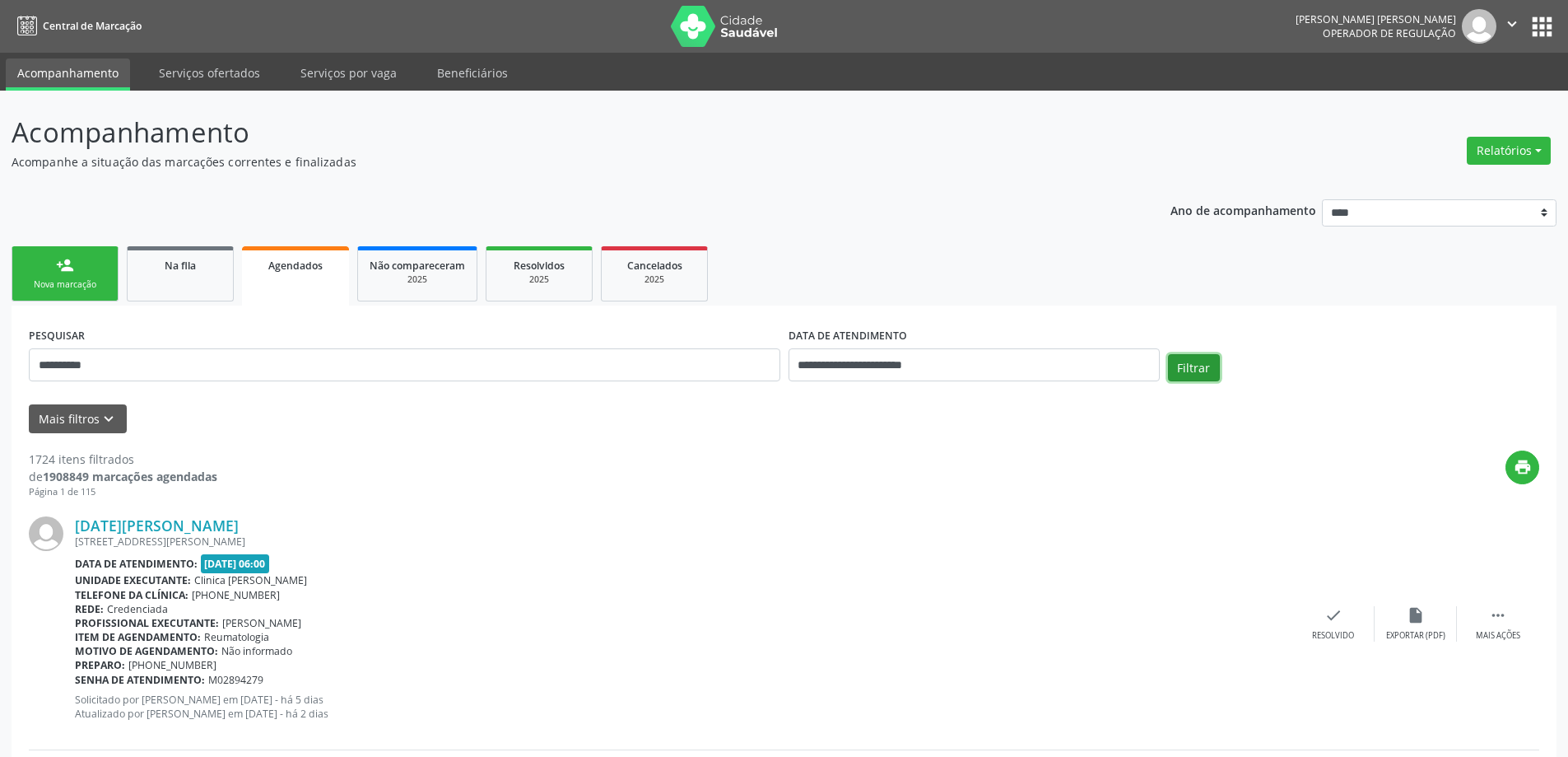
click at [1209, 380] on button "Filtrar" at bounding box center [1194, 368] width 52 height 28
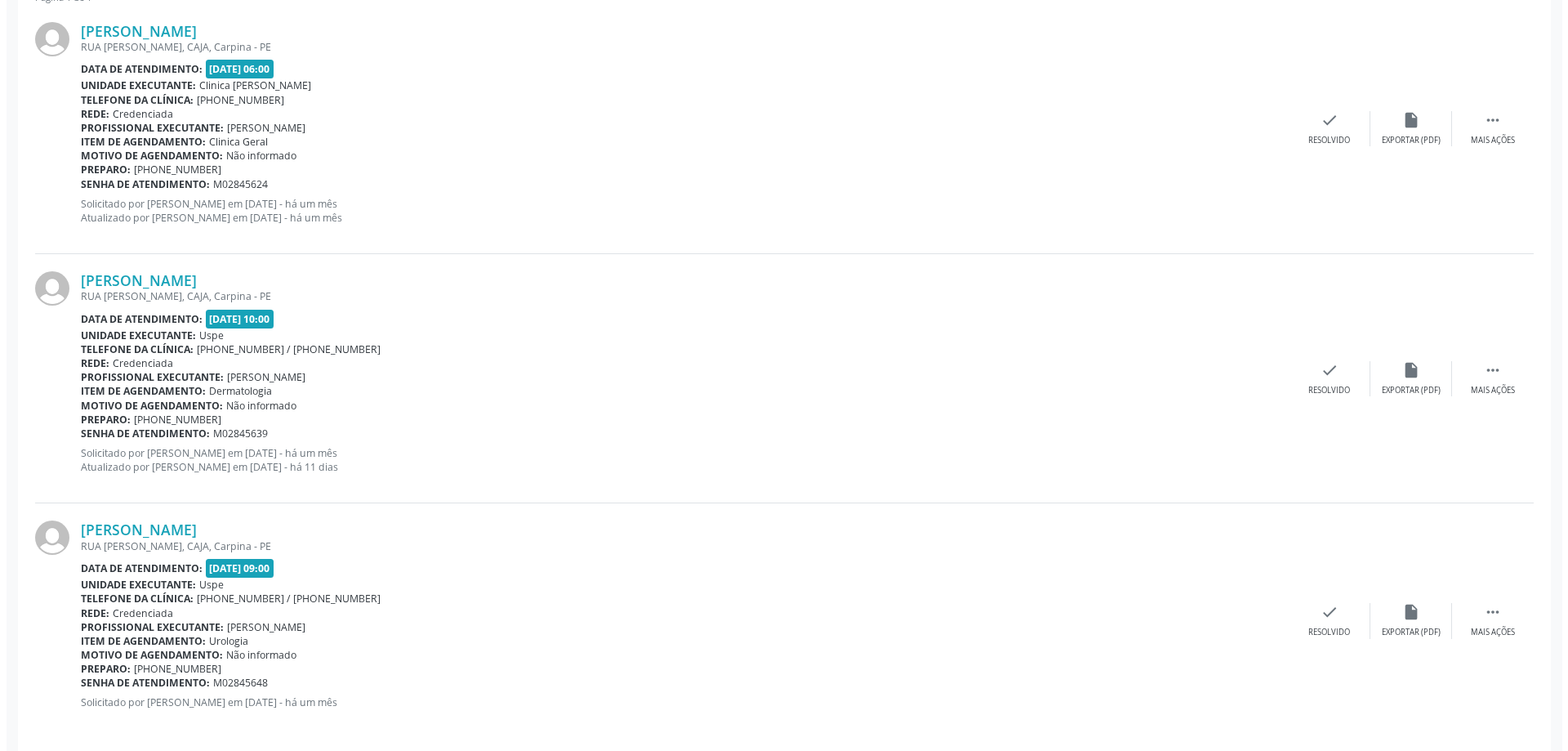
scroll to position [506, 0]
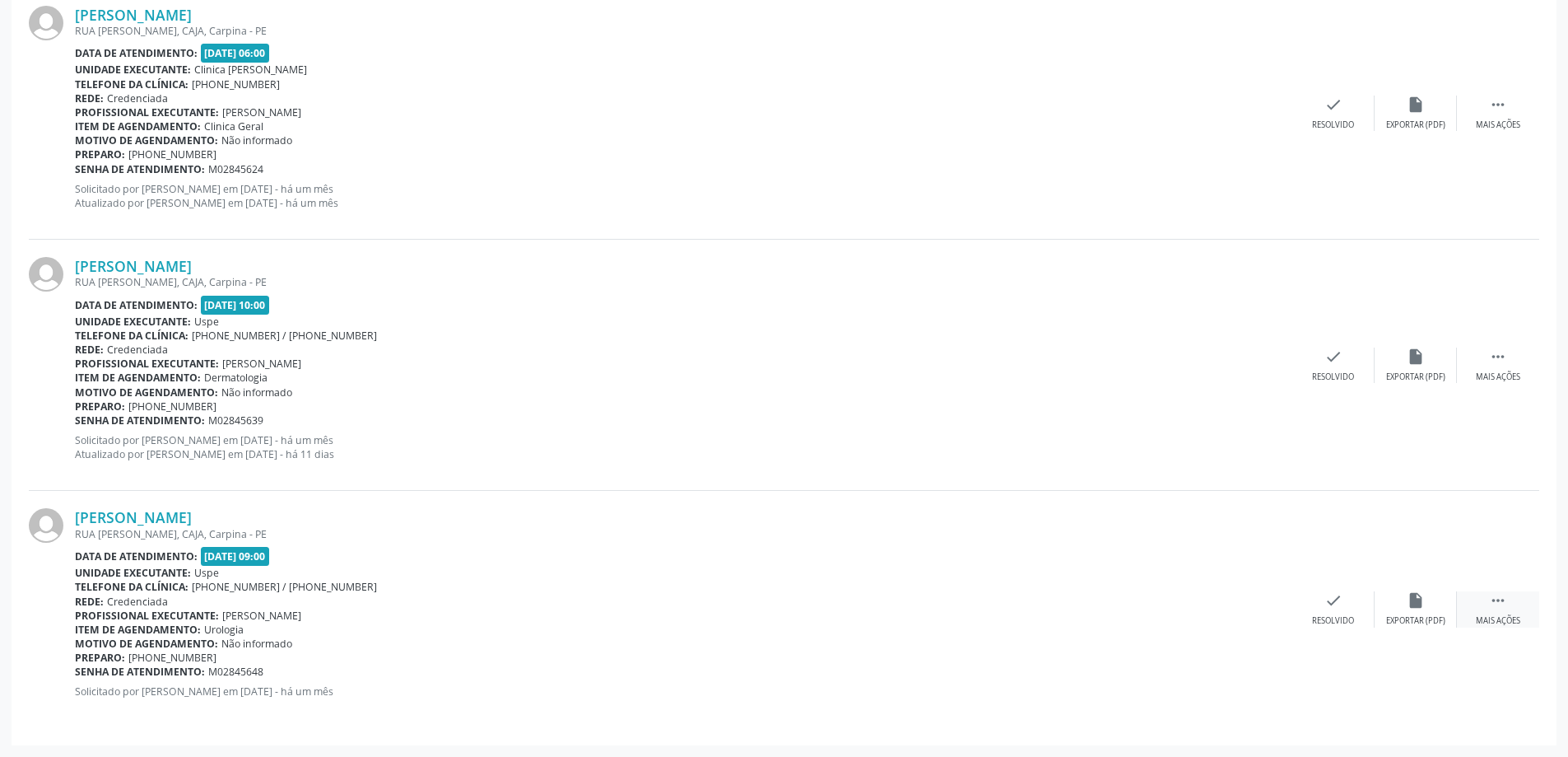
click at [1501, 616] on div "Mais ações" at bounding box center [1499, 621] width 44 height 11
click at [1250, 612] on div "cancel Cancelar" at bounding box center [1251, 609] width 82 height 35
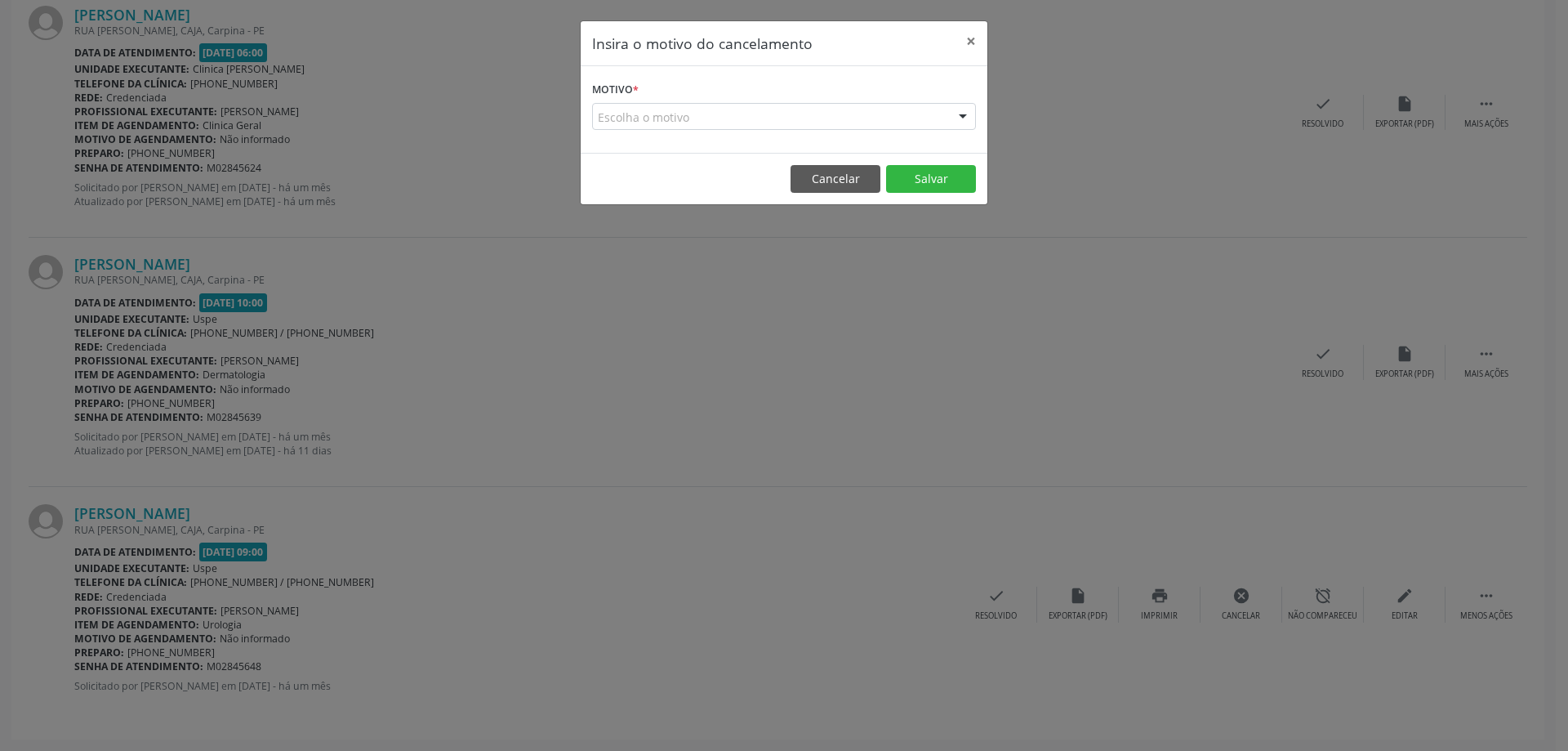
click at [746, 101] on form "Motivo * Escolha o motivo Outro Médico - Participação em eventos (ex: congresso…" at bounding box center [784, 104] width 384 height 52
click at [767, 125] on div "Escolha o motivo" at bounding box center [784, 116] width 384 height 28
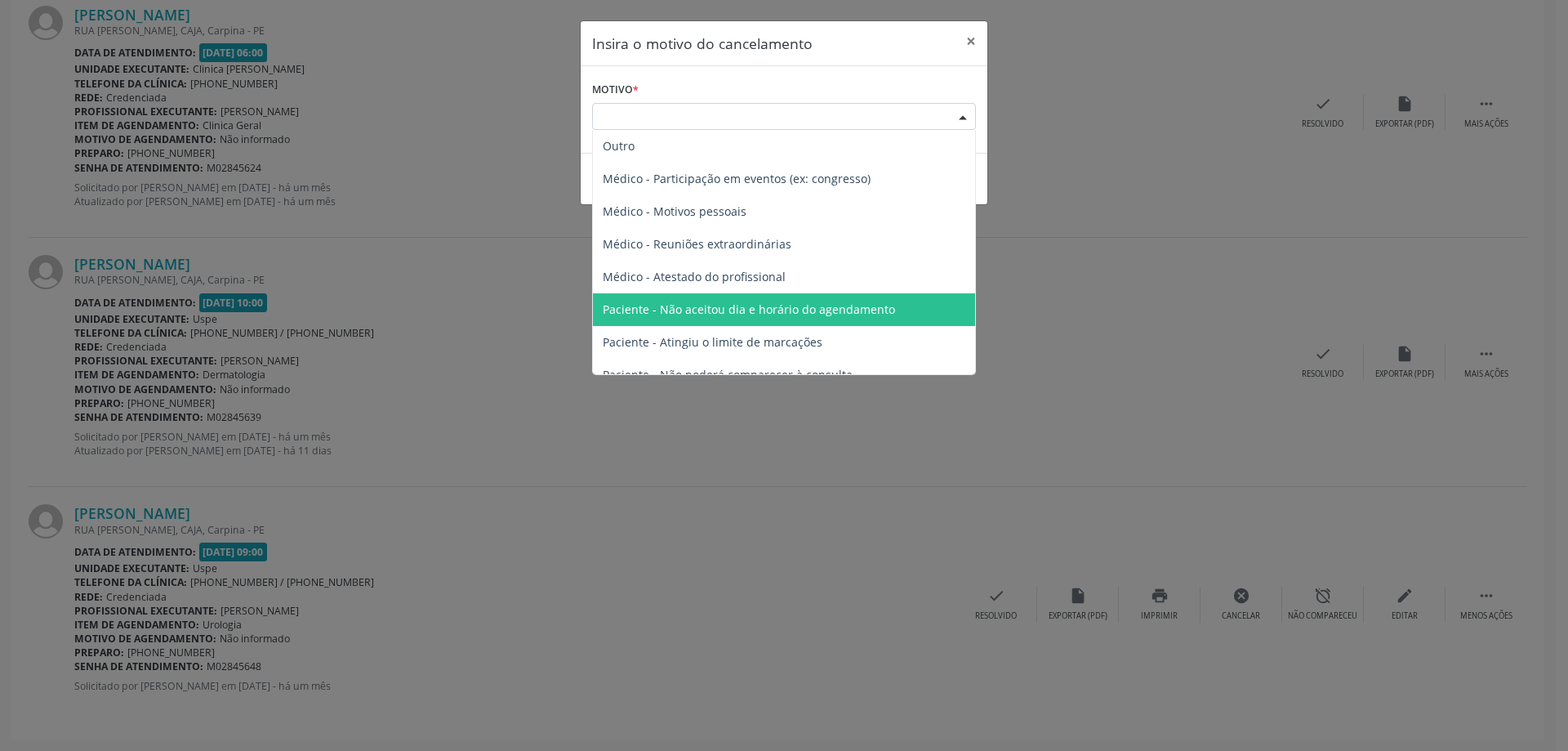
scroll to position [83, 0]
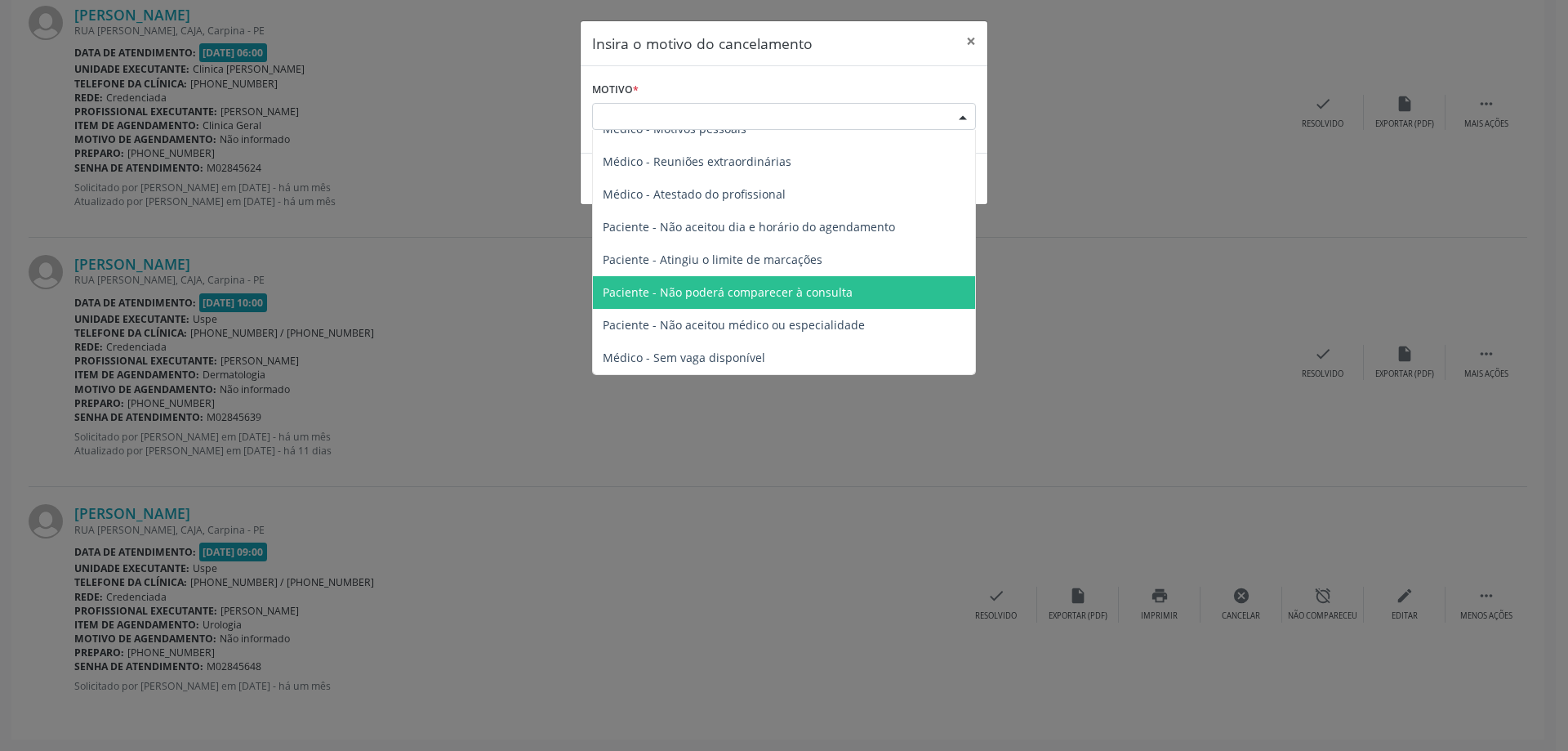
click at [759, 291] on span "Paciente - Não poderá comparecer à consulta" at bounding box center [728, 292] width 250 height 16
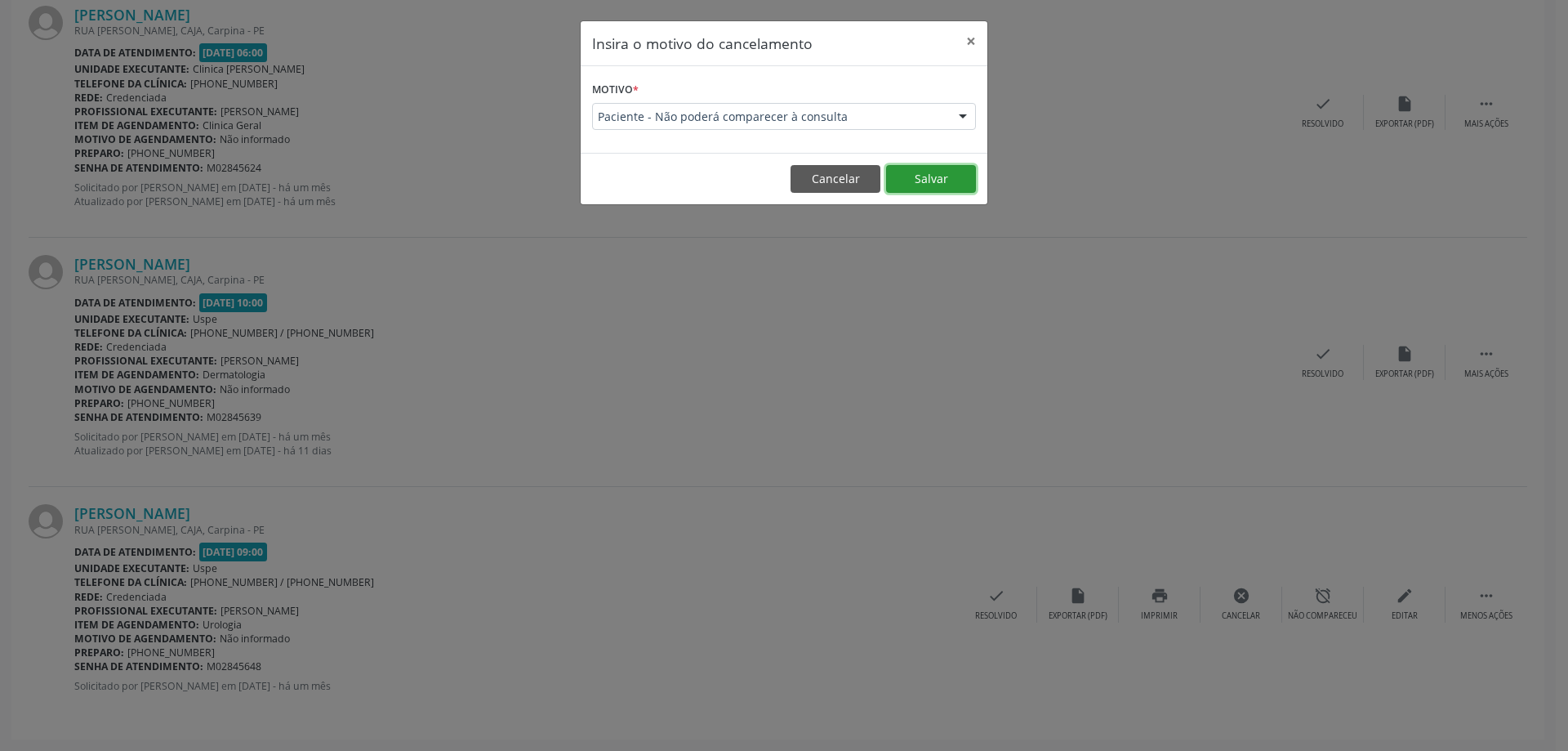
click at [930, 177] on button "Salvar" at bounding box center [931, 179] width 90 height 28
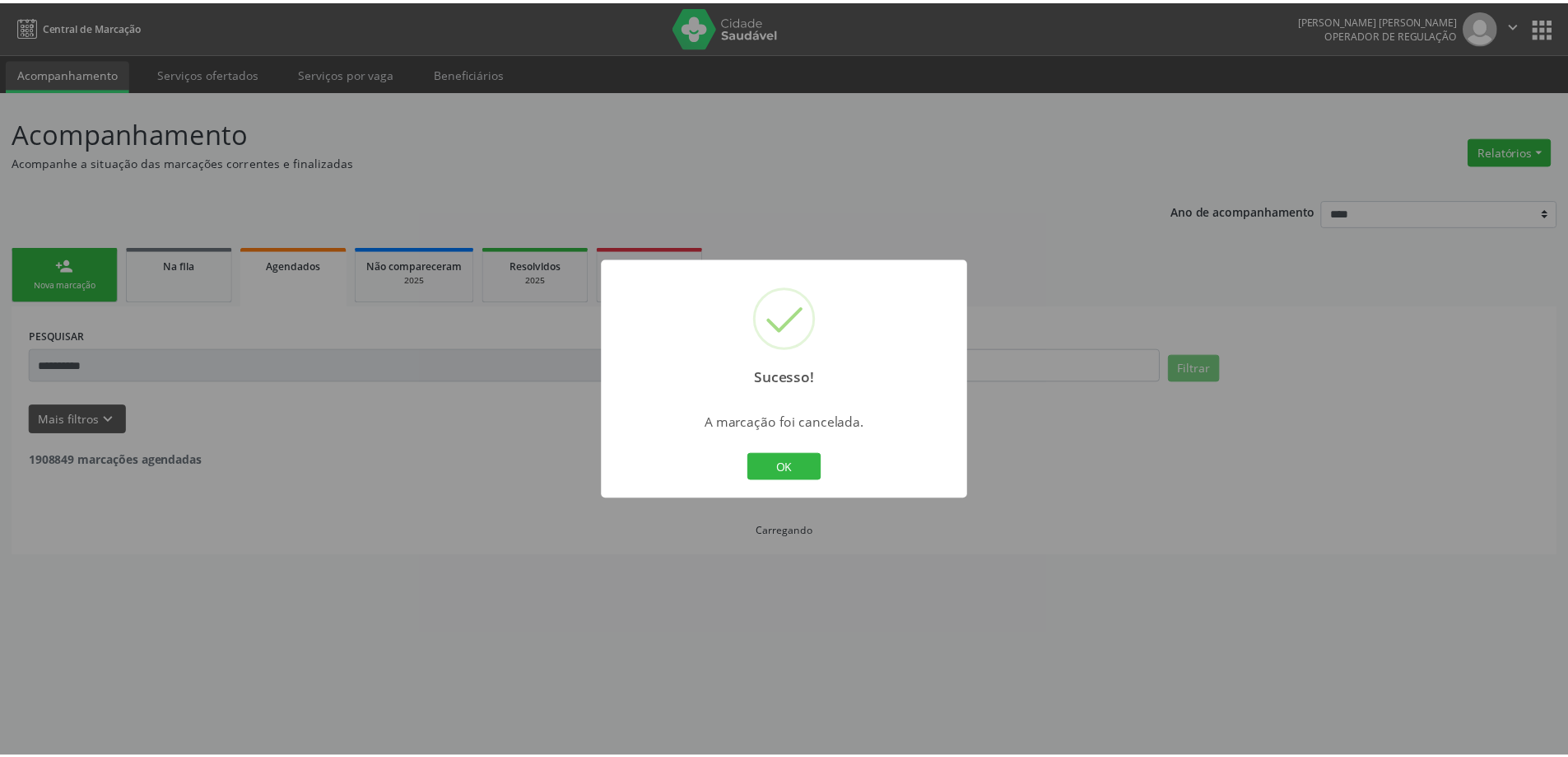
scroll to position [0, 0]
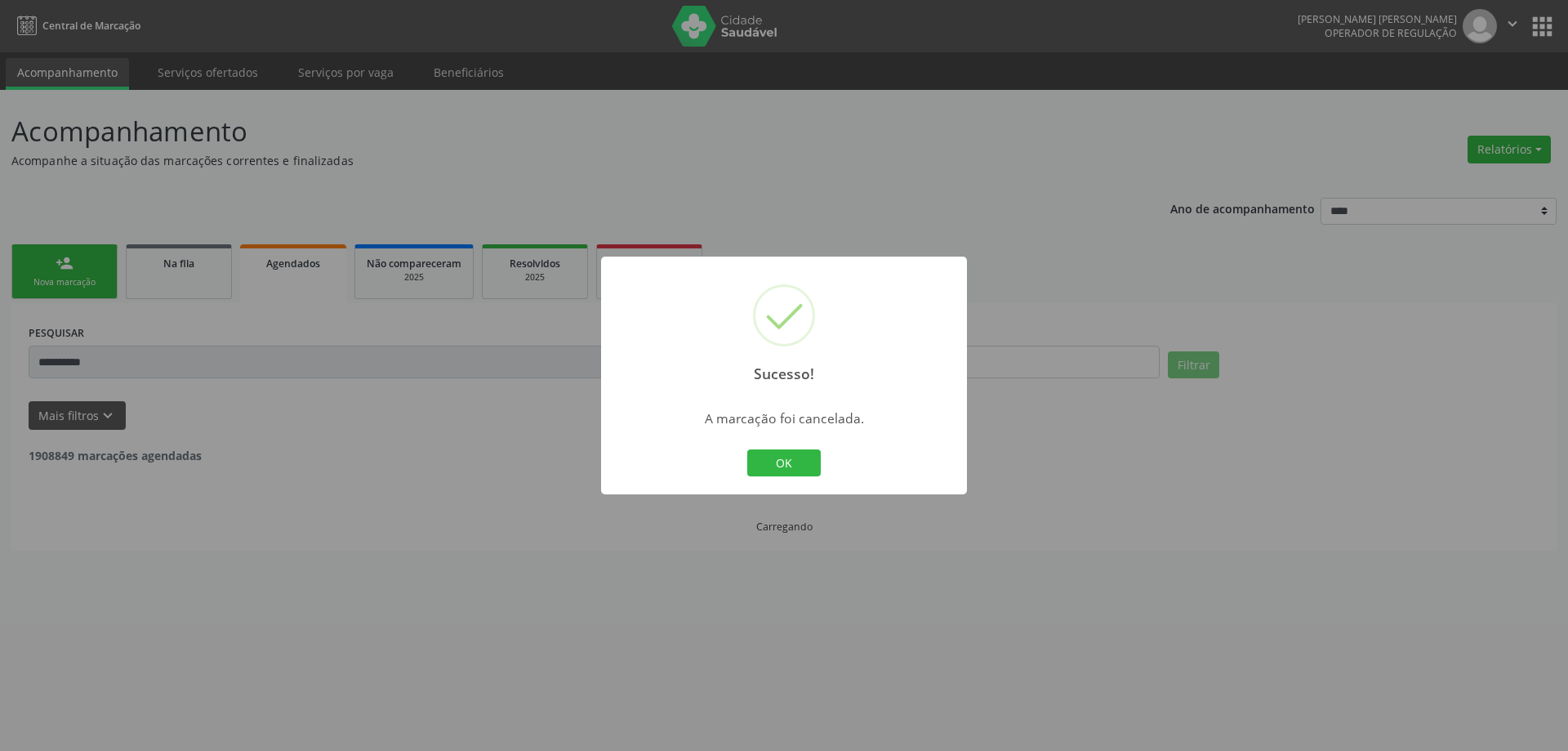
click at [788, 485] on div "Sucesso! × A marcação foi cancelada. OK Cancel" at bounding box center [784, 376] width 366 height 238
click at [793, 472] on button "OK" at bounding box center [784, 463] width 73 height 28
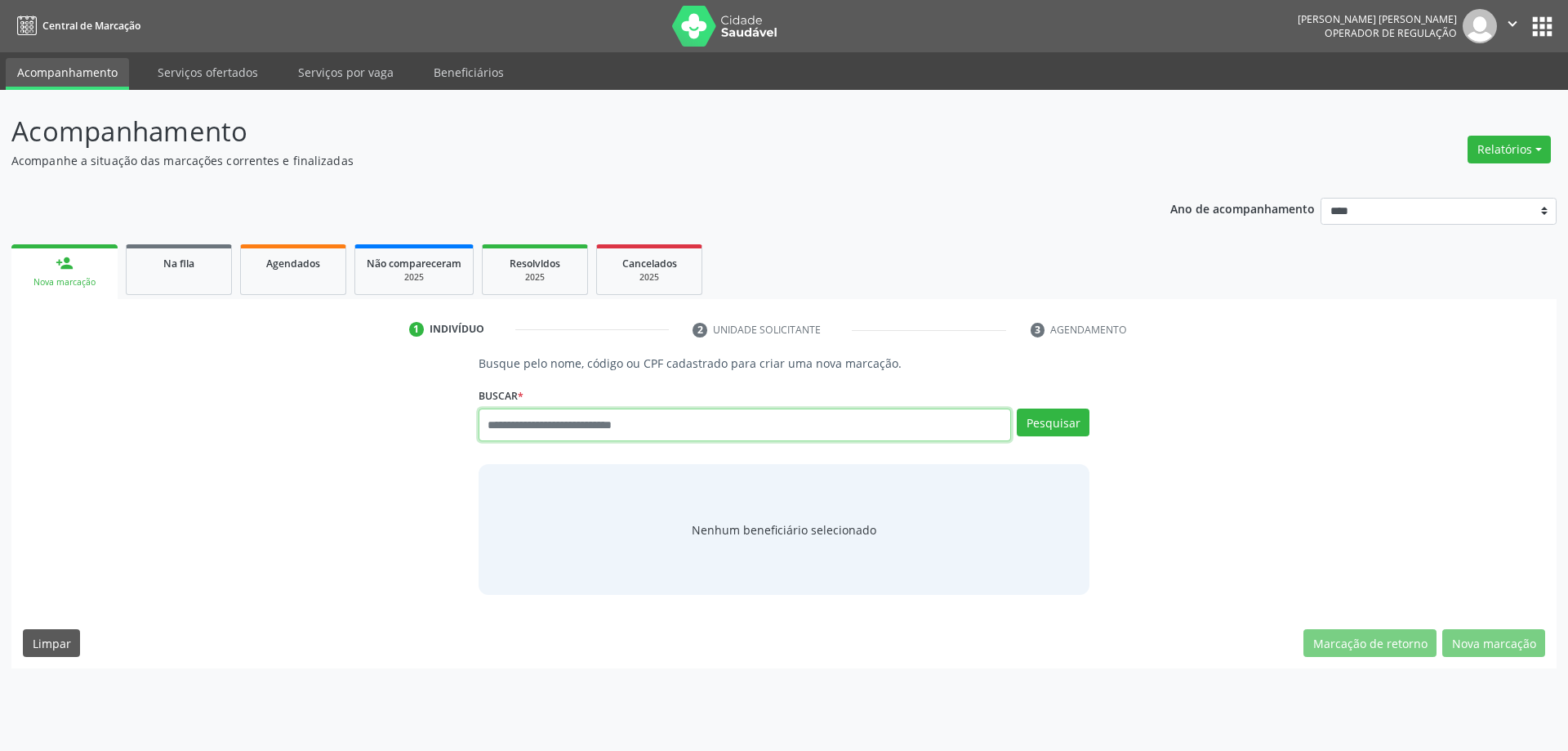
click at [778, 427] on input "text" at bounding box center [745, 425] width 533 height 33
type input "******"
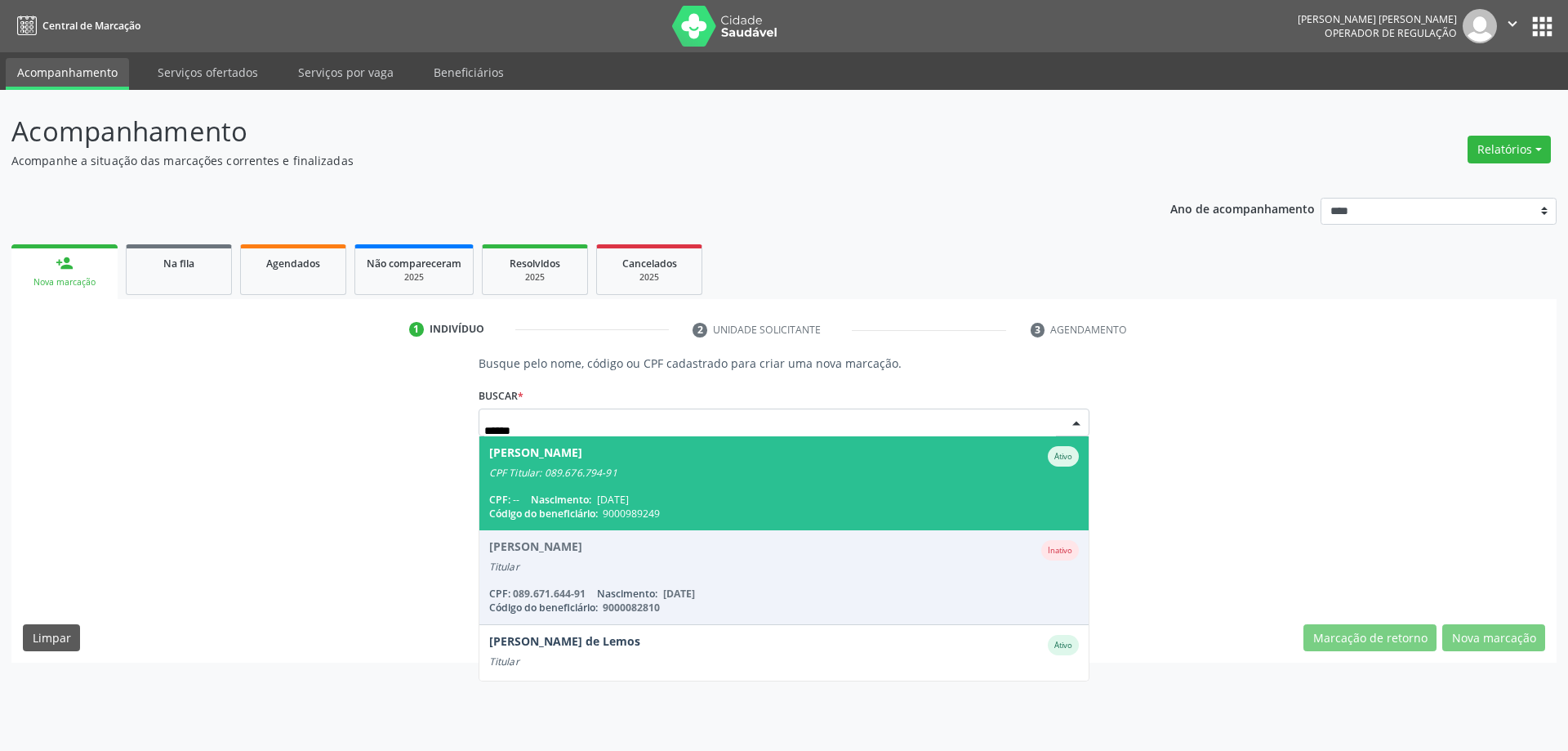
click at [566, 489] on span "[PERSON_NAME] CPF Titular: 089.676.794-91 CPF: -- Nascimento: [DATE] Código do …" at bounding box center [784, 483] width 610 height 94
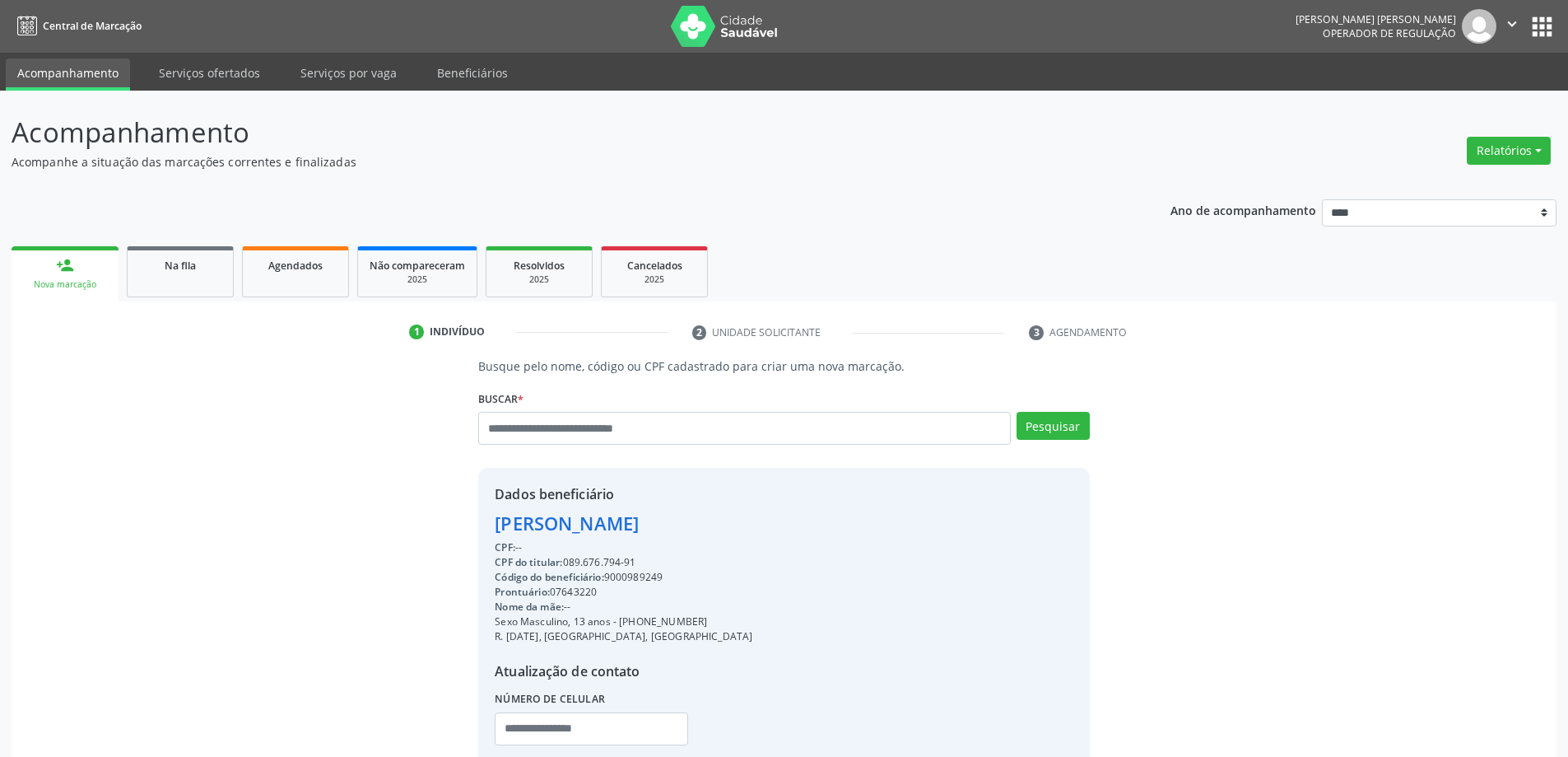
scroll to position [113, 0]
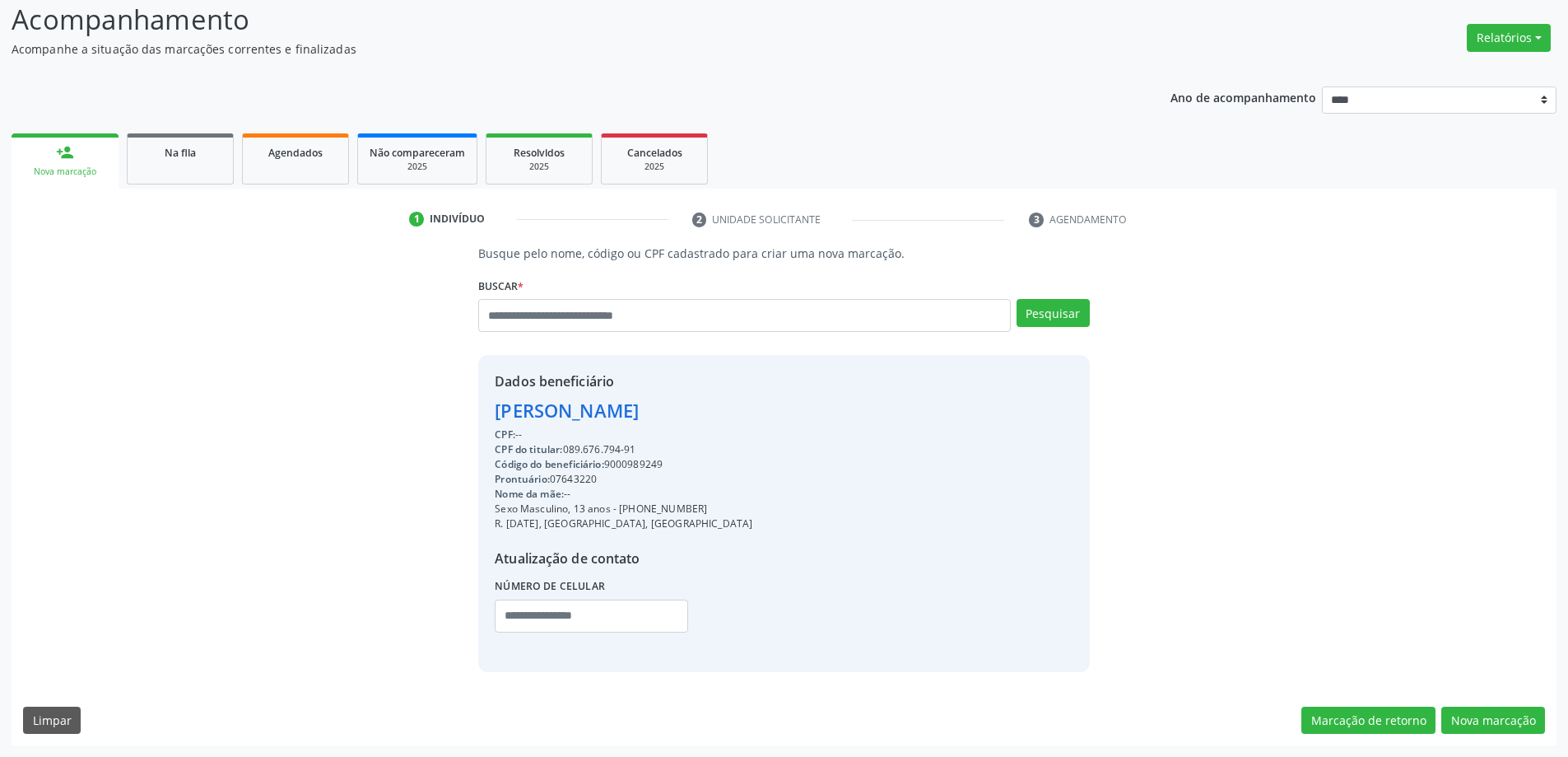
click at [1479, 698] on div "Busque pelo nome, código ou CPF cadastrado para criar uma nova marcação. [GEOGR…" at bounding box center [784, 495] width 1545 height 501
click at [1477, 714] on button "Nova marcação" at bounding box center [1493, 720] width 103 height 28
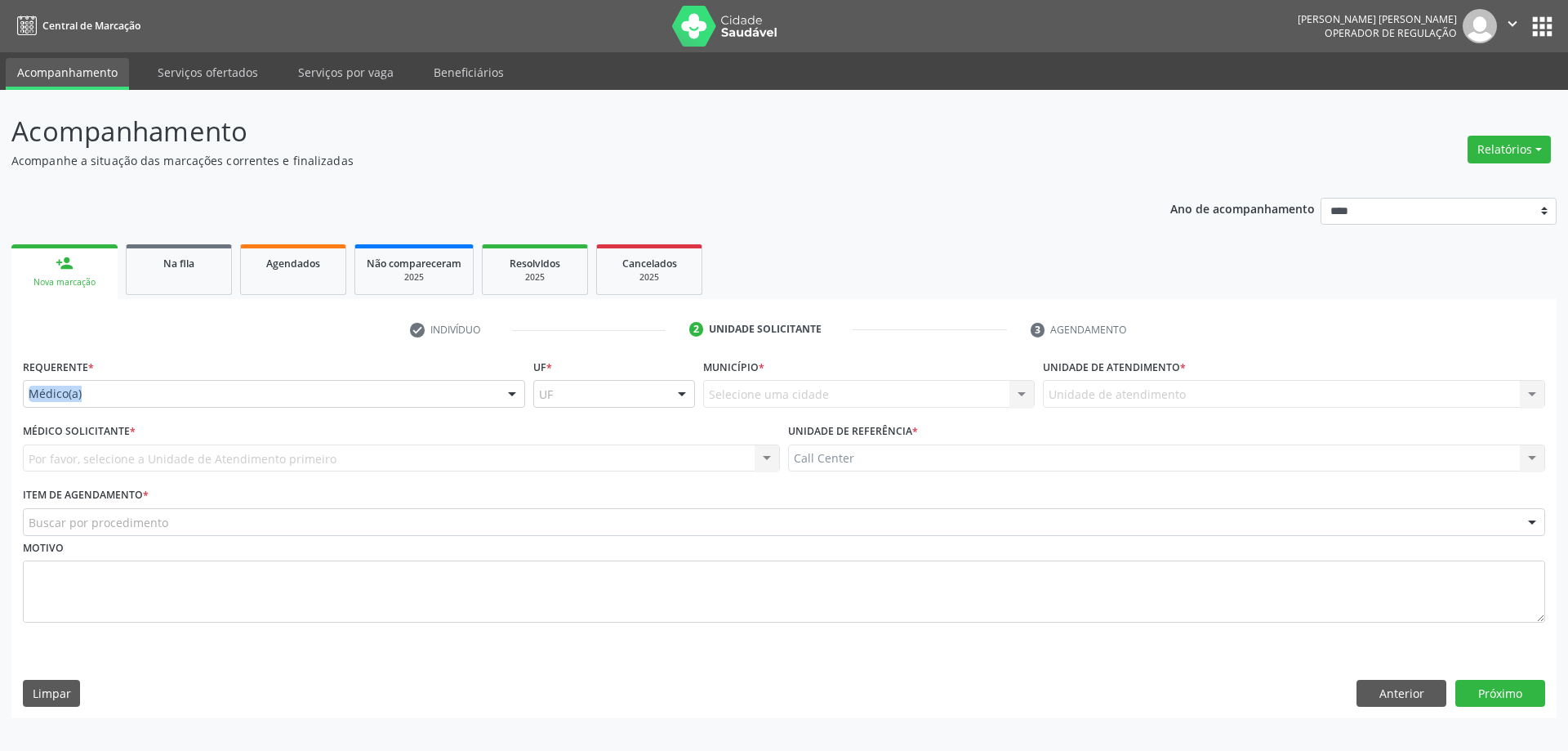
drag, startPoint x: 395, startPoint y: 408, endPoint x: 305, endPoint y: 359, distance: 102.5
click at [365, 377] on div "Requerente * Médico(a) Médico(a) Enfermeiro(a) Paciente Nenhum resultado encont…" at bounding box center [273, 386] width 510 height 63
drag, startPoint x: 232, startPoint y: 393, endPoint x: 161, endPoint y: 443, distance: 86.8
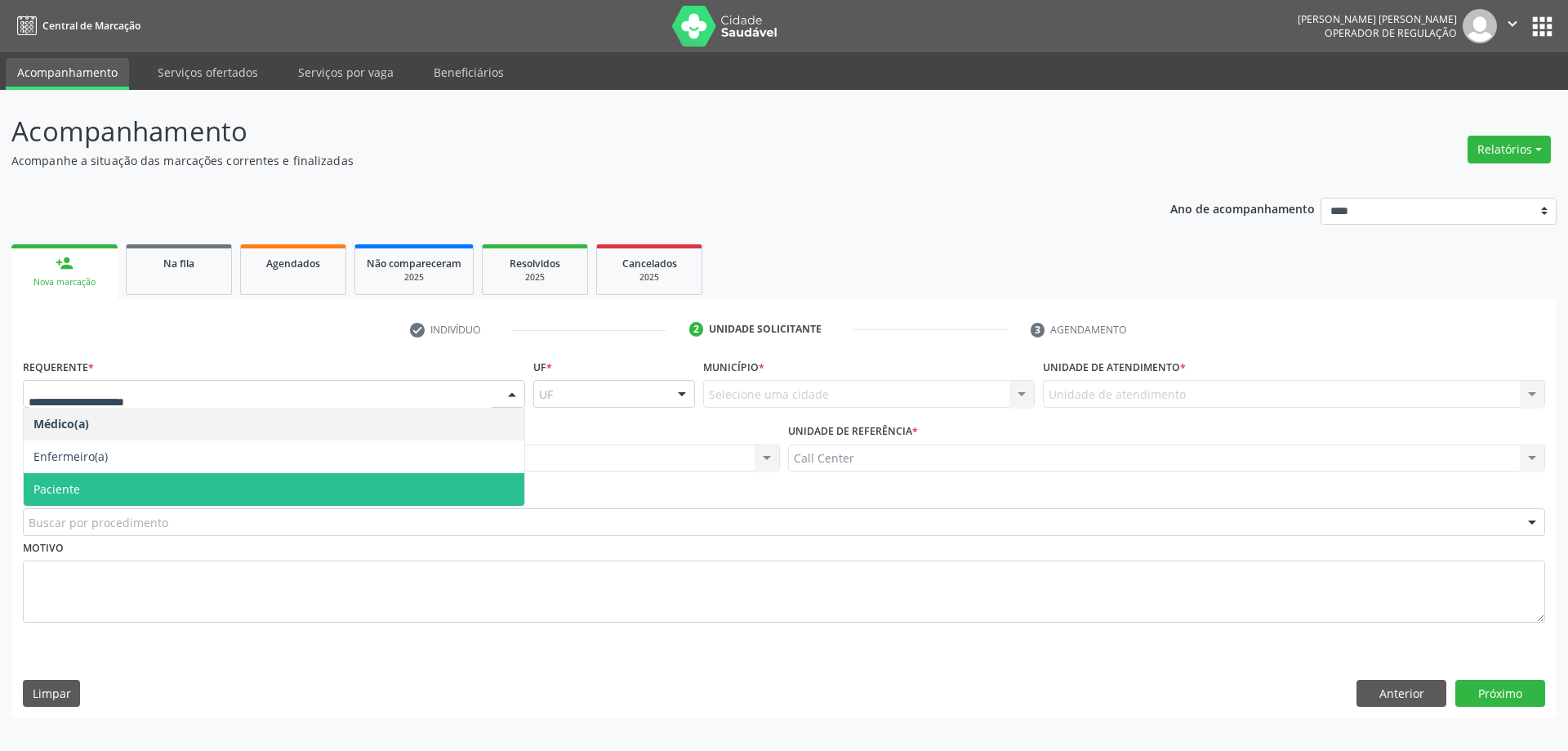
click at [131, 477] on span "Paciente" at bounding box center [274, 490] width 500 height 33
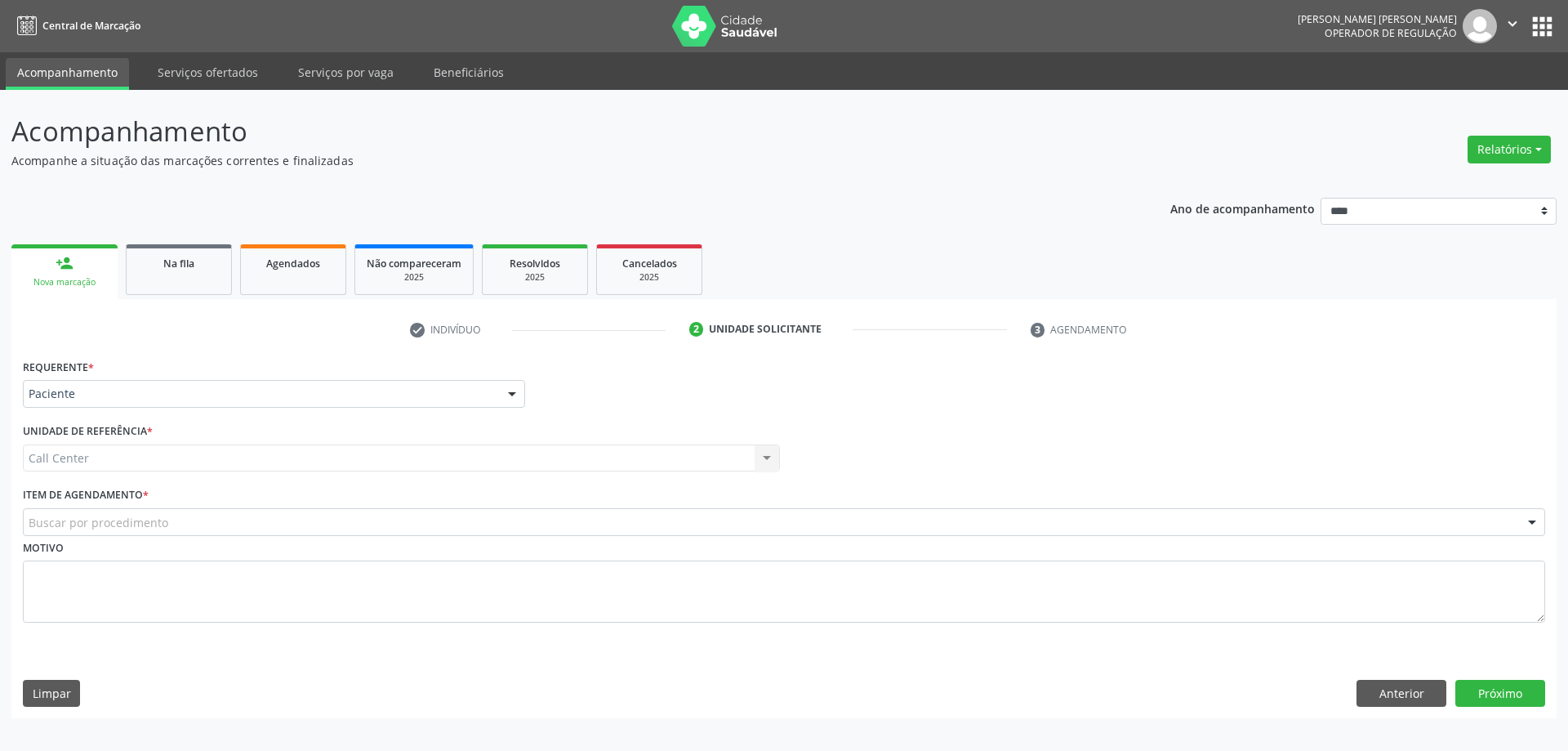
click at [216, 558] on div "Motivo" at bounding box center [784, 580] width 1522 height 86
click at [222, 521] on div "Buscar por procedimento" at bounding box center [784, 522] width 1522 height 28
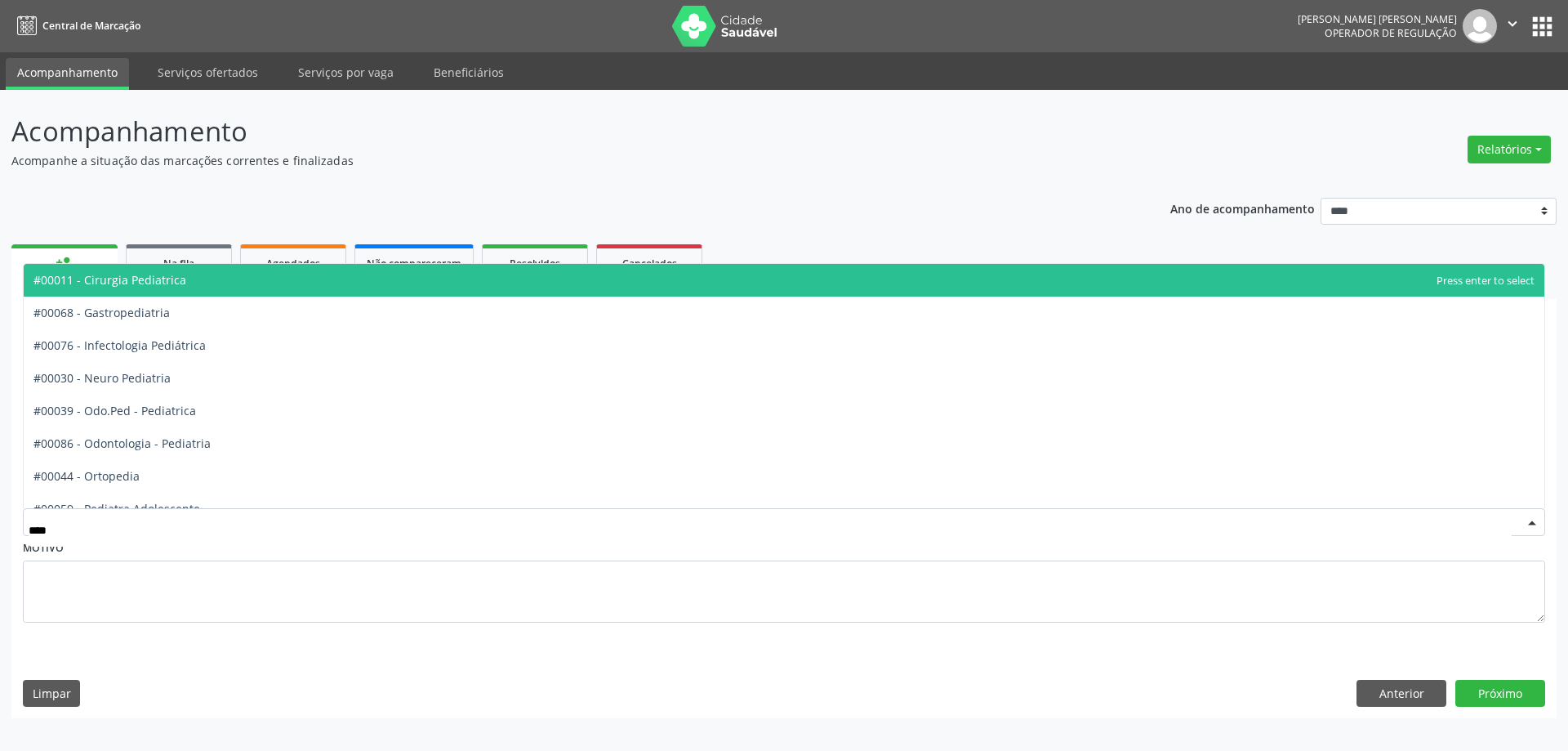
type input "*****"
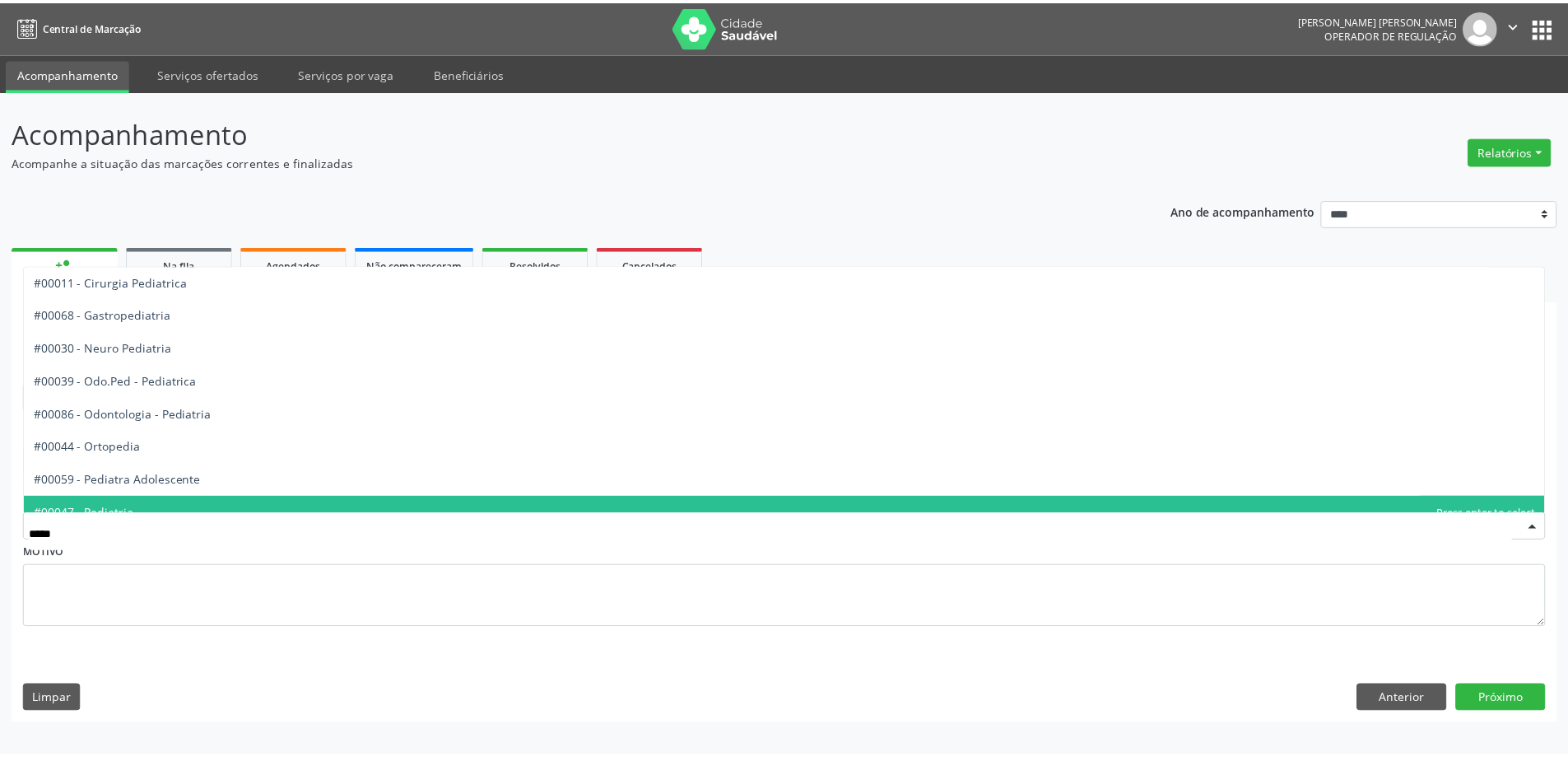
scroll to position [50, 0]
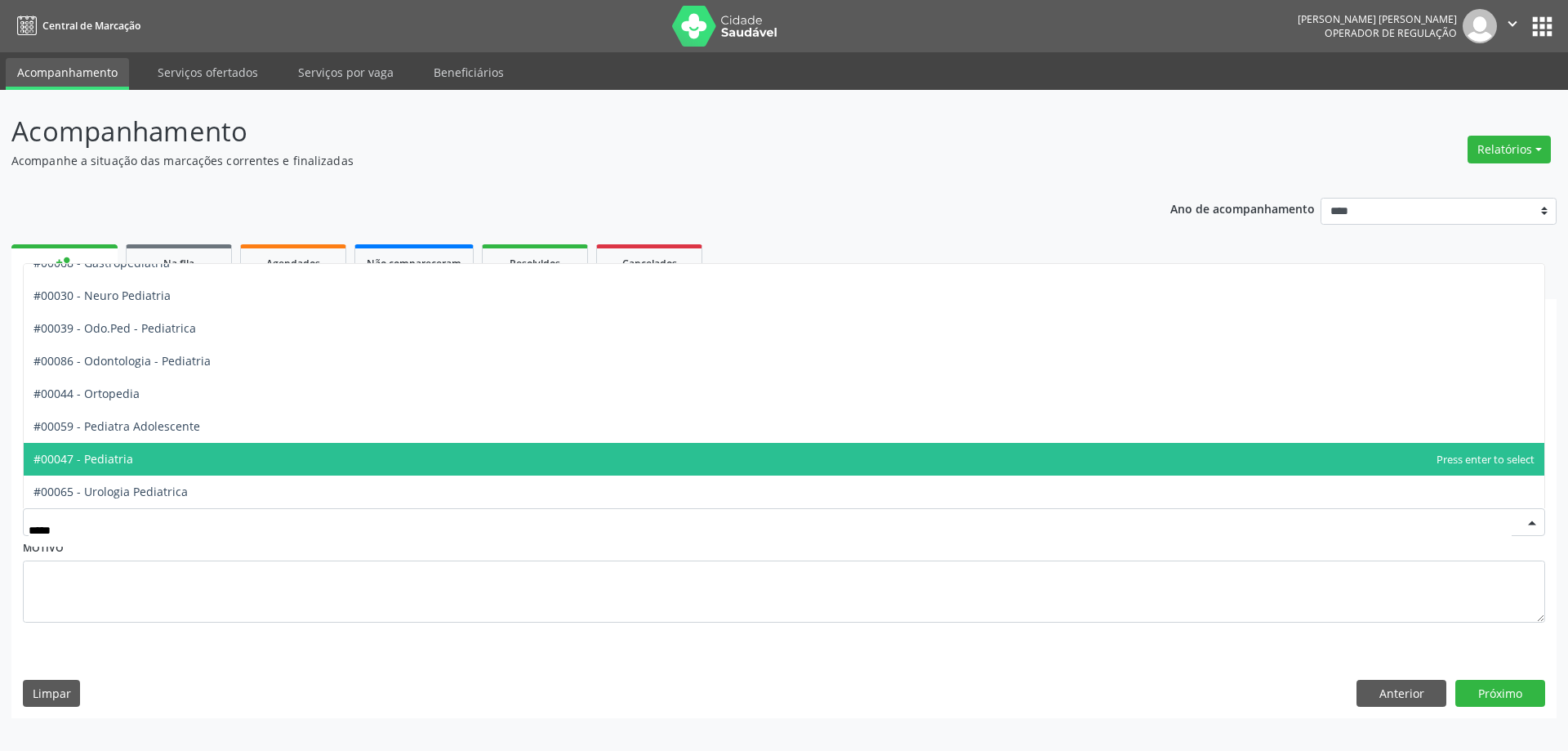
click at [186, 461] on span "#00047 - Pediatria" at bounding box center [784, 459] width 1520 height 33
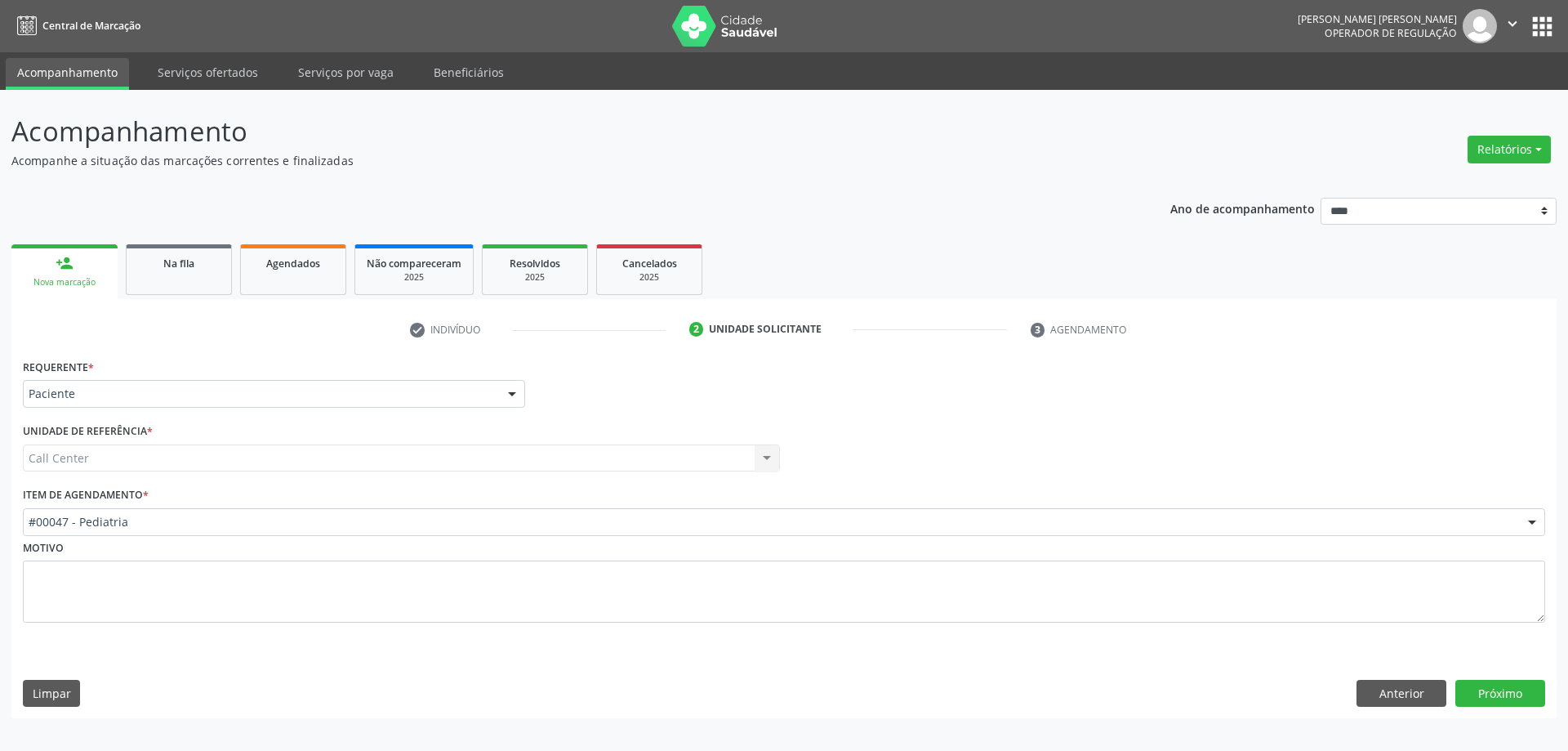
click at [347, 450] on div "Call Center Call Center Nenhum resultado encontrado para: " " Não há nenhuma op…" at bounding box center [401, 458] width 757 height 28
click at [1529, 708] on div "Requerente * Paciente Médico(a) Enfermeiro(a) Paciente Nenhum resultado encontr…" at bounding box center [784, 536] width 1545 height 364
click at [1519, 702] on button "Próximo" at bounding box center [1500, 693] width 90 height 28
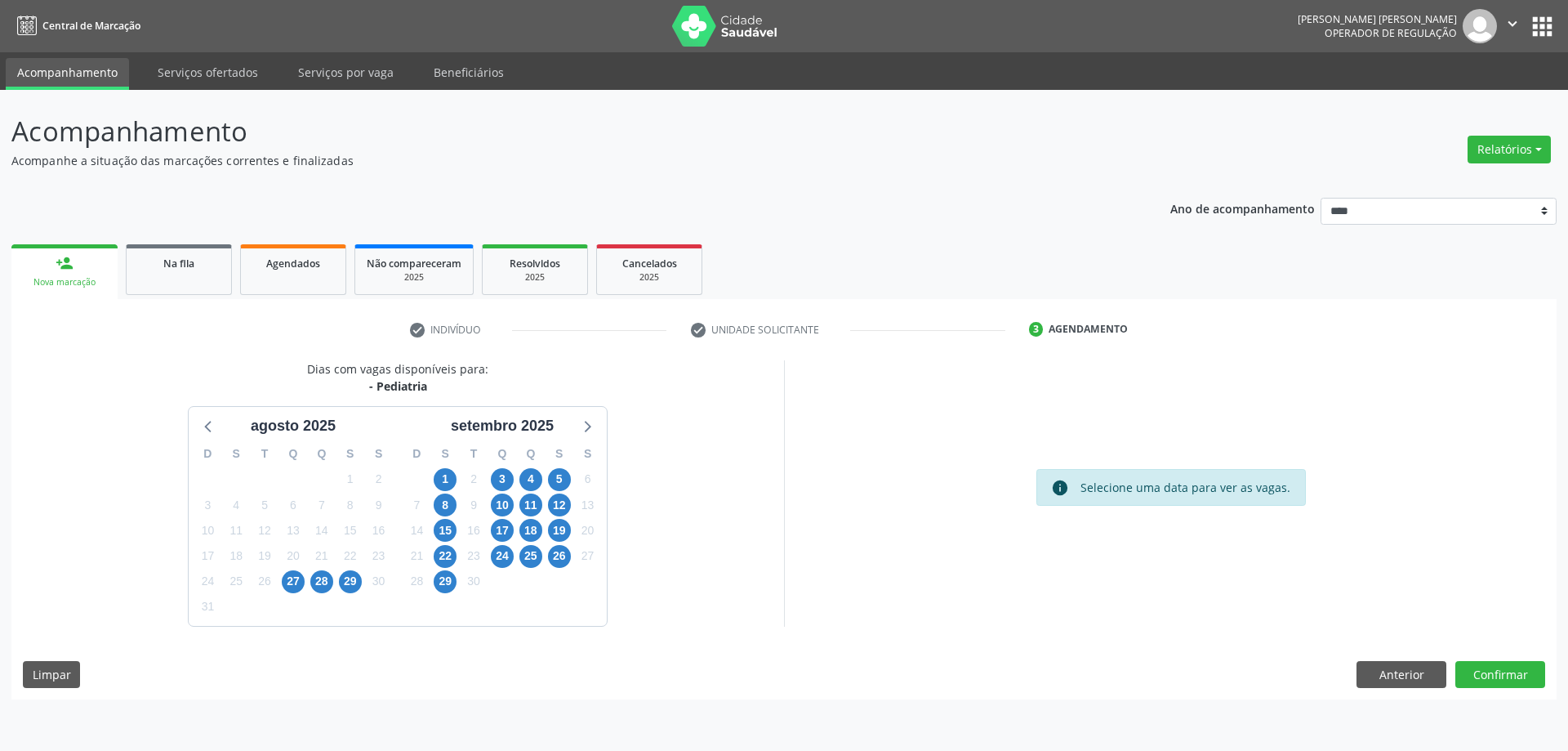
click at [491, 498] on div "10" at bounding box center [502, 505] width 23 height 26
click at [503, 495] on span "10" at bounding box center [502, 504] width 23 height 23
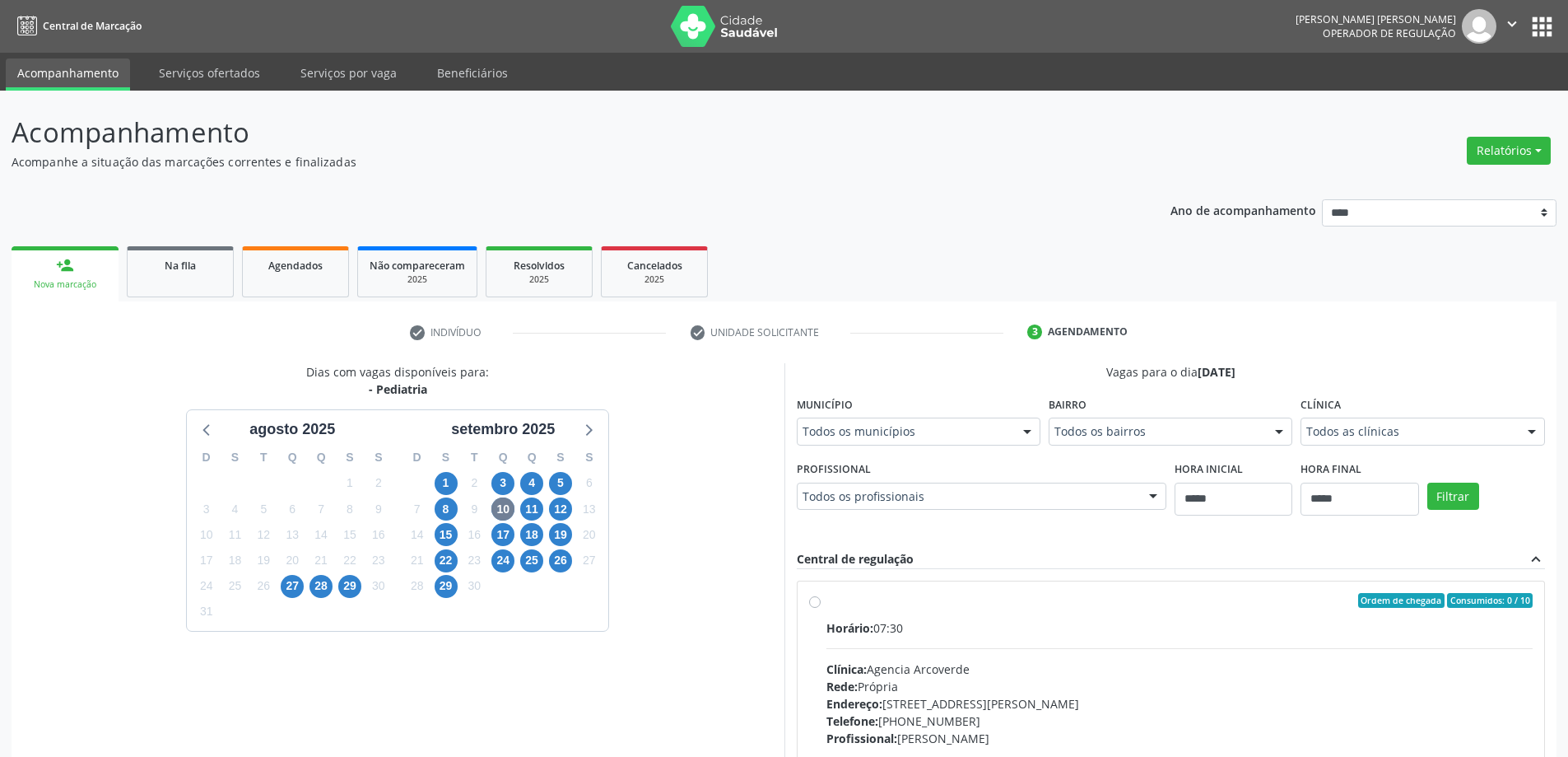
click at [802, 412] on label "Município" at bounding box center [825, 405] width 56 height 26
click at [827, 414] on label "Município" at bounding box center [825, 405] width 56 height 26
click at [443, 516] on span "8" at bounding box center [445, 508] width 23 height 23
click at [551, 494] on div "5" at bounding box center [560, 483] width 23 height 26
click at [548, 496] on div "12" at bounding box center [561, 509] width 29 height 26
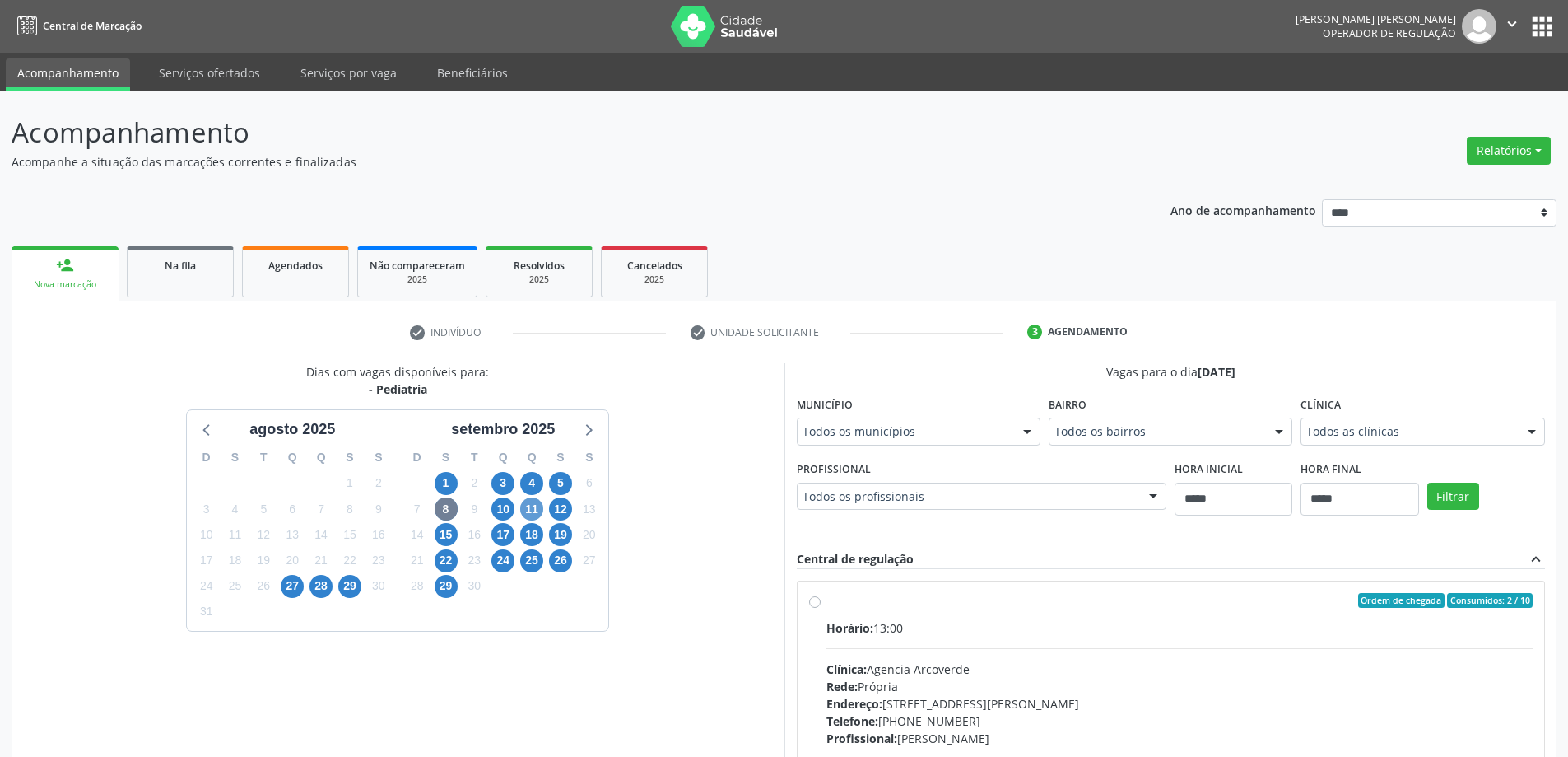
click at [539, 500] on div "11" at bounding box center [531, 509] width 23 height 26
drag, startPoint x: 541, startPoint y: 503, endPoint x: 626, endPoint y: 485, distance: 86.9
click at [542, 503] on div "11" at bounding box center [531, 509] width 23 height 26
click at [543, 508] on span "11" at bounding box center [531, 508] width 23 height 23
drag, startPoint x: 804, startPoint y: 452, endPoint x: 822, endPoint y: 438, distance: 22.8
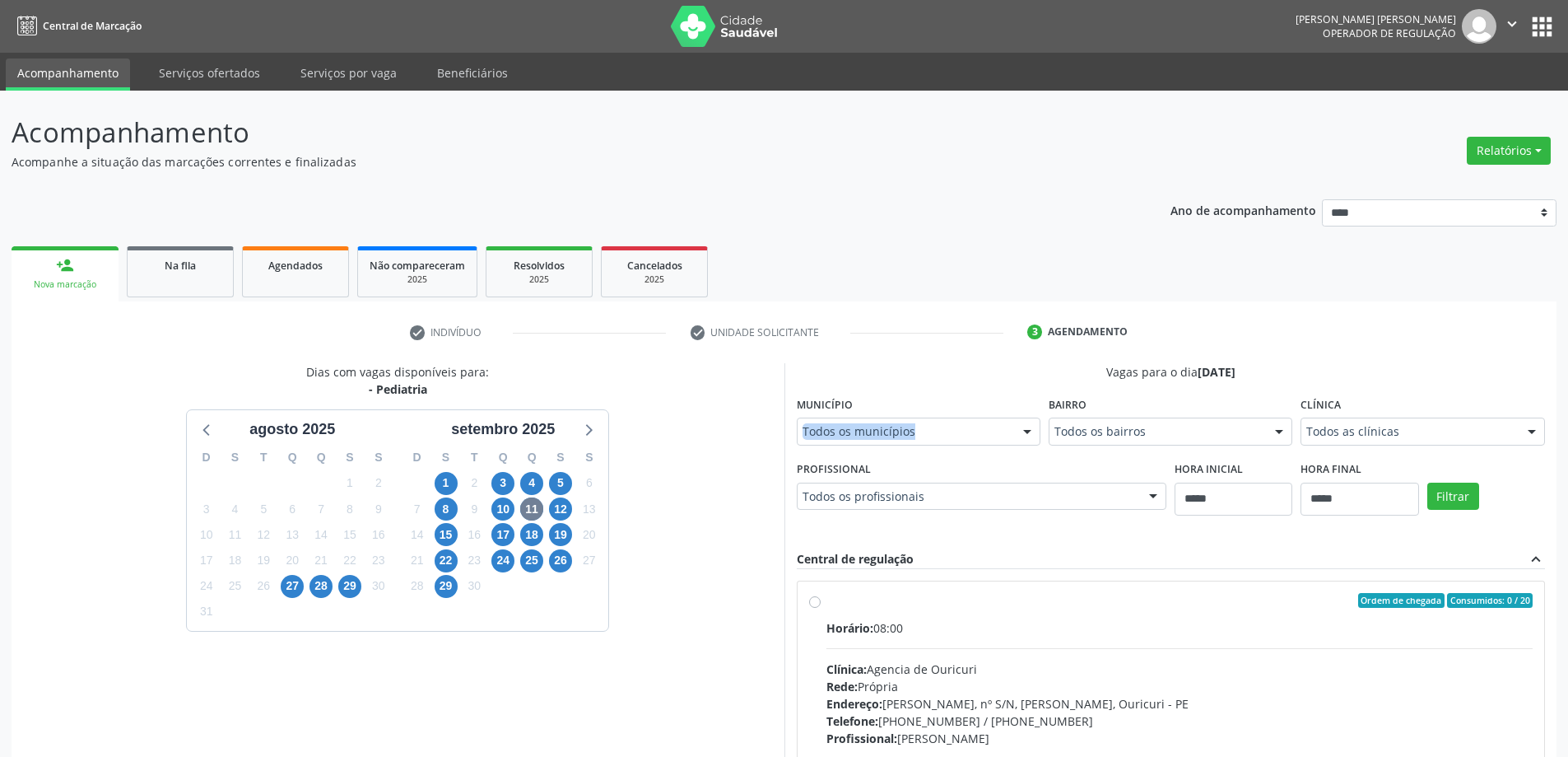
click at [804, 451] on fieldset "Município Todos os municípios Todos os municípios [GEOGRAPHIC_DATA] resultado e…" at bounding box center [919, 423] width 244 height 64
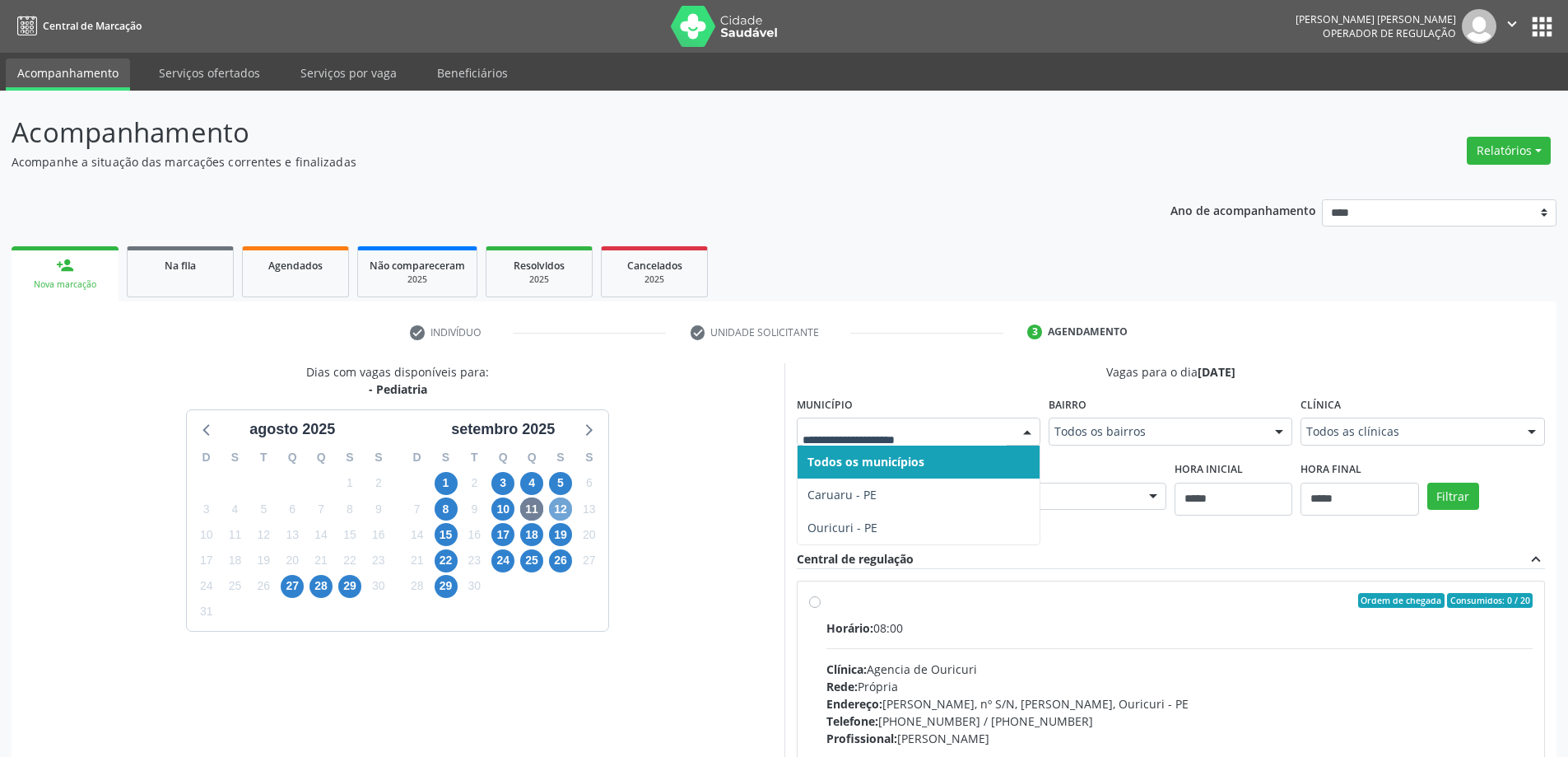
click at [557, 505] on span "12" at bounding box center [560, 508] width 23 height 23
click at [860, 442] on input "text" at bounding box center [905, 440] width 204 height 33
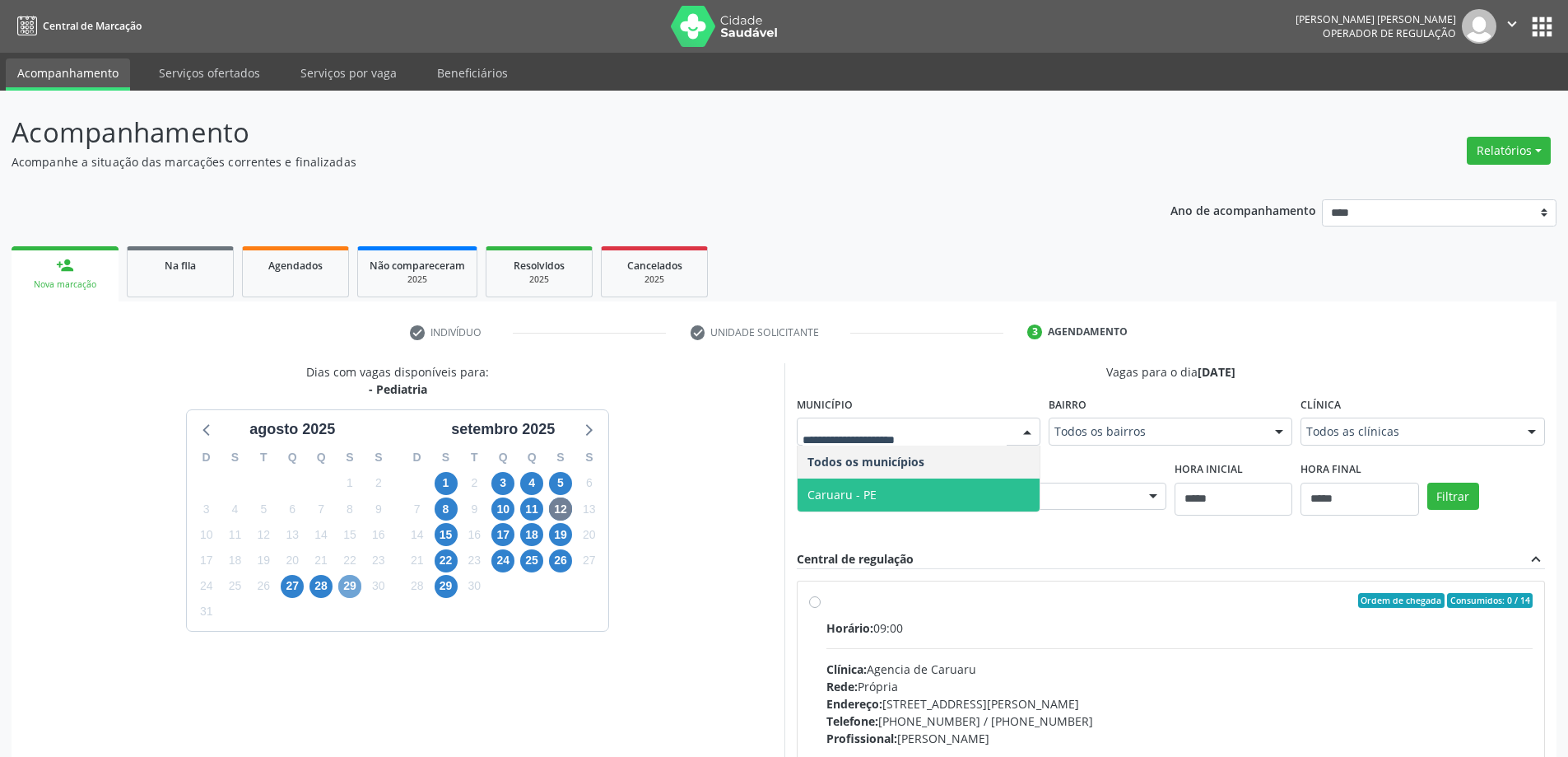
click at [347, 592] on span "29" at bounding box center [349, 586] width 23 height 23
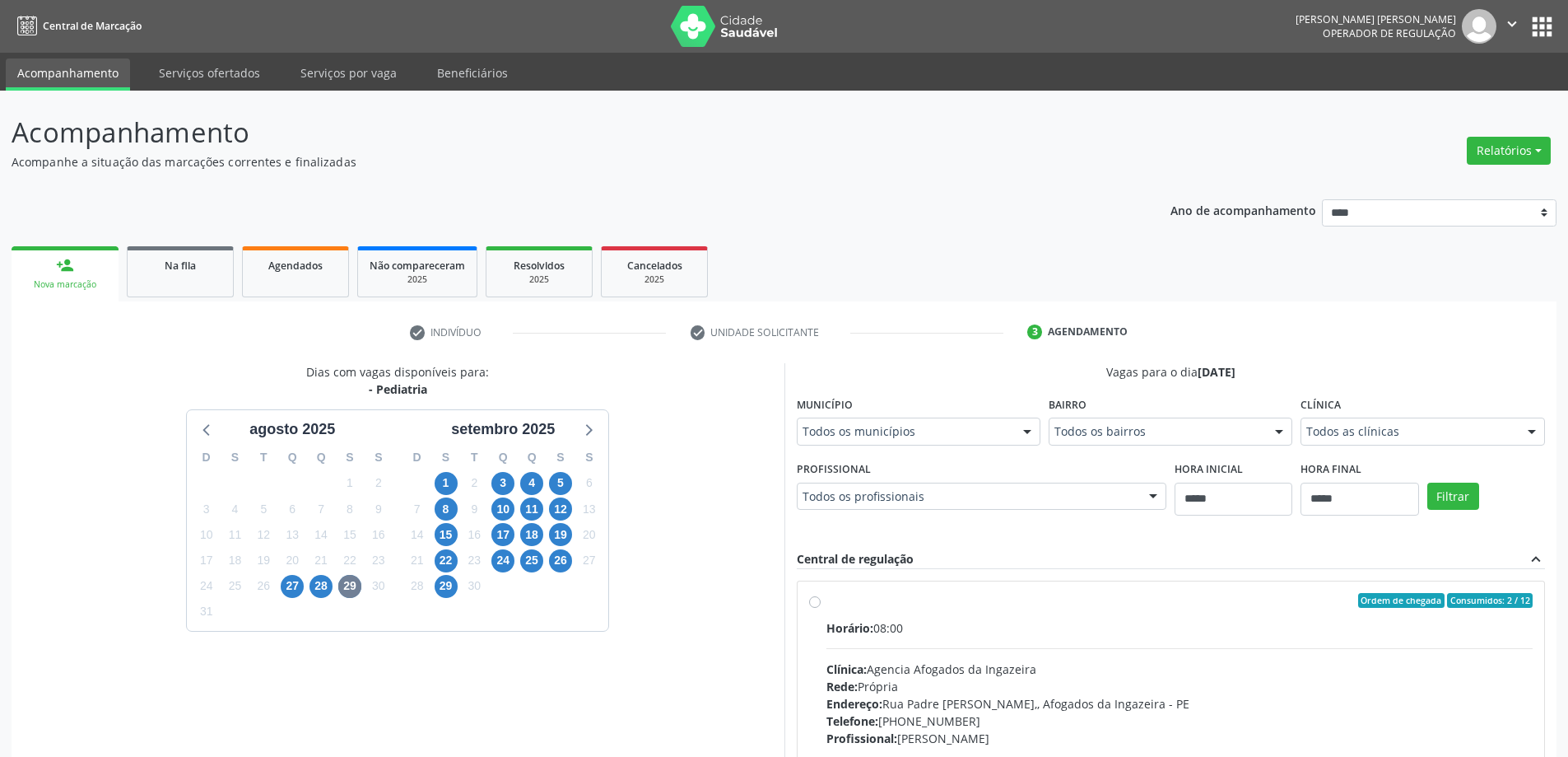
drag, startPoint x: 820, startPoint y: 420, endPoint x: 833, endPoint y: 413, distance: 14.8
click at [822, 419] on div "Todos os municípios" at bounding box center [919, 432] width 244 height 28
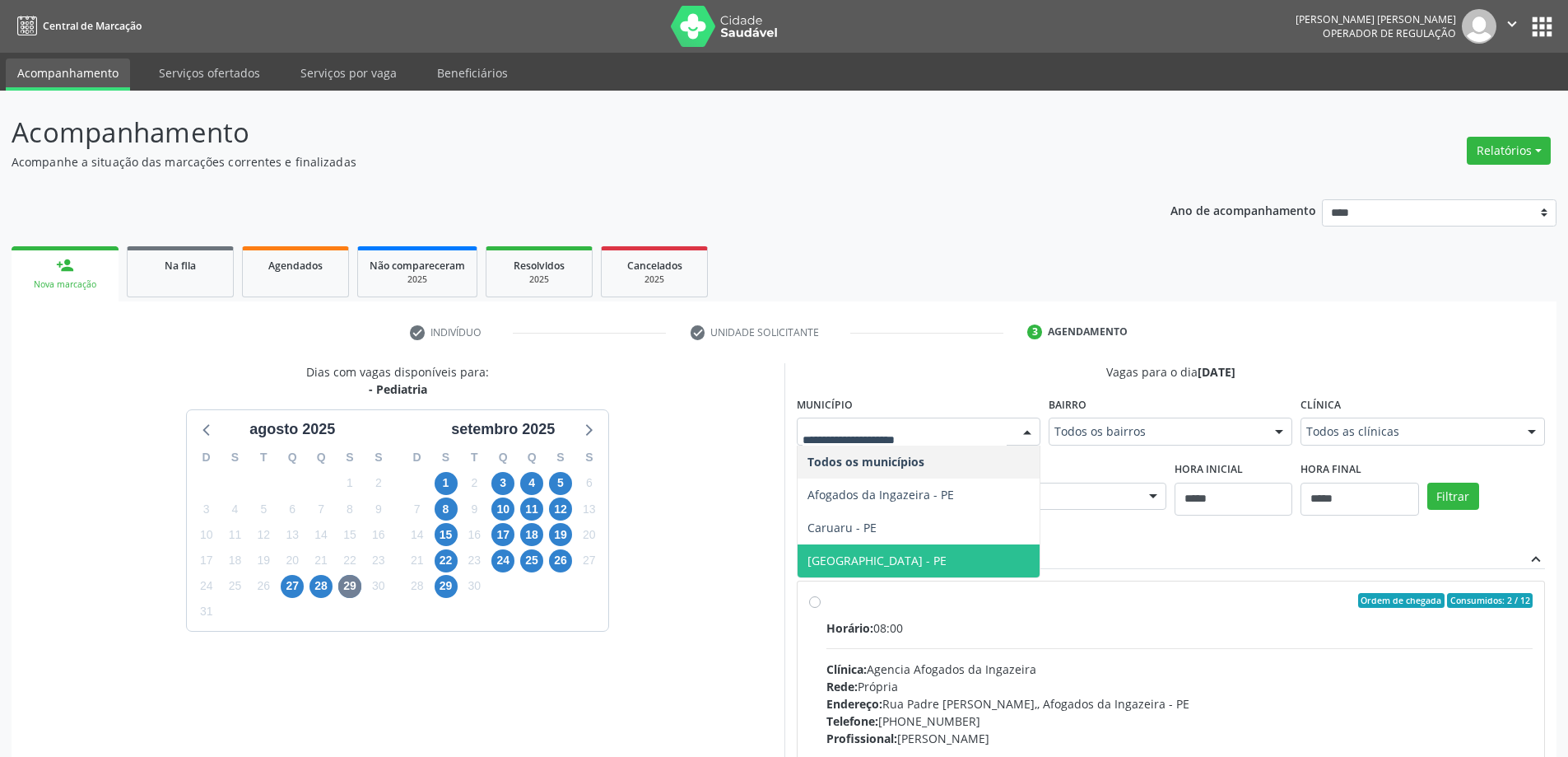
click at [329, 595] on div "28" at bounding box center [321, 586] width 23 height 26
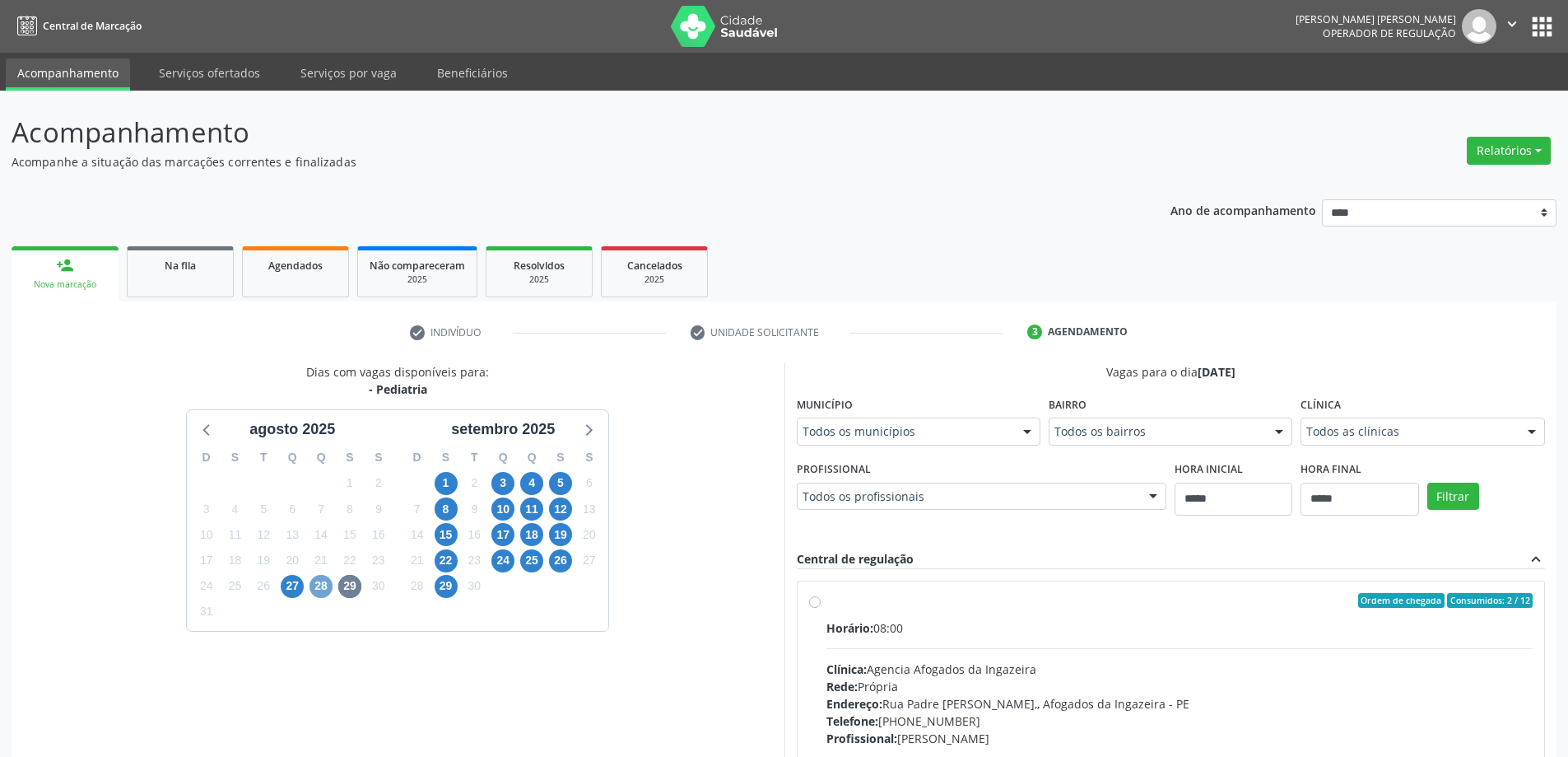
click at [321, 587] on span "28" at bounding box center [321, 586] width 23 height 23
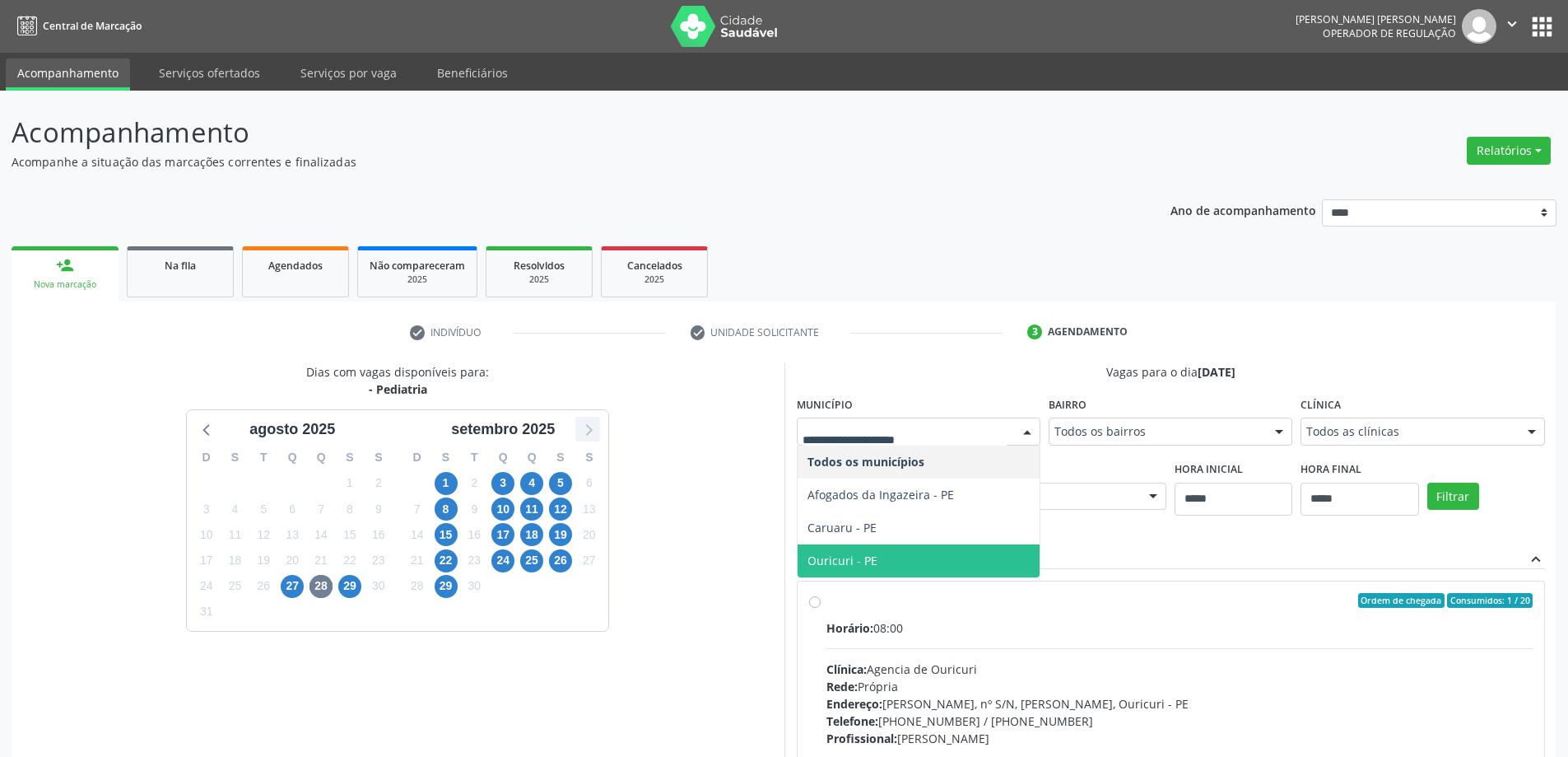
click at [591, 433] on icon at bounding box center [588, 429] width 21 height 21
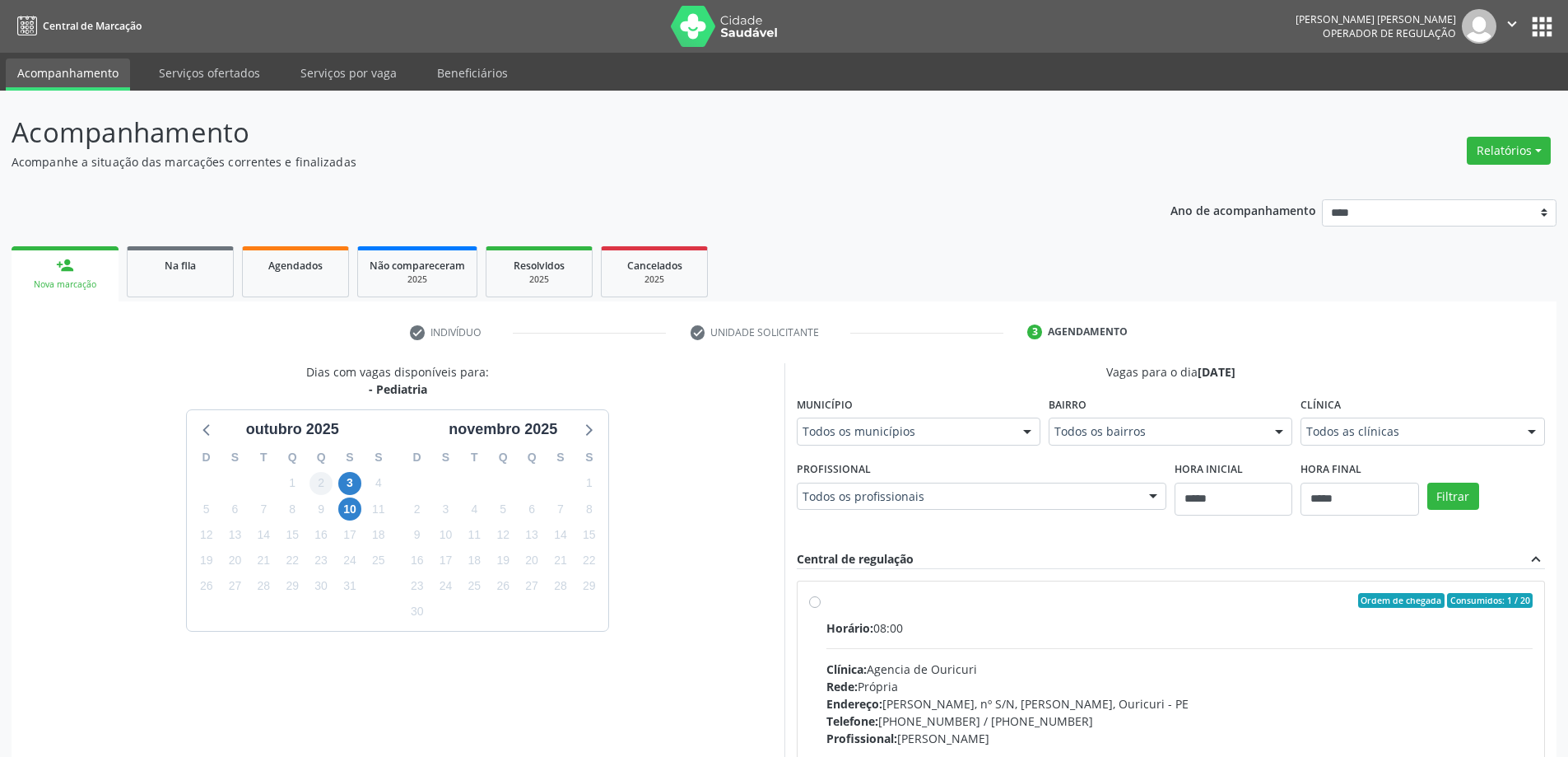
drag, startPoint x: 284, startPoint y: 499, endPoint x: 319, endPoint y: 490, distance: 36.1
click at [284, 500] on div "8" at bounding box center [292, 509] width 23 height 26
click at [358, 480] on span "3" at bounding box center [349, 483] width 23 height 23
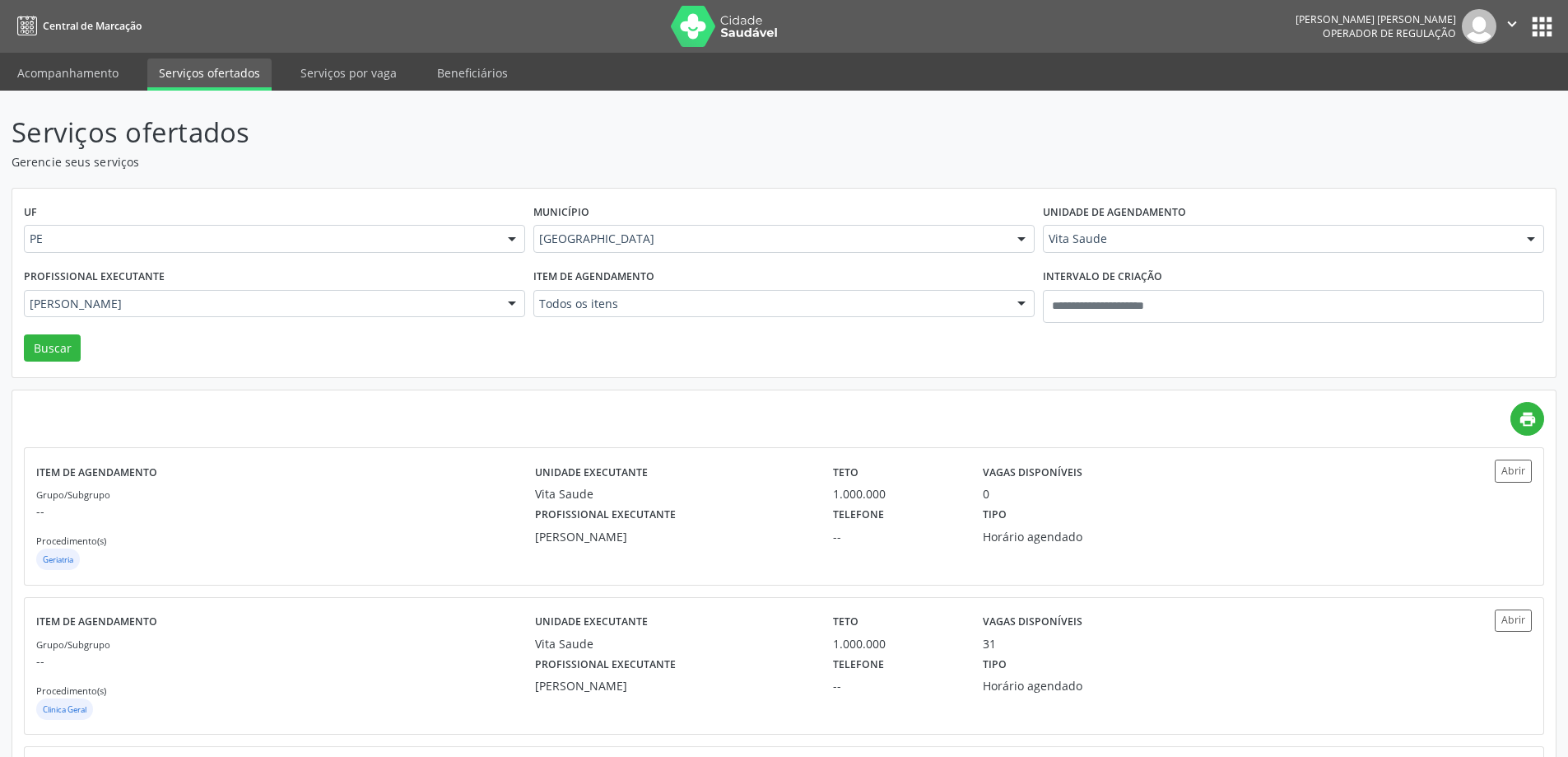
scroll to position [163, 0]
